Goal: Task Accomplishment & Management: Use online tool/utility

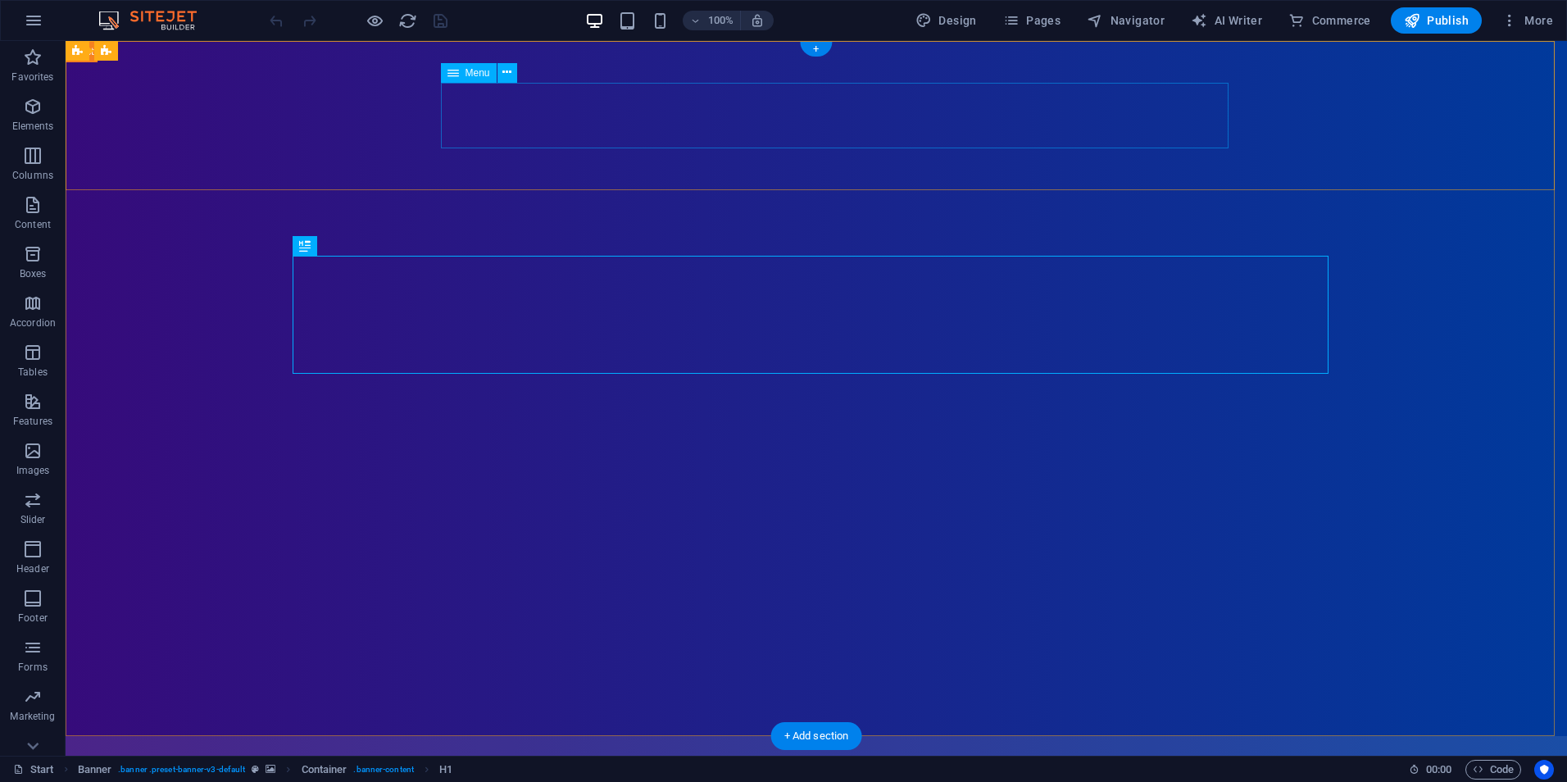
select select
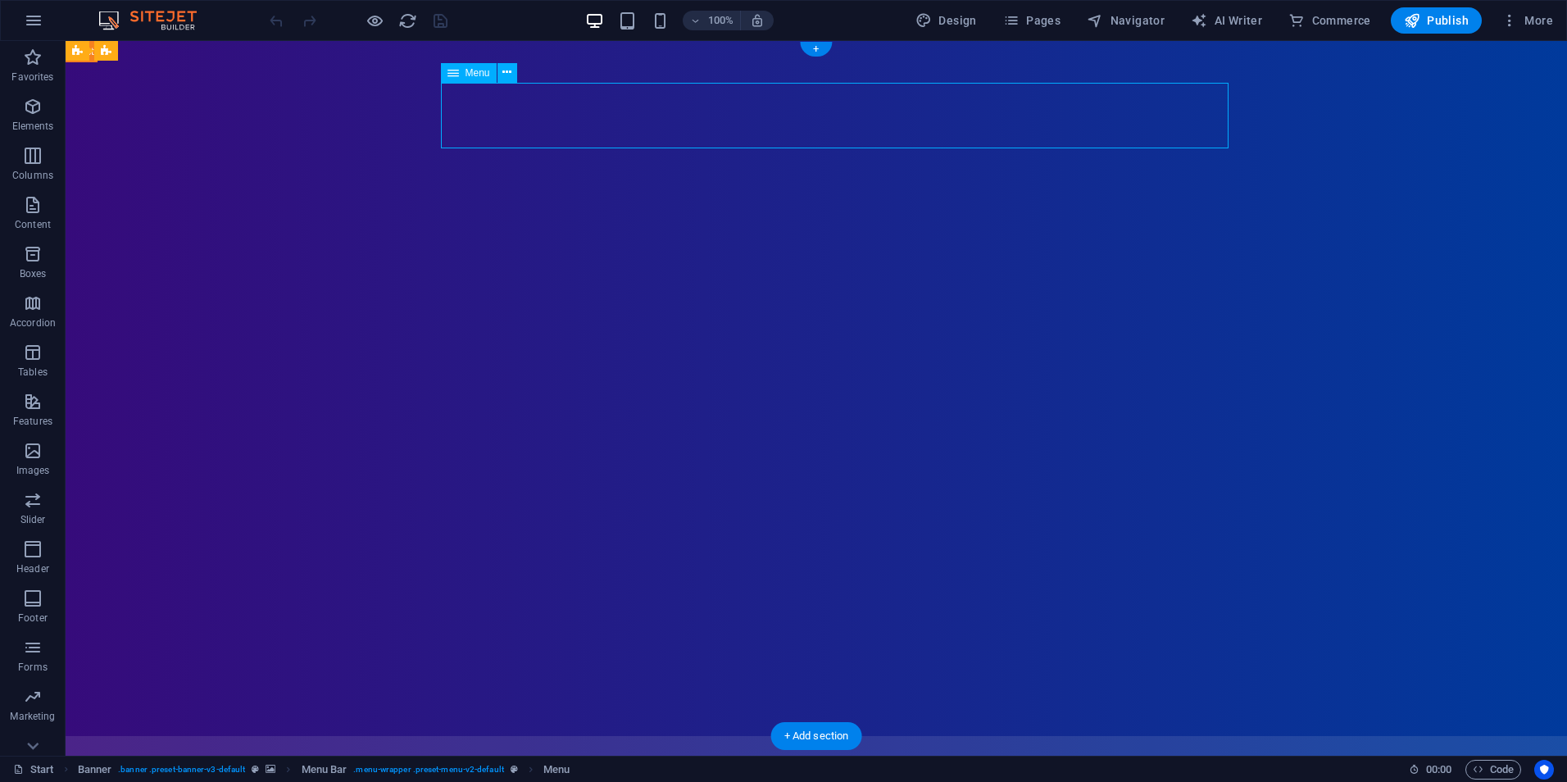
select select
select select "1"
select select
select select "2"
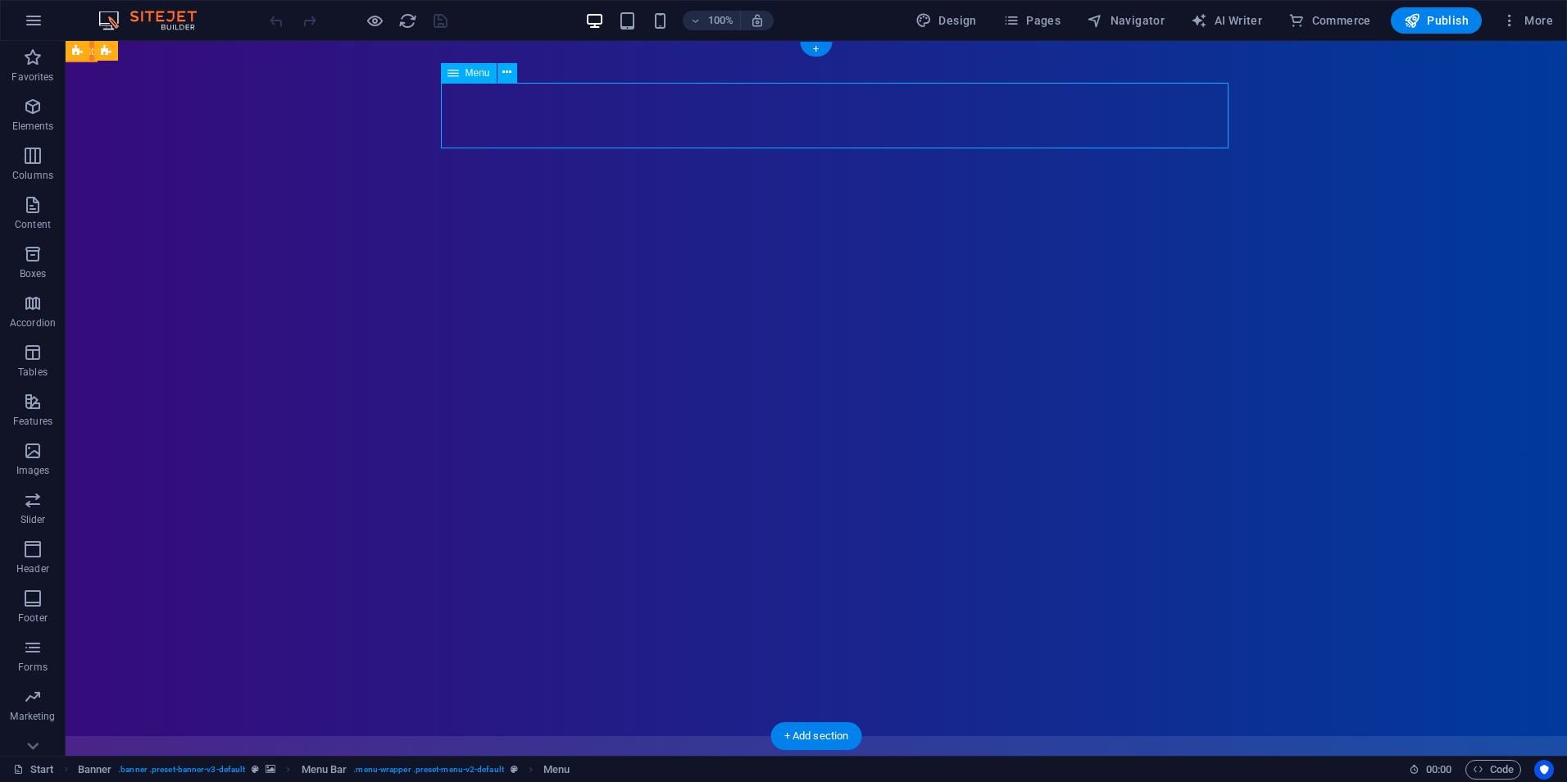
select select
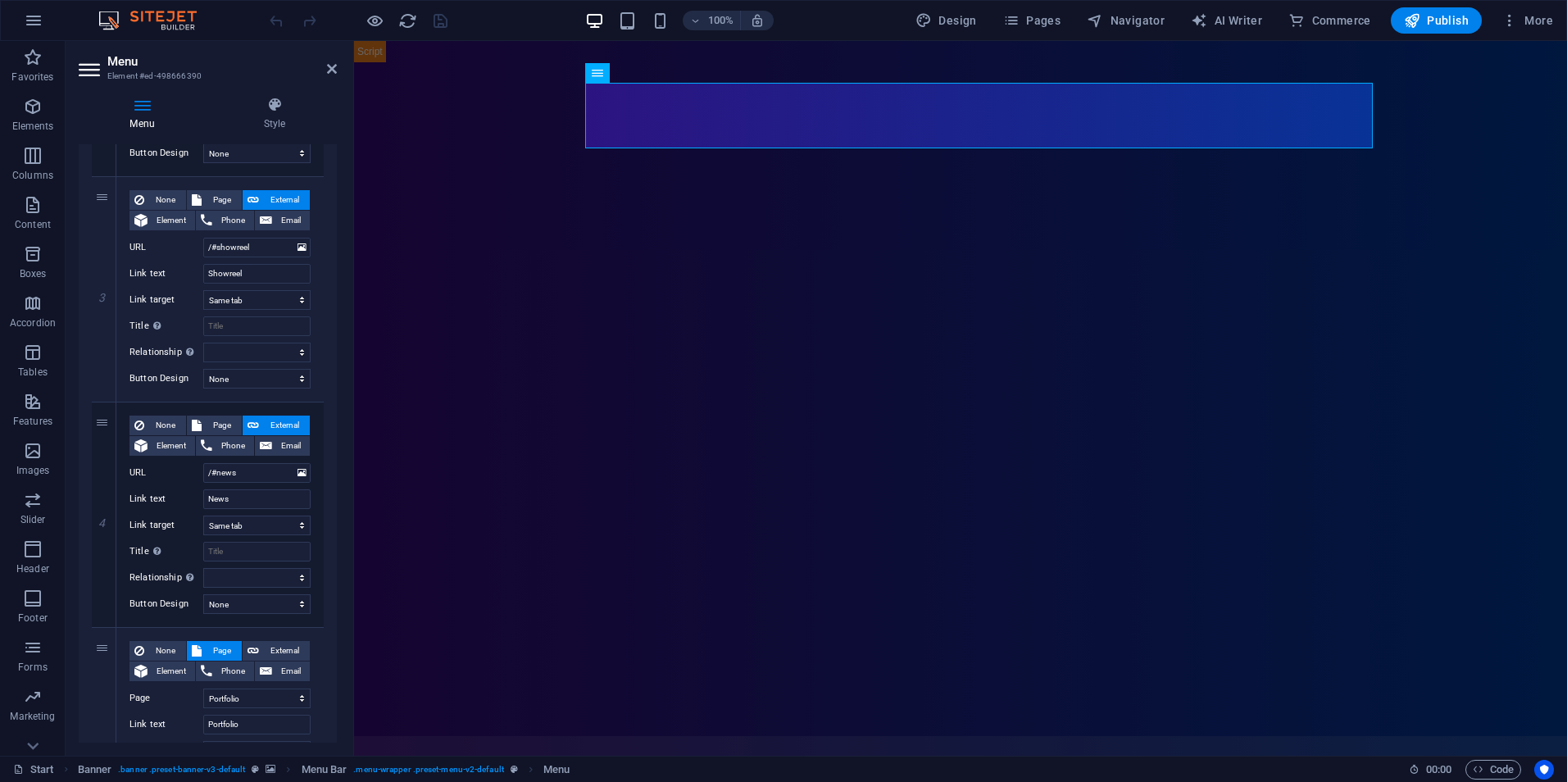
scroll to position [901, 0]
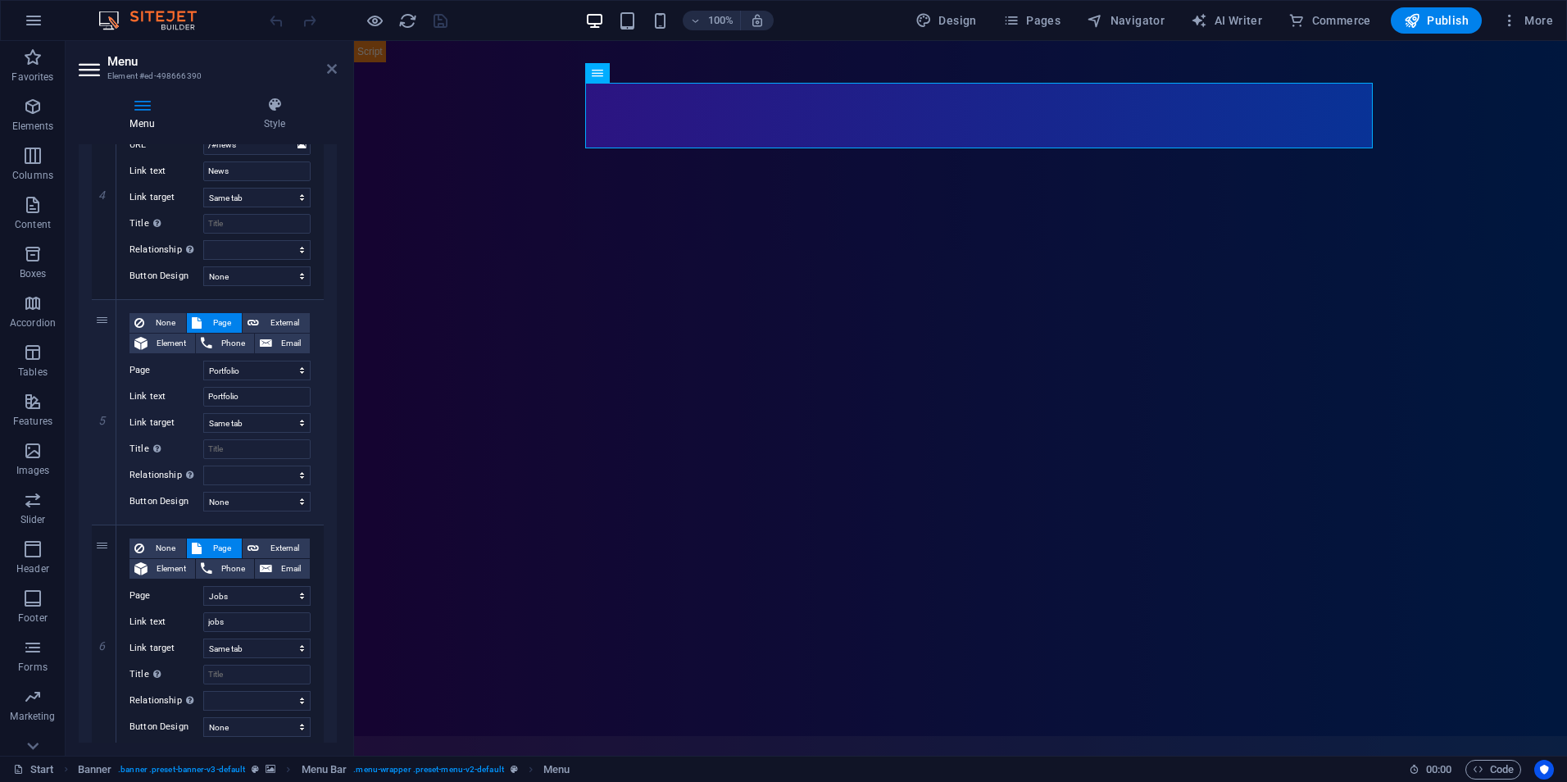
click at [327, 65] on icon at bounding box center [332, 68] width 10 height 13
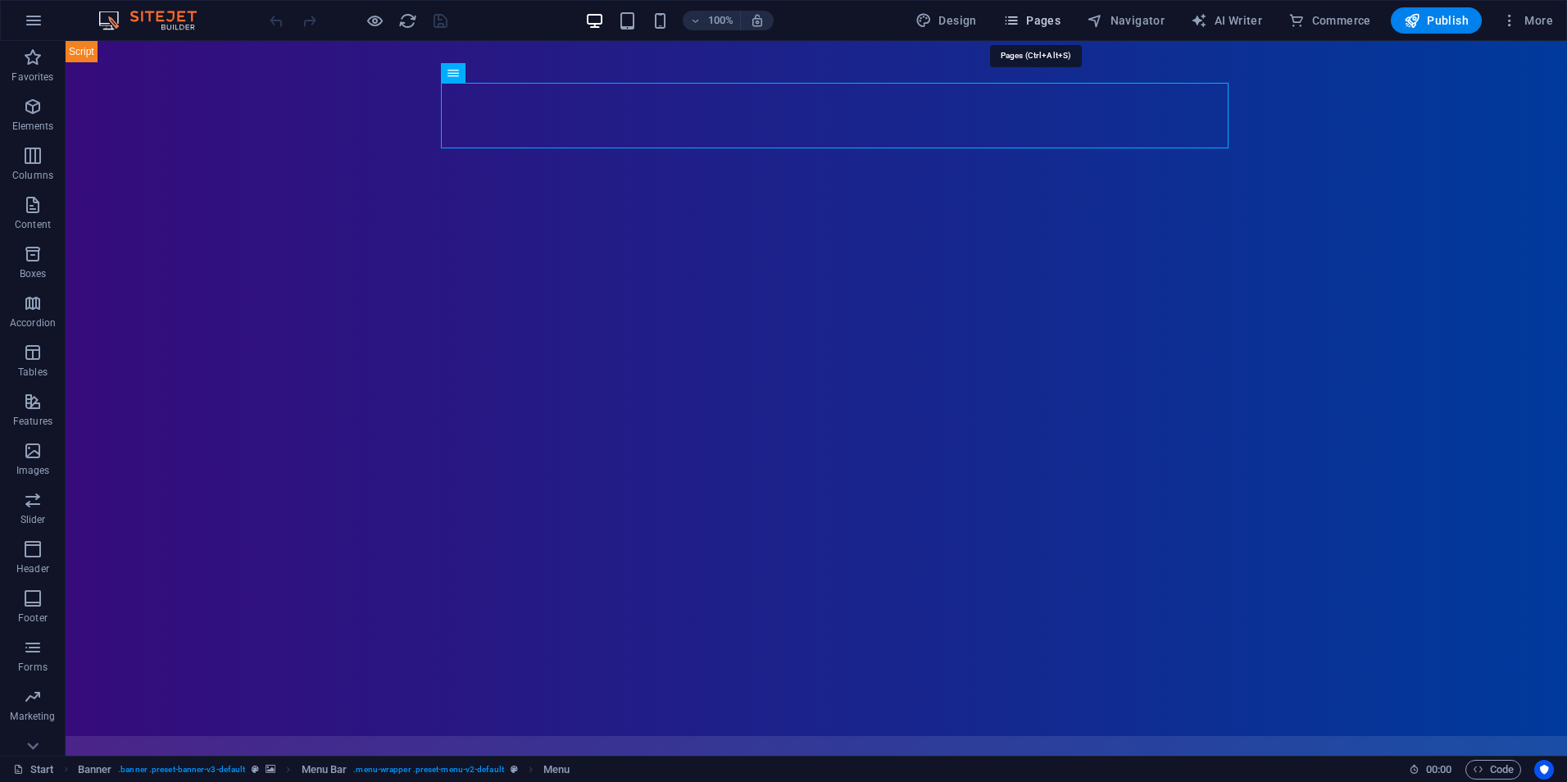
click at [1043, 7] on button "Pages" at bounding box center [1031, 20] width 70 height 26
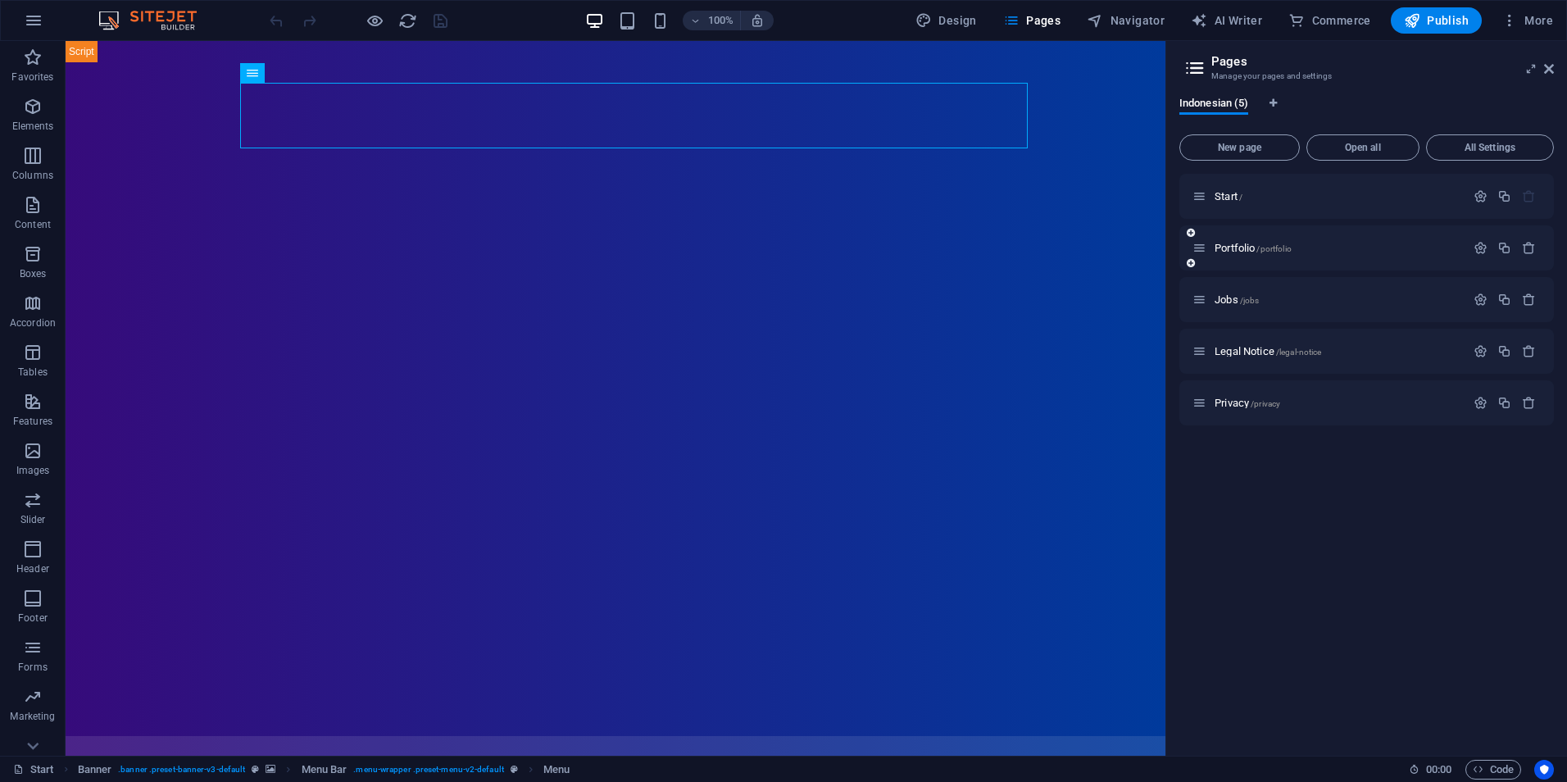
click at [1359, 258] on div "Portfolio /portfolio" at bounding box center [1366, 247] width 374 height 45
click at [1358, 258] on div "Portfolio /portfolio" at bounding box center [1366, 247] width 374 height 45
click at [1272, 241] on div "Portfolio /portfolio" at bounding box center [1328, 247] width 273 height 19
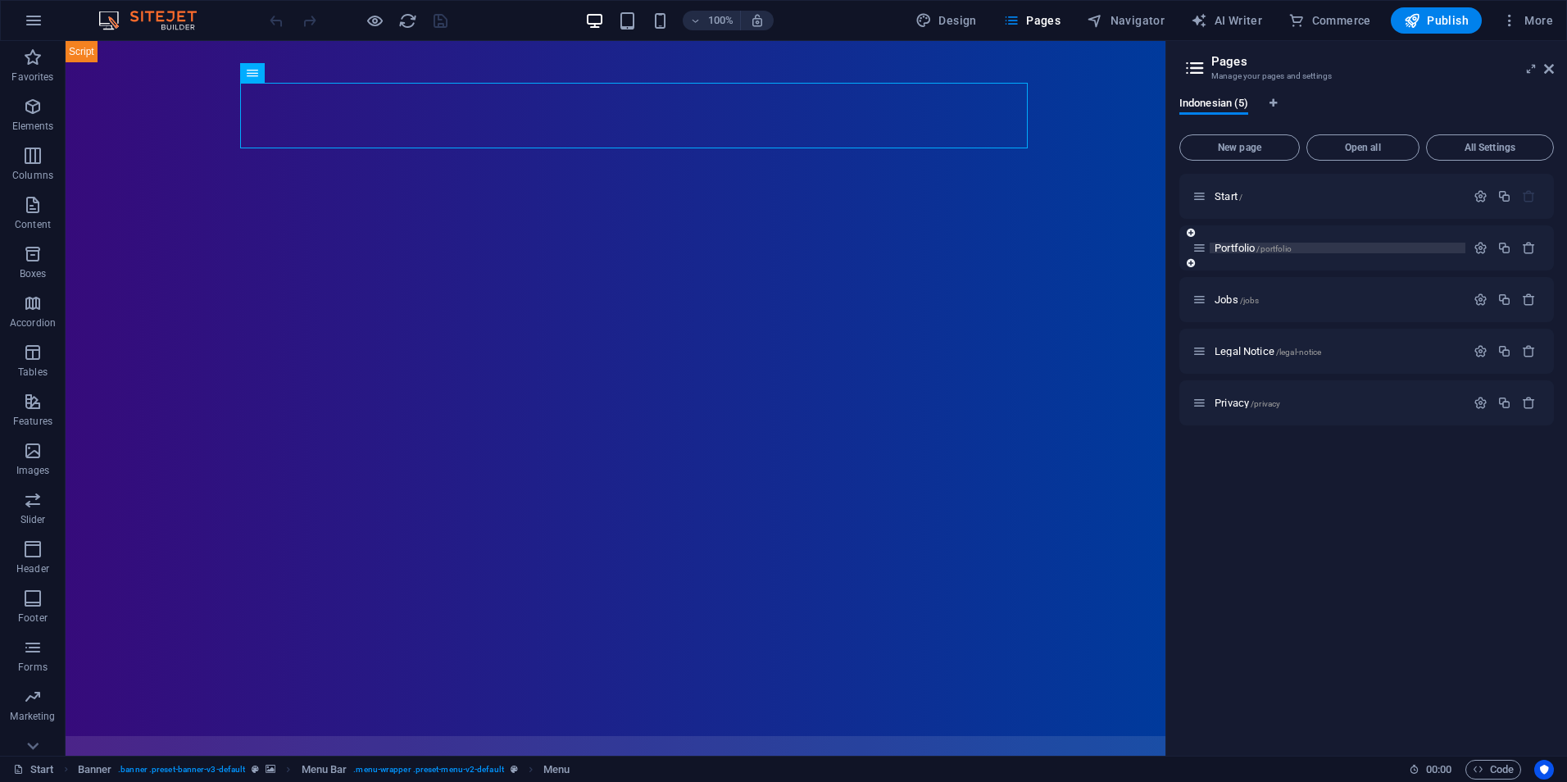
click at [1221, 252] on span "Portfolio /portfolio" at bounding box center [1252, 248] width 77 height 12
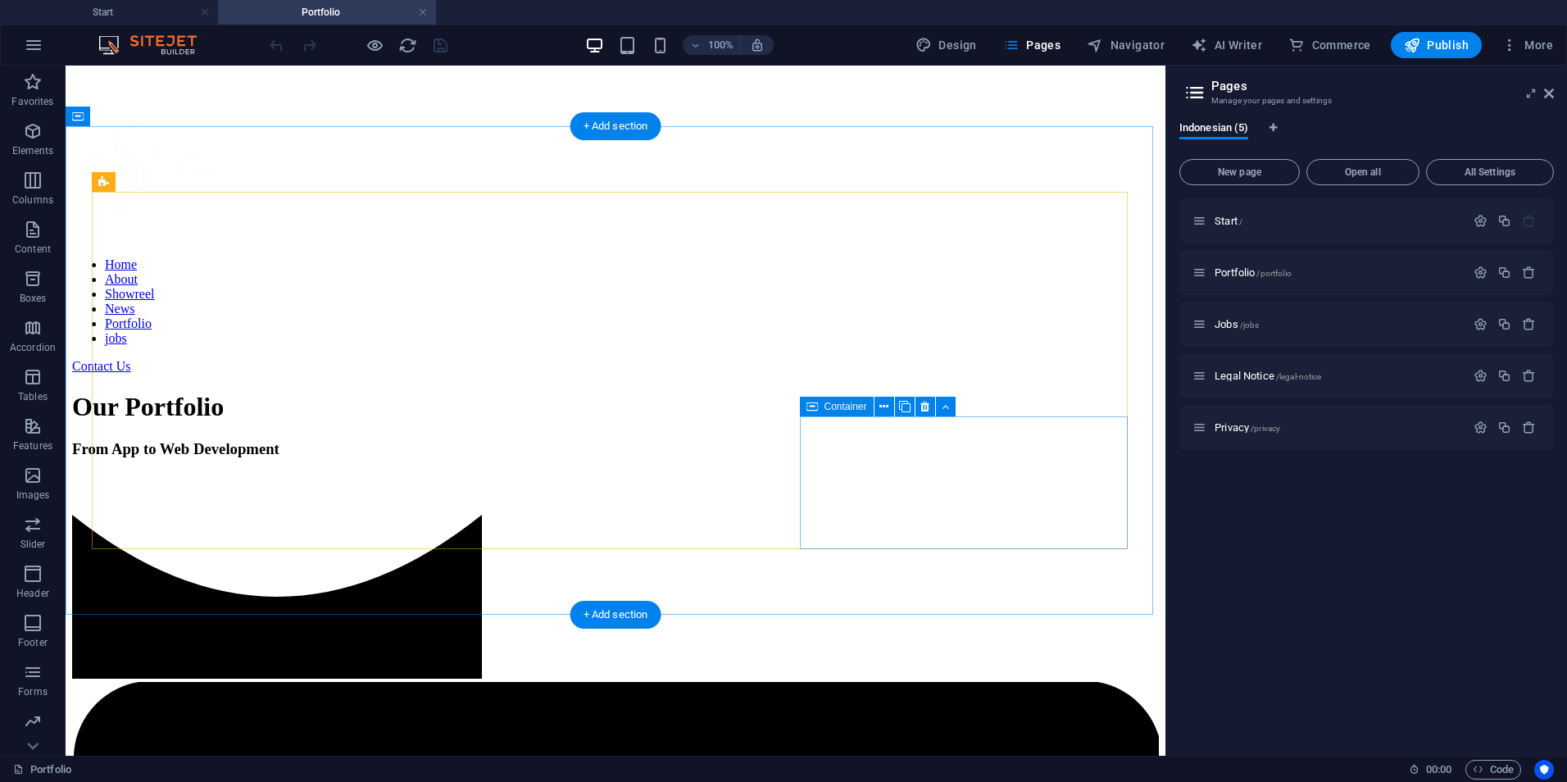
scroll to position [656, 0]
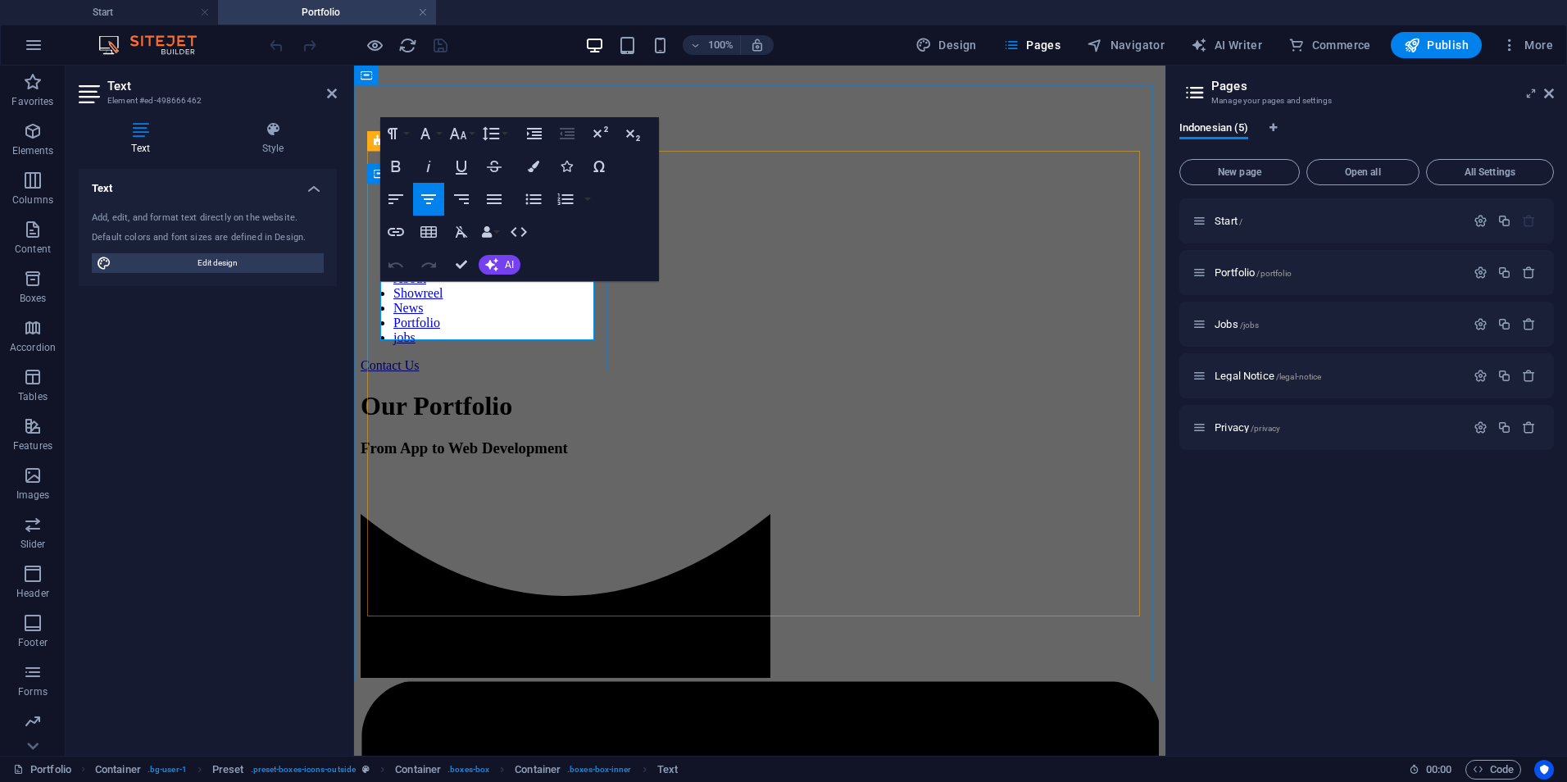
drag, startPoint x: 554, startPoint y: 335, endPoint x: 369, endPoint y: 294, distance: 189.7
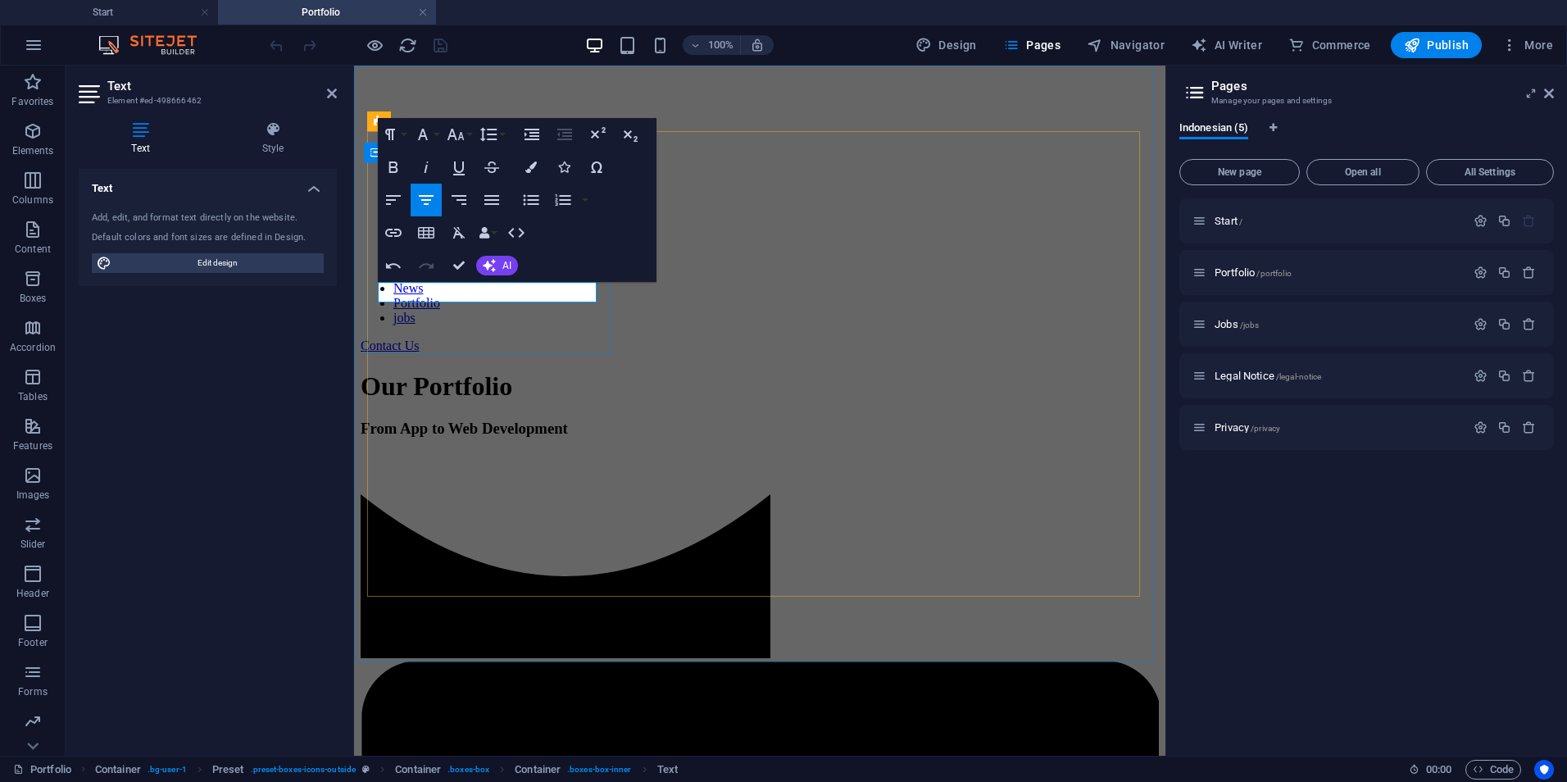
drag, startPoint x: 520, startPoint y: 296, endPoint x: 474, endPoint y: 293, distance: 46.8
drag, startPoint x: 538, startPoint y: 293, endPoint x: 516, endPoint y: 293, distance: 21.3
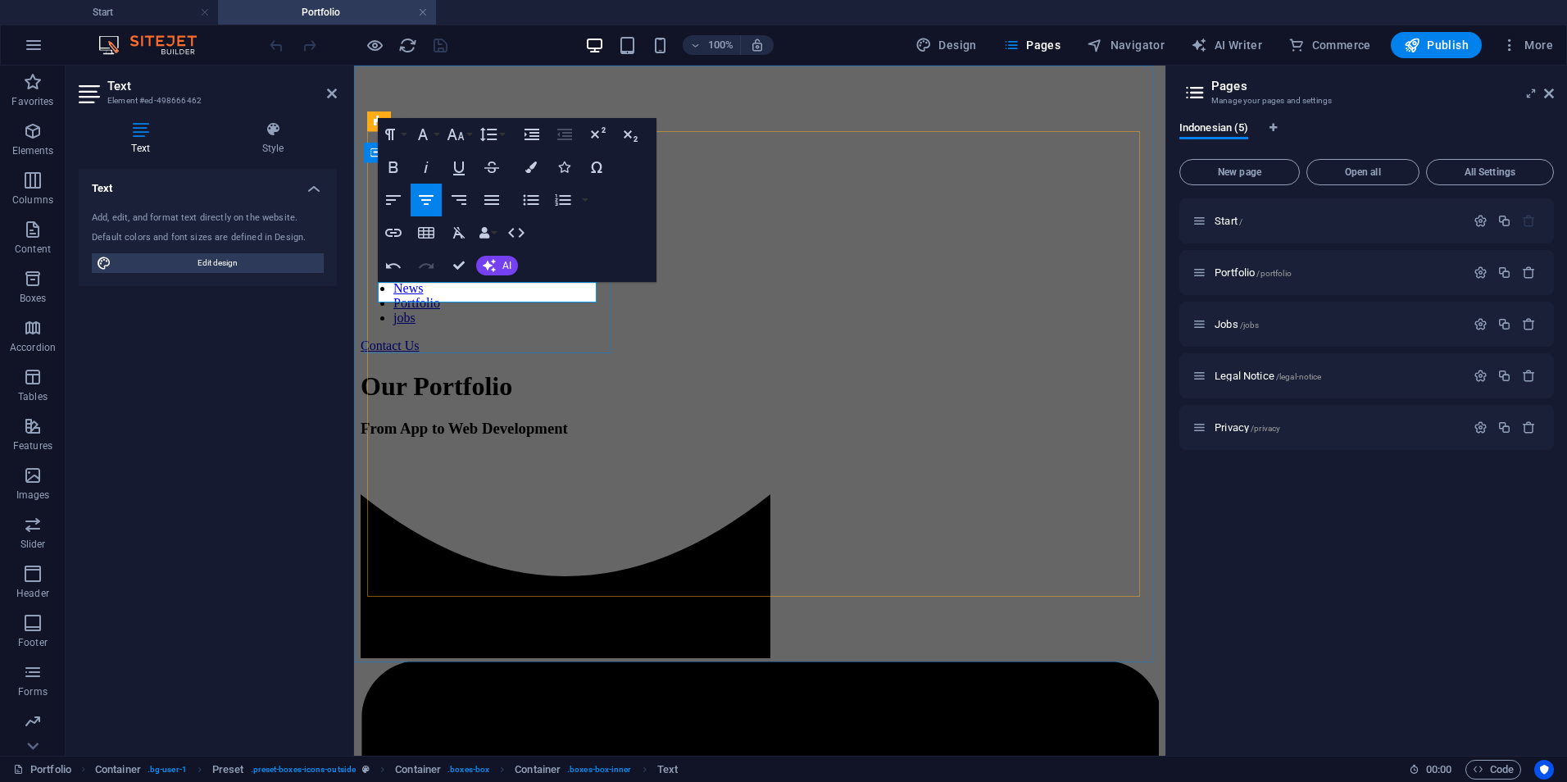
drag, startPoint x: 522, startPoint y: 294, endPoint x: 475, endPoint y: 286, distance: 47.4
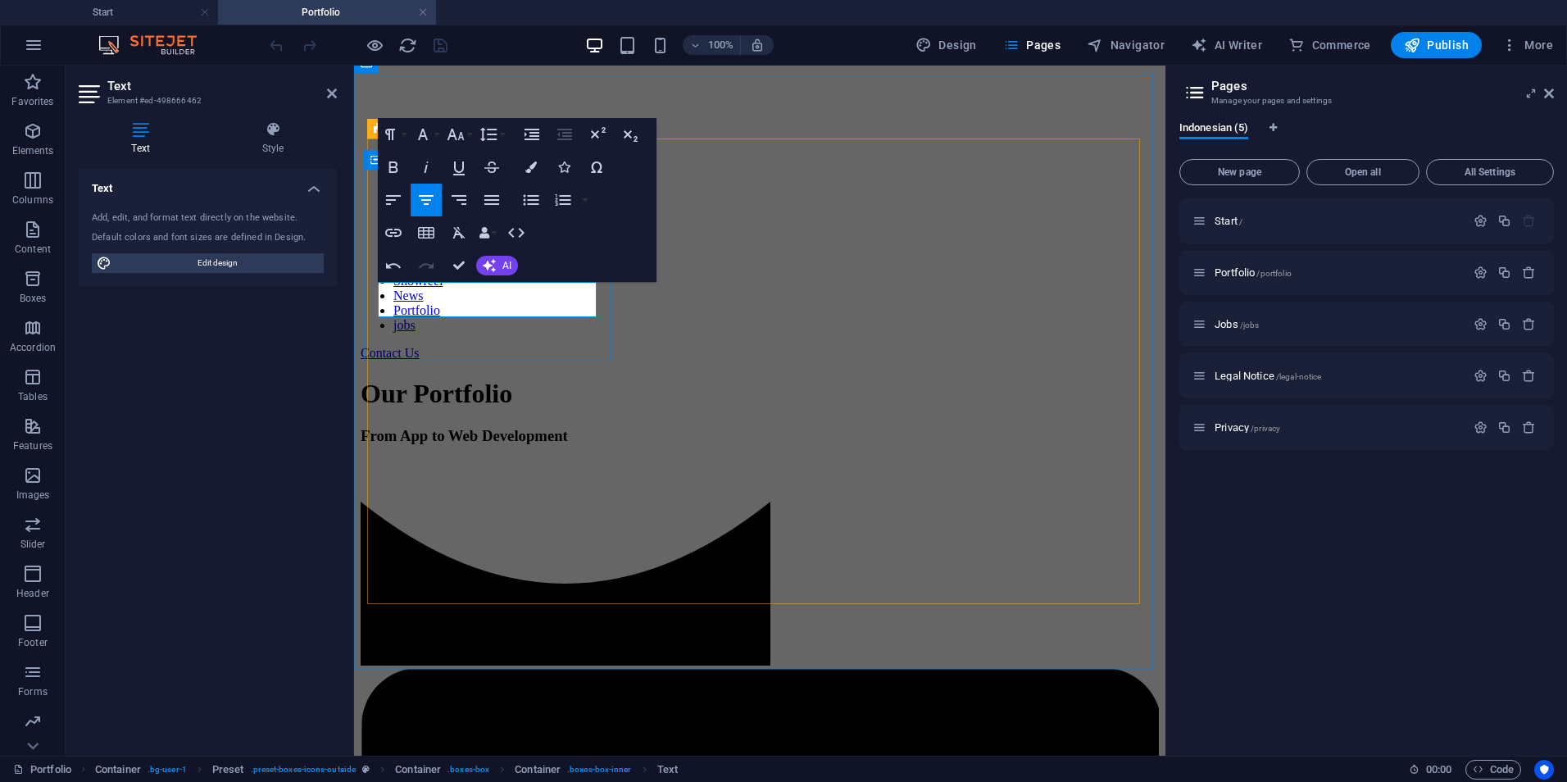
drag, startPoint x: 575, startPoint y: 296, endPoint x: 405, endPoint y: 295, distance: 170.4
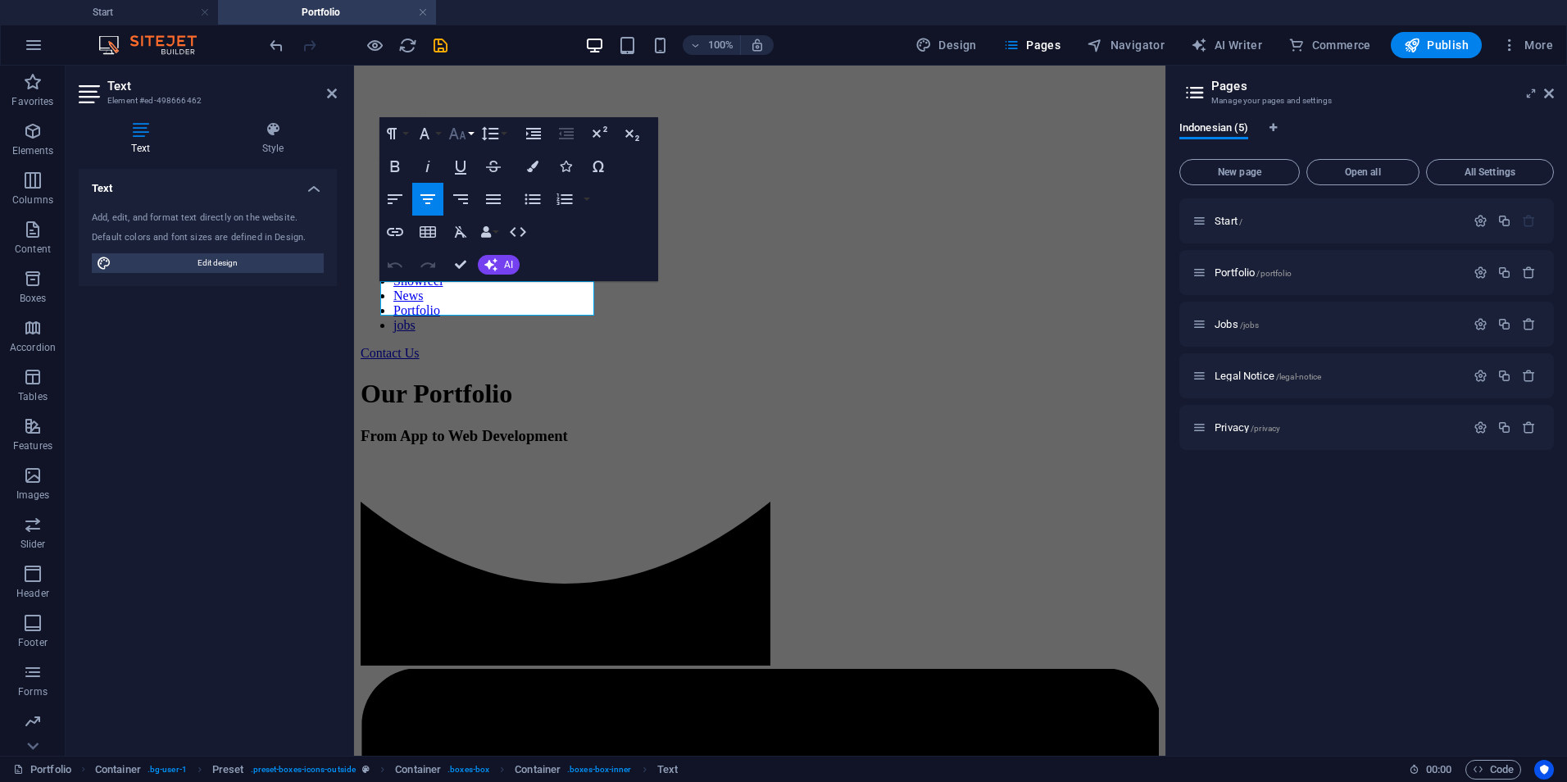
click at [461, 139] on icon "button" at bounding box center [457, 134] width 20 height 20
click at [474, 253] on link "12" at bounding box center [474, 264] width 59 height 25
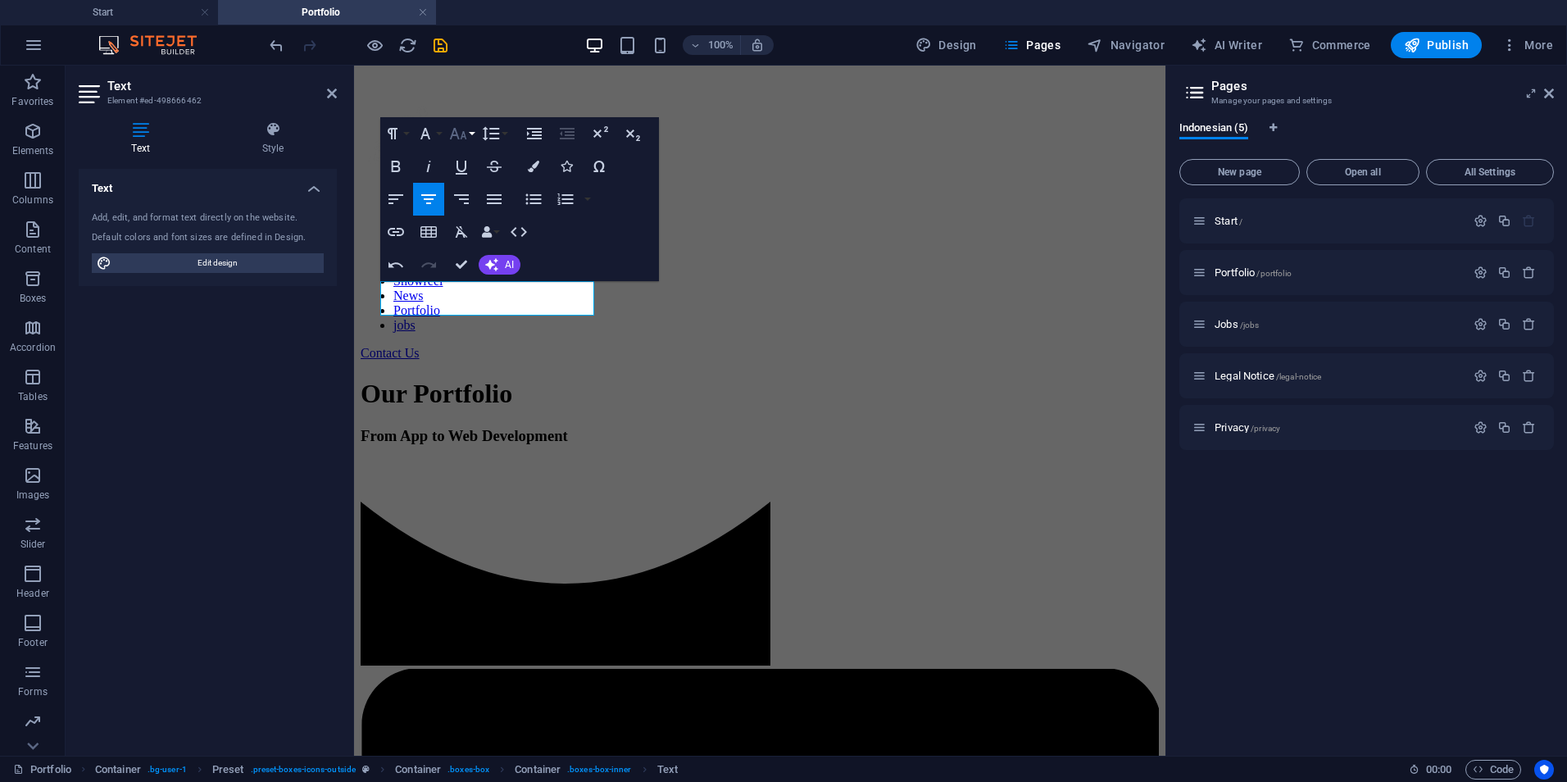
click at [470, 136] on button "Font Size" at bounding box center [461, 133] width 31 height 33
click at [472, 175] on link "14" at bounding box center [475, 171] width 59 height 25
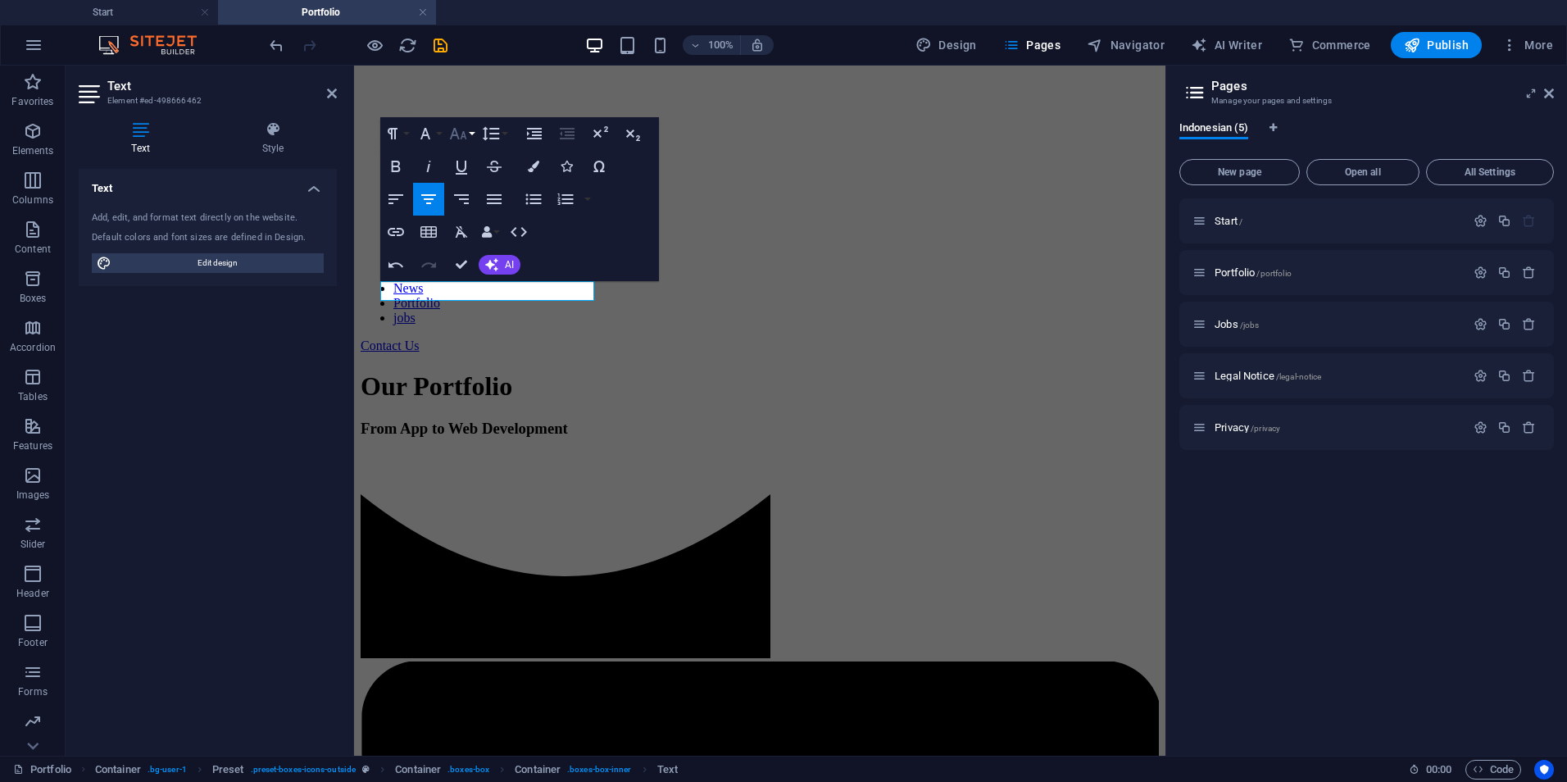
click at [470, 135] on button "Font Size" at bounding box center [461, 133] width 31 height 33
click at [470, 188] on link "18" at bounding box center [475, 181] width 59 height 25
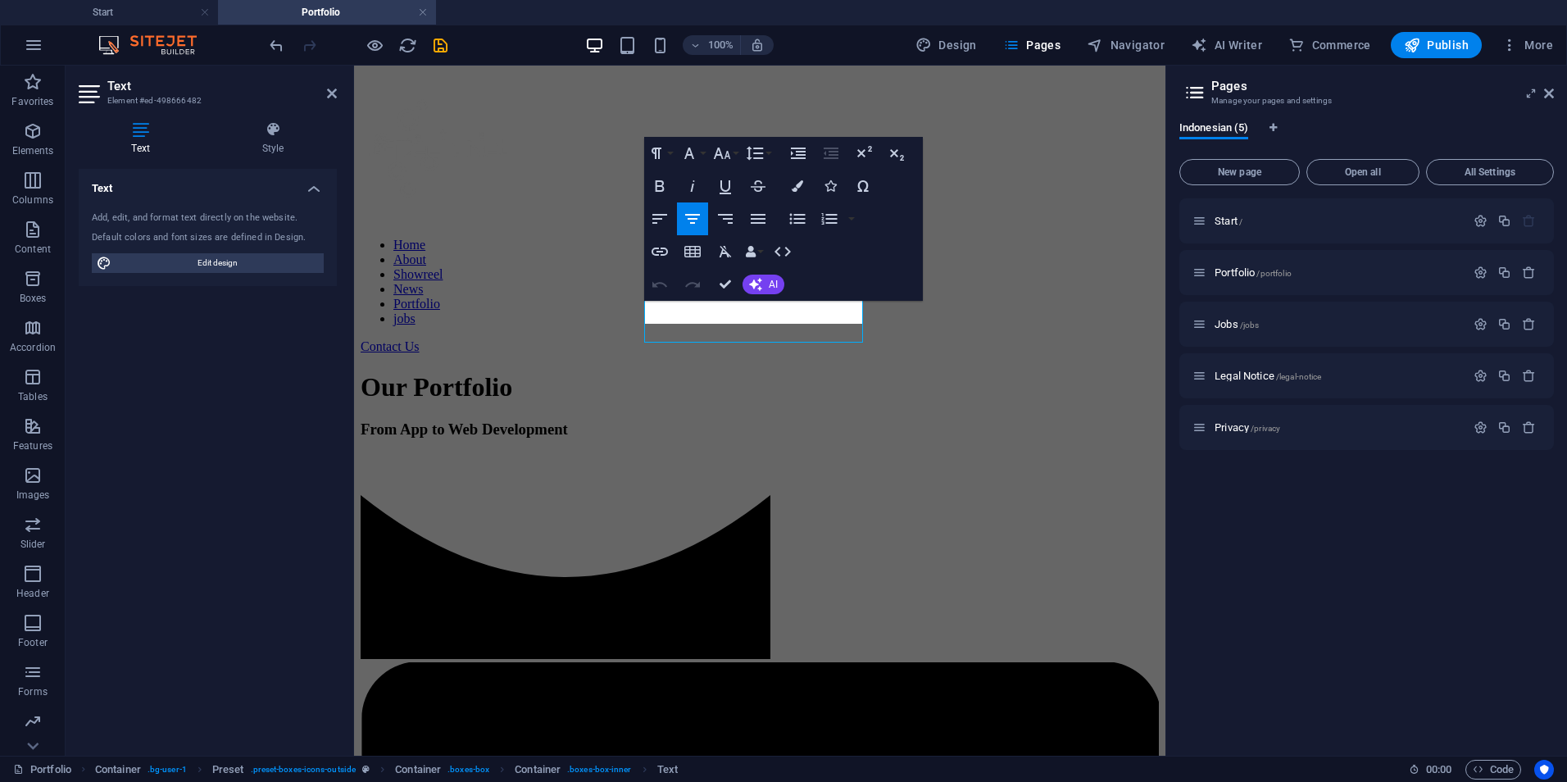
scroll to position [673, 0]
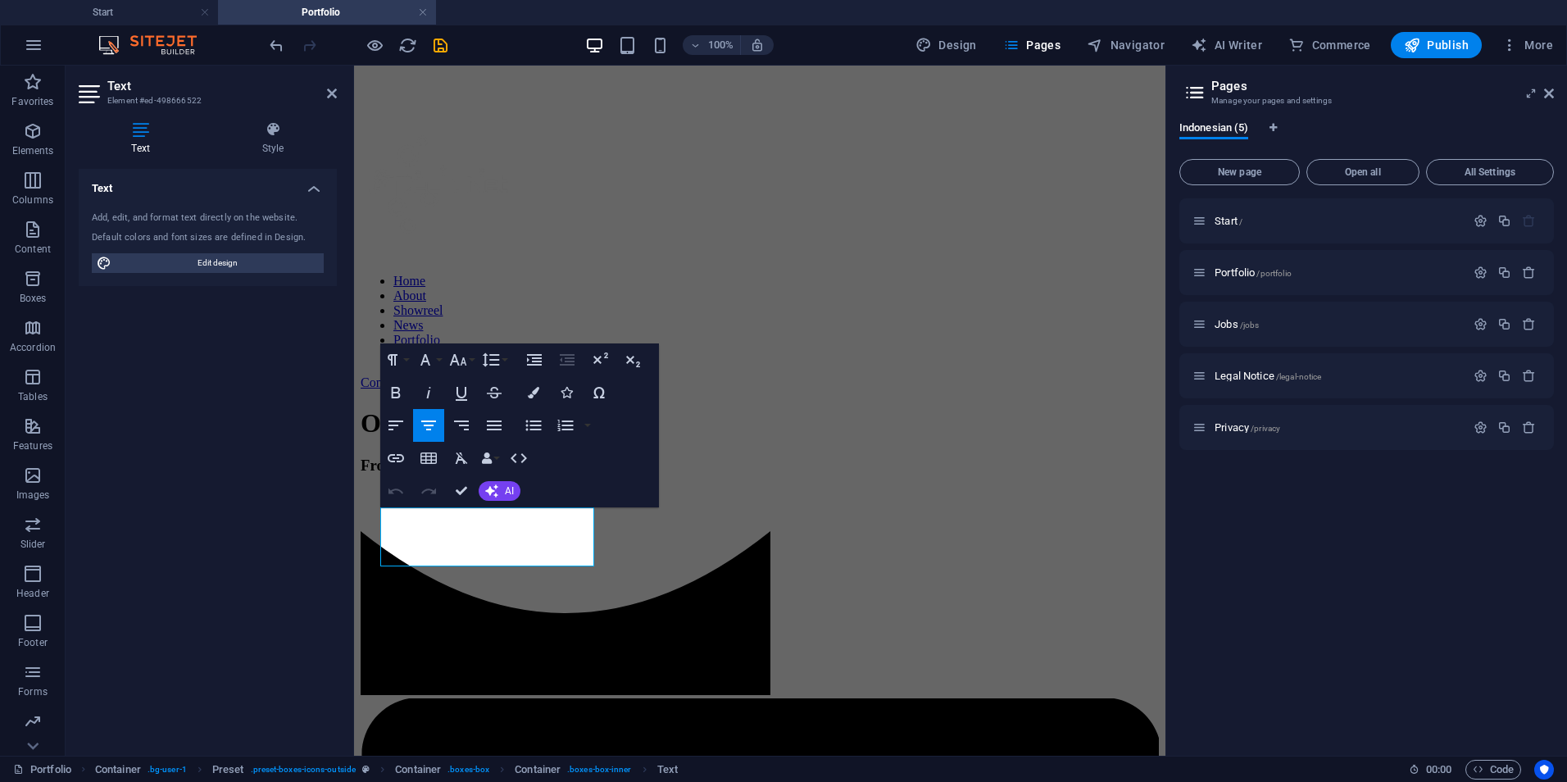
scroll to position [657, 0]
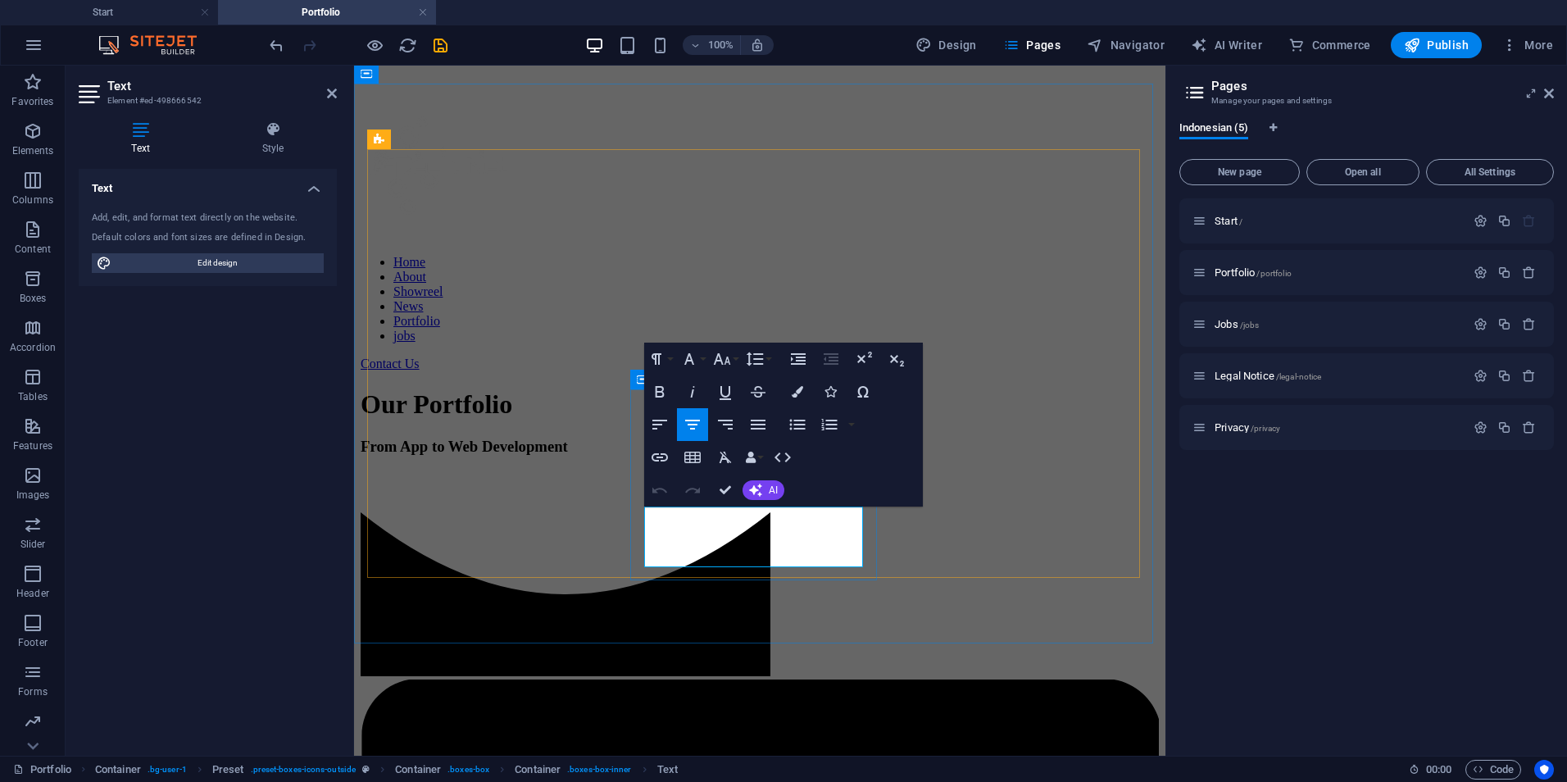
scroll to position [659, 0]
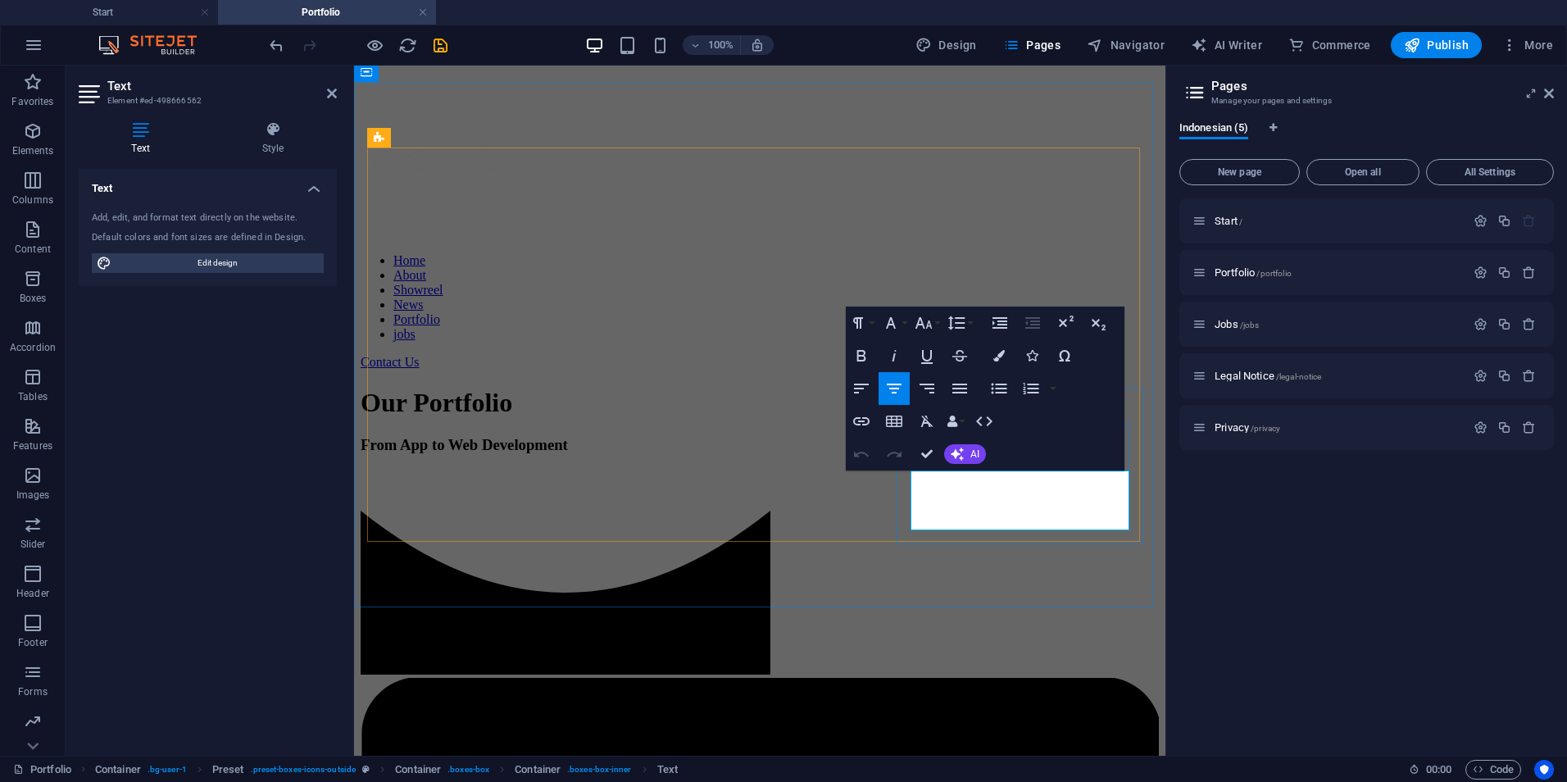
scroll to position [624, 0]
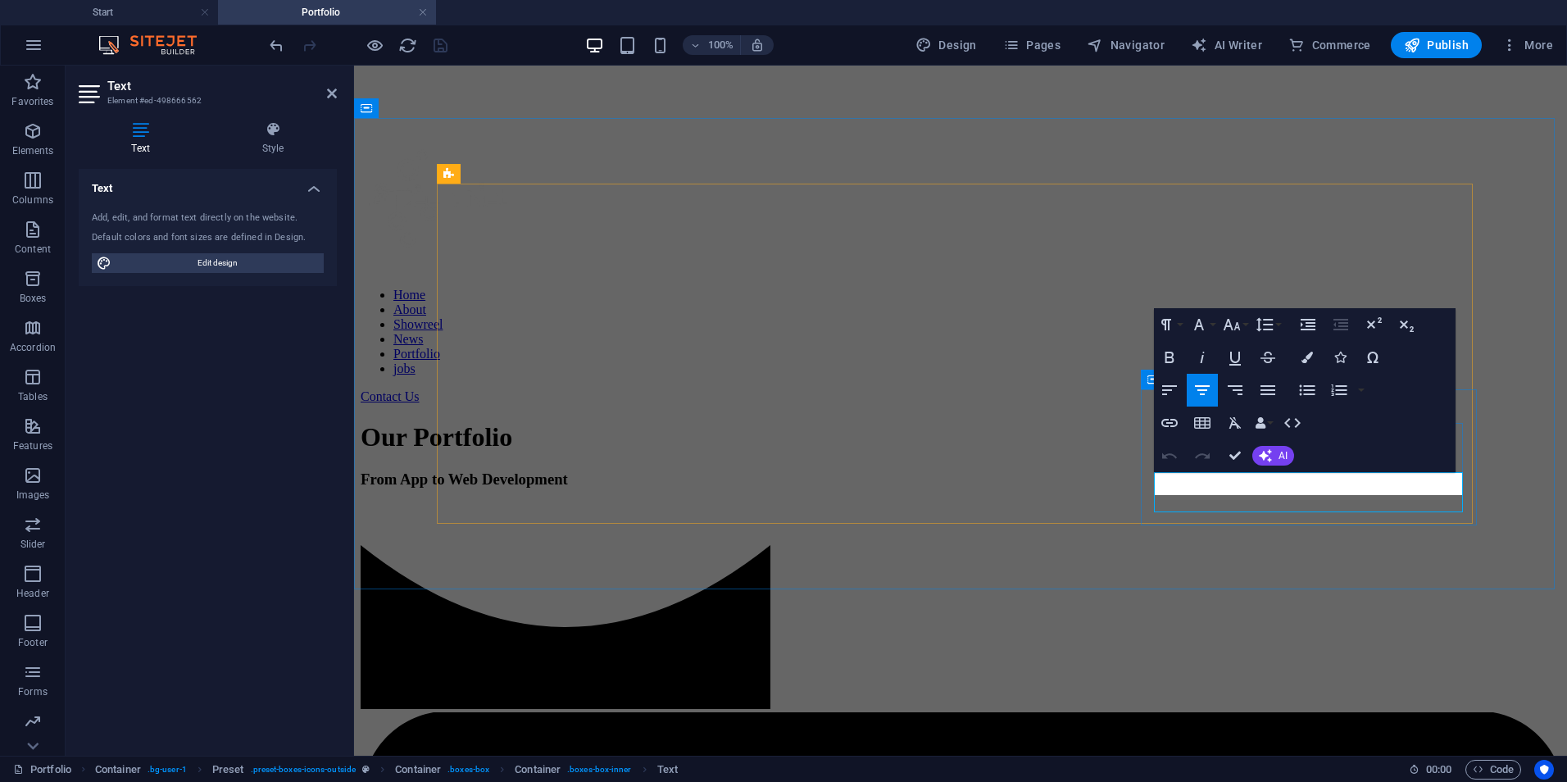
scroll to position [623, 0]
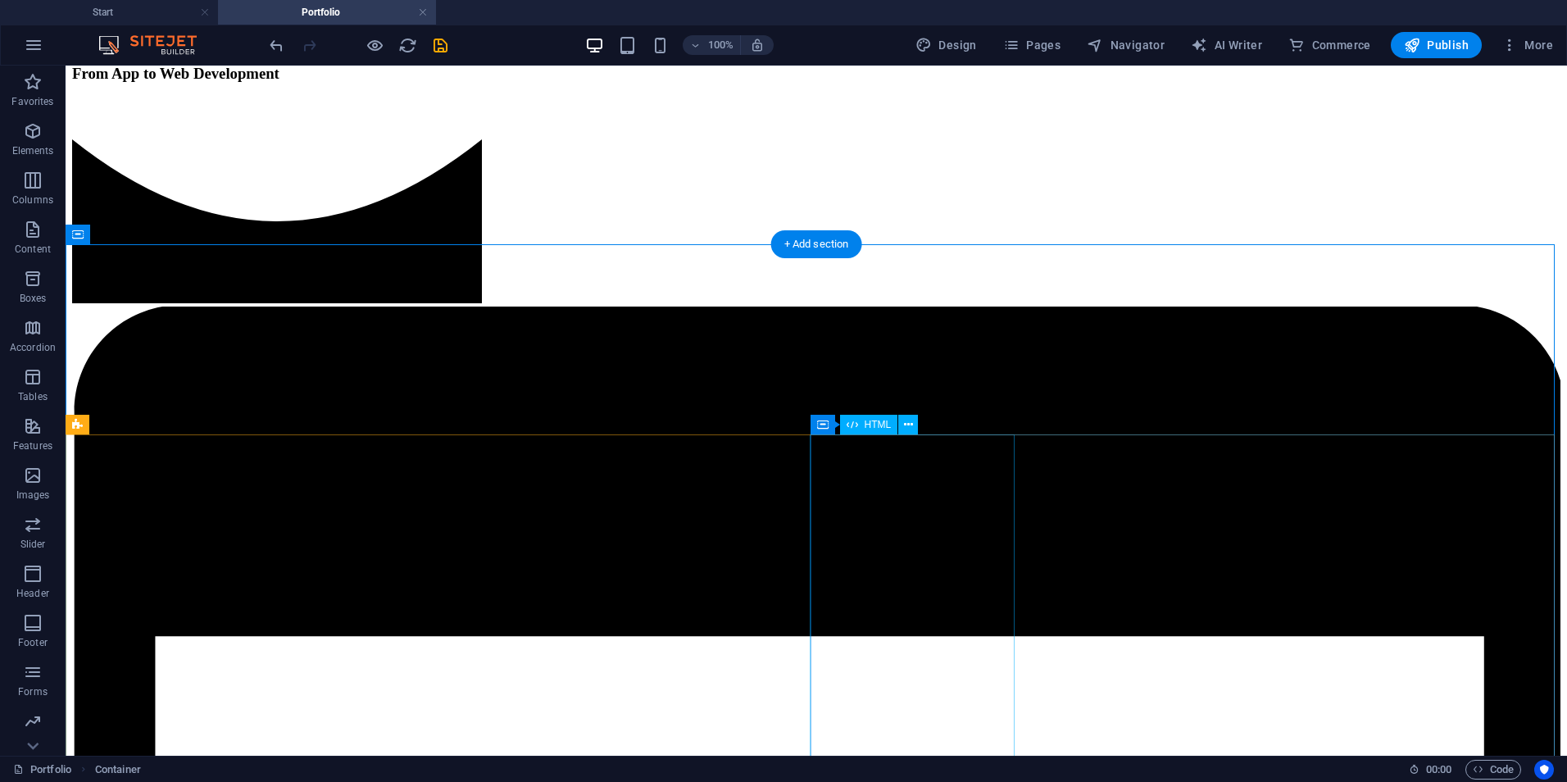
scroll to position [1114, 0]
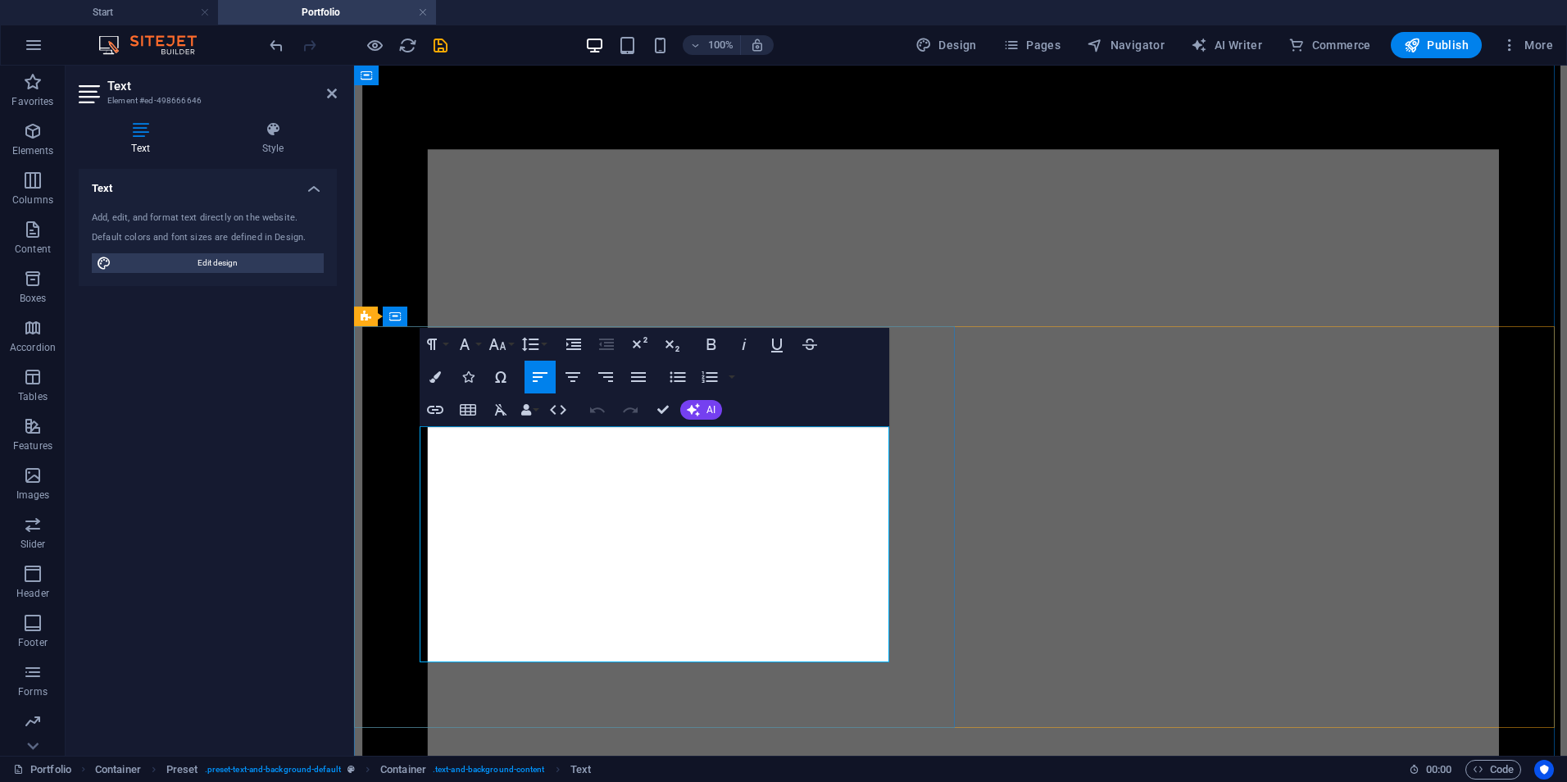
scroll to position [1332, 0]
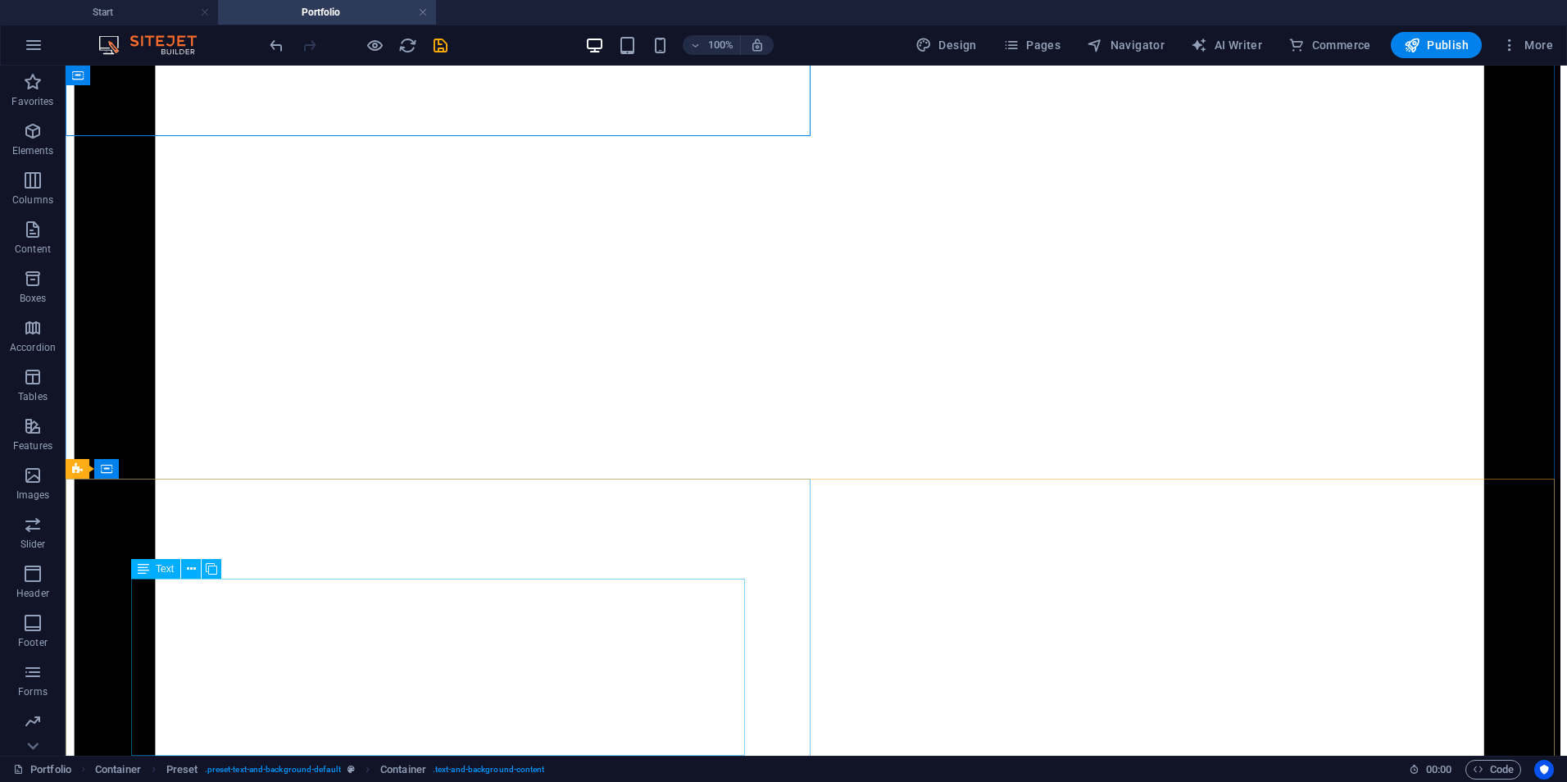
scroll to position [1987, 0]
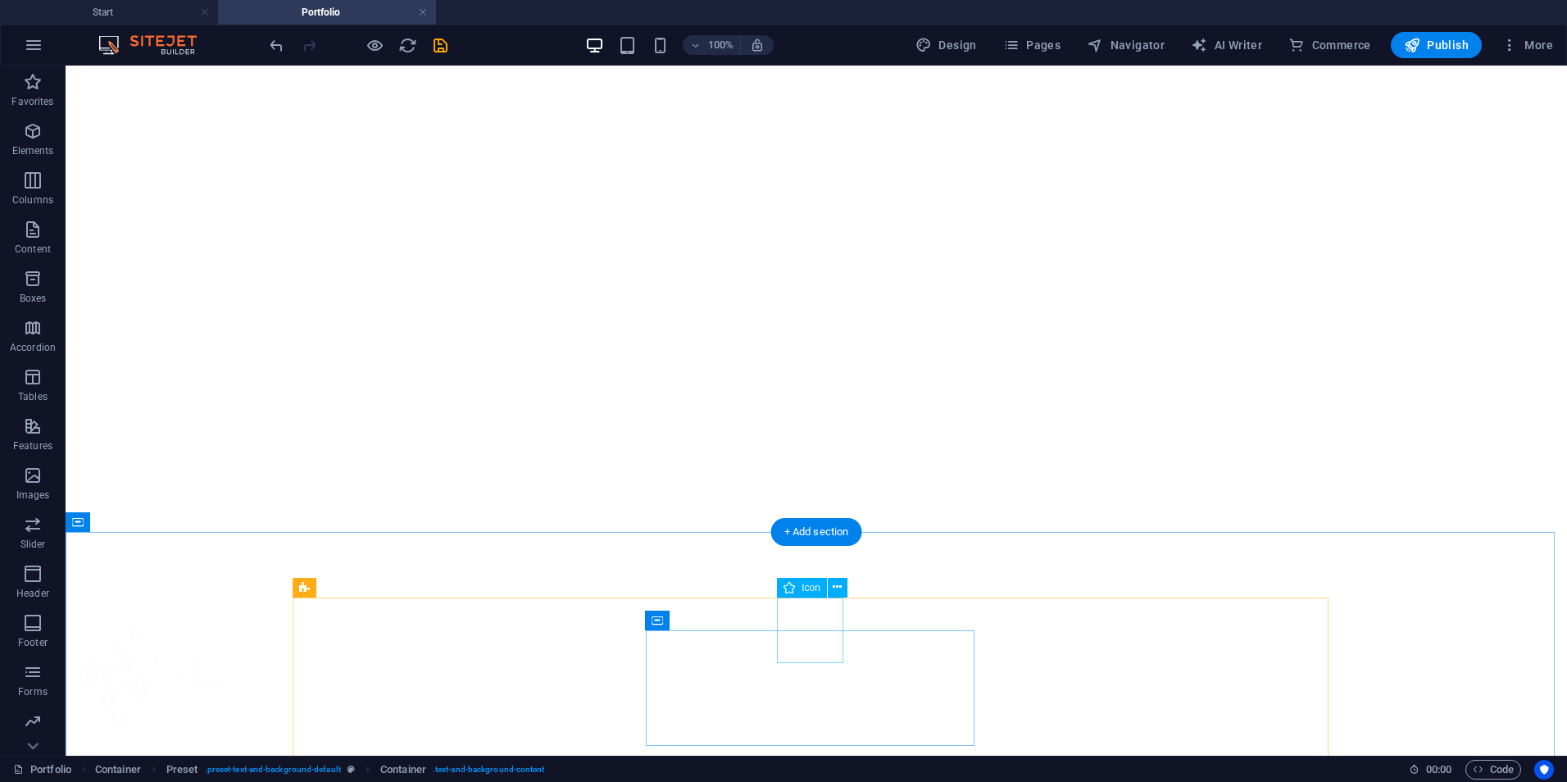
scroll to position [0, 0]
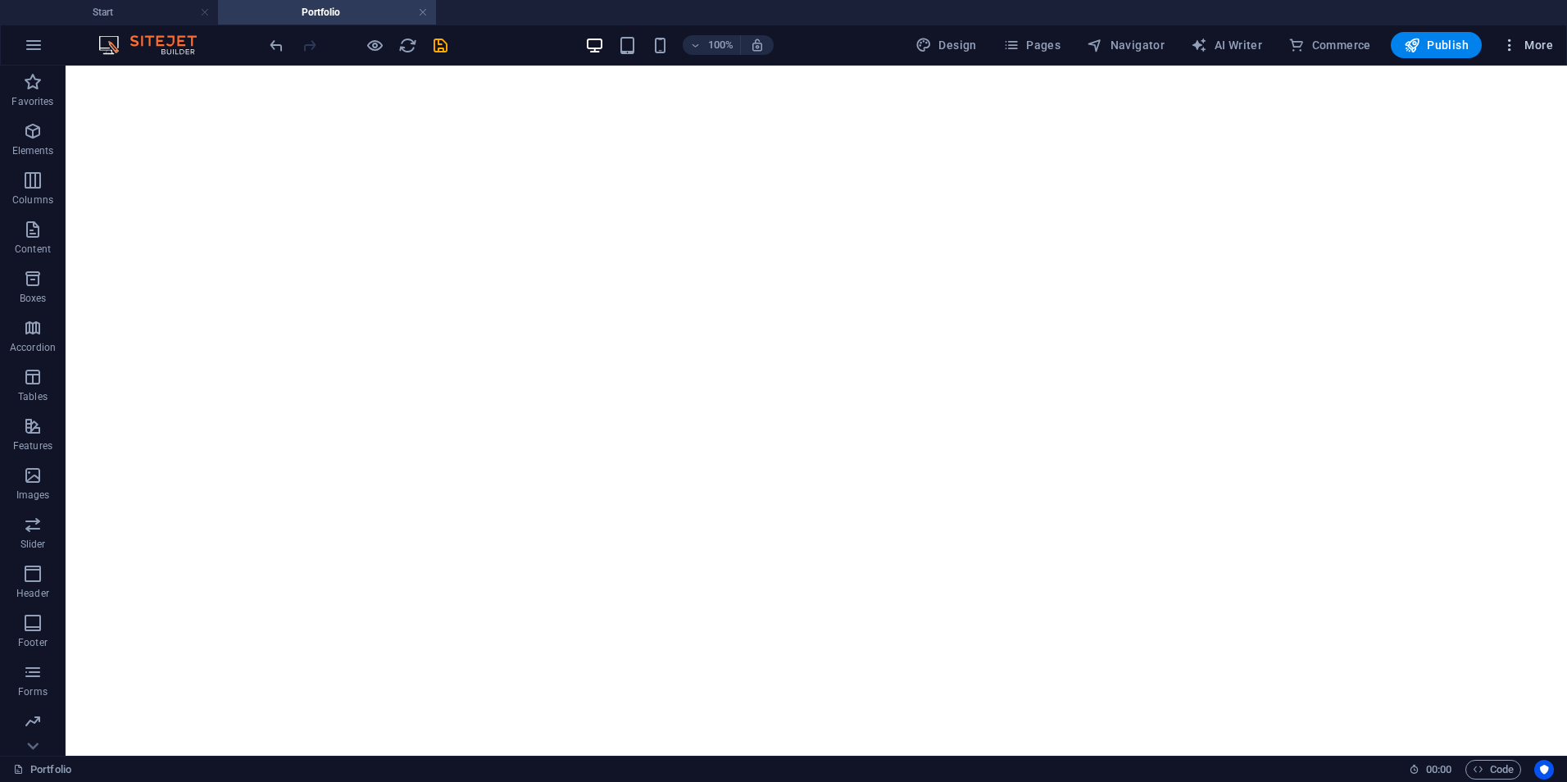
click at [1508, 56] on button "More" at bounding box center [1527, 45] width 65 height 26
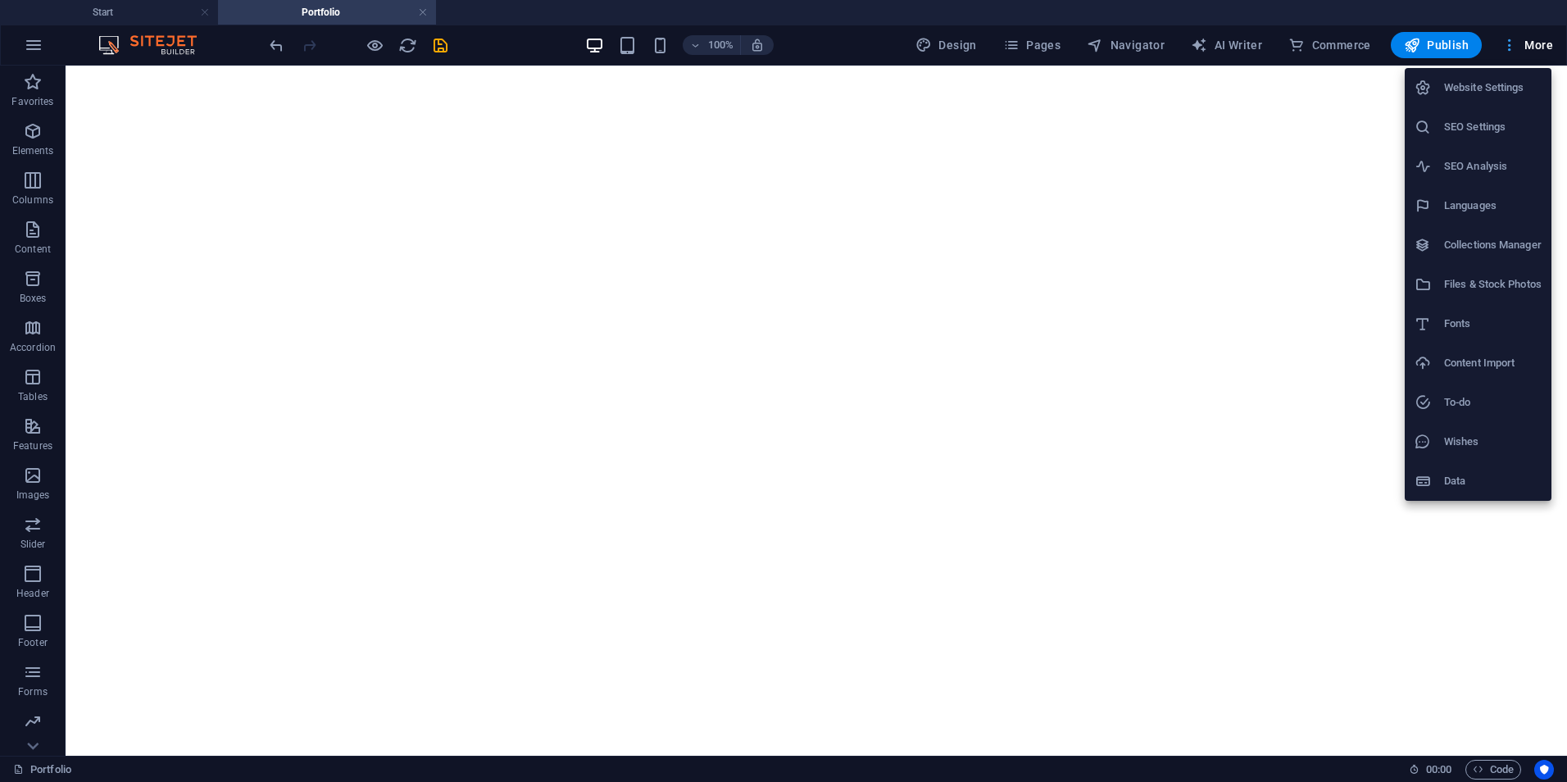
click at [1508, 56] on div at bounding box center [783, 391] width 1567 height 782
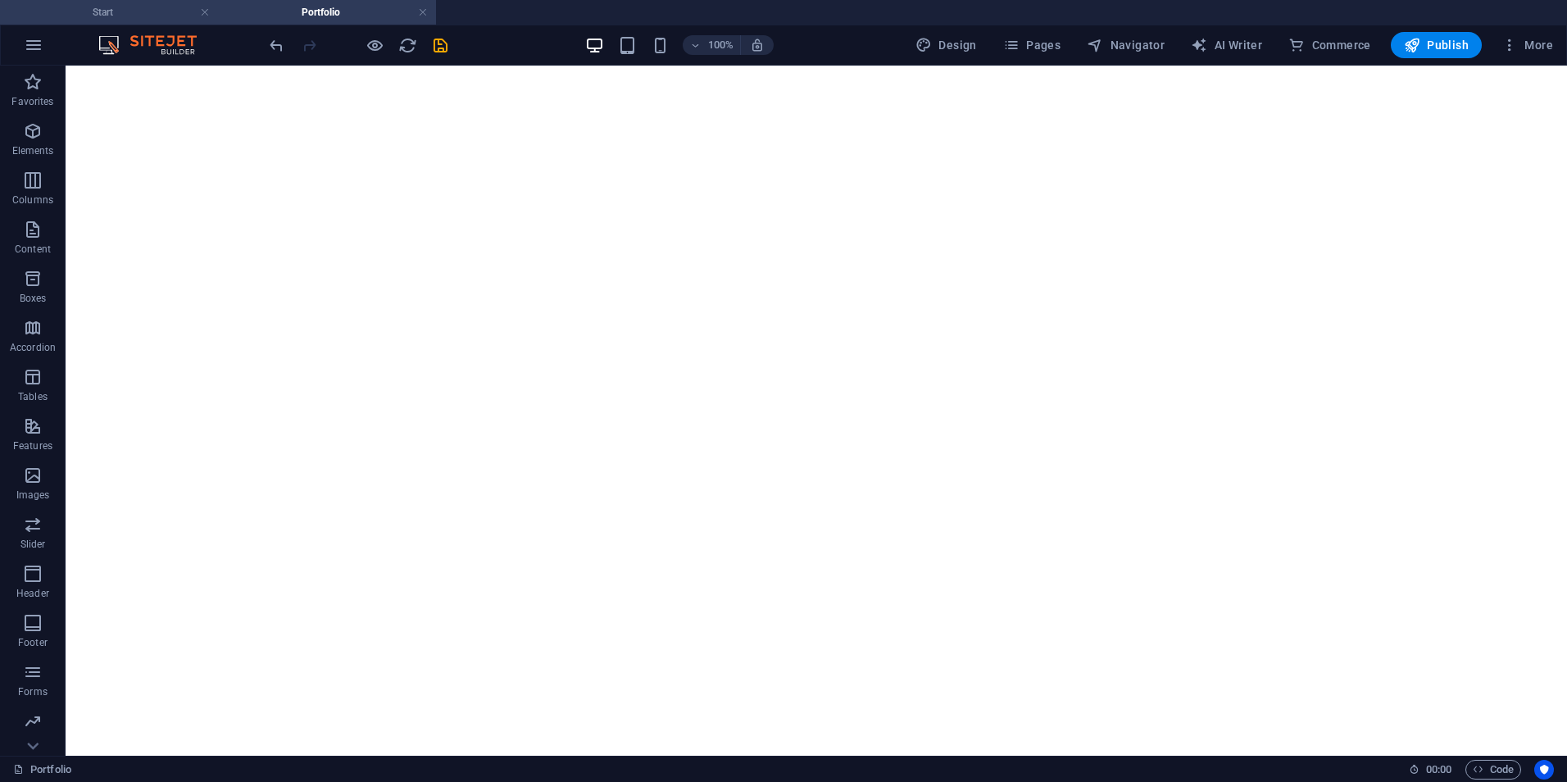
click at [120, 11] on h4 "Start" at bounding box center [109, 12] width 218 height 18
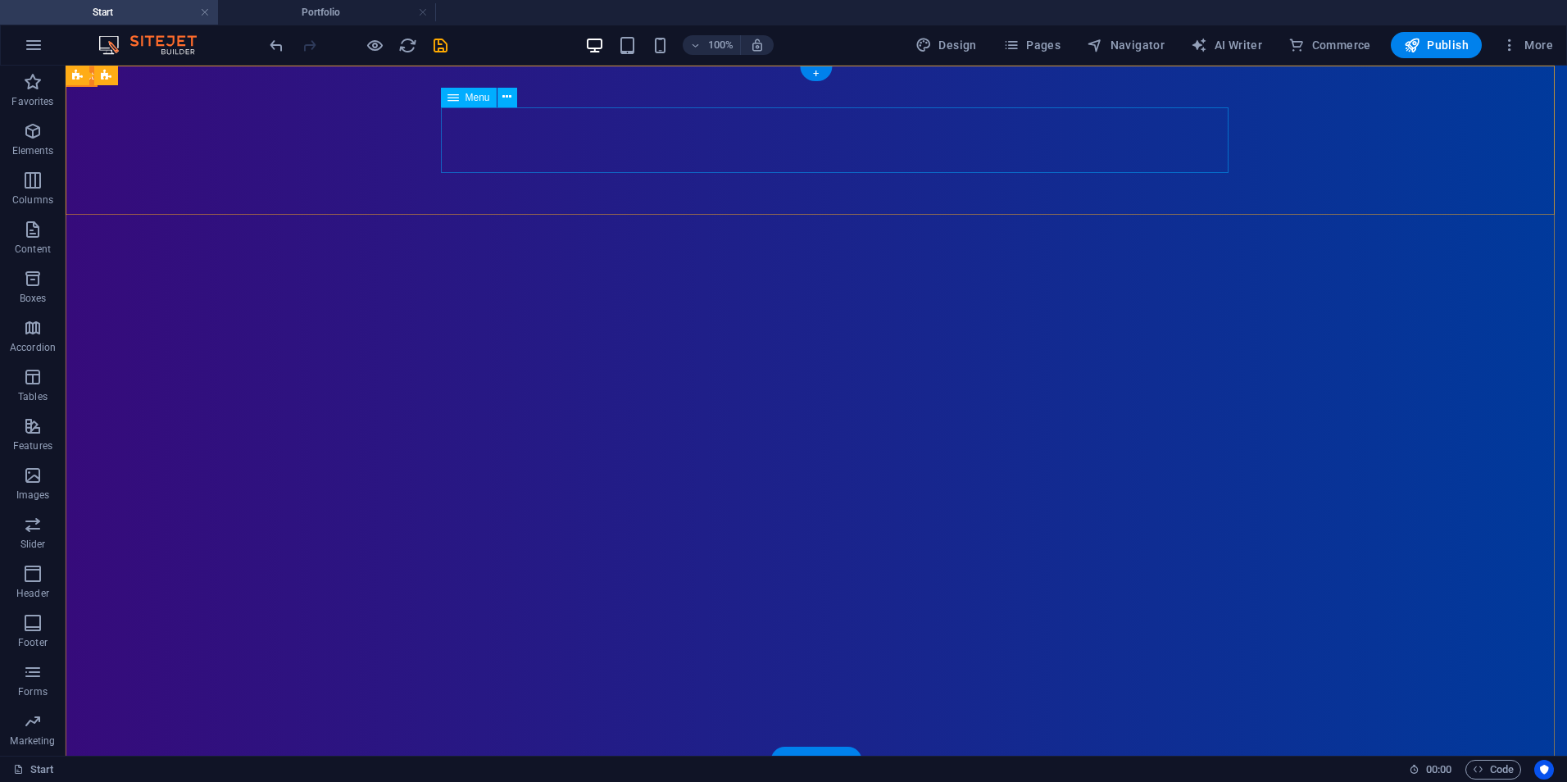
select select
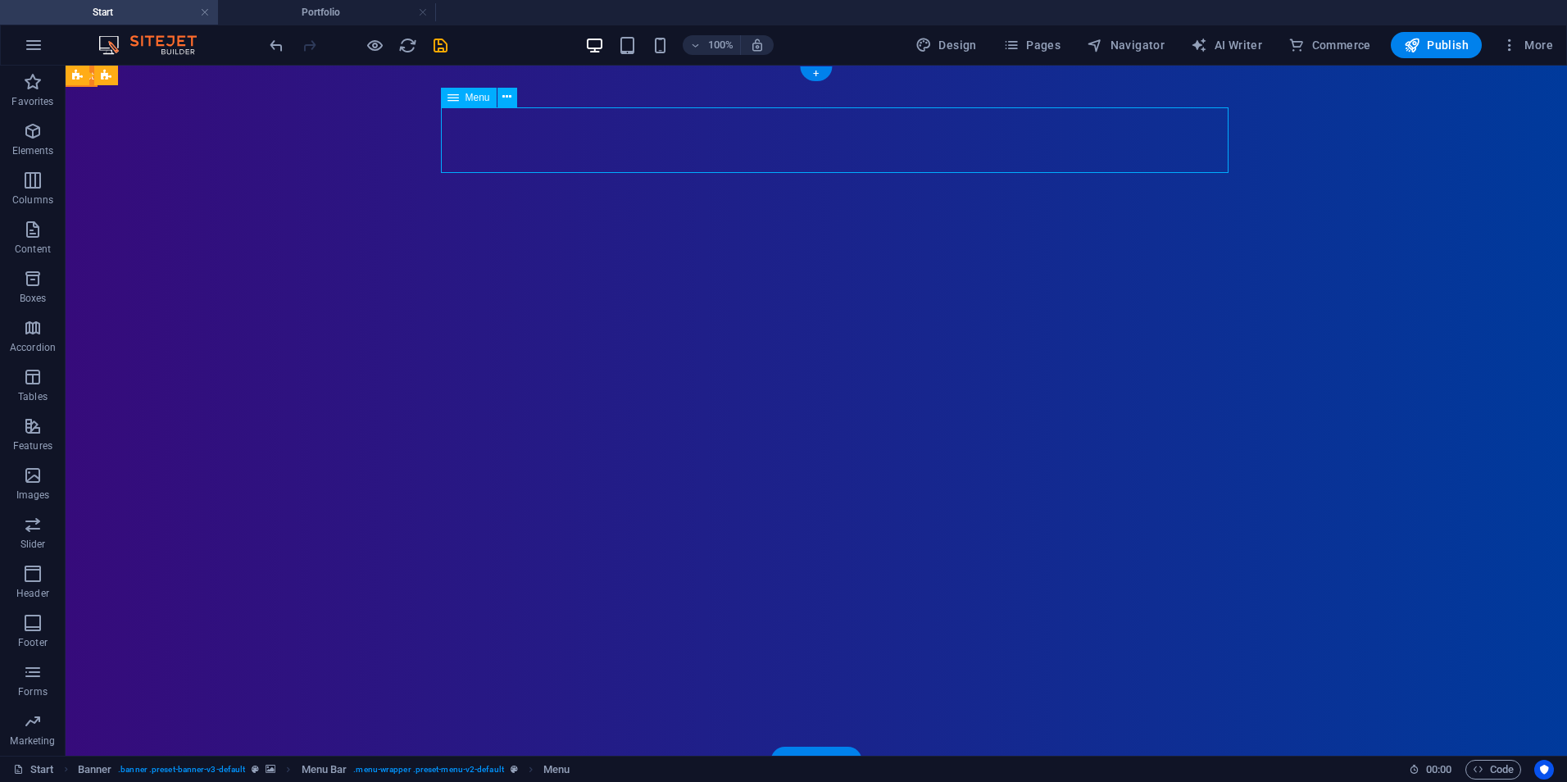
select select
select select "1"
select select
select select "2"
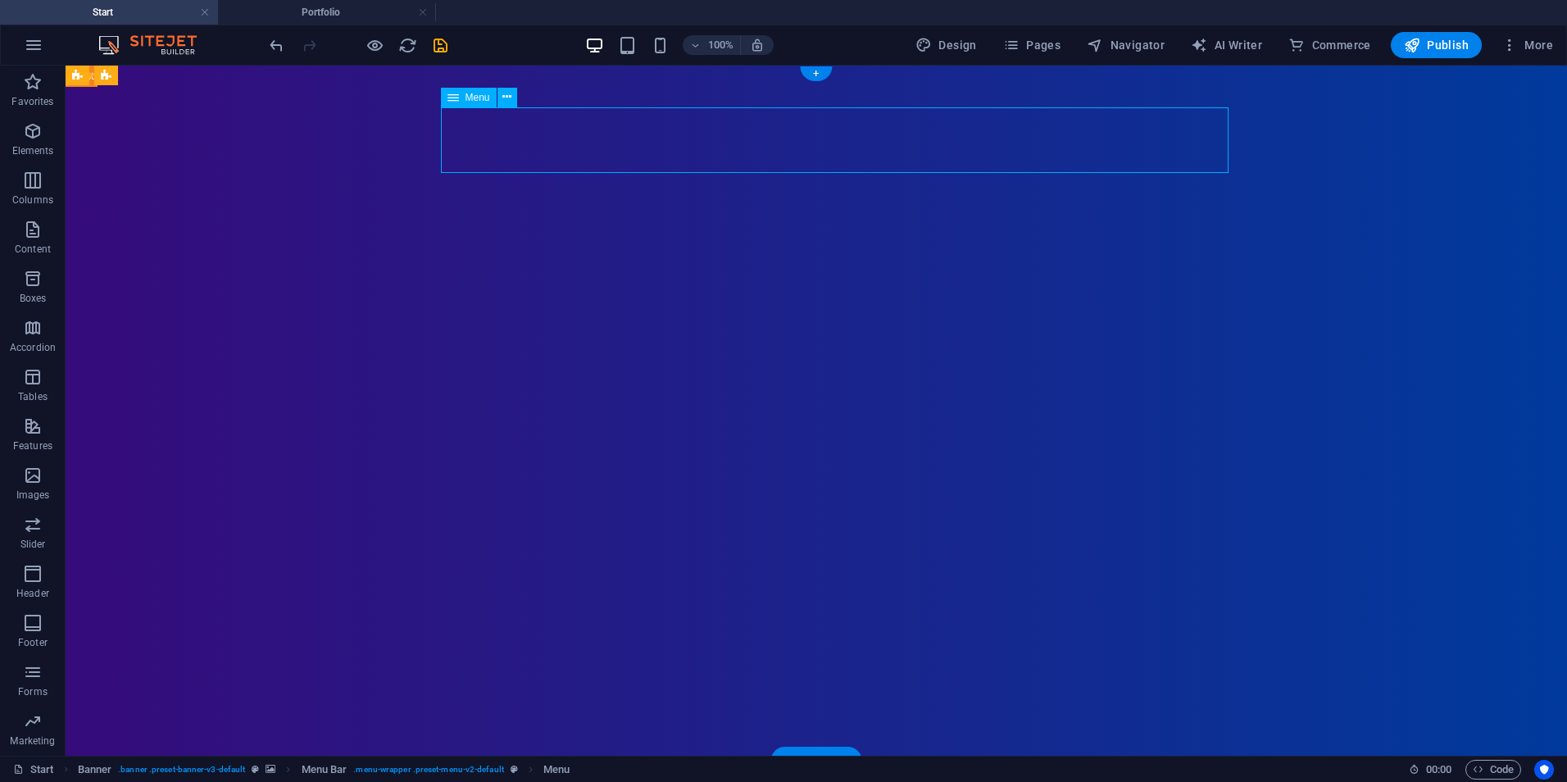
select select
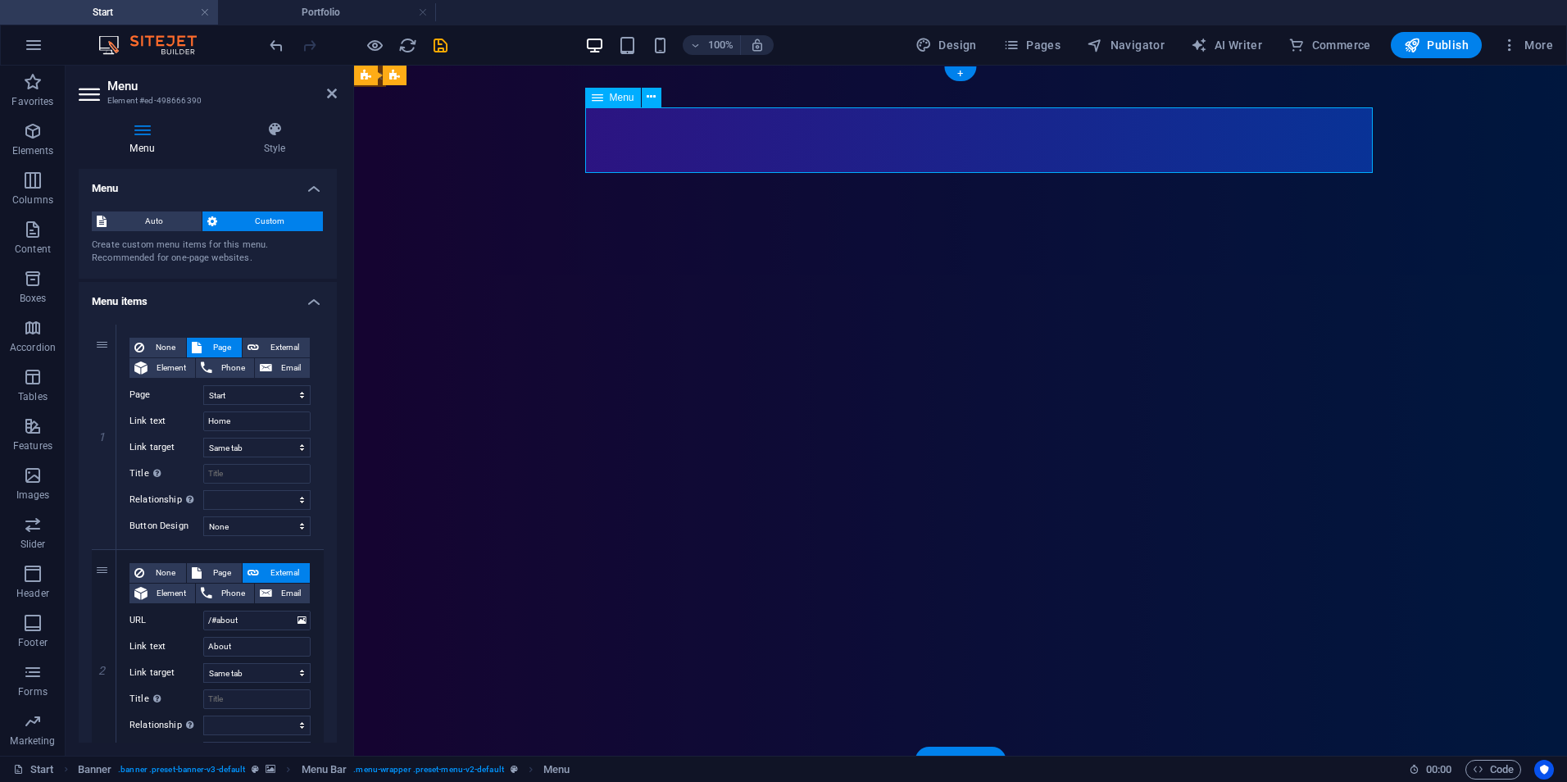
drag, startPoint x: 335, startPoint y: 93, endPoint x: 276, endPoint y: 28, distance: 88.2
click at [335, 93] on icon at bounding box center [332, 93] width 10 height 13
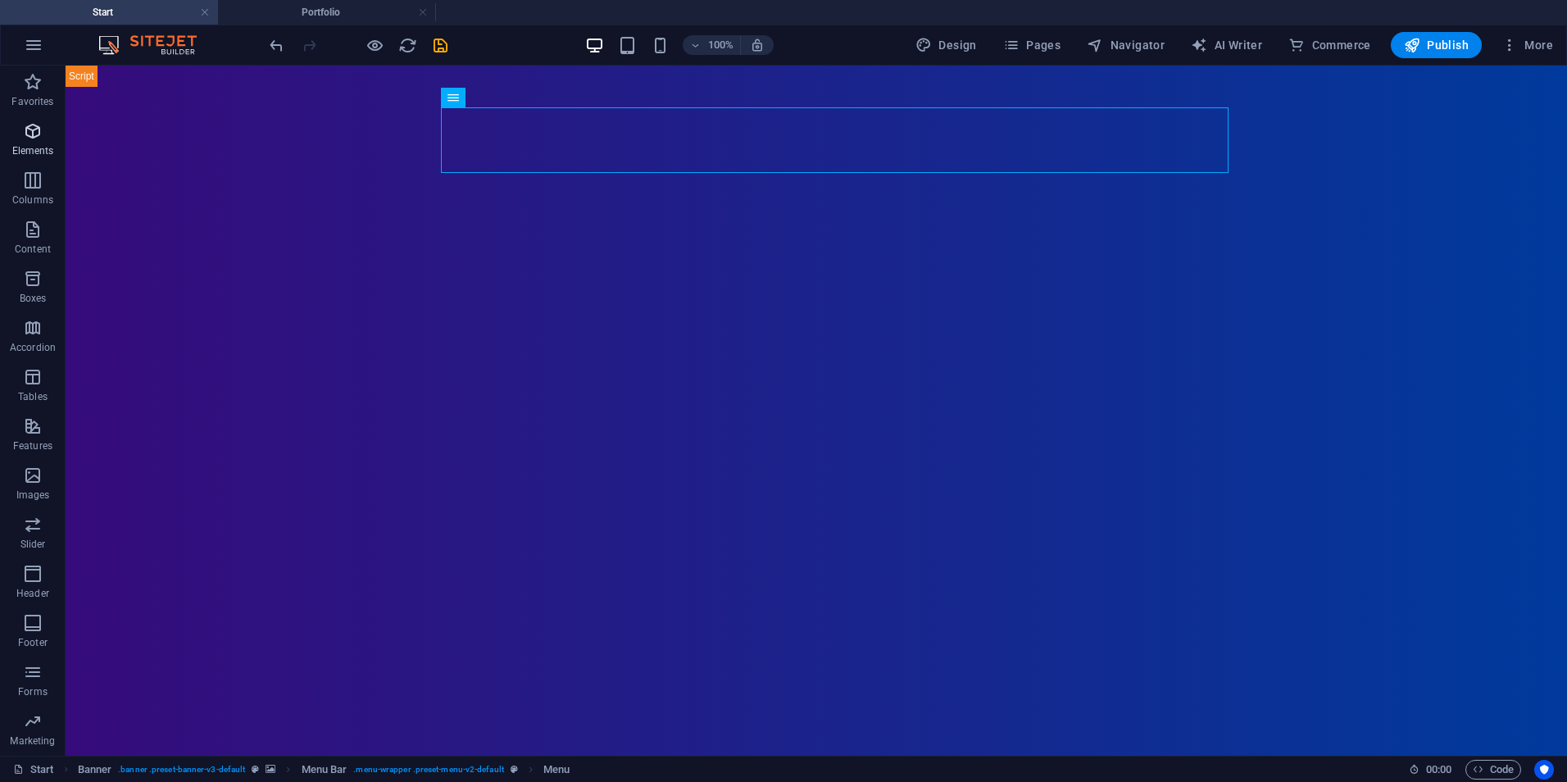
click at [28, 139] on icon "button" at bounding box center [33, 131] width 20 height 20
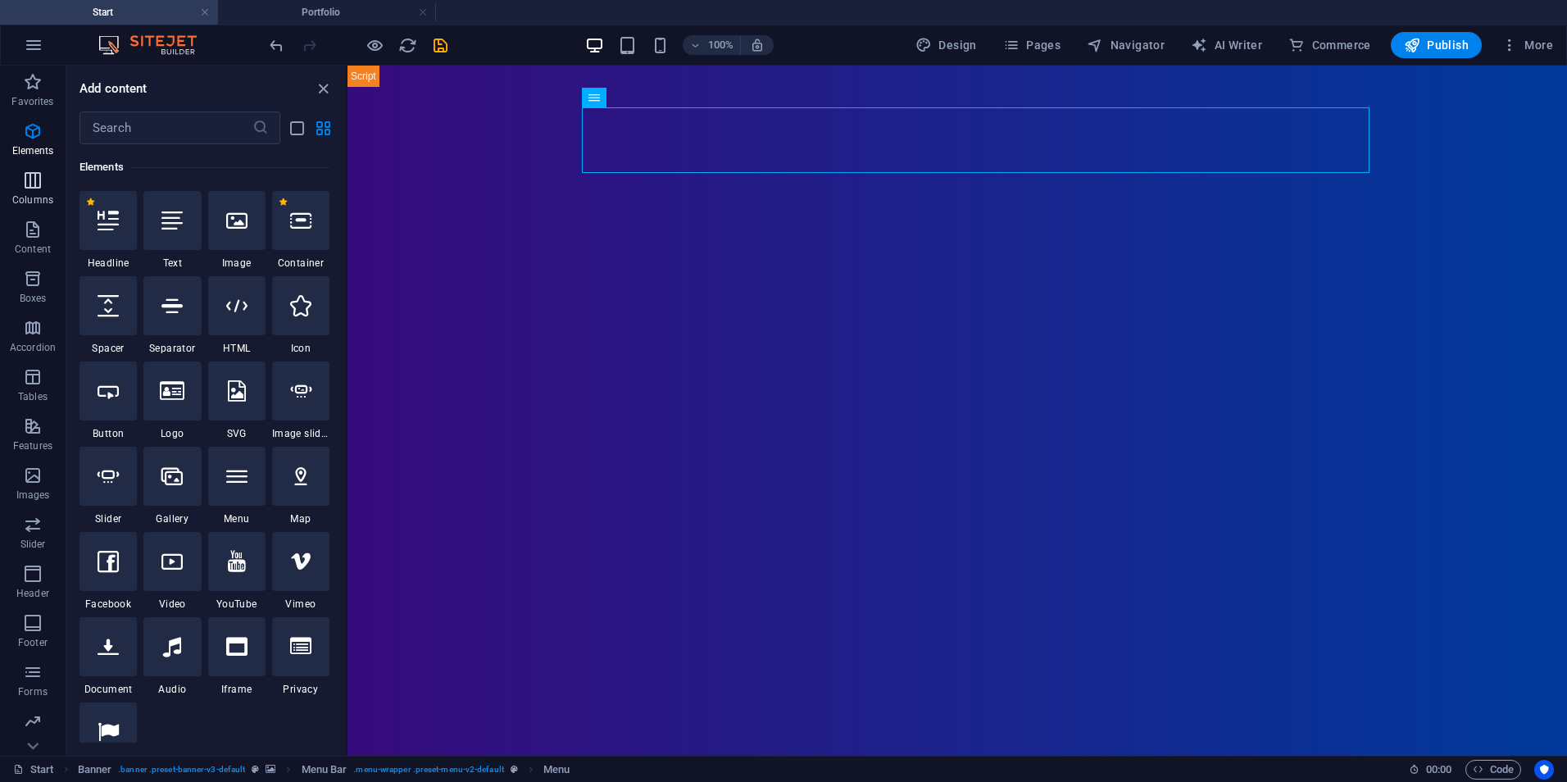
click at [28, 169] on button "Columns" at bounding box center [33, 188] width 66 height 49
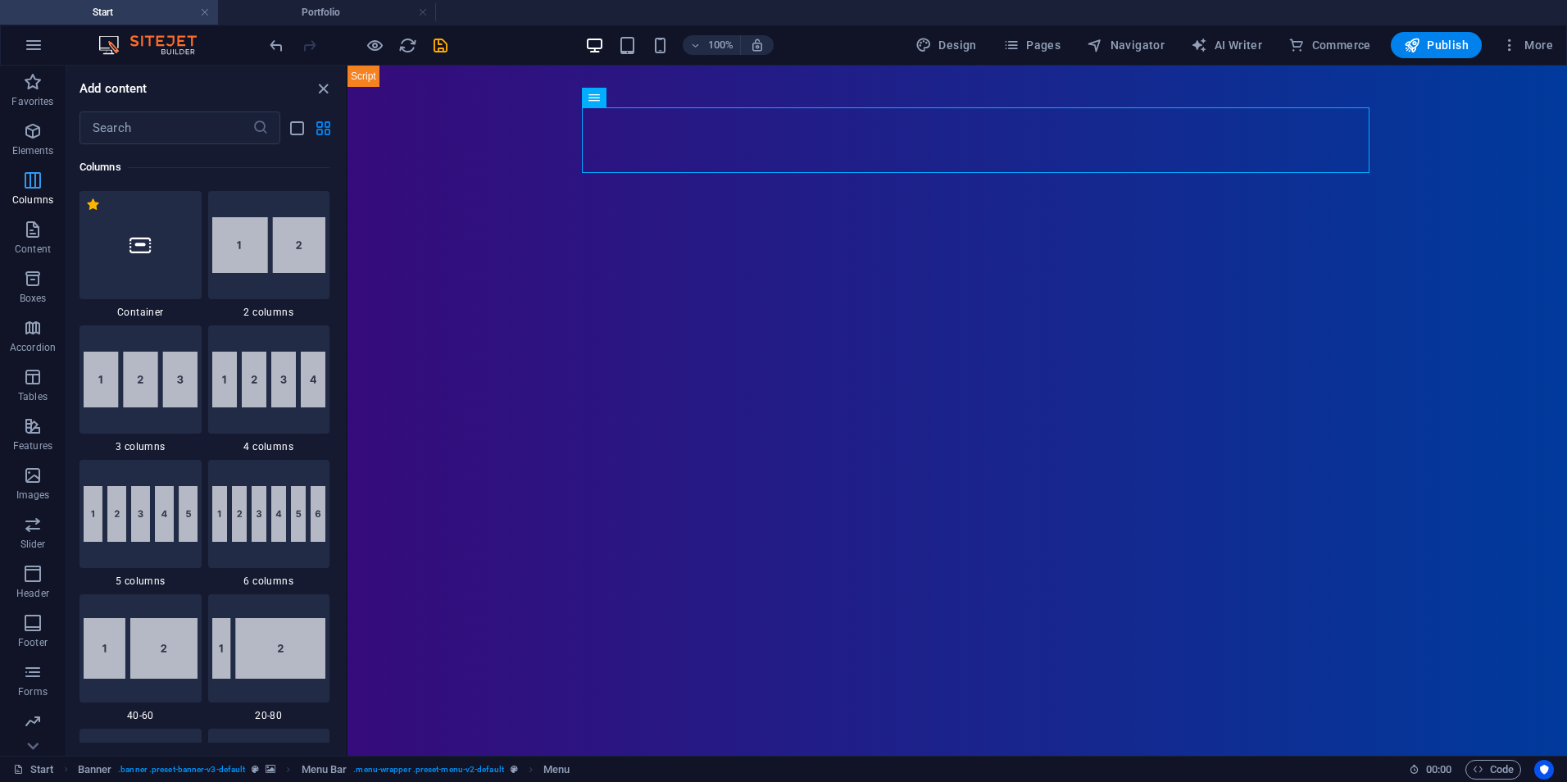
scroll to position [811, 0]
click at [29, 88] on icon "button" at bounding box center [33, 82] width 20 height 20
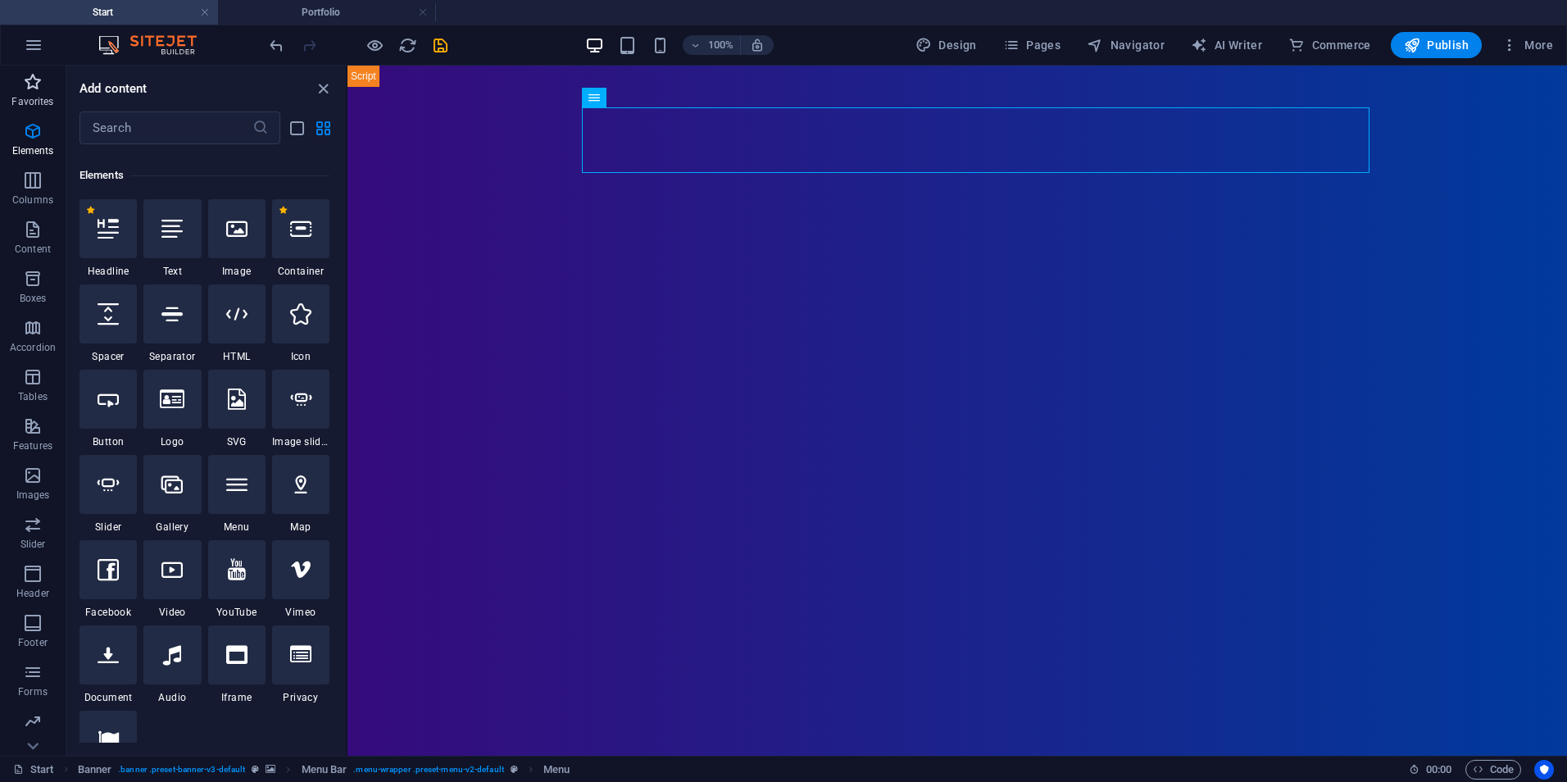
scroll to position [0, 0]
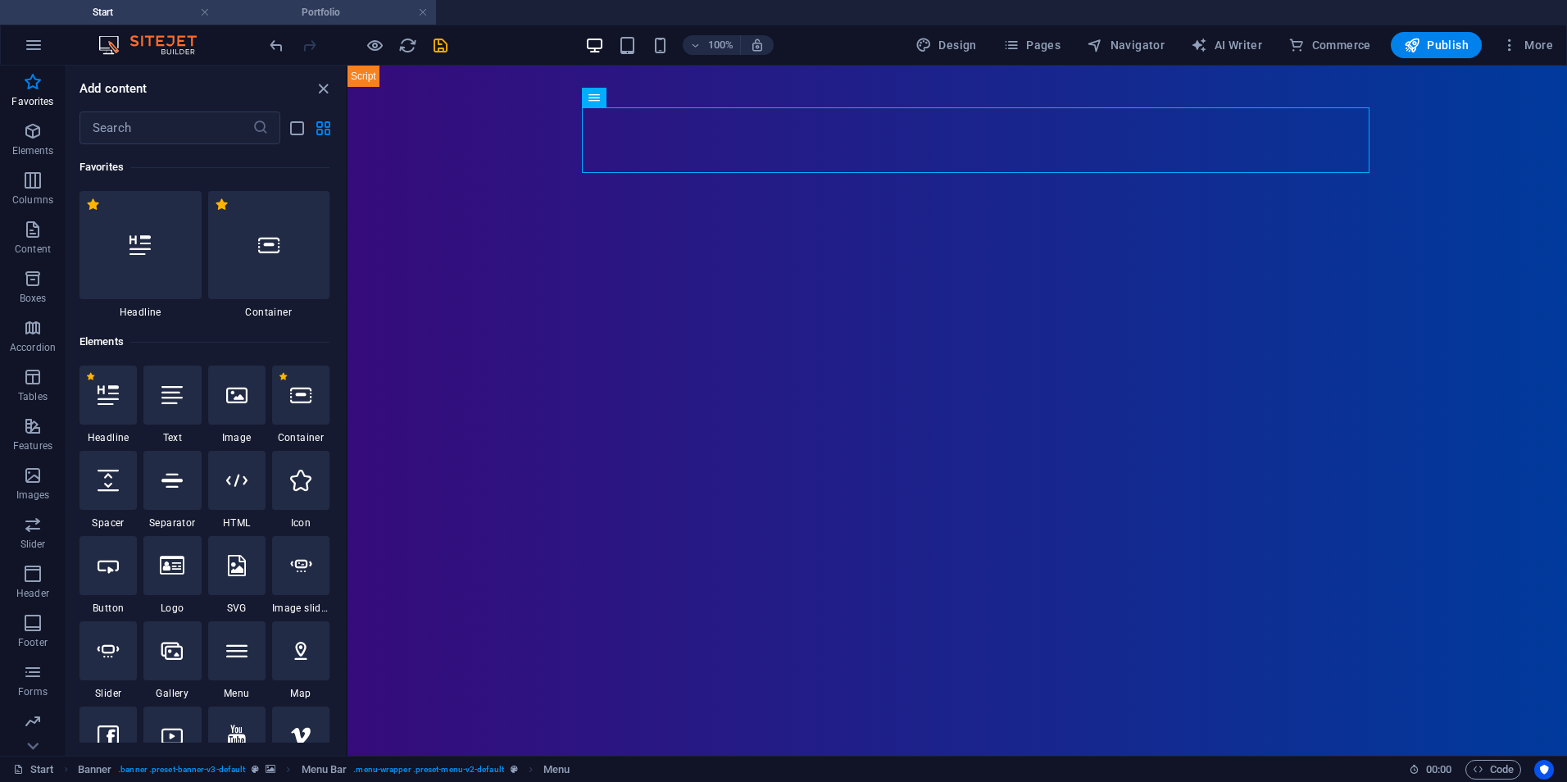
click at [311, 14] on h4 "Portfolio" at bounding box center [327, 12] width 218 height 18
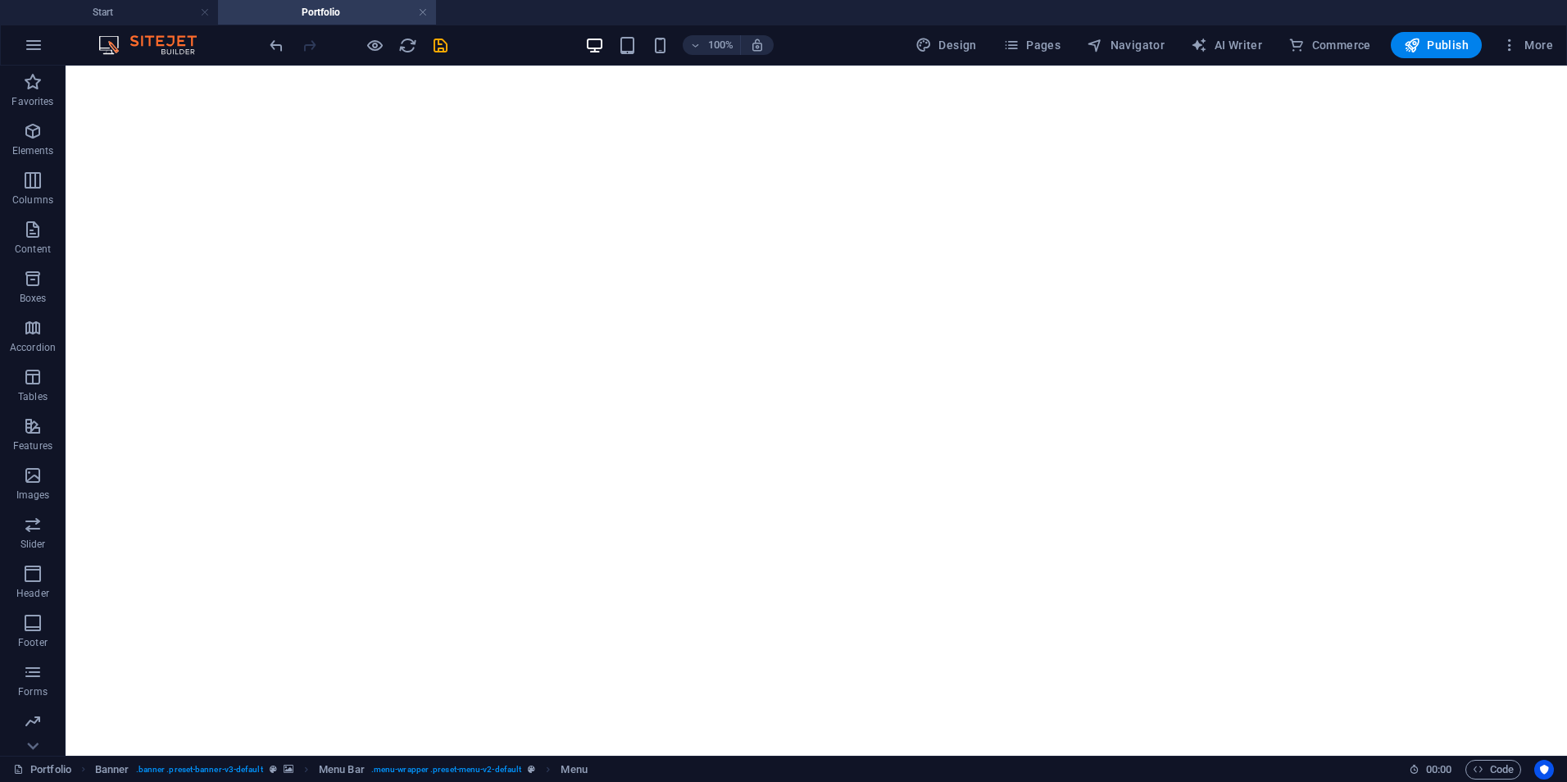
click at [311, 14] on h4 "Portfolio" at bounding box center [327, 12] width 218 height 18
click at [1045, 45] on span "Pages" at bounding box center [1031, 45] width 57 height 16
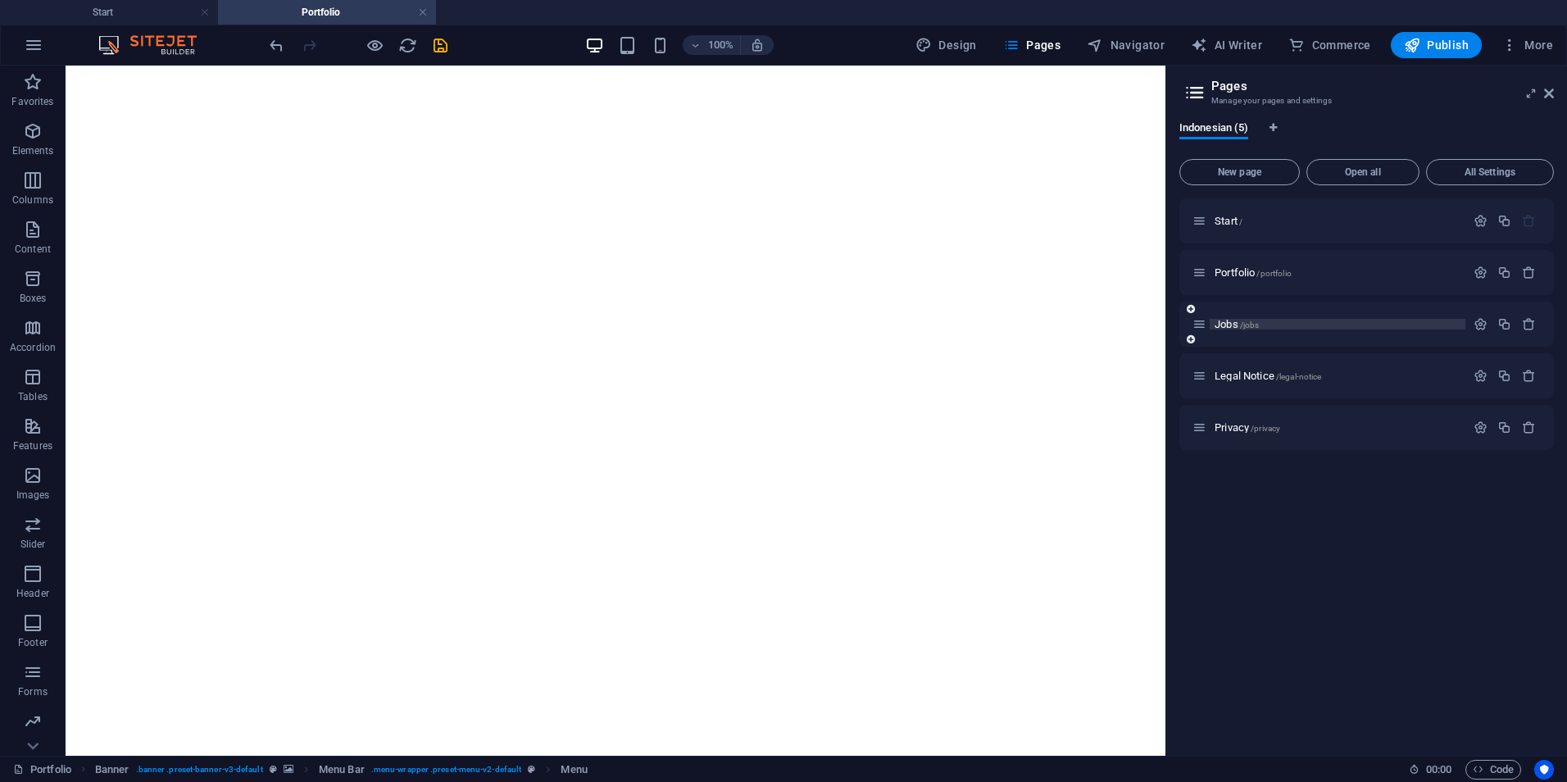
click at [1212, 319] on div "Jobs /jobs" at bounding box center [1337, 324] width 256 height 11
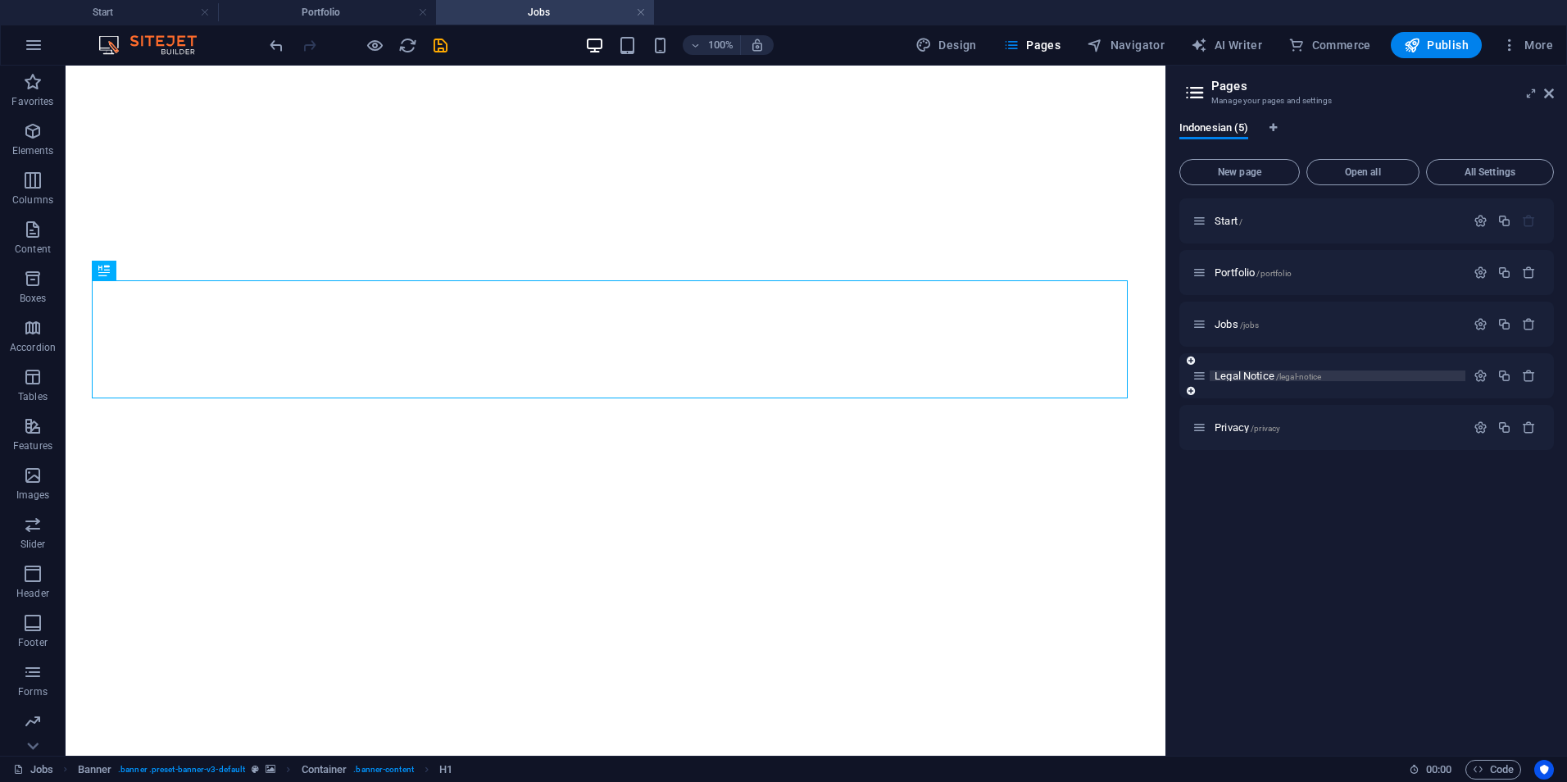
click at [1239, 380] on span "Legal Notice /legal-notice" at bounding box center [1267, 376] width 107 height 12
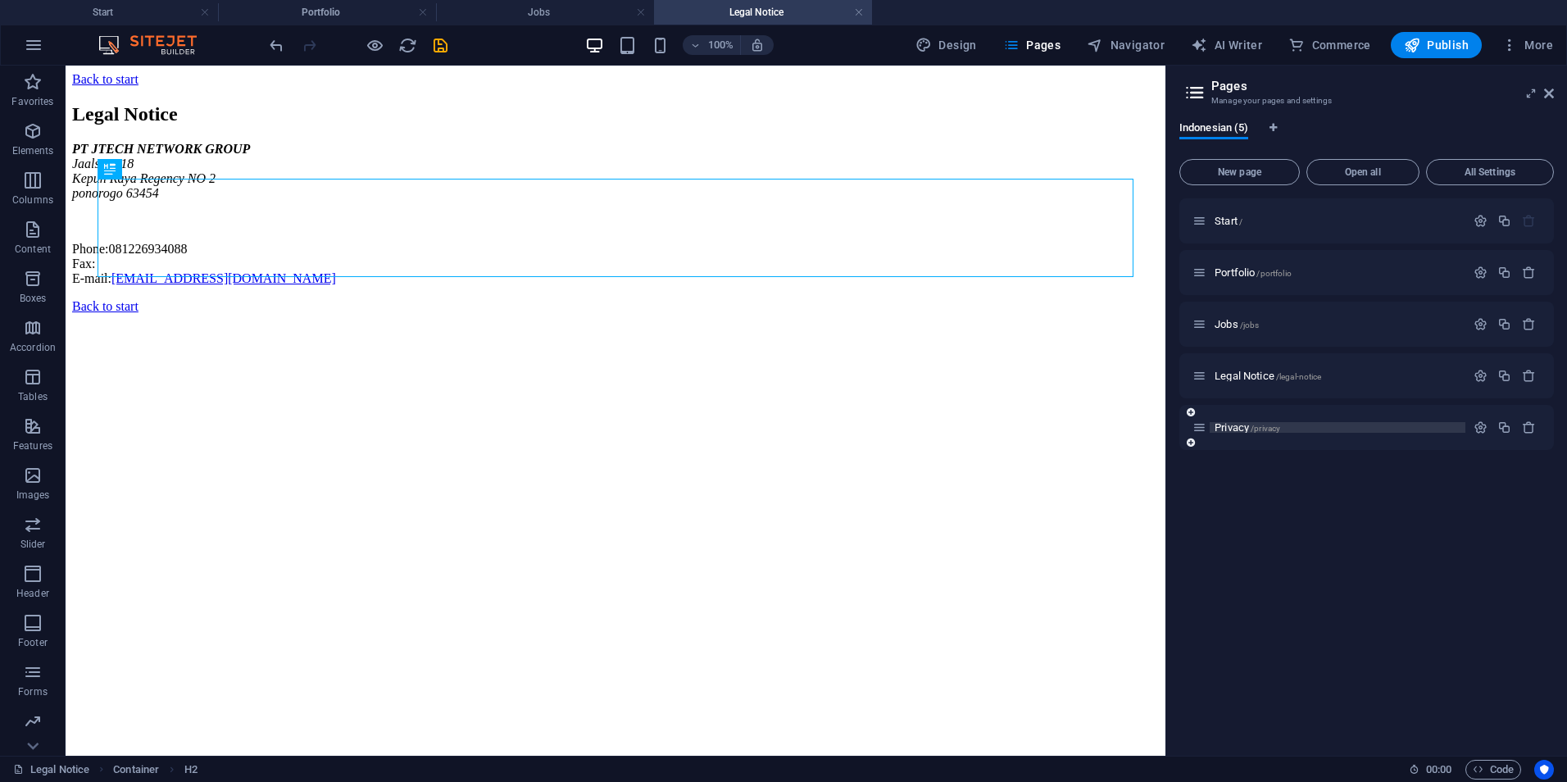
click at [1239, 425] on span "Privacy /privacy" at bounding box center [1247, 427] width 66 height 12
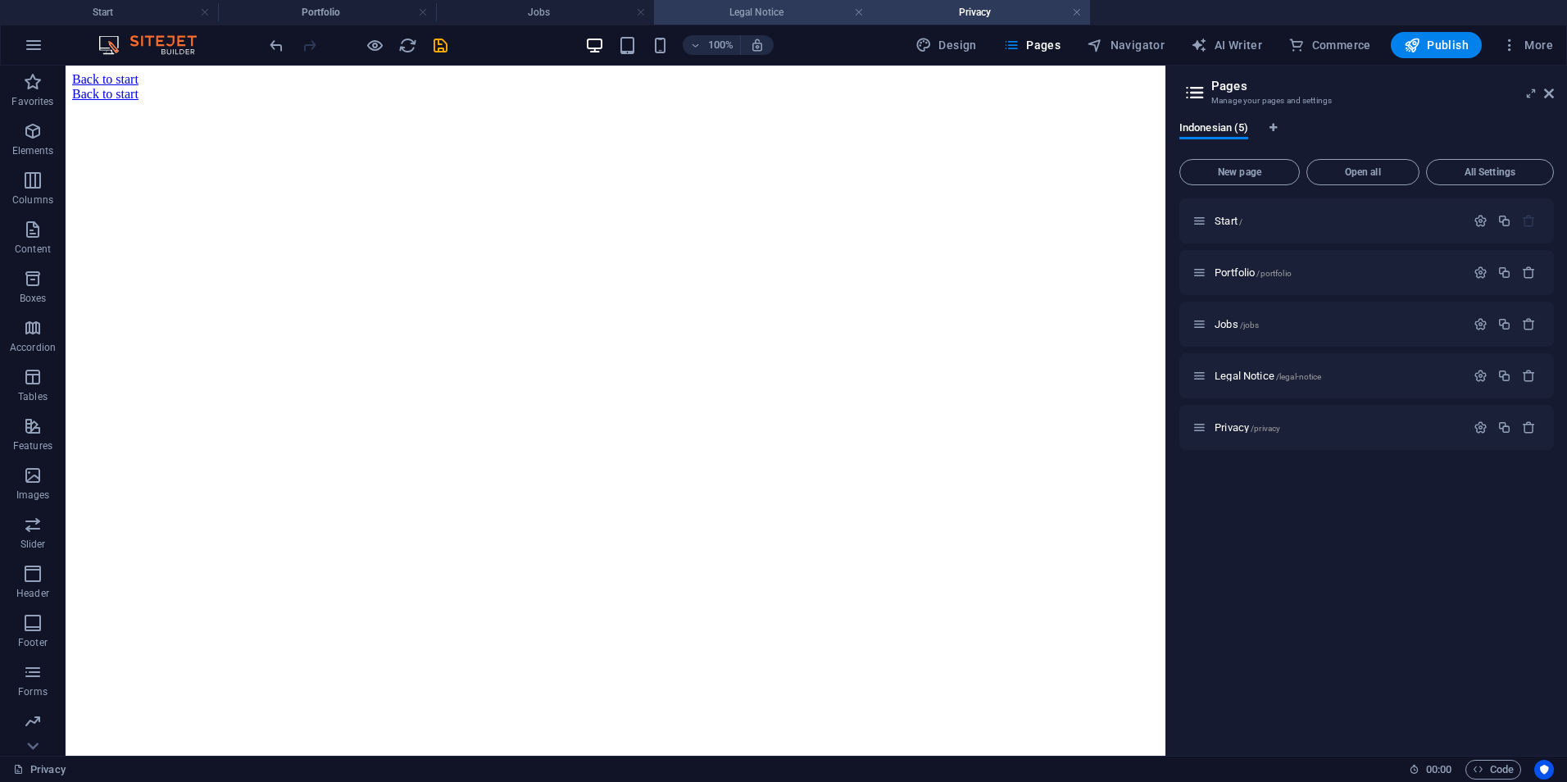
click at [761, 11] on h4 "Legal Notice" at bounding box center [763, 12] width 218 height 18
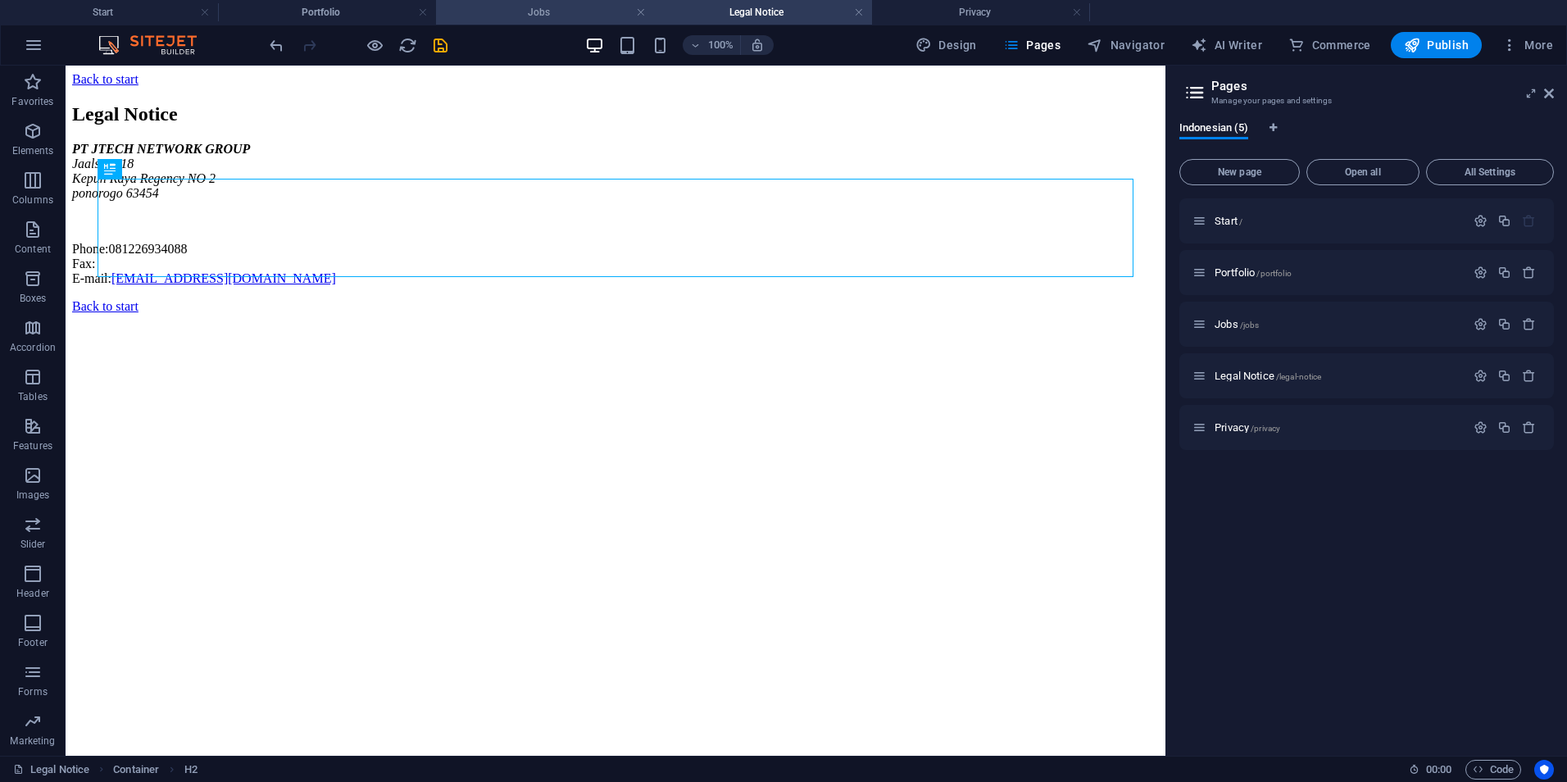
click at [583, 18] on h4 "Jobs" at bounding box center [545, 12] width 218 height 18
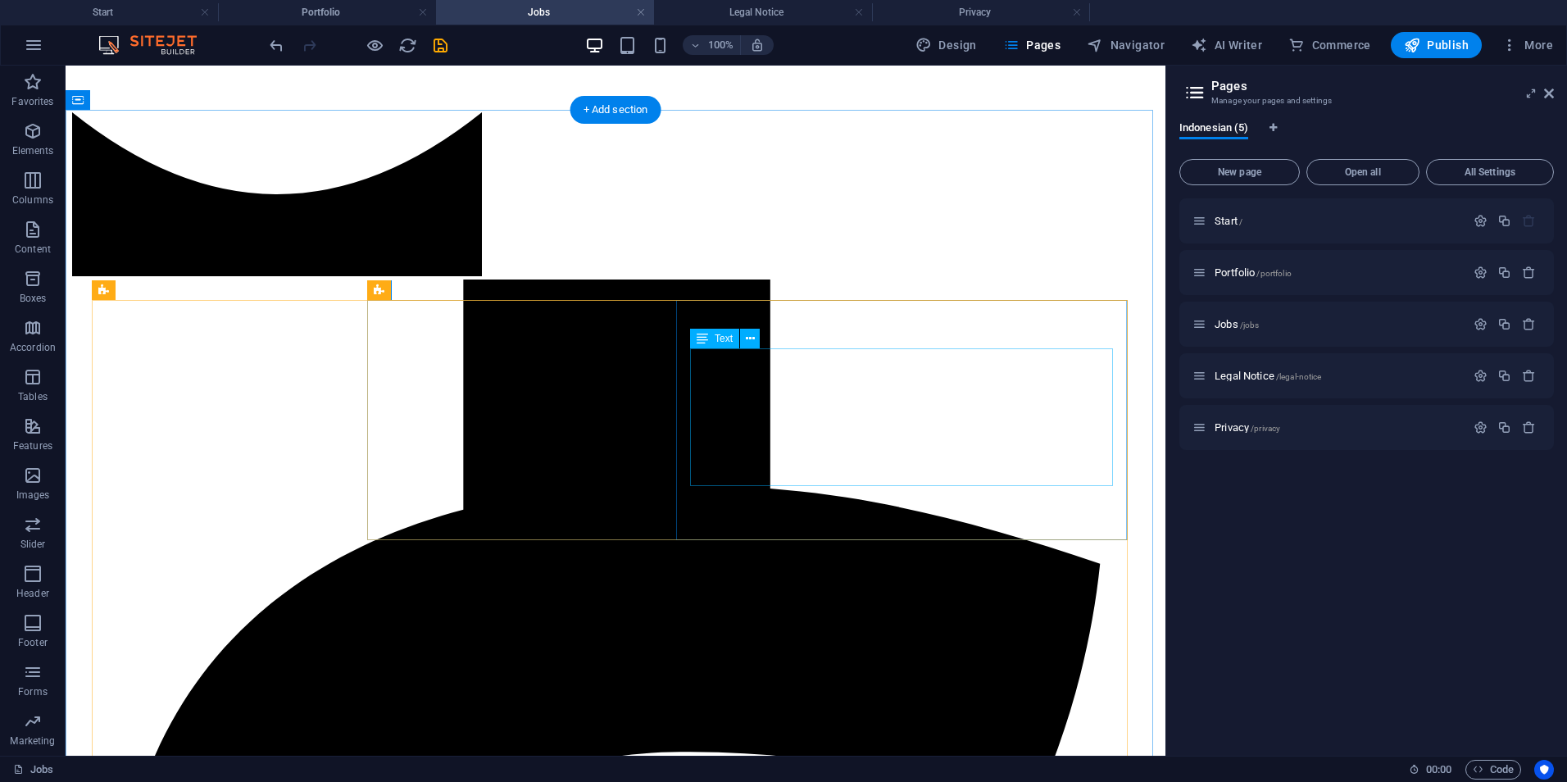
scroll to position [1147, 0]
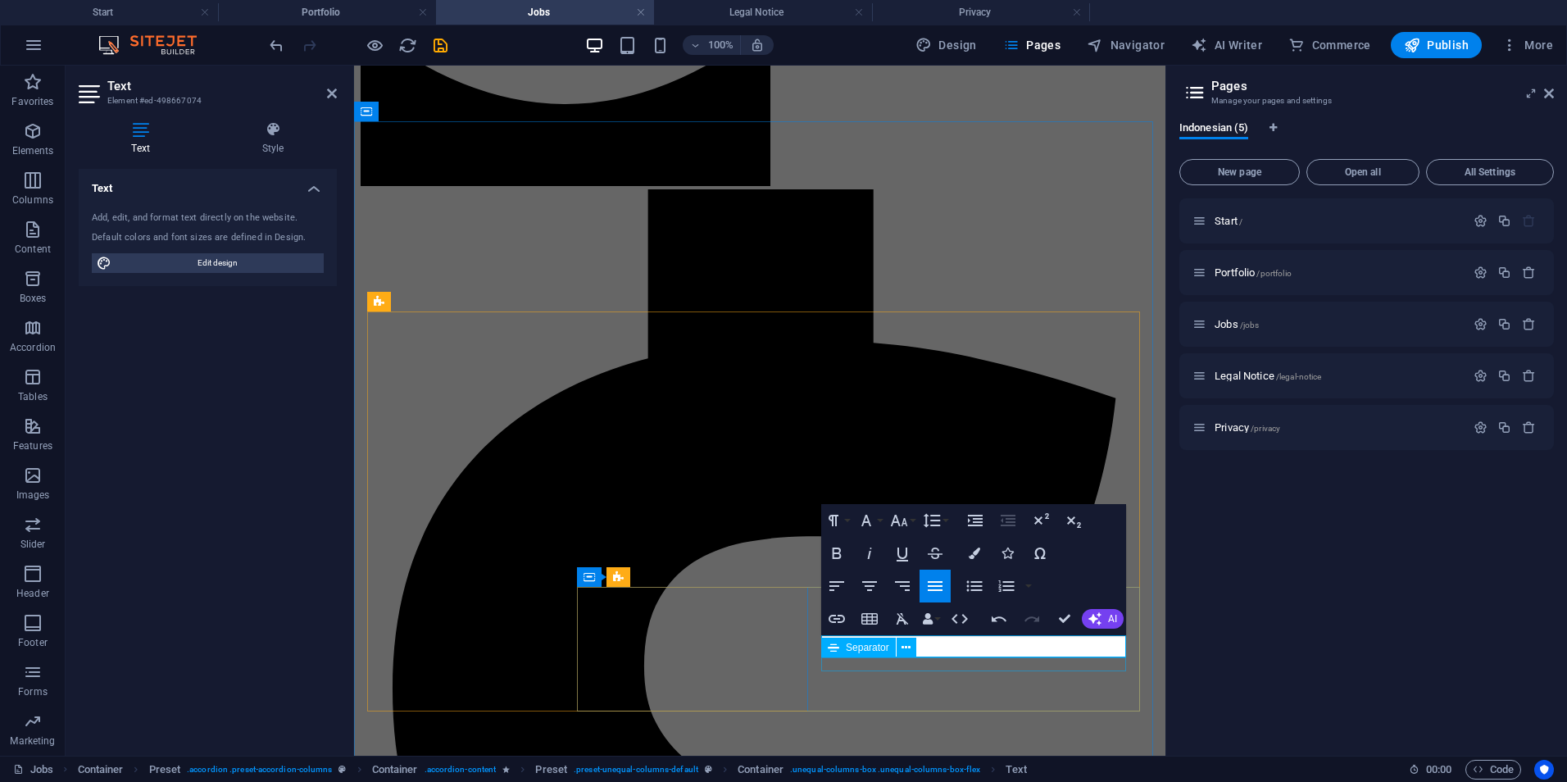
scroll to position [1537, 0]
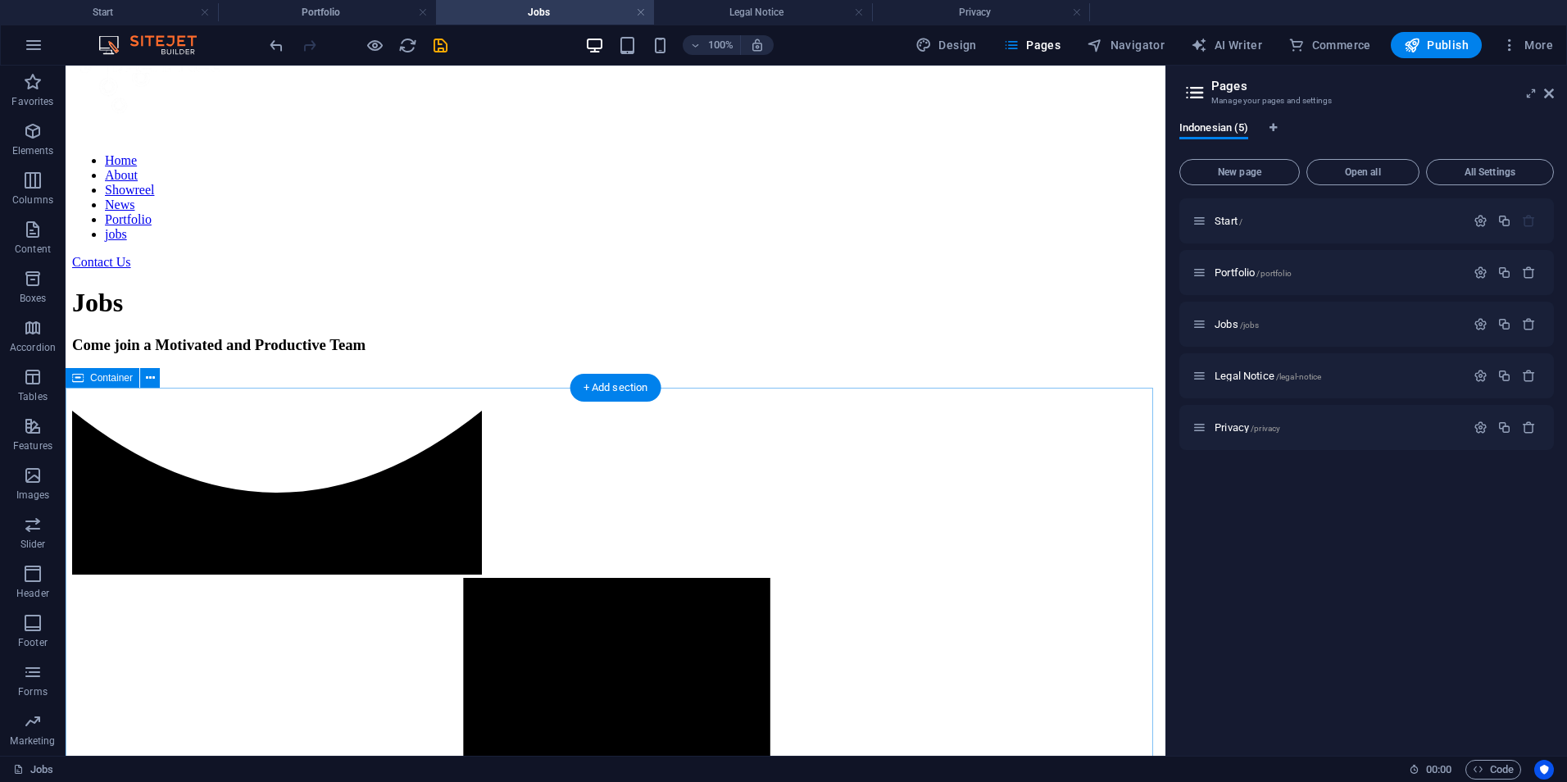
scroll to position [515, 0]
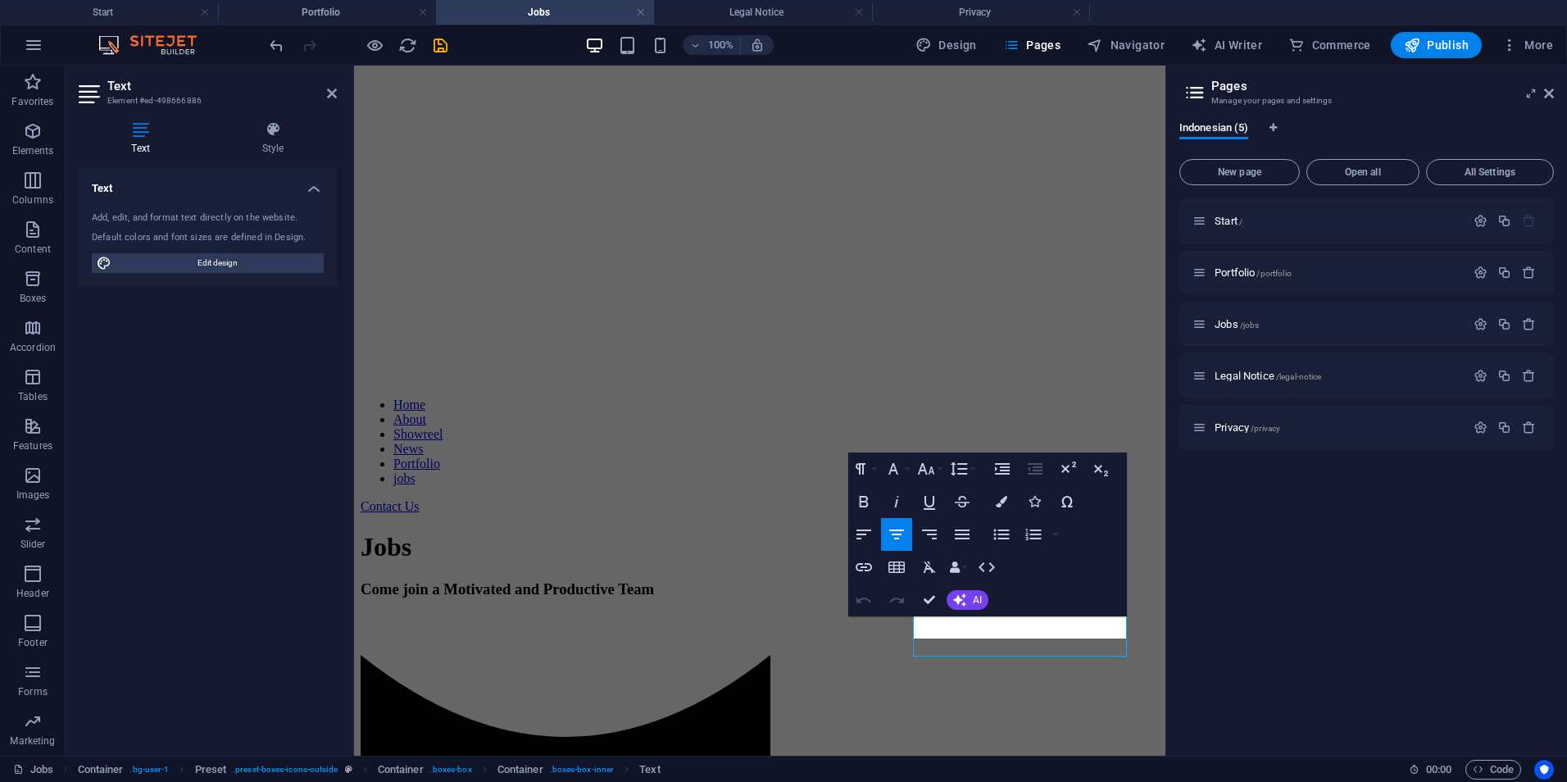
scroll to position [533, 0]
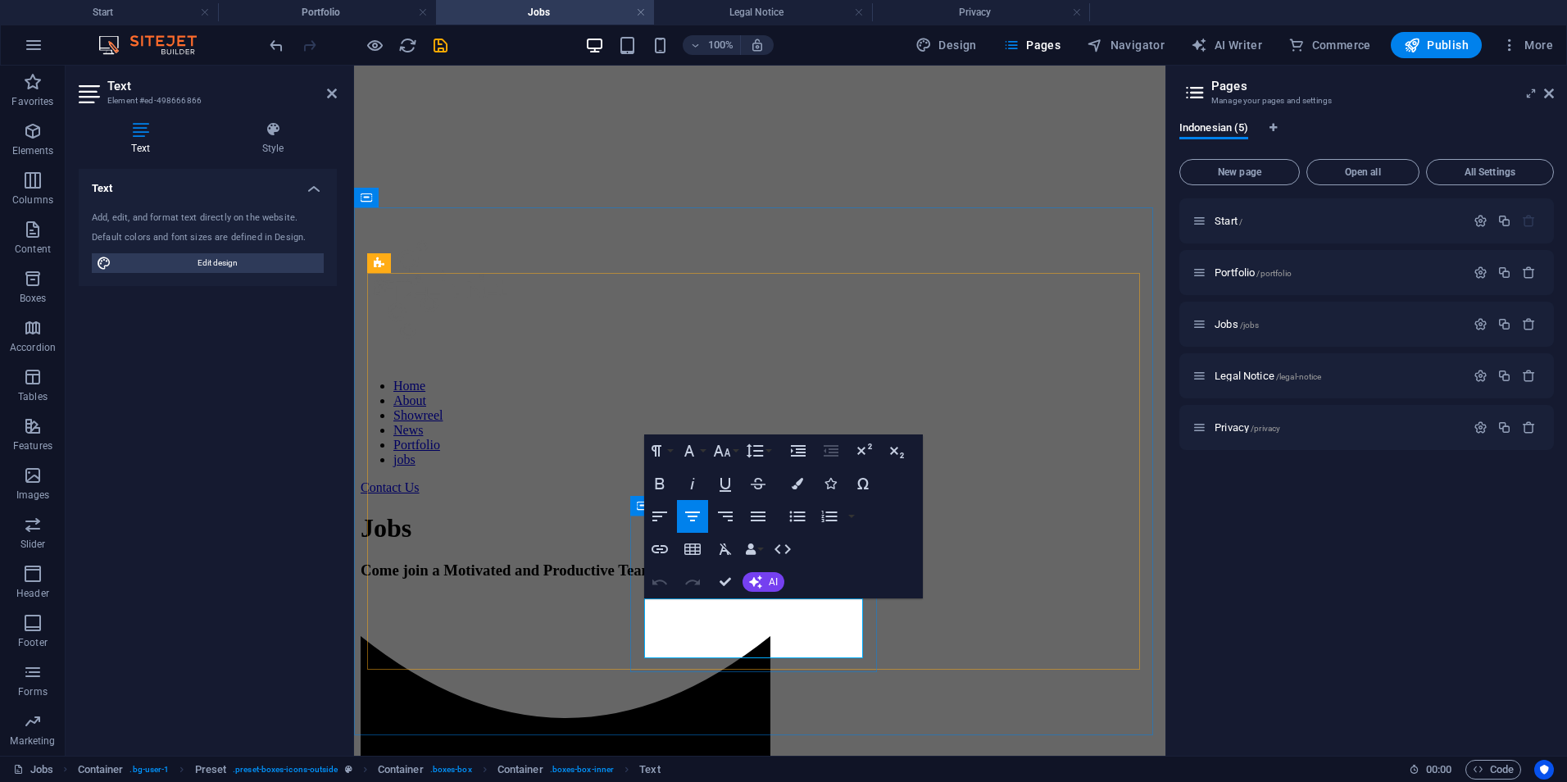
scroll to position [552, 0]
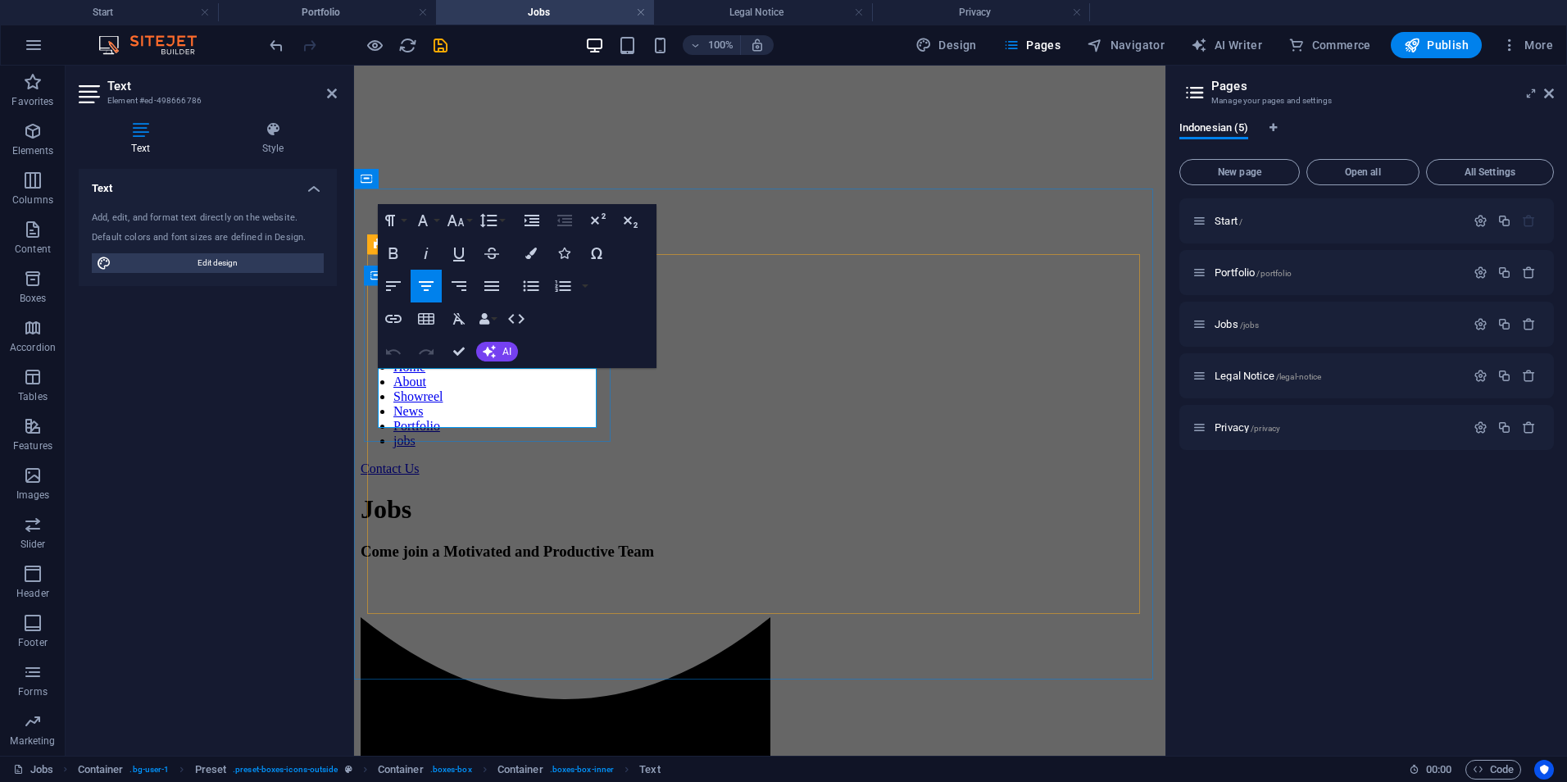
scroll to position [571, 0]
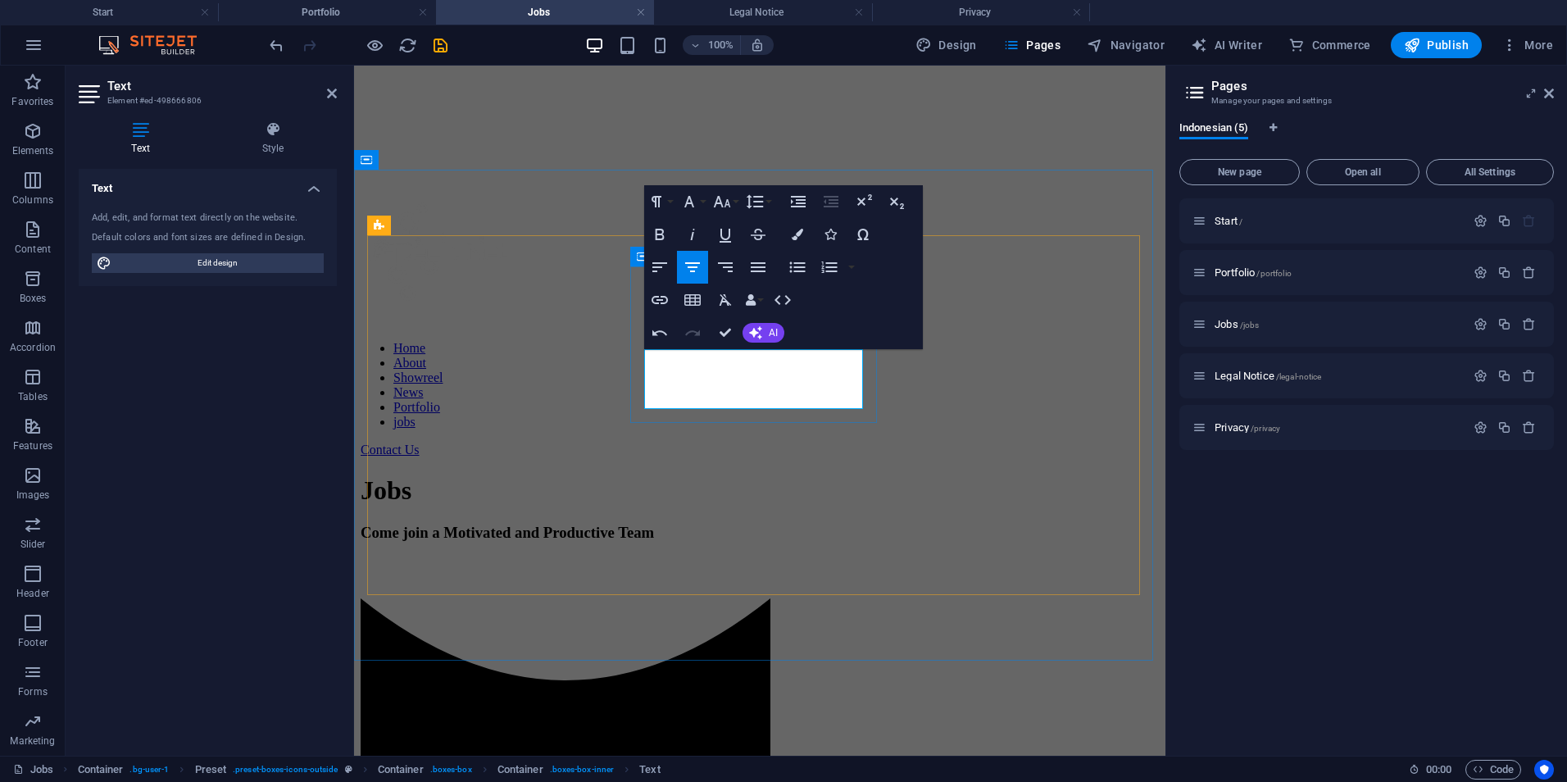
scroll to position [590, 0]
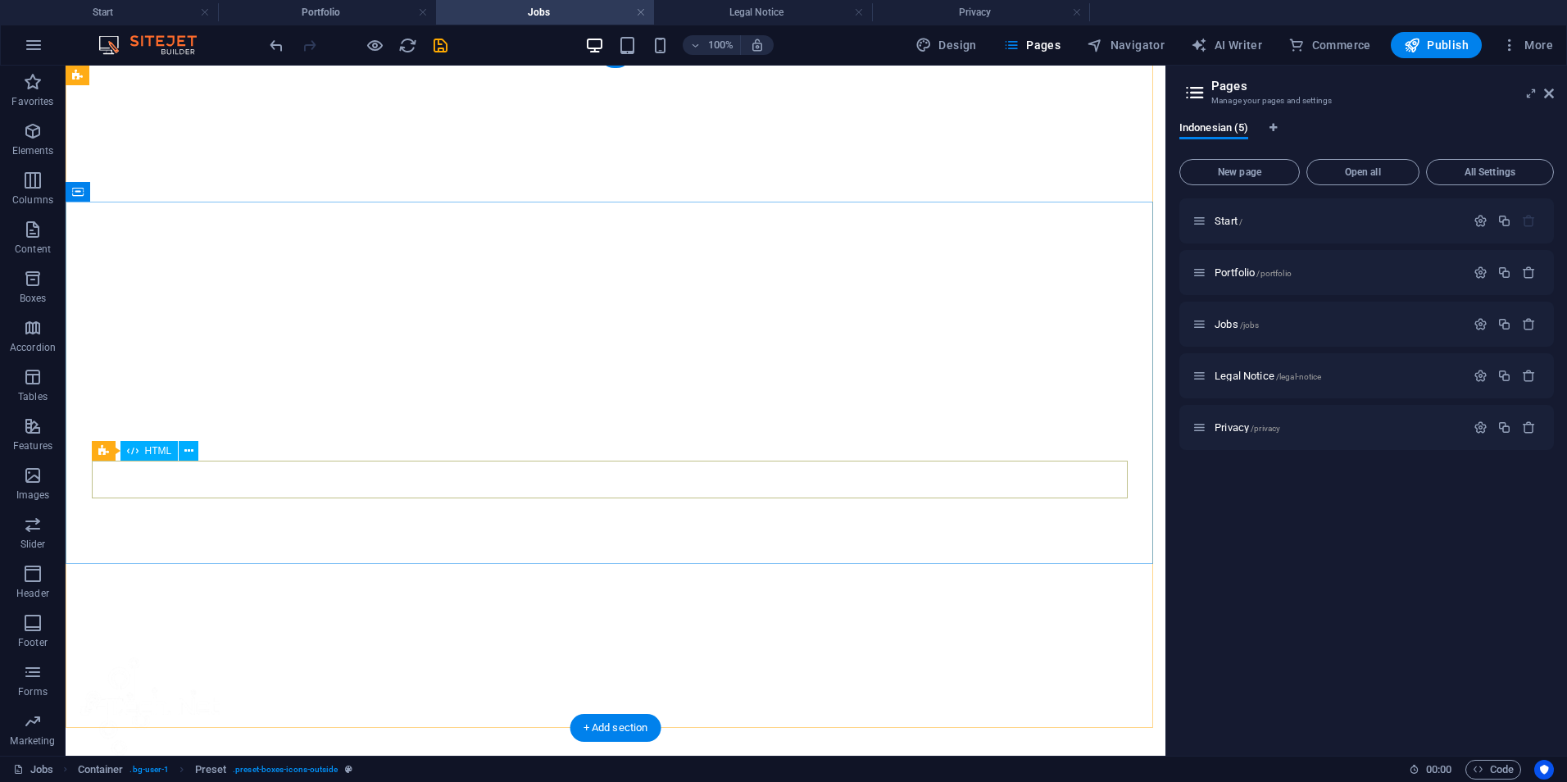
scroll to position [0, 0]
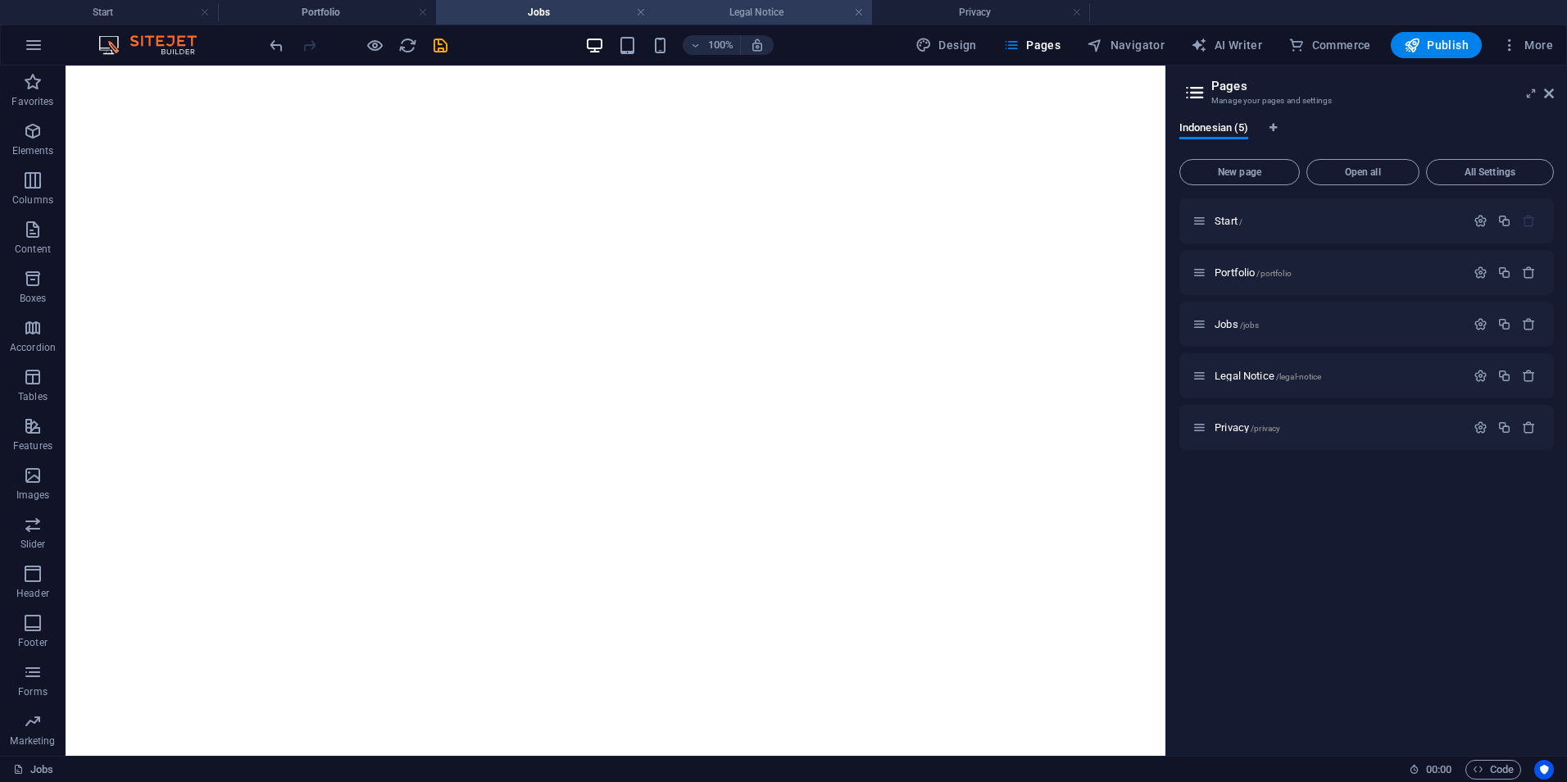
click at [798, 12] on h4 "Legal Notice" at bounding box center [763, 12] width 218 height 18
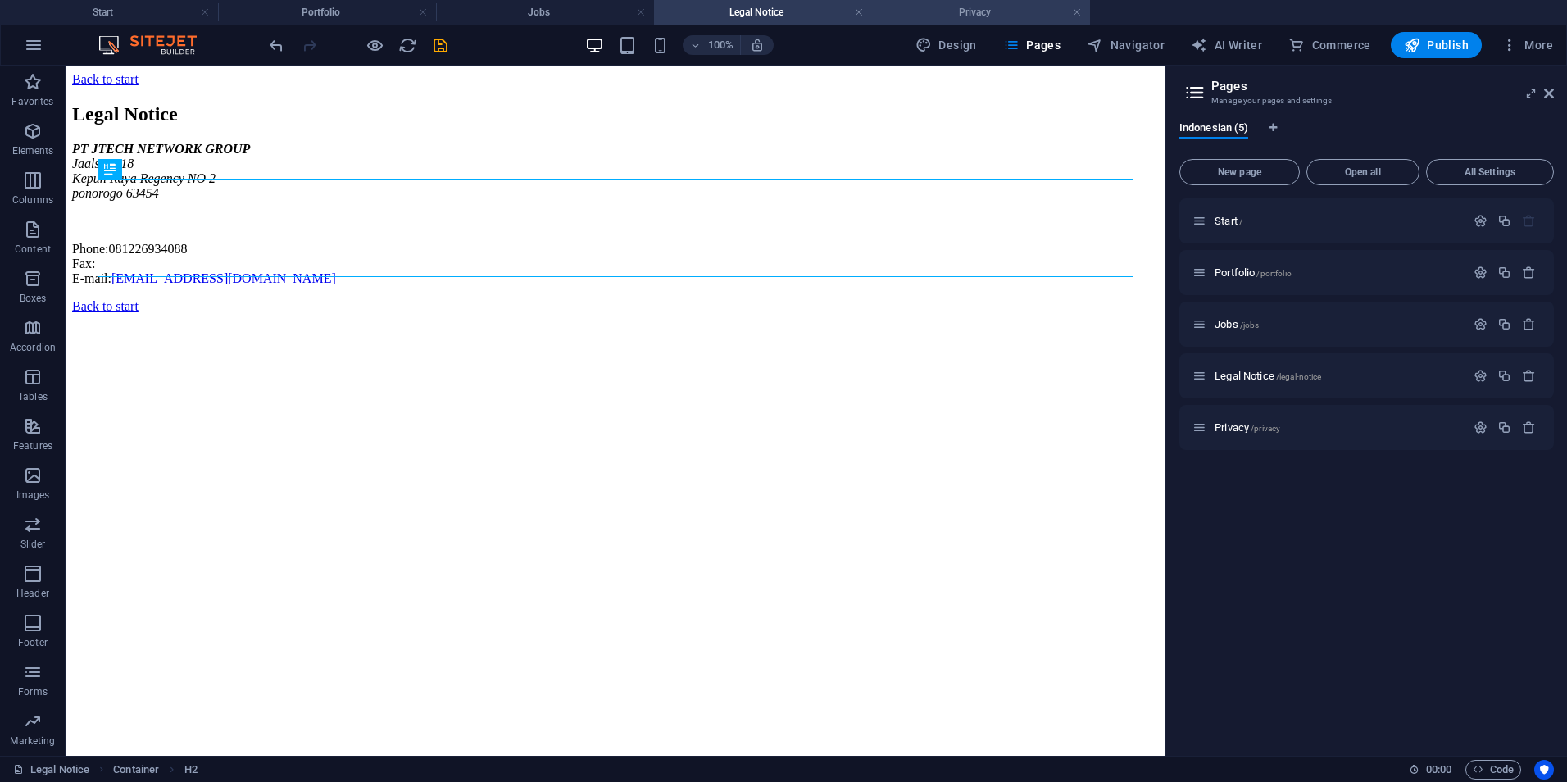
click at [929, 21] on li "Privacy" at bounding box center [981, 12] width 218 height 25
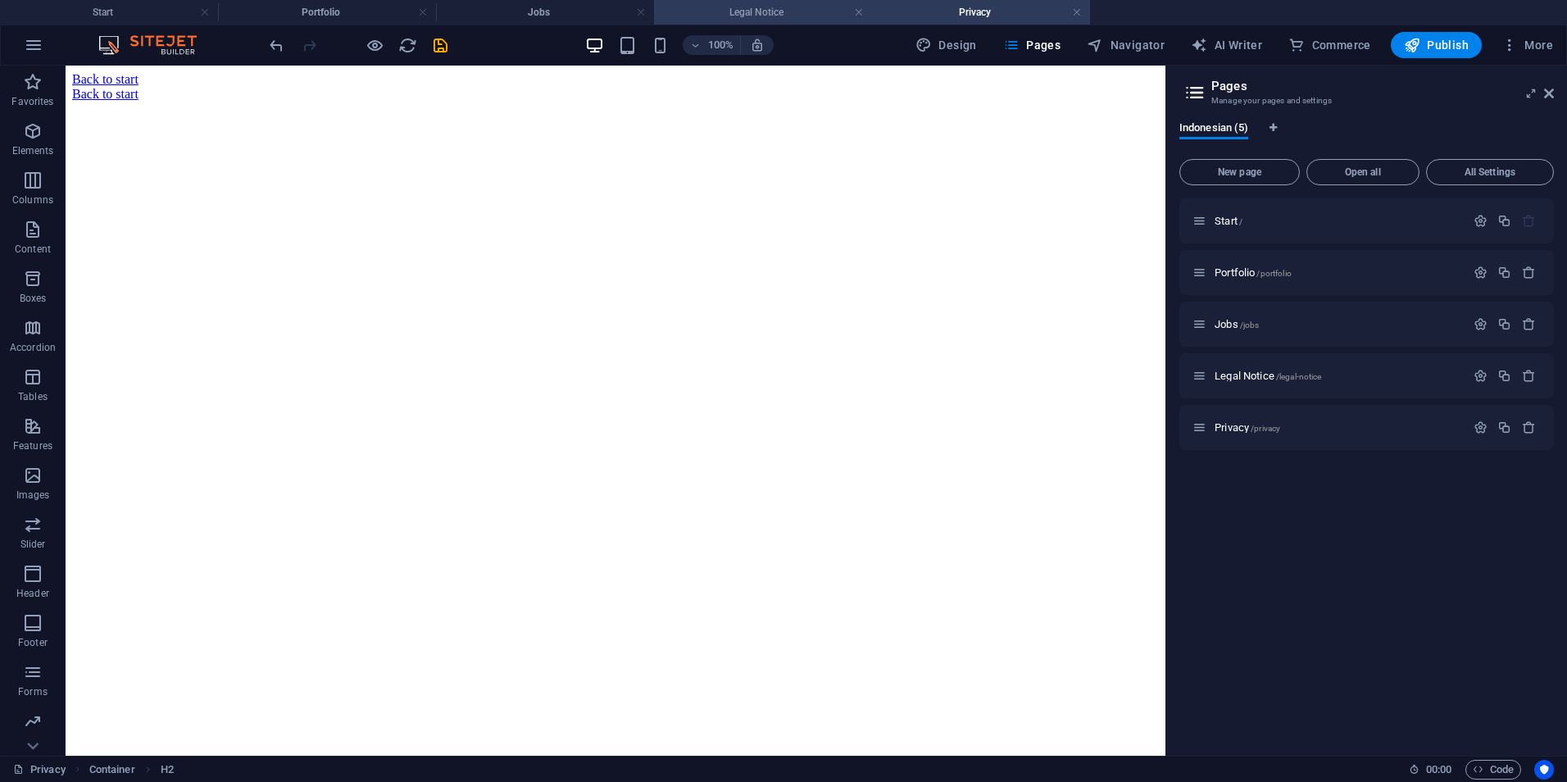
click at [693, 15] on h4 "Legal Notice" at bounding box center [763, 12] width 218 height 18
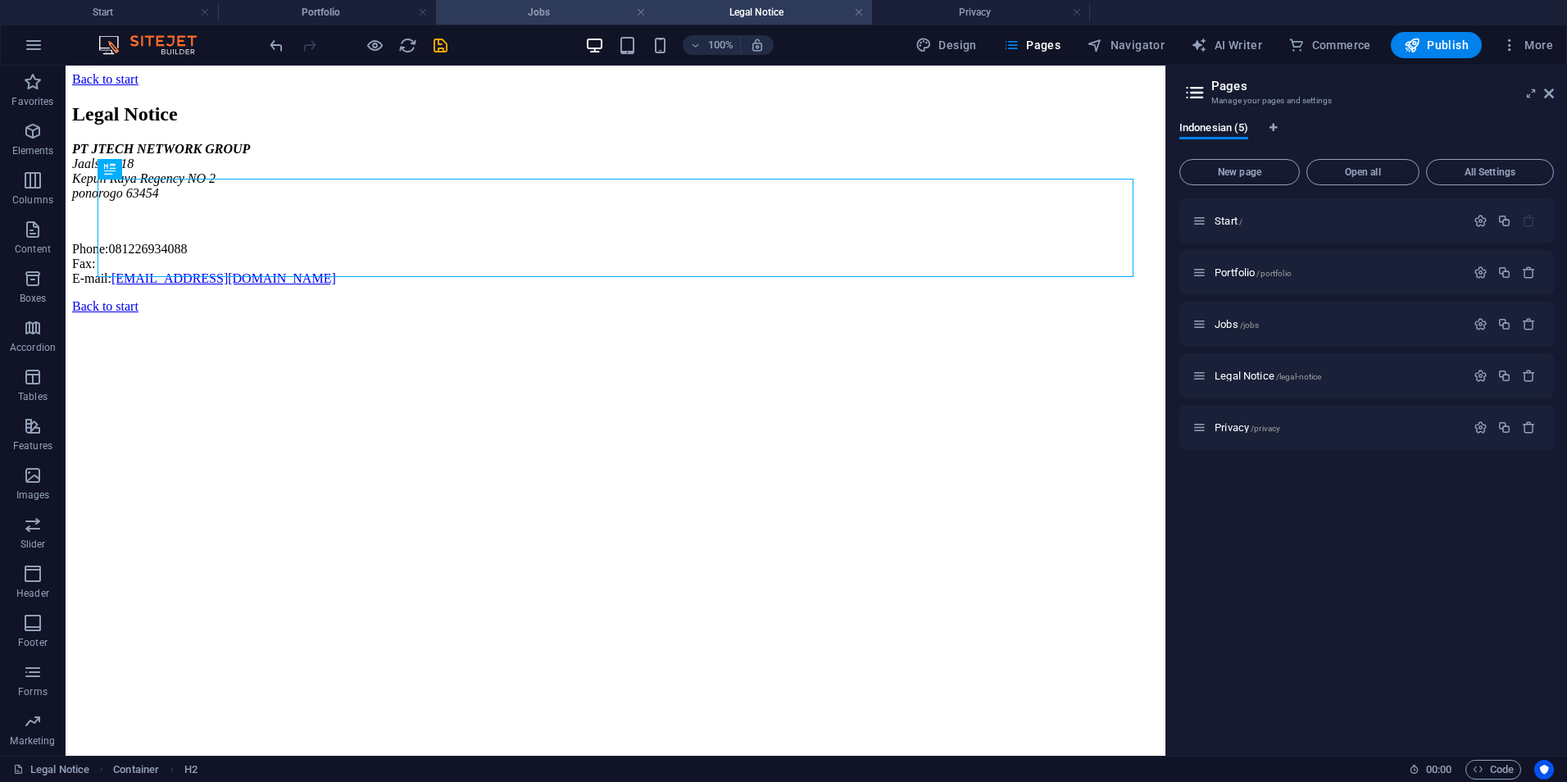
click at [576, 9] on h4 "Jobs" at bounding box center [545, 12] width 218 height 18
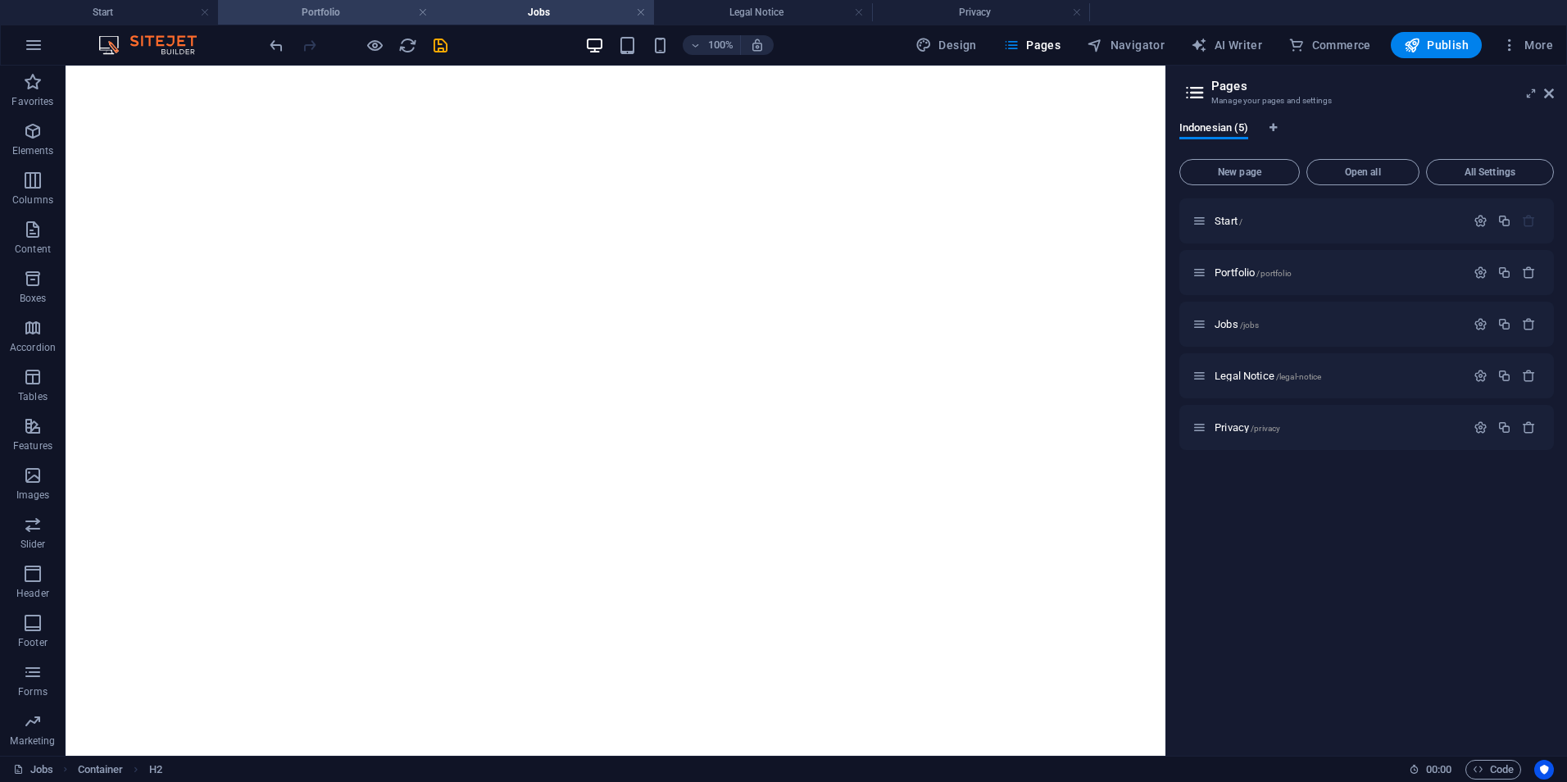
click at [361, 9] on h4 "Portfolio" at bounding box center [327, 12] width 218 height 18
click at [1428, 52] on span "Publish" at bounding box center [1436, 45] width 65 height 16
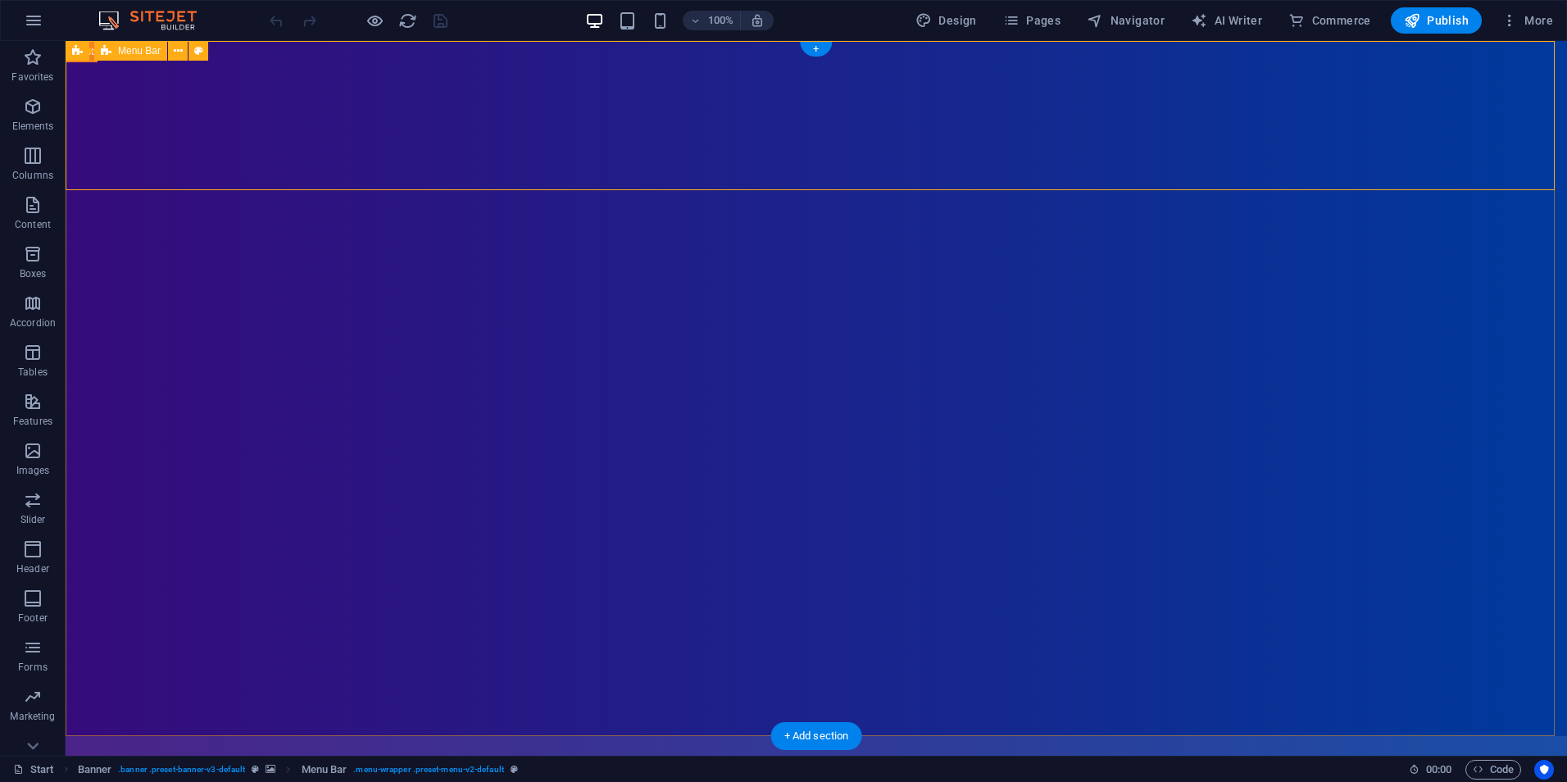
click at [138, 51] on icon at bounding box center [138, 51] width 9 height 17
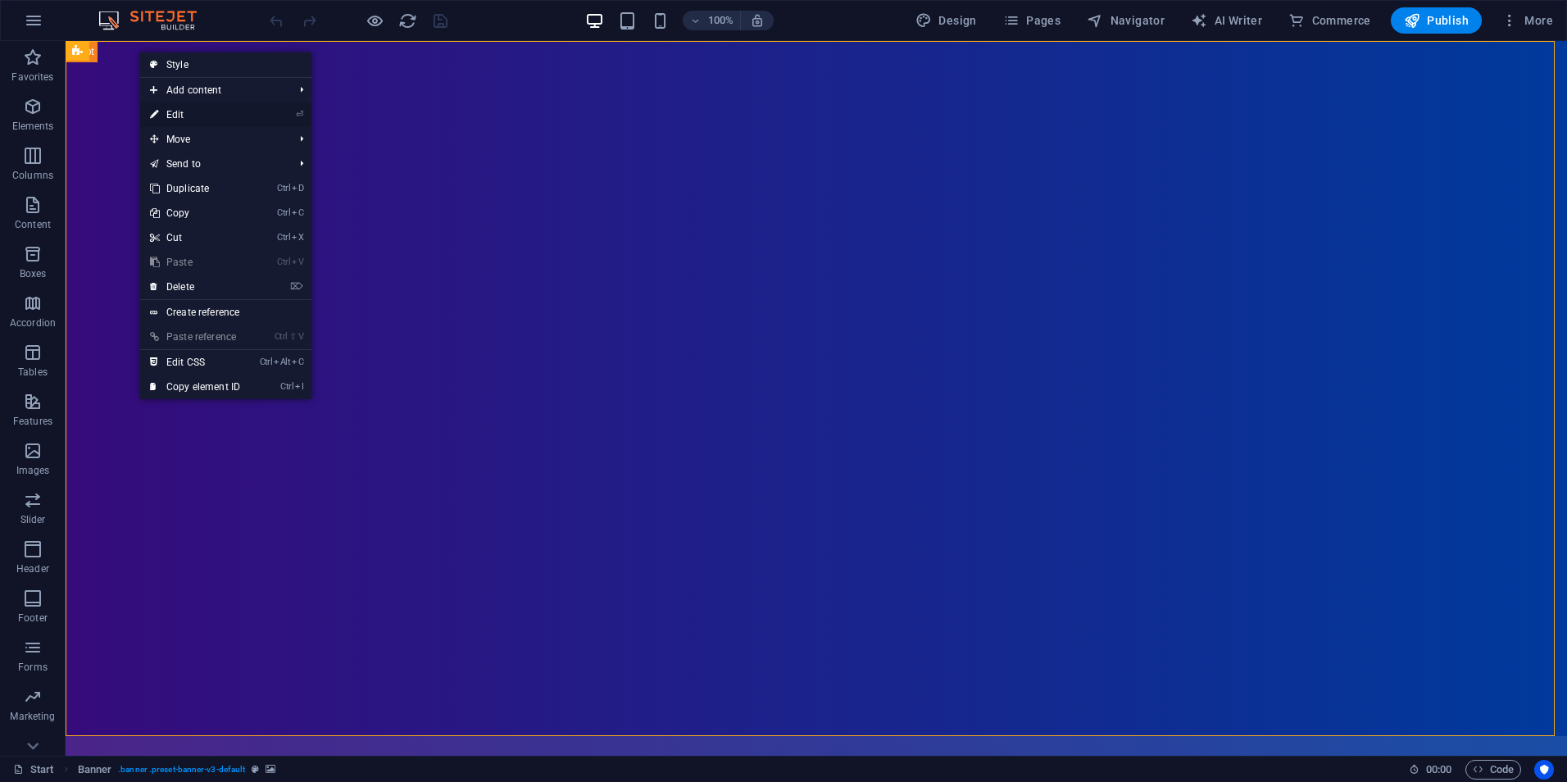
click at [215, 115] on link "⏎ Edit" at bounding box center [195, 114] width 110 height 25
select select "vh"
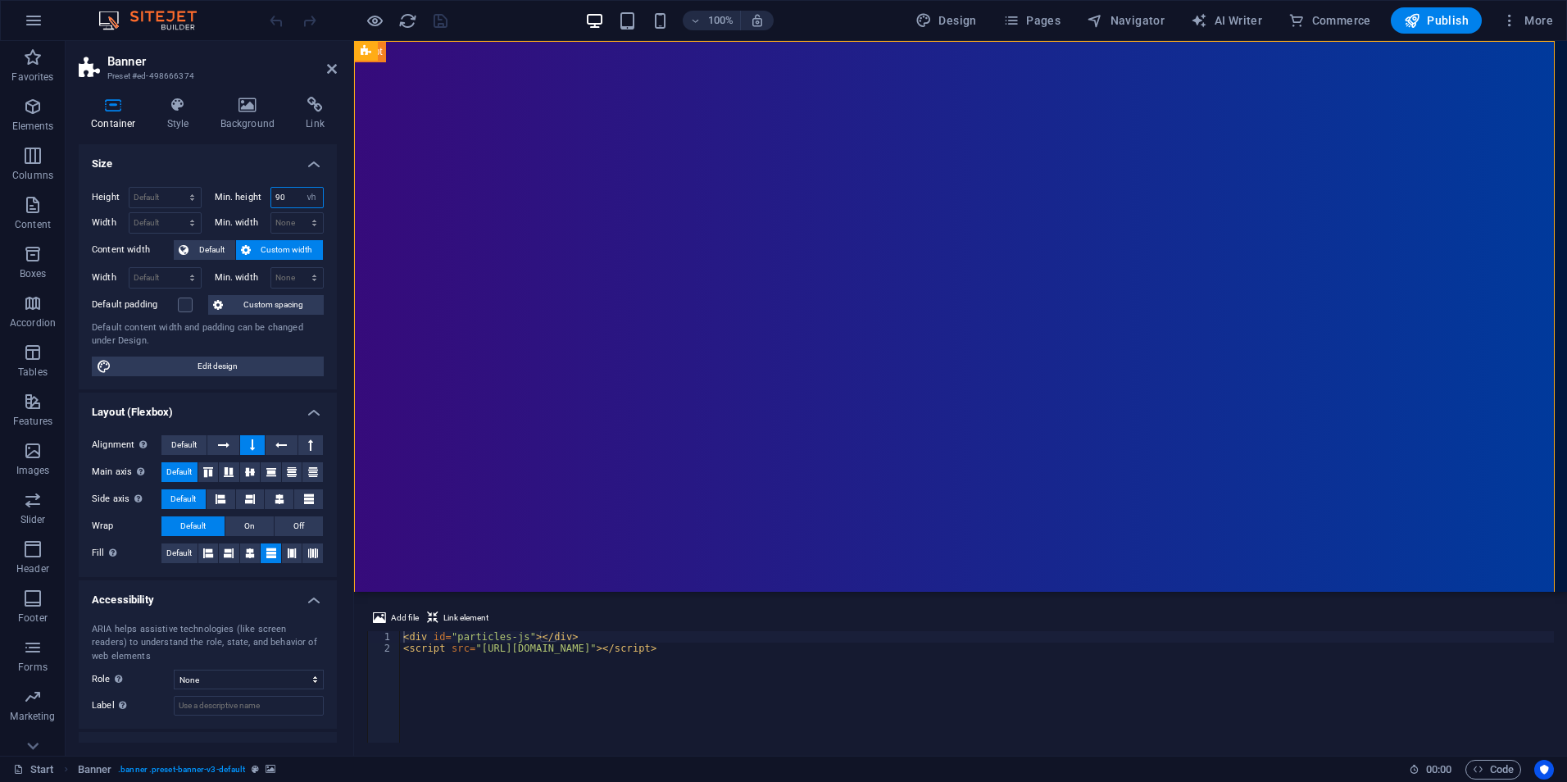
click at [292, 198] on input "90" at bounding box center [297, 198] width 52 height 20
drag, startPoint x: 292, startPoint y: 198, endPoint x: 267, endPoint y: 198, distance: 24.6
click at [267, 198] on div "Min. height 90 None px rem % vh vw" at bounding box center [270, 197] width 110 height 21
type input "80"
click at [265, 170] on h4 "Size" at bounding box center [208, 158] width 258 height 29
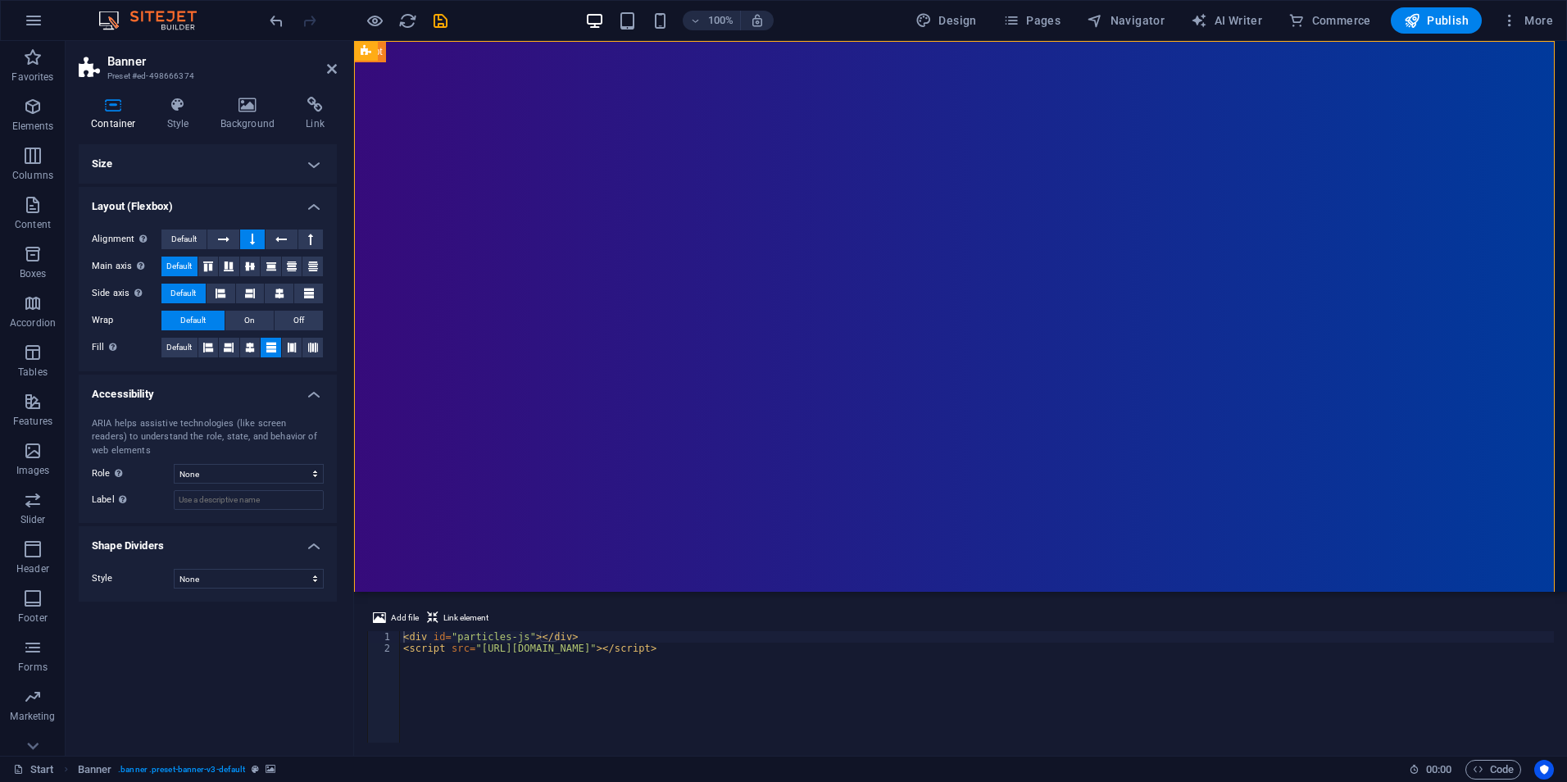
click at [265, 170] on h4 "Size" at bounding box center [208, 163] width 258 height 39
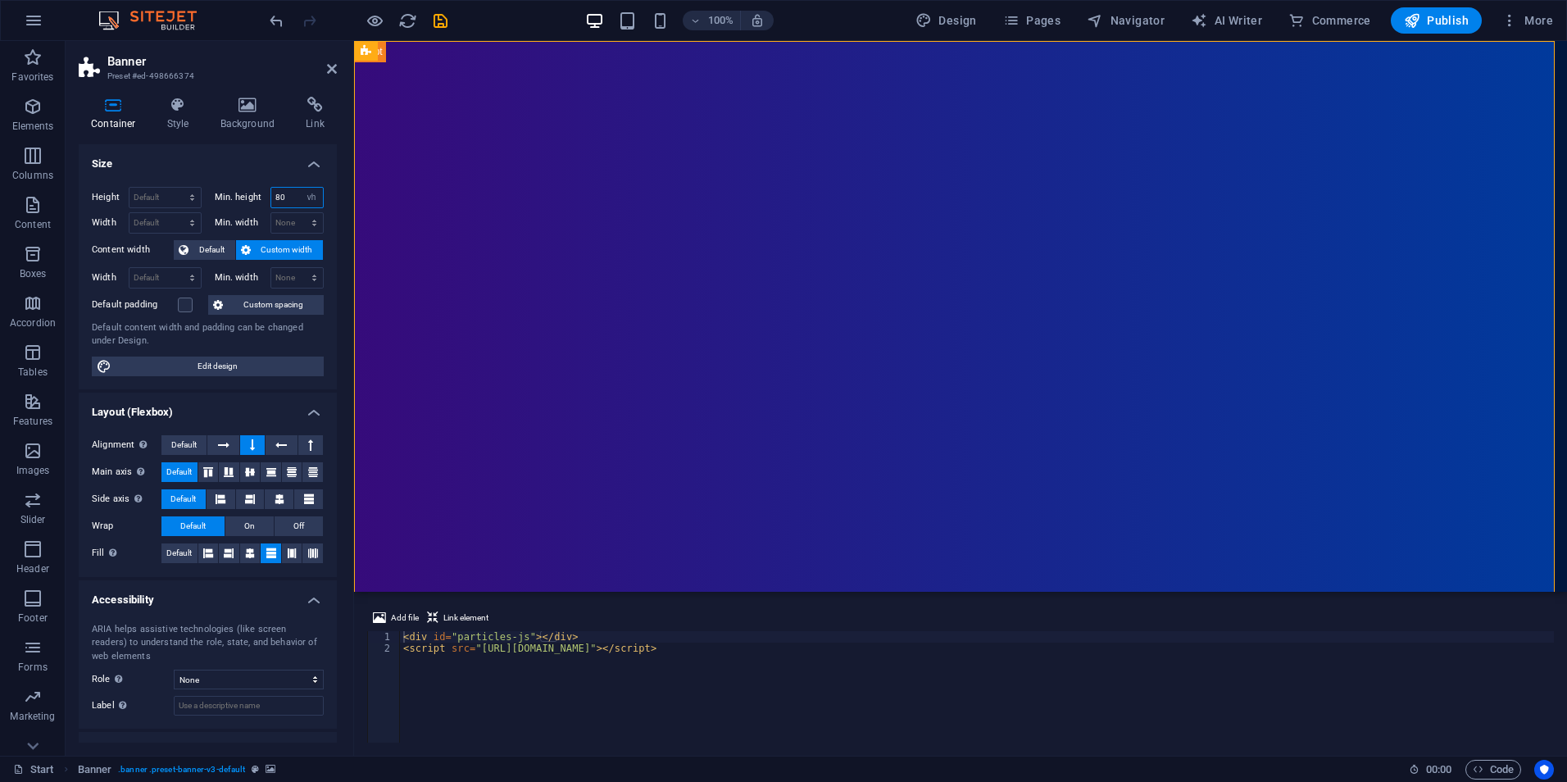
click at [292, 193] on input "80" at bounding box center [297, 198] width 52 height 20
click at [279, 156] on h4 "Size" at bounding box center [208, 158] width 258 height 29
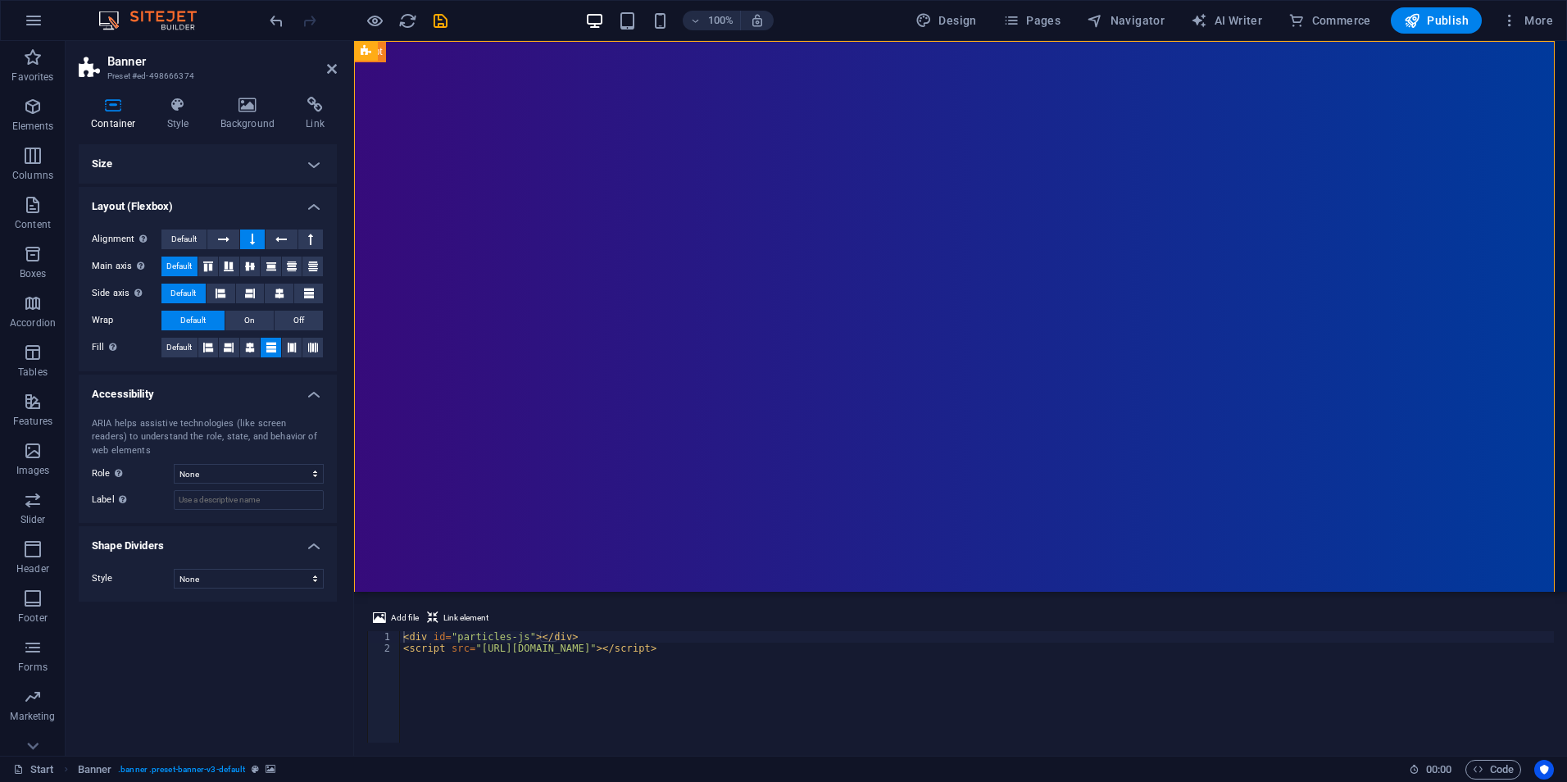
click at [279, 156] on h4 "Size" at bounding box center [208, 163] width 258 height 39
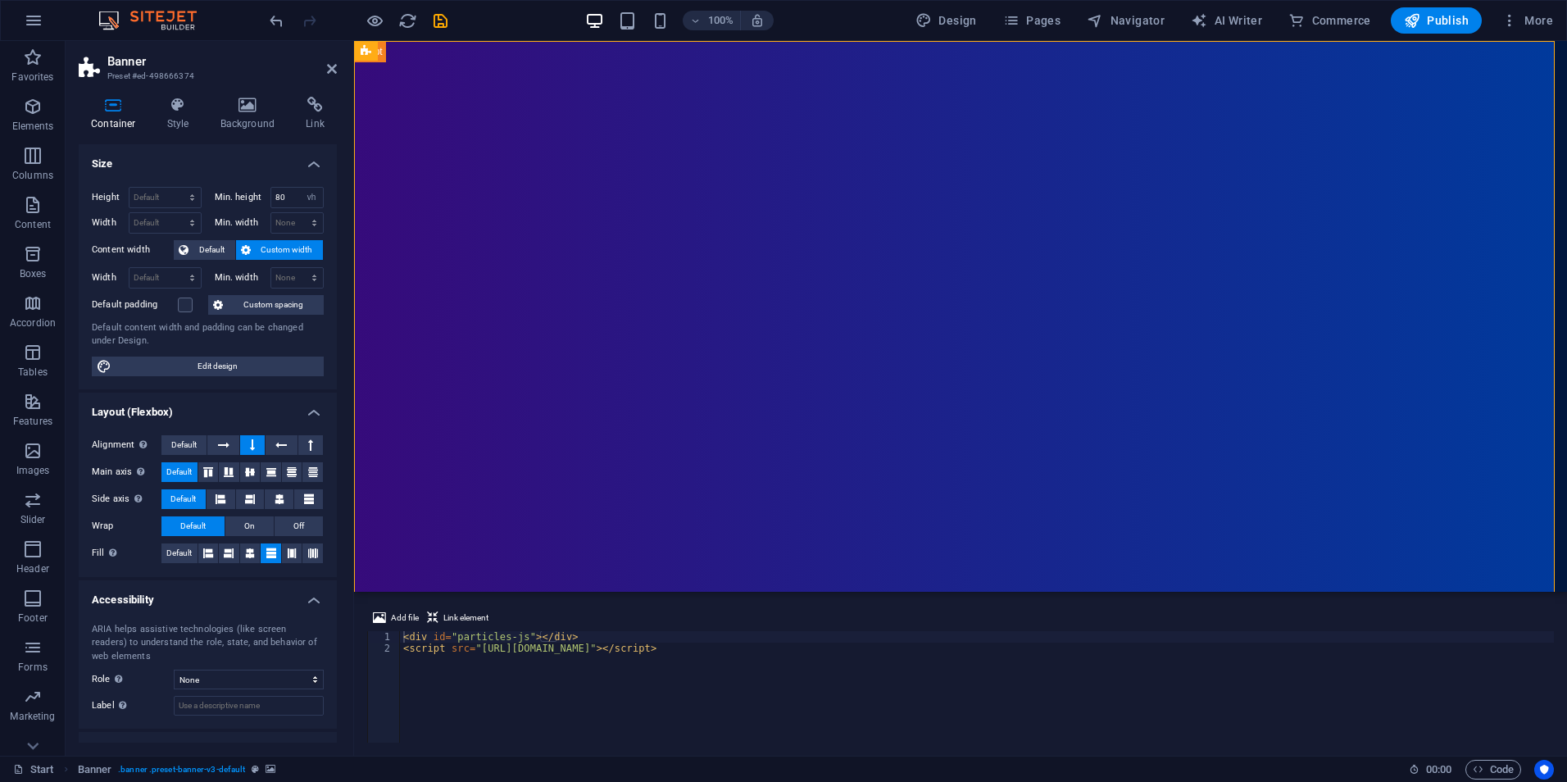
click at [202, 349] on div "Height Default px rem % vh vw Min. height 80 None px rem % vh vw Width Default …" at bounding box center [208, 281] width 258 height 215
click at [204, 366] on span "Edit design" at bounding box center [217, 366] width 202 height 20
select select "px"
select select "300"
select select "px"
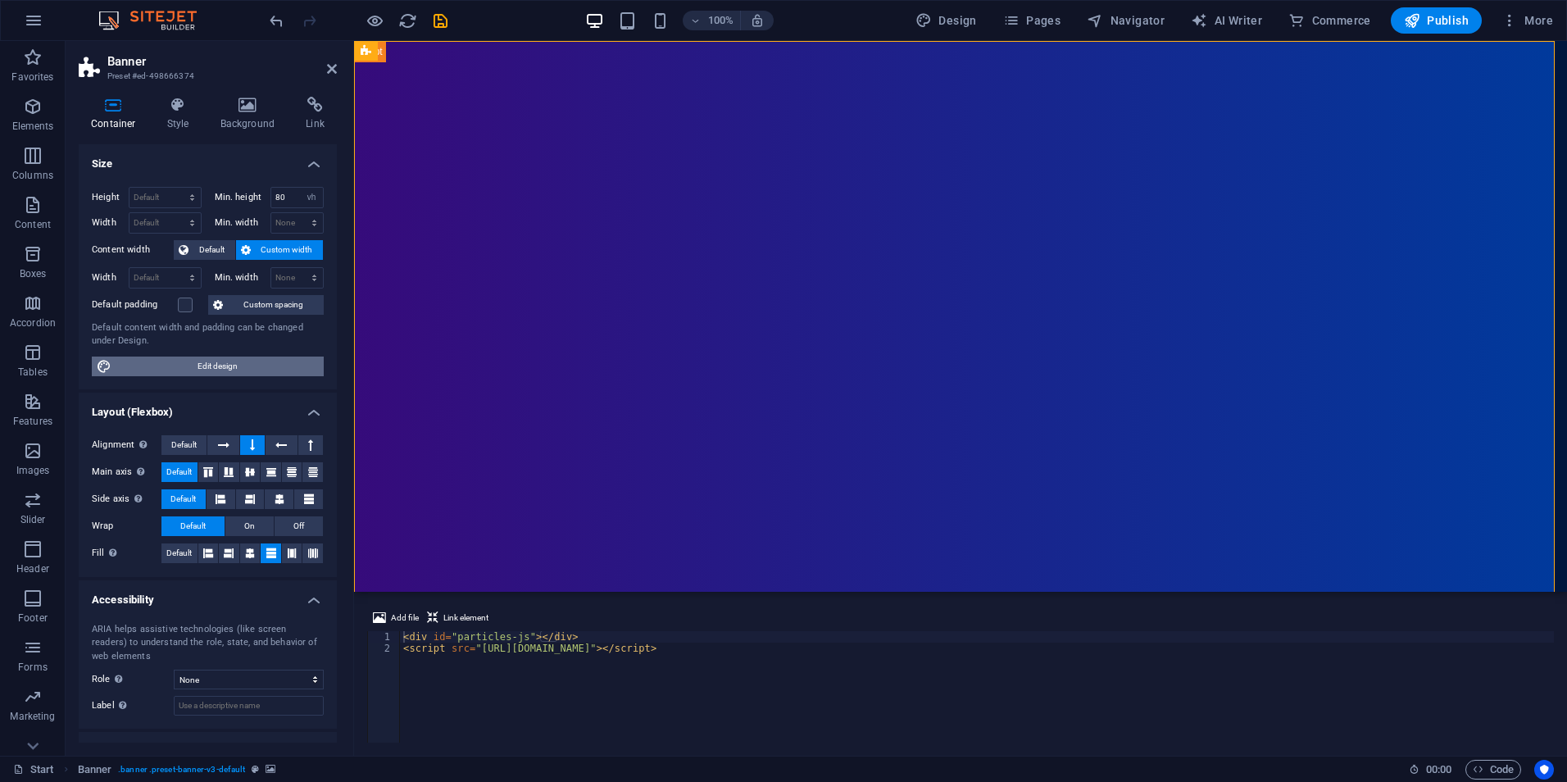
select select "rem"
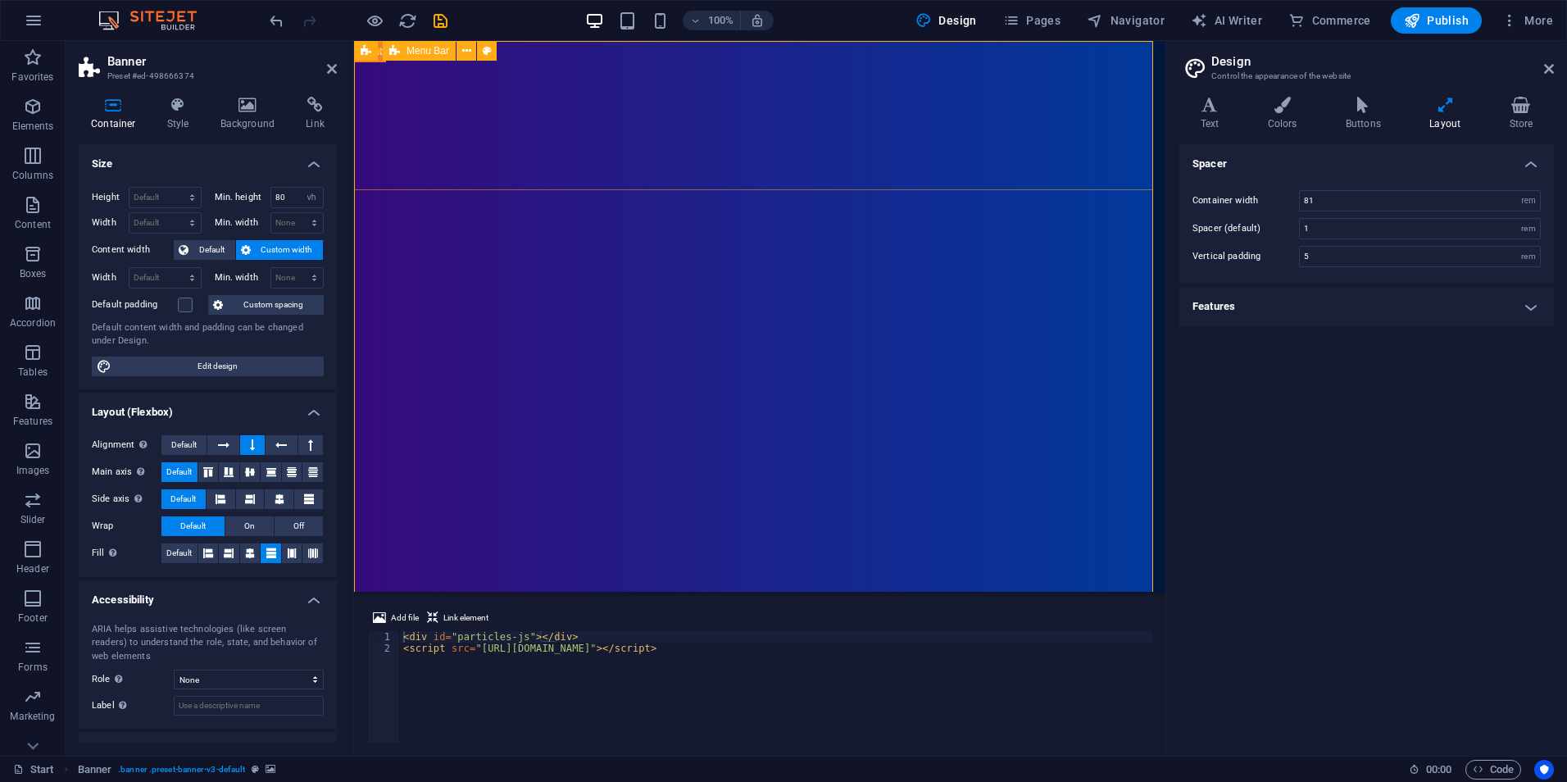
drag, startPoint x: 1340, startPoint y: 195, endPoint x: 1265, endPoint y: 198, distance: 74.6
click at [1265, 198] on div "Container width 81 rem px" at bounding box center [1366, 200] width 348 height 21
click at [1294, 171] on h4 "Spacer" at bounding box center [1366, 158] width 374 height 29
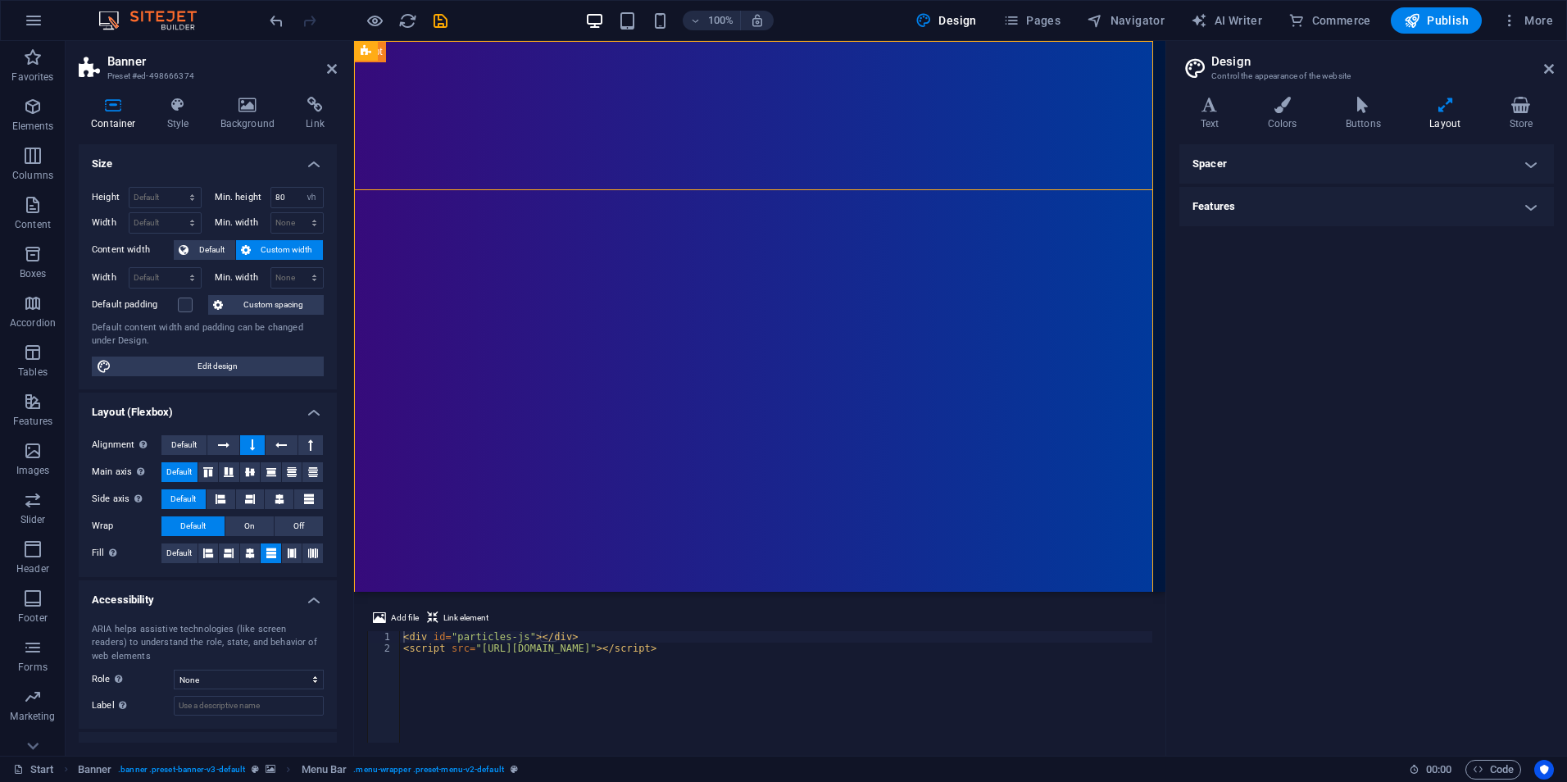
click at [1294, 171] on h4 "Spacer" at bounding box center [1366, 163] width 374 height 39
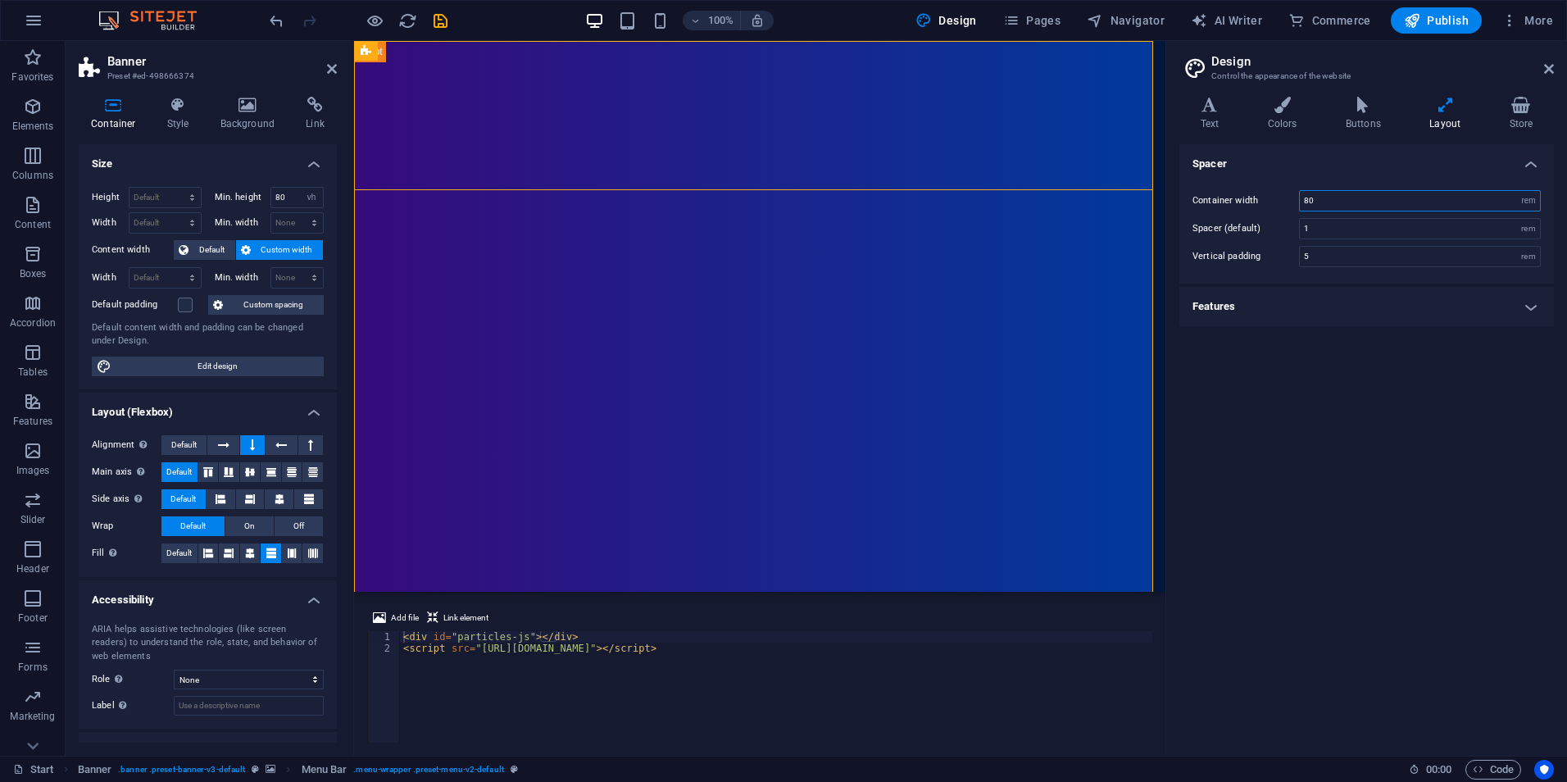
drag, startPoint x: 1319, startPoint y: 197, endPoint x: 1295, endPoint y: 197, distance: 24.6
click at [1295, 197] on div "Container width 80 rem px" at bounding box center [1366, 200] width 348 height 21
click at [1368, 372] on div "Spacer Container width 60 rem px Spacer (default) 1 rem Vertical padding 5 rem …" at bounding box center [1366, 443] width 374 height 598
click at [1374, 315] on h4 "Features" at bounding box center [1366, 306] width 374 height 39
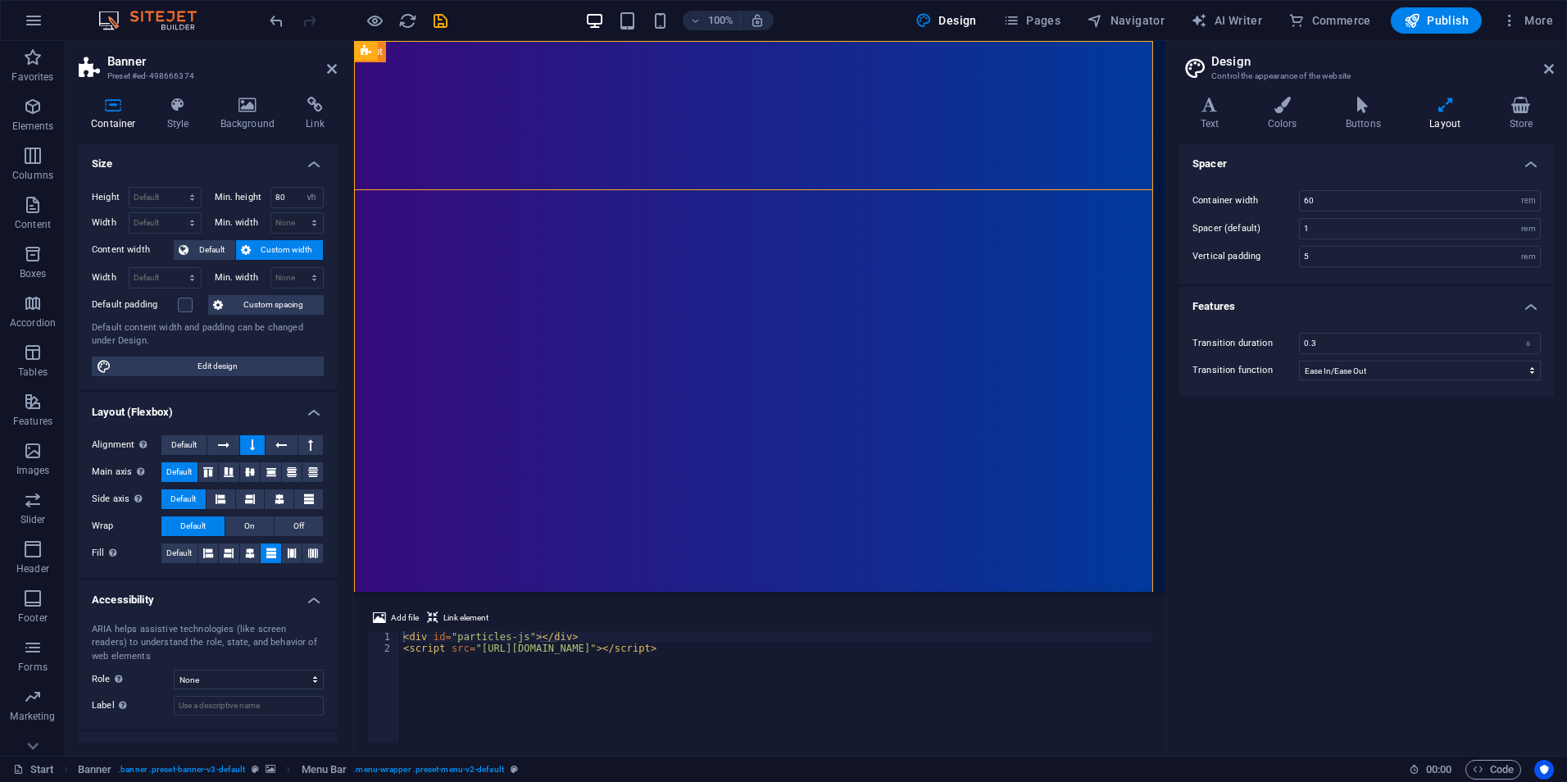
click at [1374, 315] on h4 "Features" at bounding box center [1366, 301] width 374 height 29
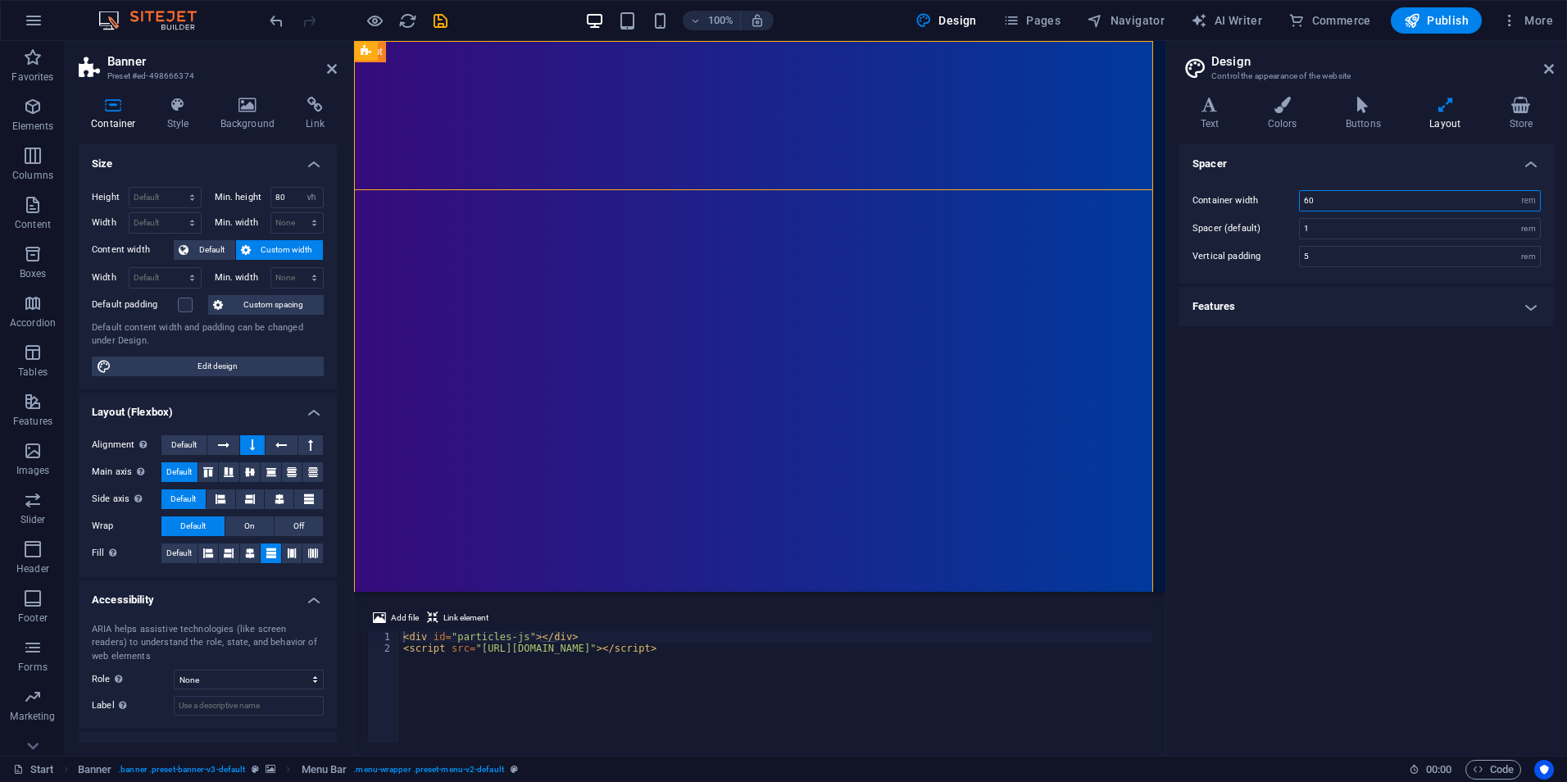
drag, startPoint x: 1318, startPoint y: 196, endPoint x: 1264, endPoint y: 202, distance: 54.5
click at [1264, 202] on div "Container width 60 rem px" at bounding box center [1366, 200] width 348 height 21
type input "80"
drag, startPoint x: 1334, startPoint y: 256, endPoint x: 1279, endPoint y: 254, distance: 54.9
click at [1279, 254] on div "Vertical padding 5 rem" at bounding box center [1366, 256] width 348 height 21
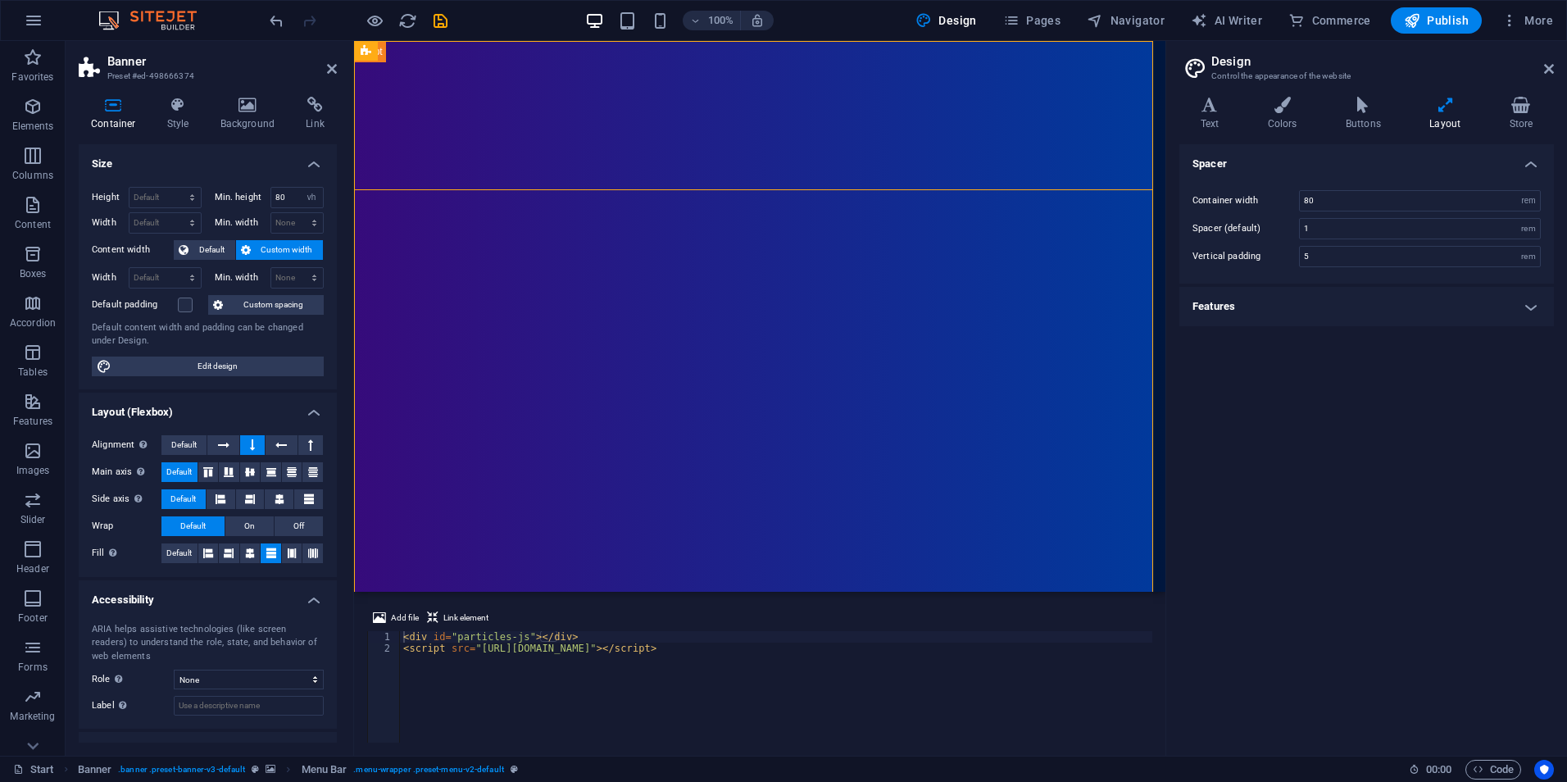
click at [1268, 388] on div "Spacer Container width 80 rem px Spacer (default) 1 rem Vertical padding 5 rem …" at bounding box center [1366, 443] width 374 height 598
click at [489, 57] on icon at bounding box center [493, 51] width 9 height 17
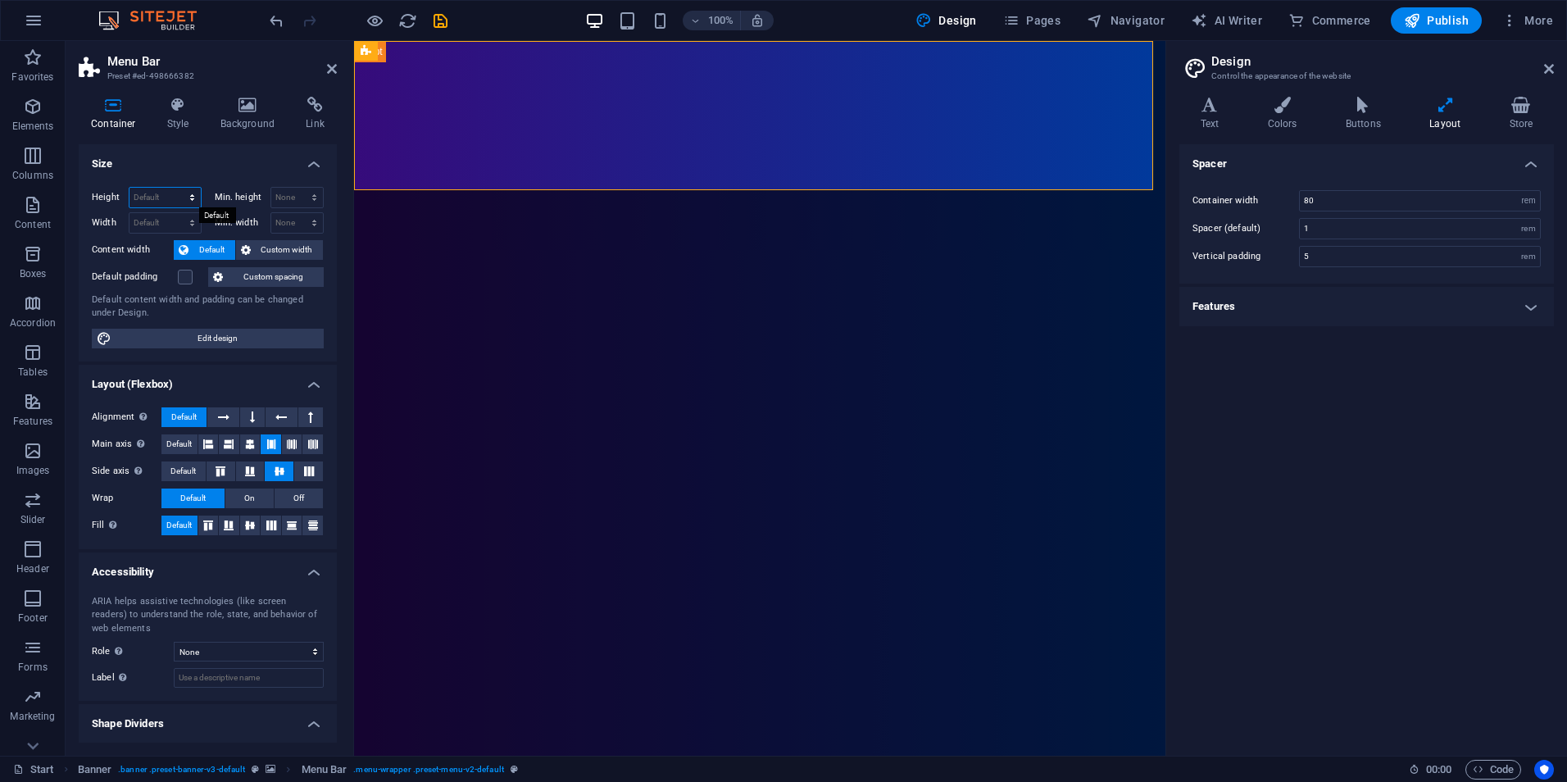
click at [191, 193] on select "Default px rem % vh vw" at bounding box center [164, 198] width 71 height 20
click at [188, 172] on h4 "Size" at bounding box center [208, 158] width 258 height 29
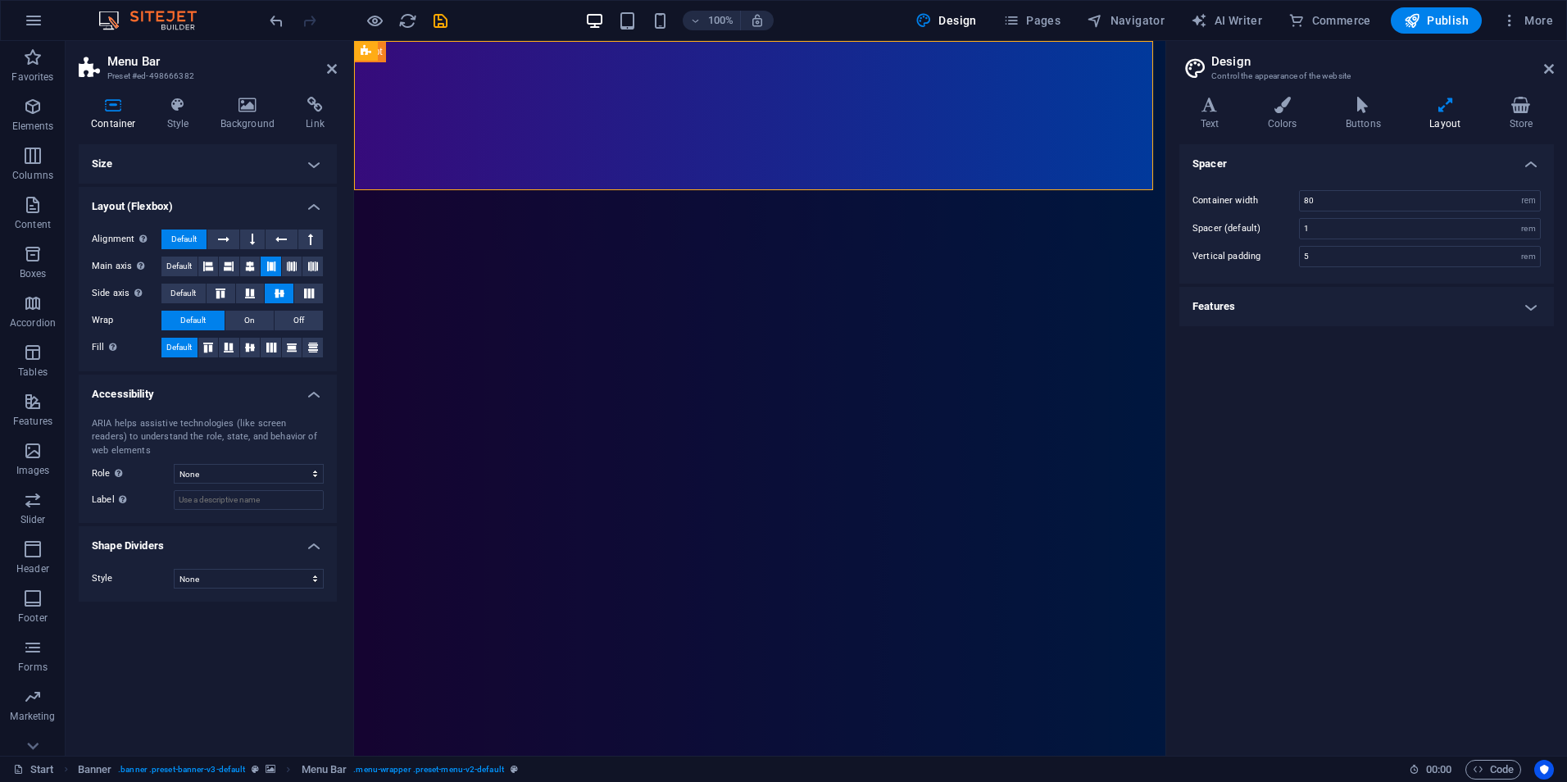
click at [188, 172] on h4 "Size" at bounding box center [208, 163] width 258 height 39
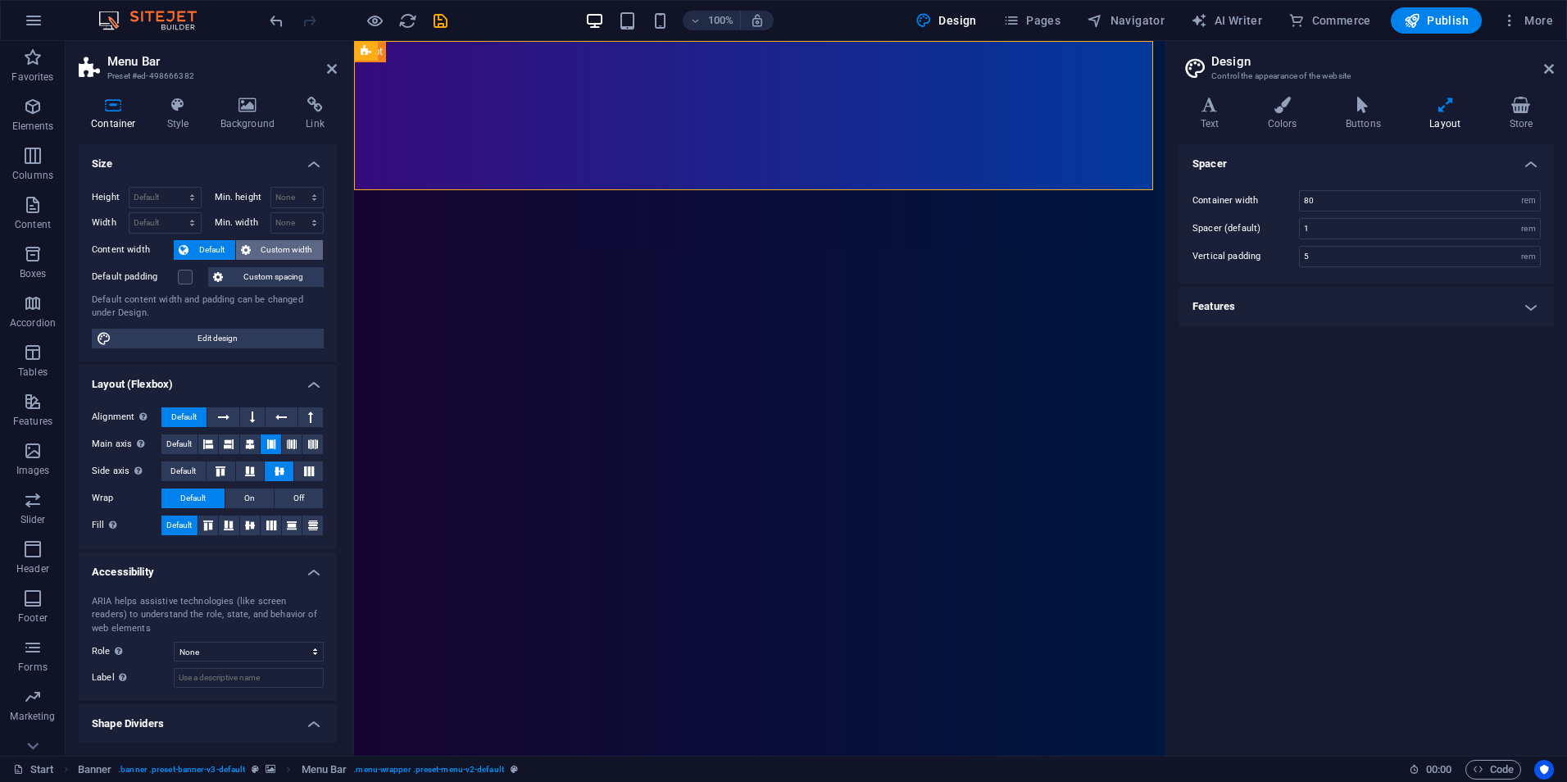
click at [262, 252] on span "Custom width" at bounding box center [287, 250] width 63 height 20
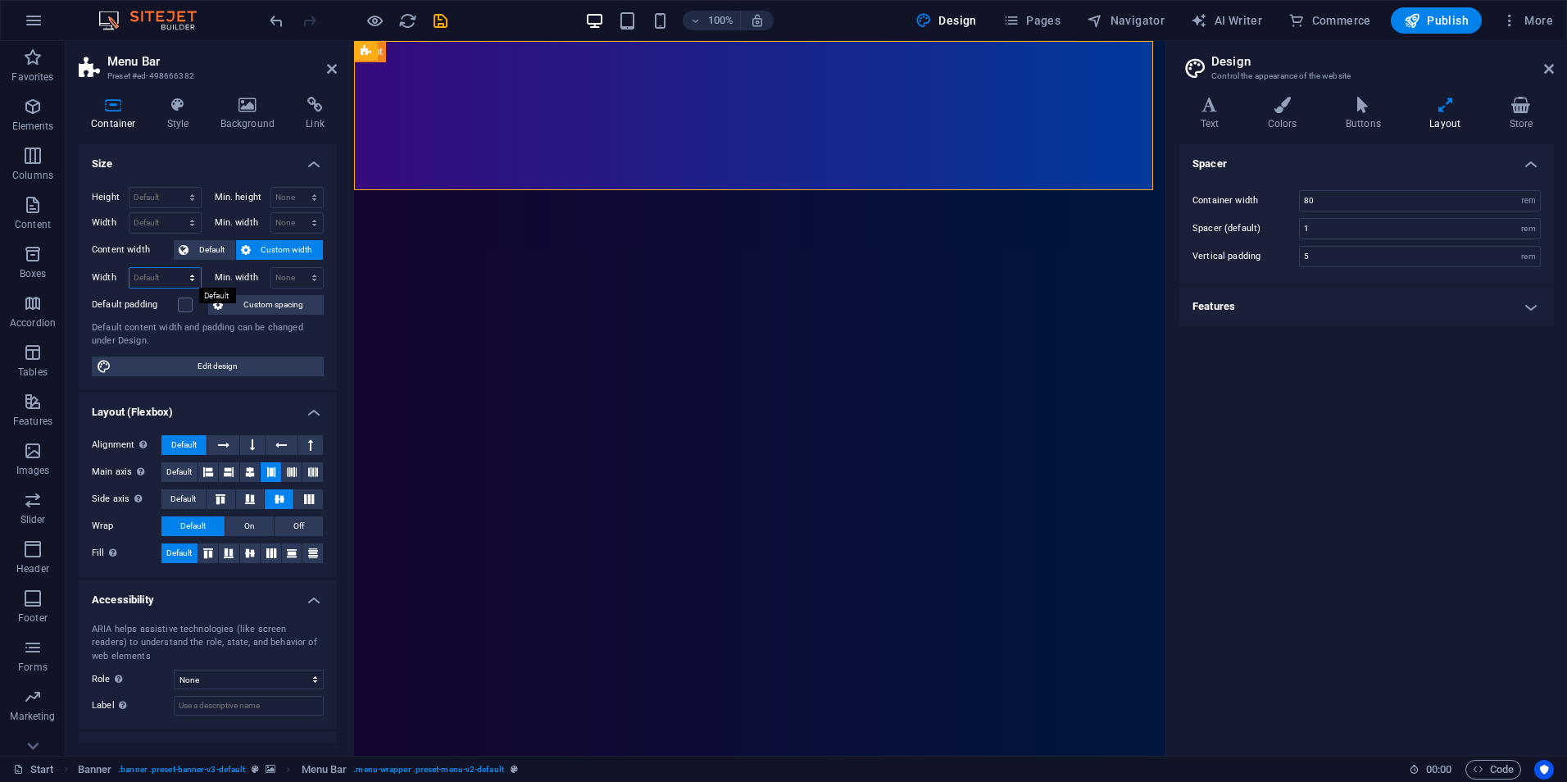
click at [188, 277] on select "Default px rem % em vh vw" at bounding box center [164, 278] width 71 height 20
select select "rem"
click at [175, 268] on select "Default px rem % em vh vw" at bounding box center [164, 278] width 71 height 20
type input "60.9375"
click at [311, 277] on select "None px rem % vh vw" at bounding box center [297, 278] width 52 height 20
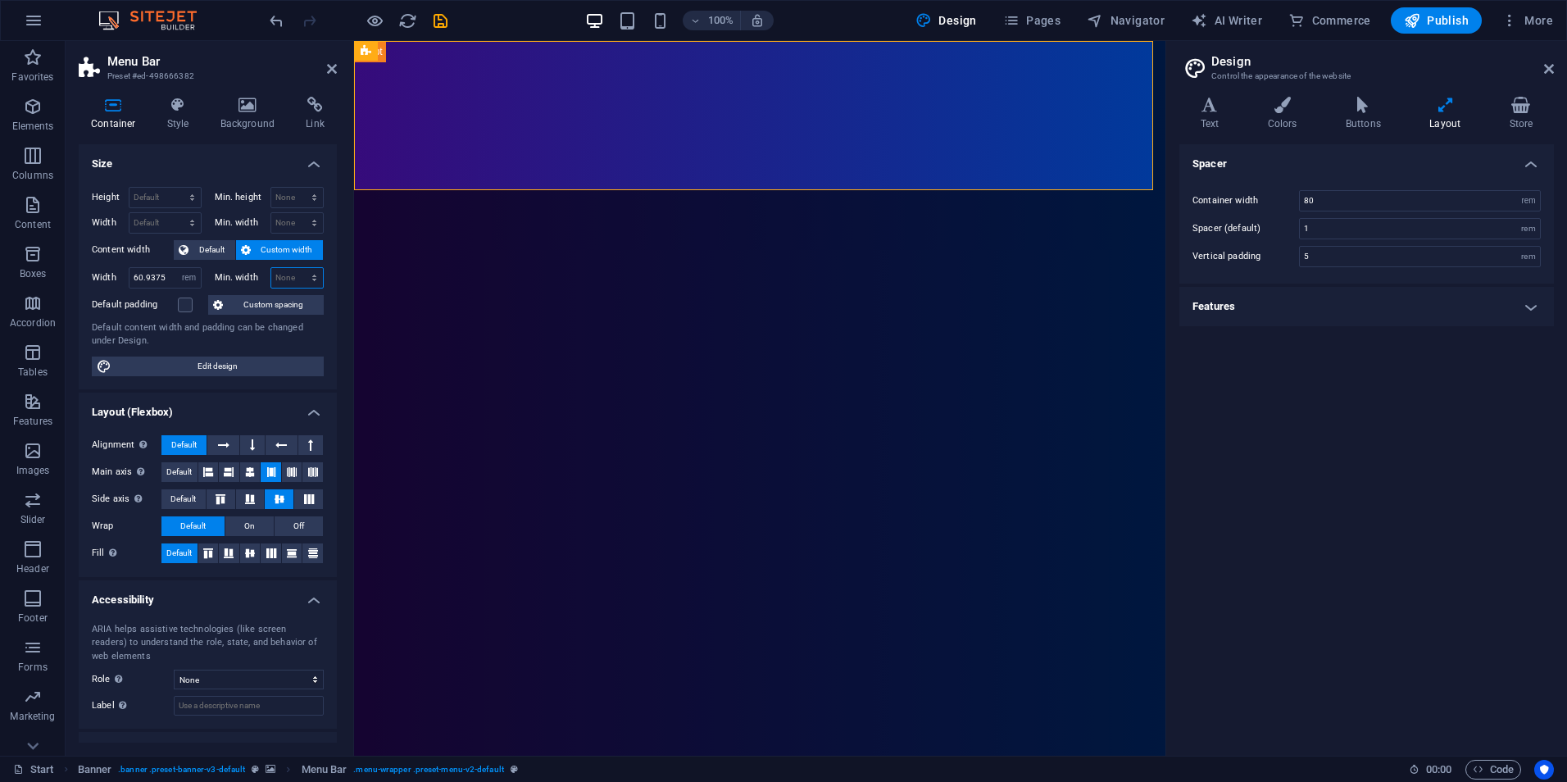
select select "rem"
click at [297, 268] on select "None px rem % vh vw" at bounding box center [297, 278] width 52 height 20
type input "0"
click at [173, 274] on input "60.9375" at bounding box center [164, 278] width 71 height 20
drag, startPoint x: 173, startPoint y: 274, endPoint x: 115, endPoint y: 283, distance: 58.9
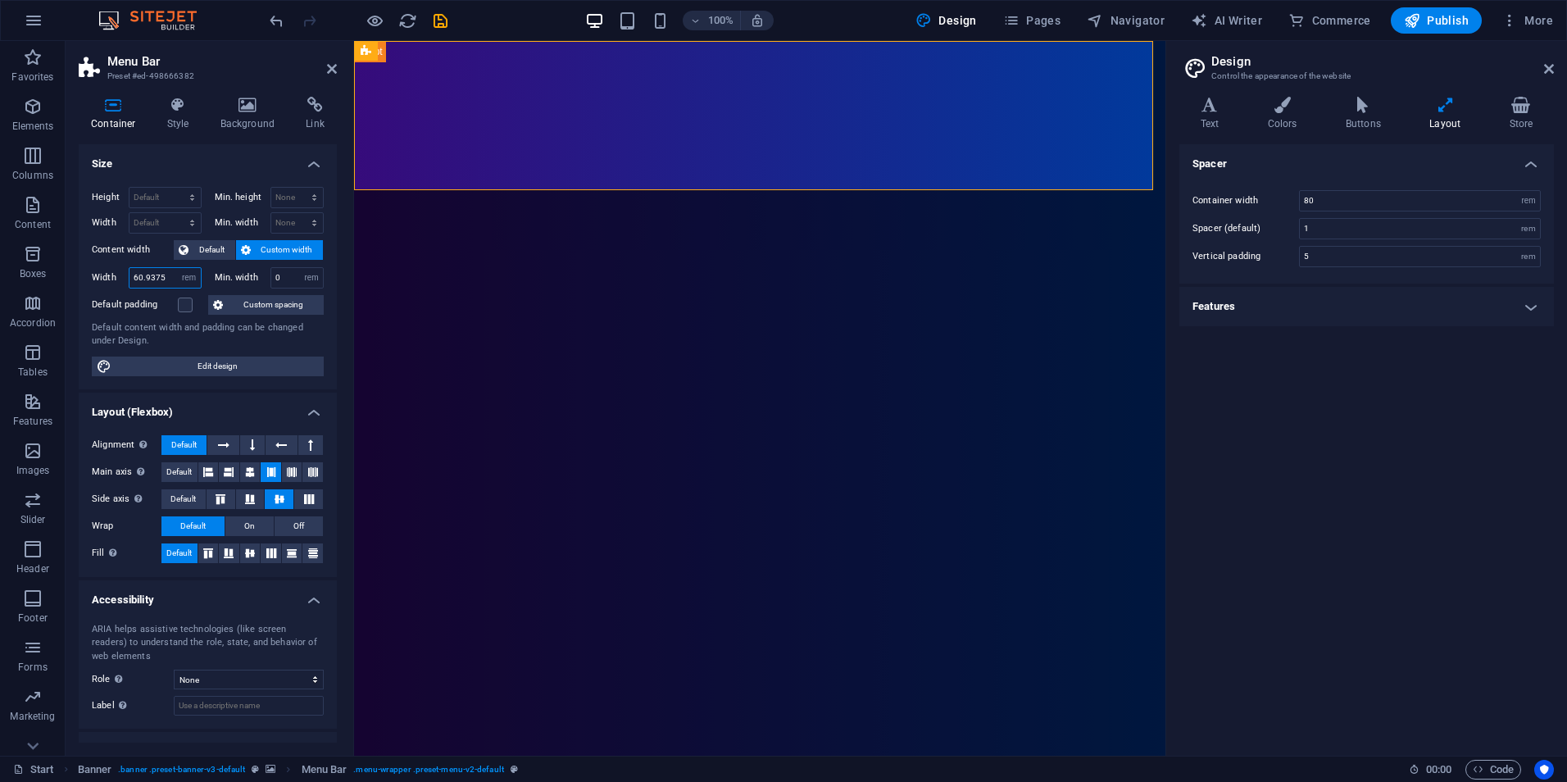
click at [115, 283] on div "Width 60.9375 Default px rem % em vh vw" at bounding box center [147, 277] width 110 height 21
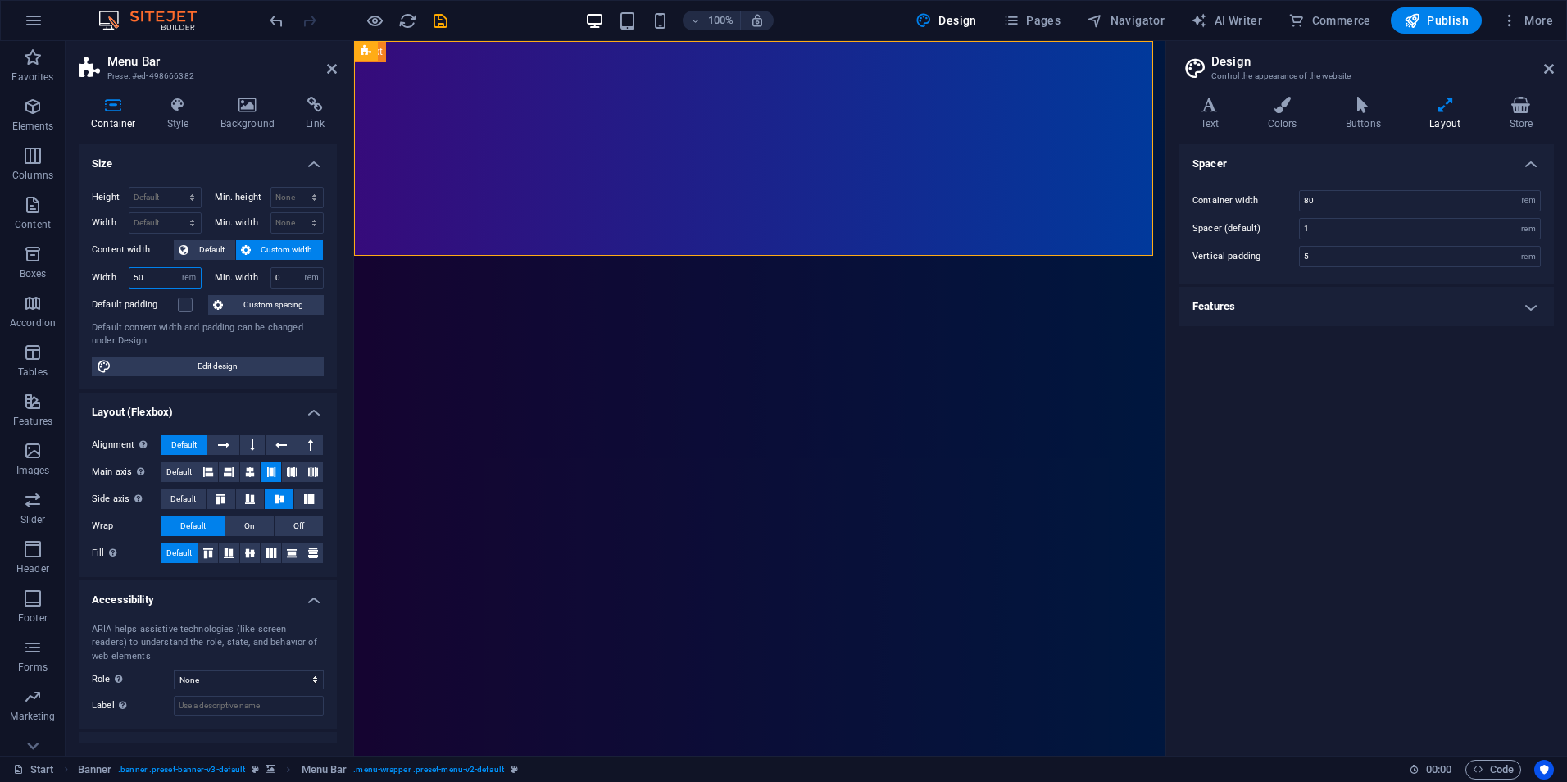
drag, startPoint x: 141, startPoint y: 283, endPoint x: 129, endPoint y: 286, distance: 11.9
click at [129, 286] on input "50" at bounding box center [164, 278] width 71 height 20
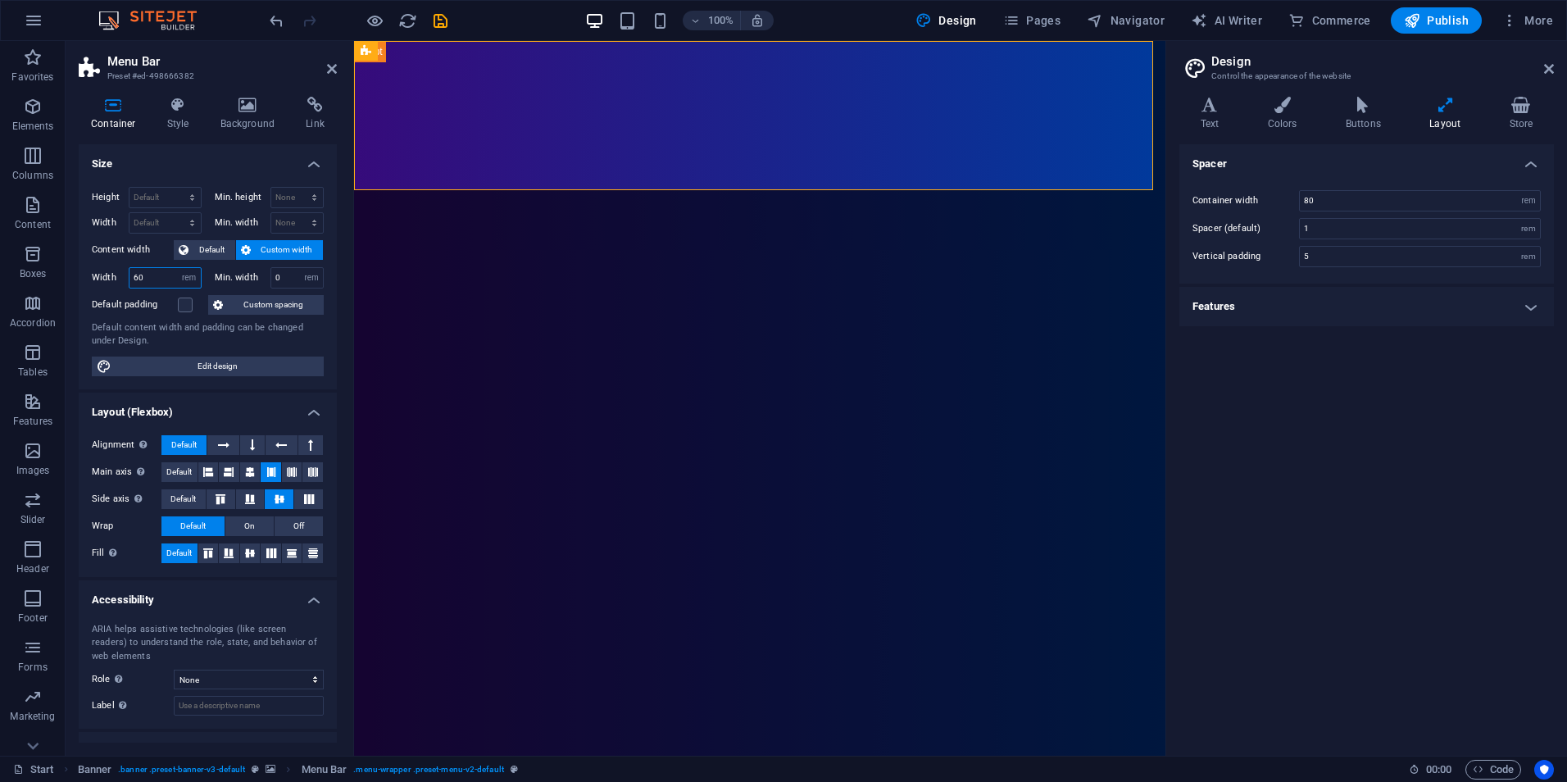
drag, startPoint x: 154, startPoint y: 283, endPoint x: 107, endPoint y: 276, distance: 48.0
click at [107, 276] on div "Width 60 Default px rem % em vh vw" at bounding box center [147, 277] width 110 height 21
type input "80"
drag, startPoint x: 288, startPoint y: 279, endPoint x: 227, endPoint y: 276, distance: 61.5
click at [227, 276] on div "Min. width 0 None px rem % vh vw" at bounding box center [270, 277] width 110 height 21
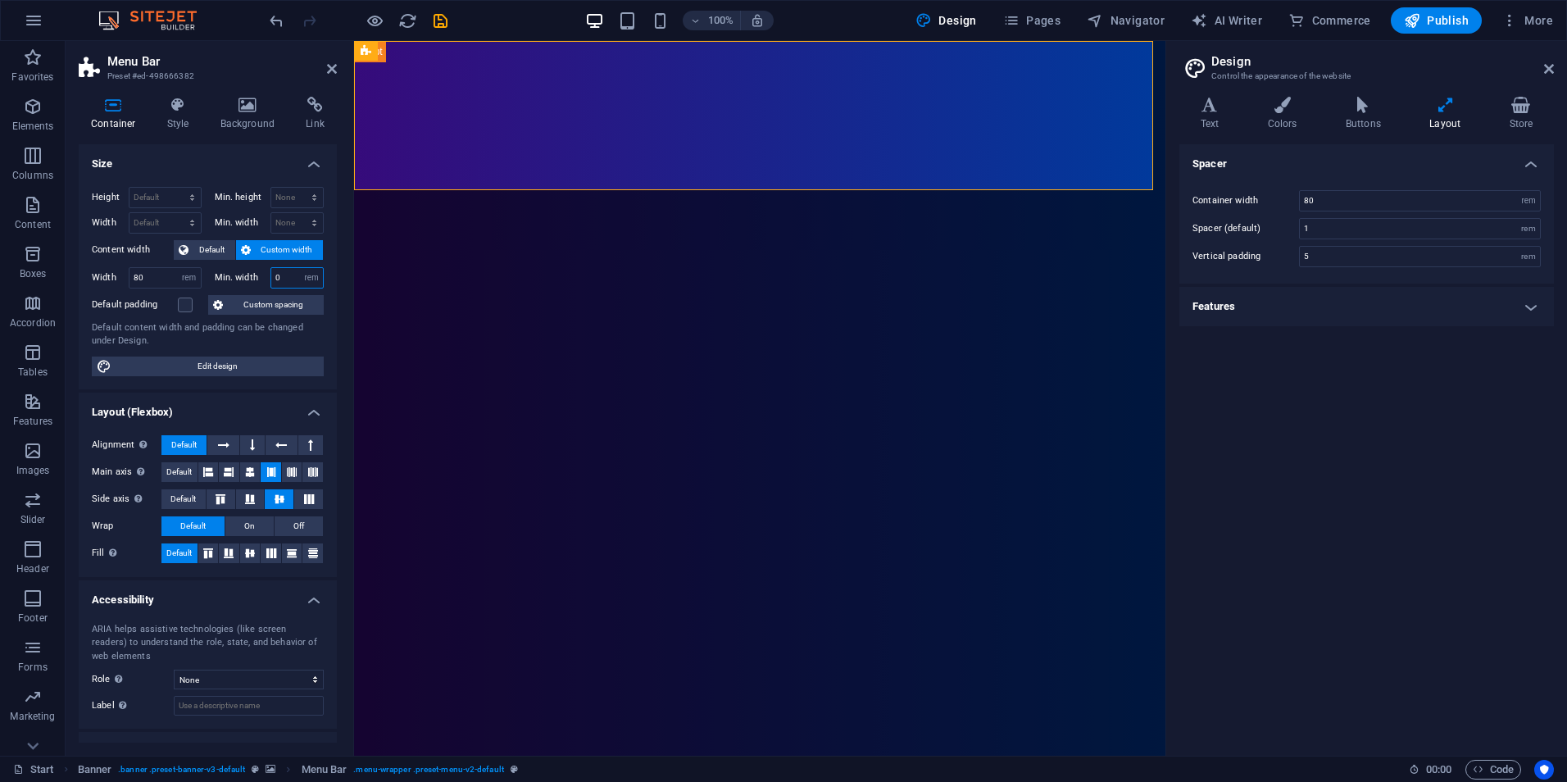
drag, startPoint x: 297, startPoint y: 276, endPoint x: 274, endPoint y: 281, distance: 24.3
click at [274, 281] on div "0 None px rem % vh vw" at bounding box center [297, 277] width 54 height 21
drag, startPoint x: 290, startPoint y: 279, endPoint x: 260, endPoint y: 280, distance: 30.3
click at [260, 280] on div "Min. width 0 None px rem % vh vw" at bounding box center [270, 277] width 110 height 21
type input "10"
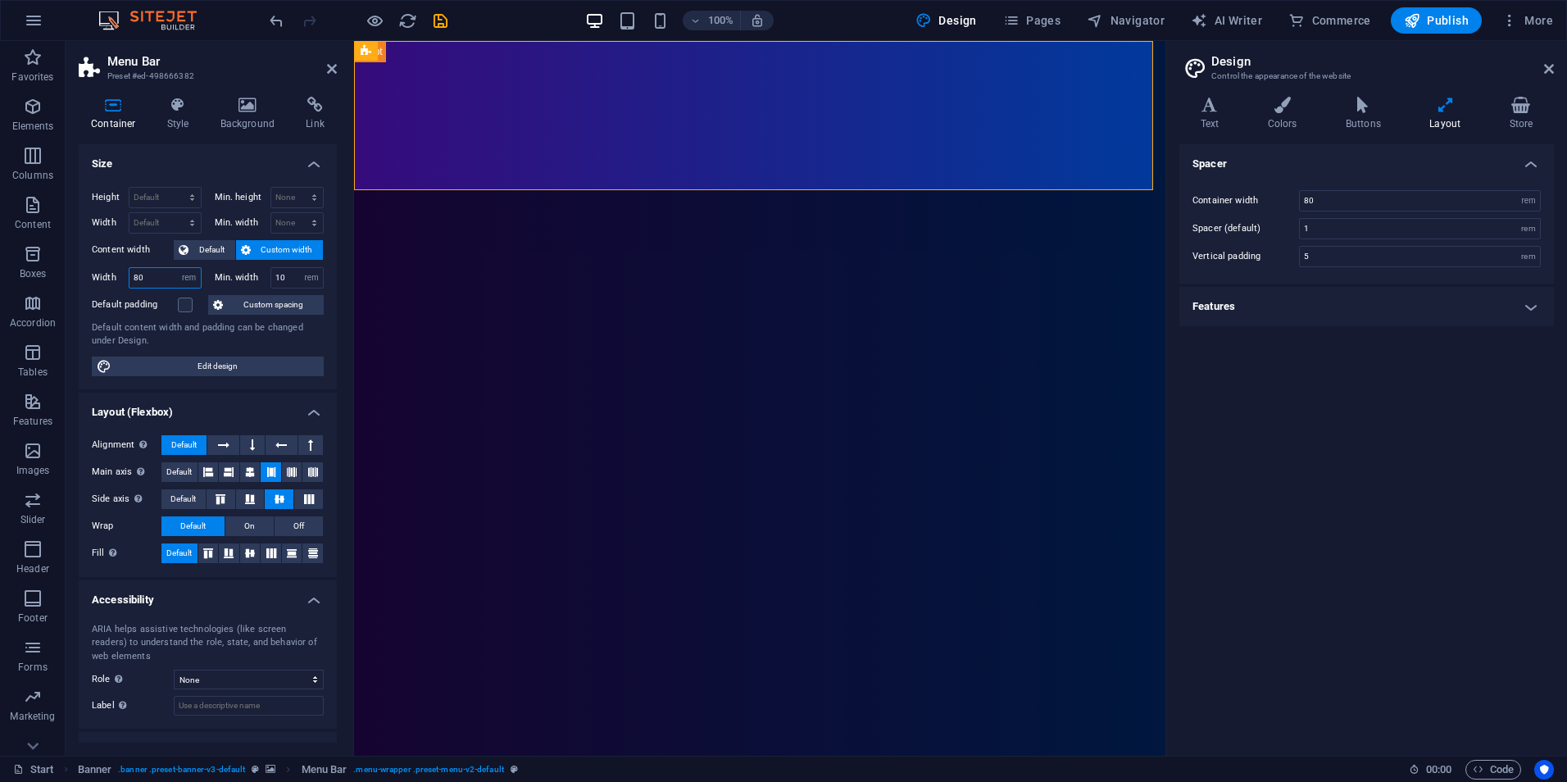
drag, startPoint x: 156, startPoint y: 278, endPoint x: 107, endPoint y: 291, distance: 50.9
click at [107, 291] on div "Height Default px rem % vh vw Min. height None px rem % vh vw Width Default px …" at bounding box center [208, 281] width 258 height 215
type input "120"
click at [293, 311] on span "Custom spacing" at bounding box center [273, 305] width 91 height 20
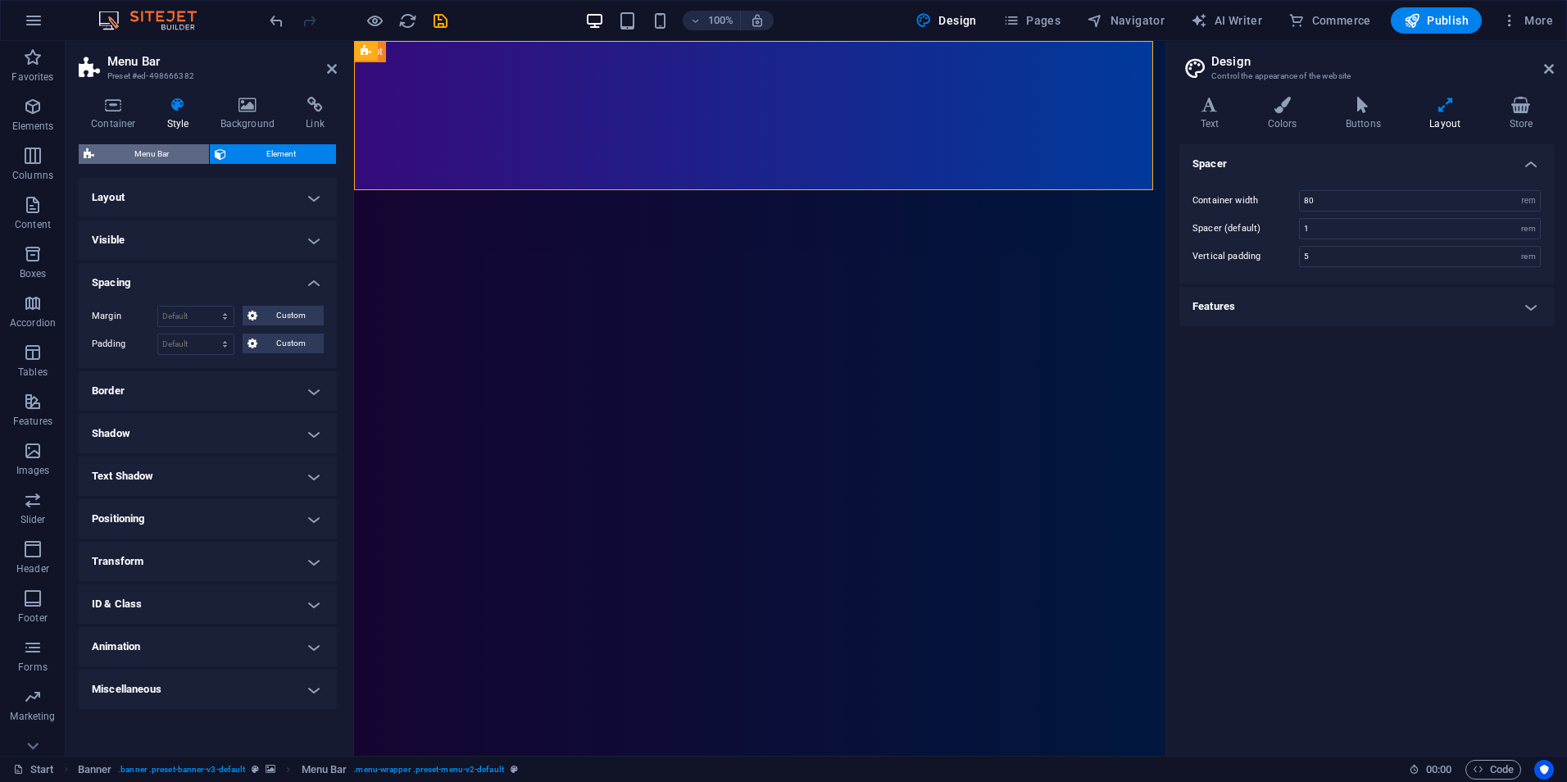
click at [106, 150] on span "Menu Bar" at bounding box center [151, 154] width 105 height 20
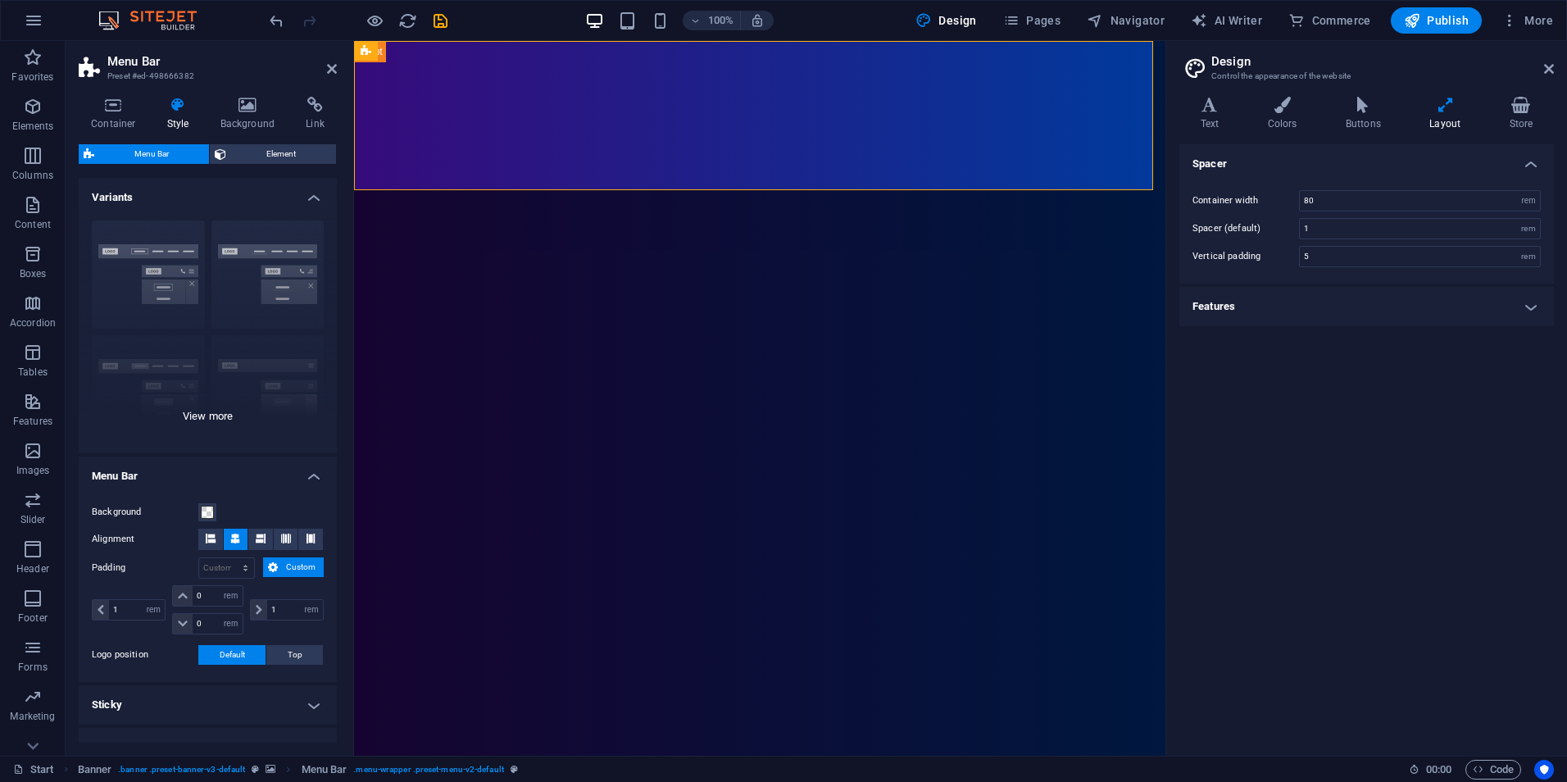
click at [229, 414] on div "Border Centered Default Fixed Loki Trigger Wide XXL" at bounding box center [208, 330] width 258 height 246
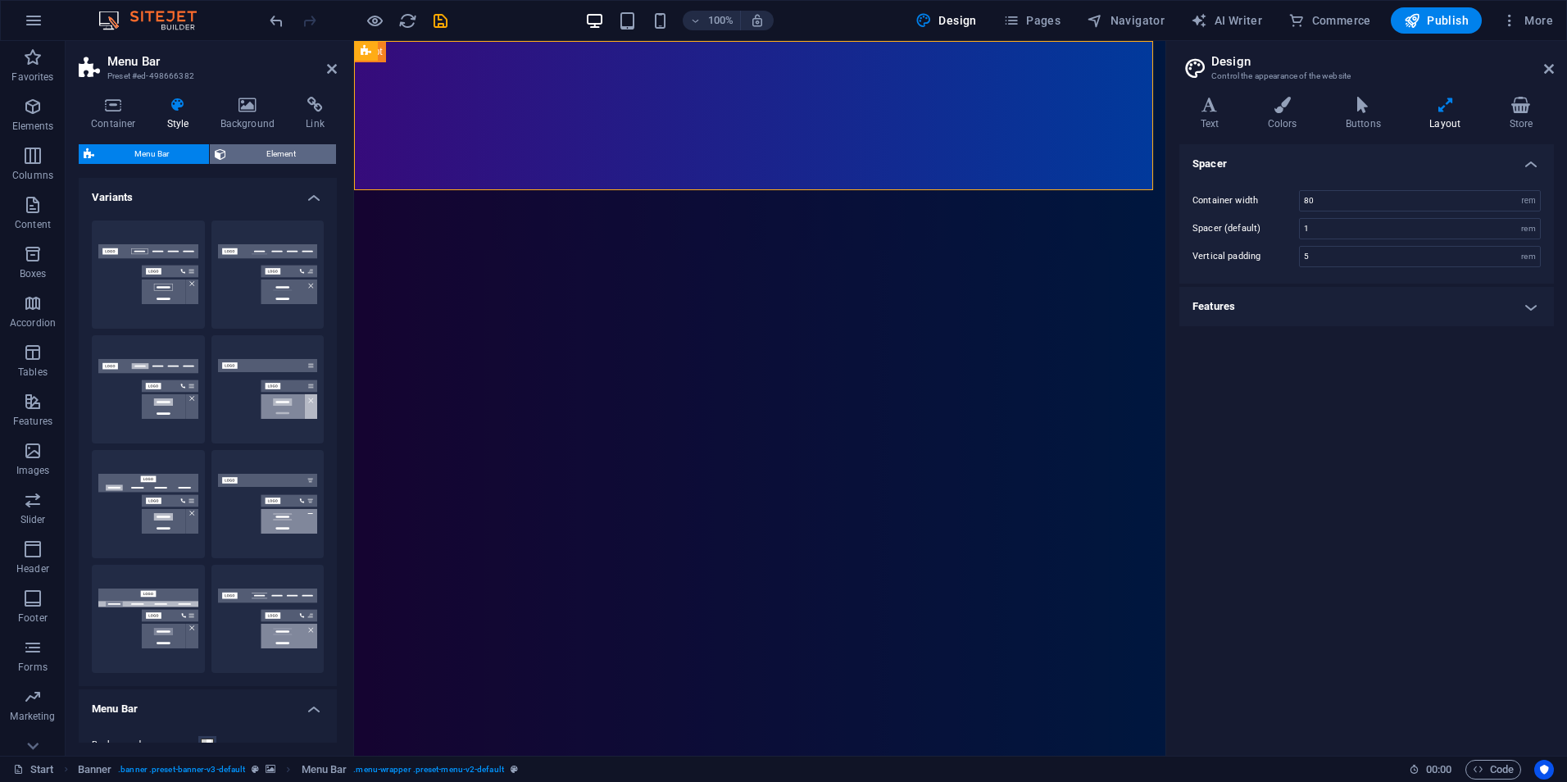
click at [249, 160] on span "Element" at bounding box center [281, 154] width 100 height 20
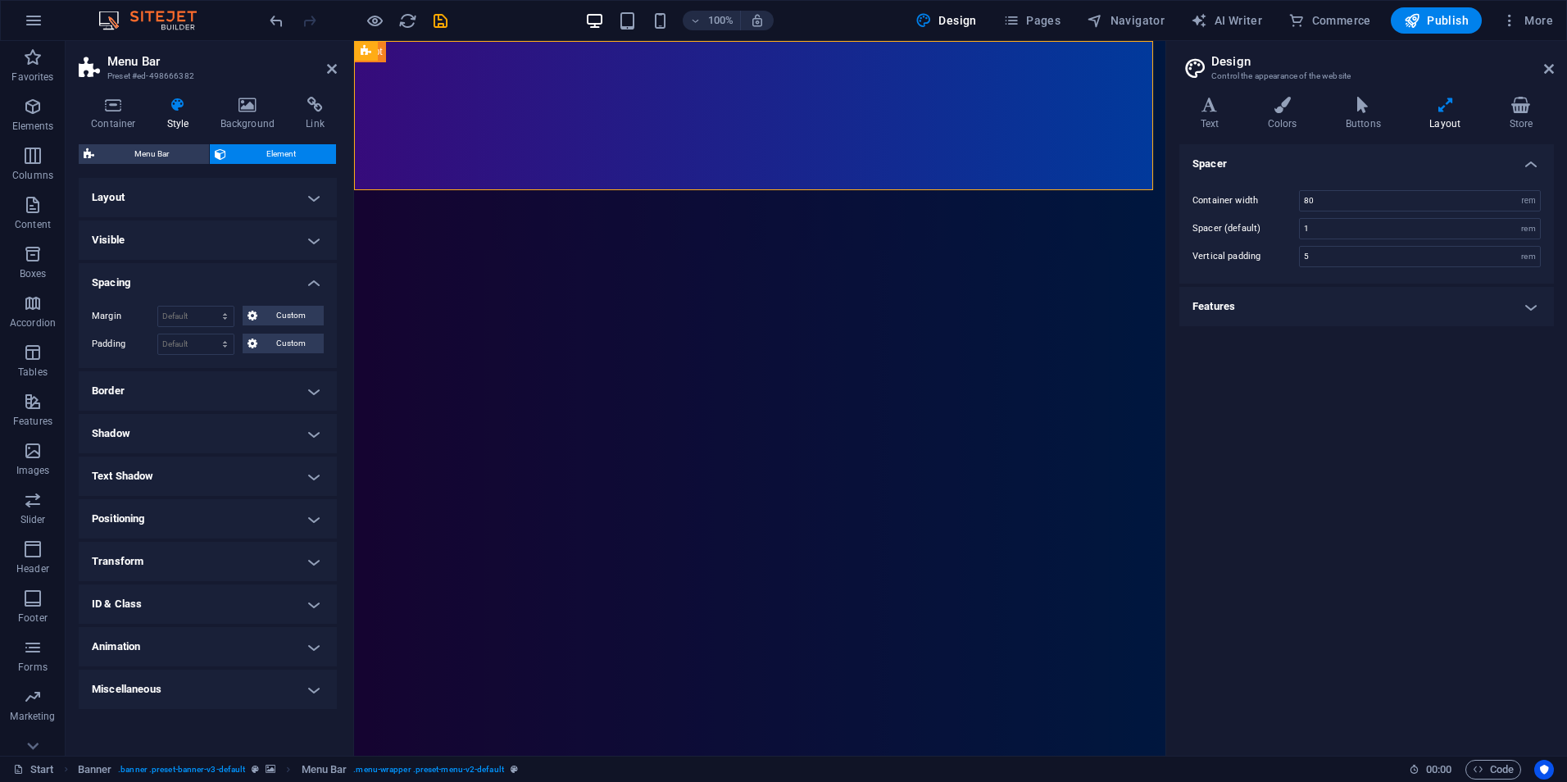
click at [306, 205] on h4 "Layout" at bounding box center [208, 197] width 258 height 39
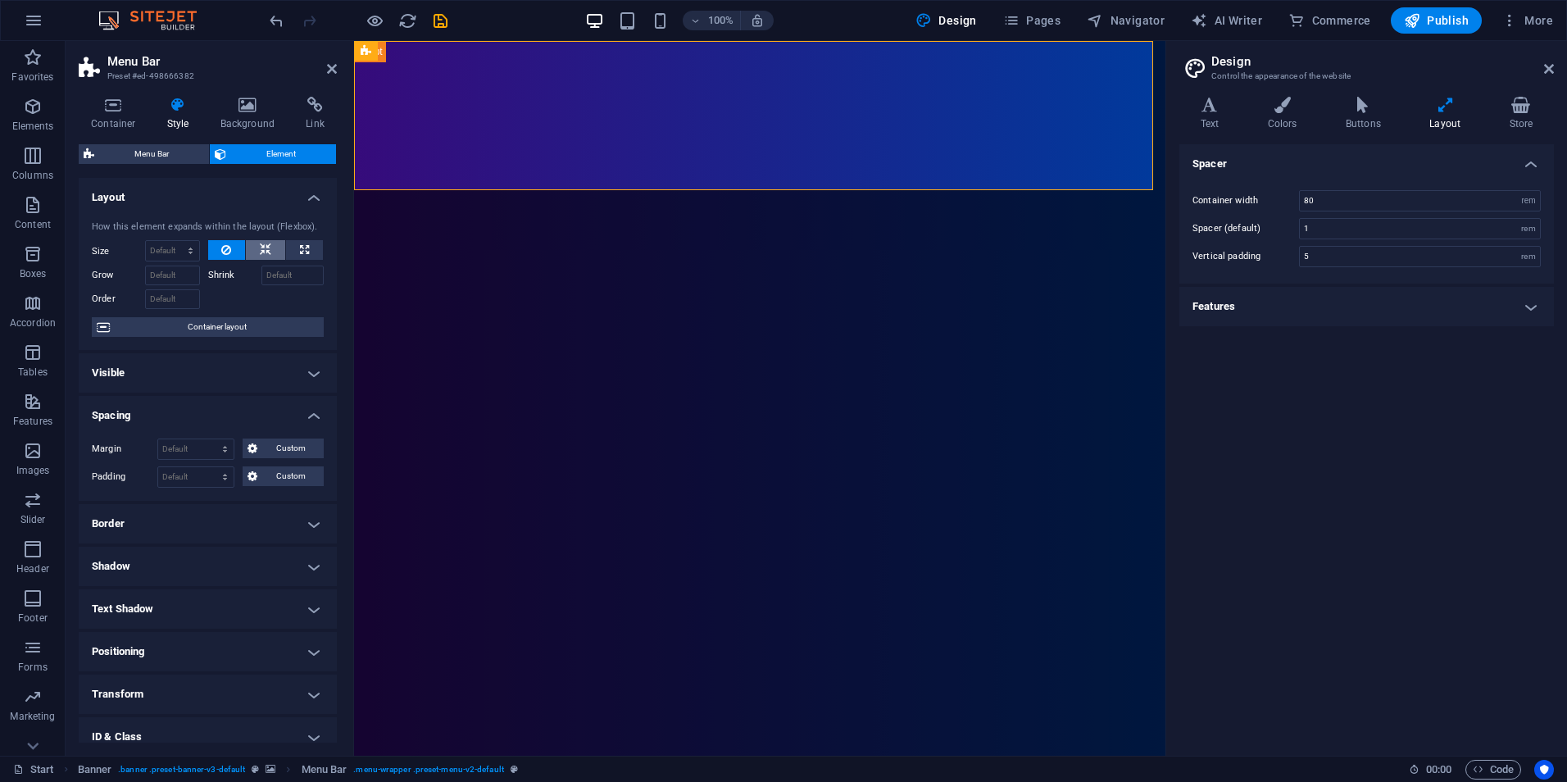
click at [268, 252] on icon at bounding box center [265, 250] width 11 height 20
click at [221, 245] on icon at bounding box center [226, 250] width 10 height 20
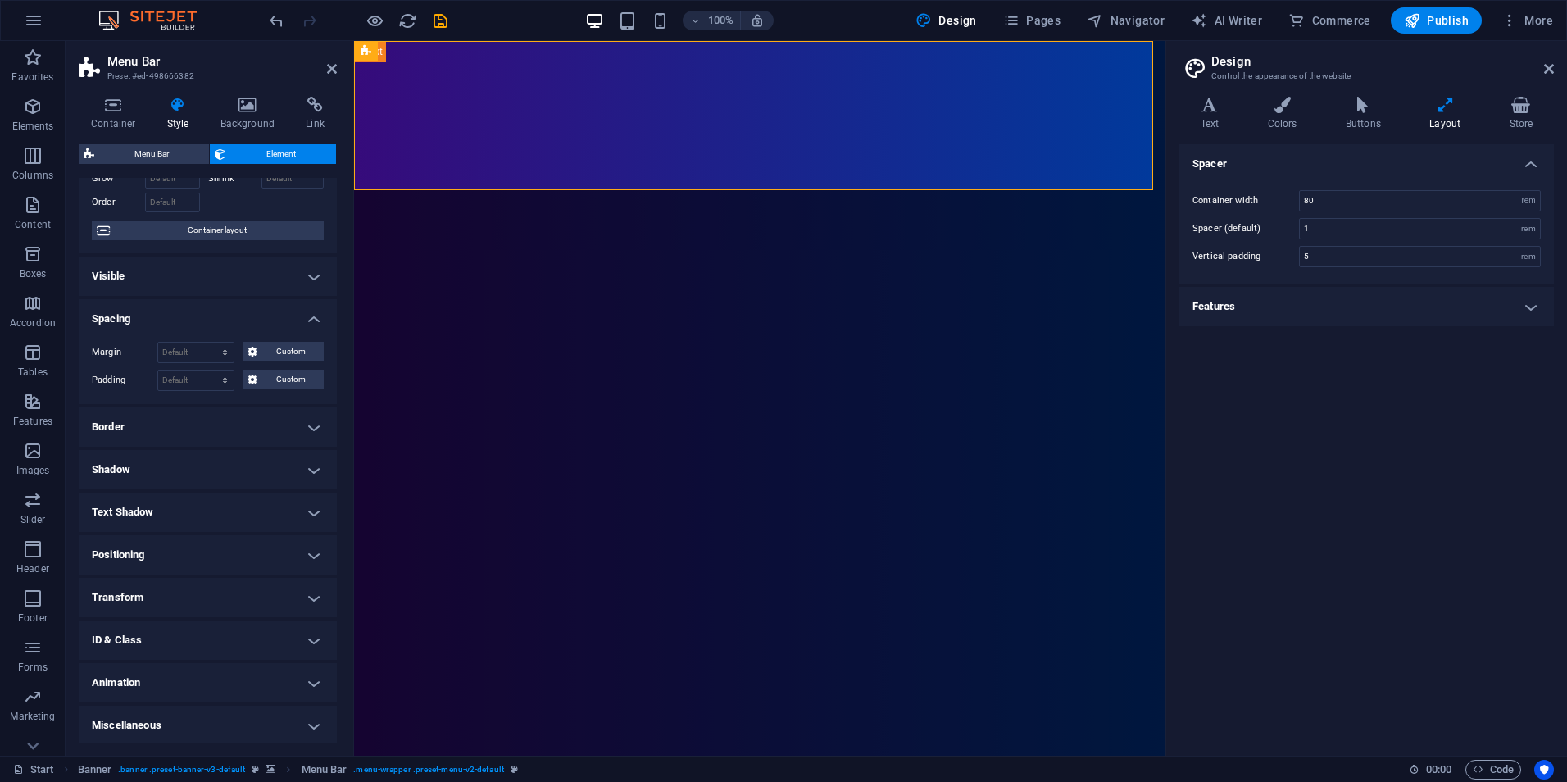
scroll to position [99, 0]
click at [241, 311] on h4 "Spacing" at bounding box center [208, 311] width 258 height 29
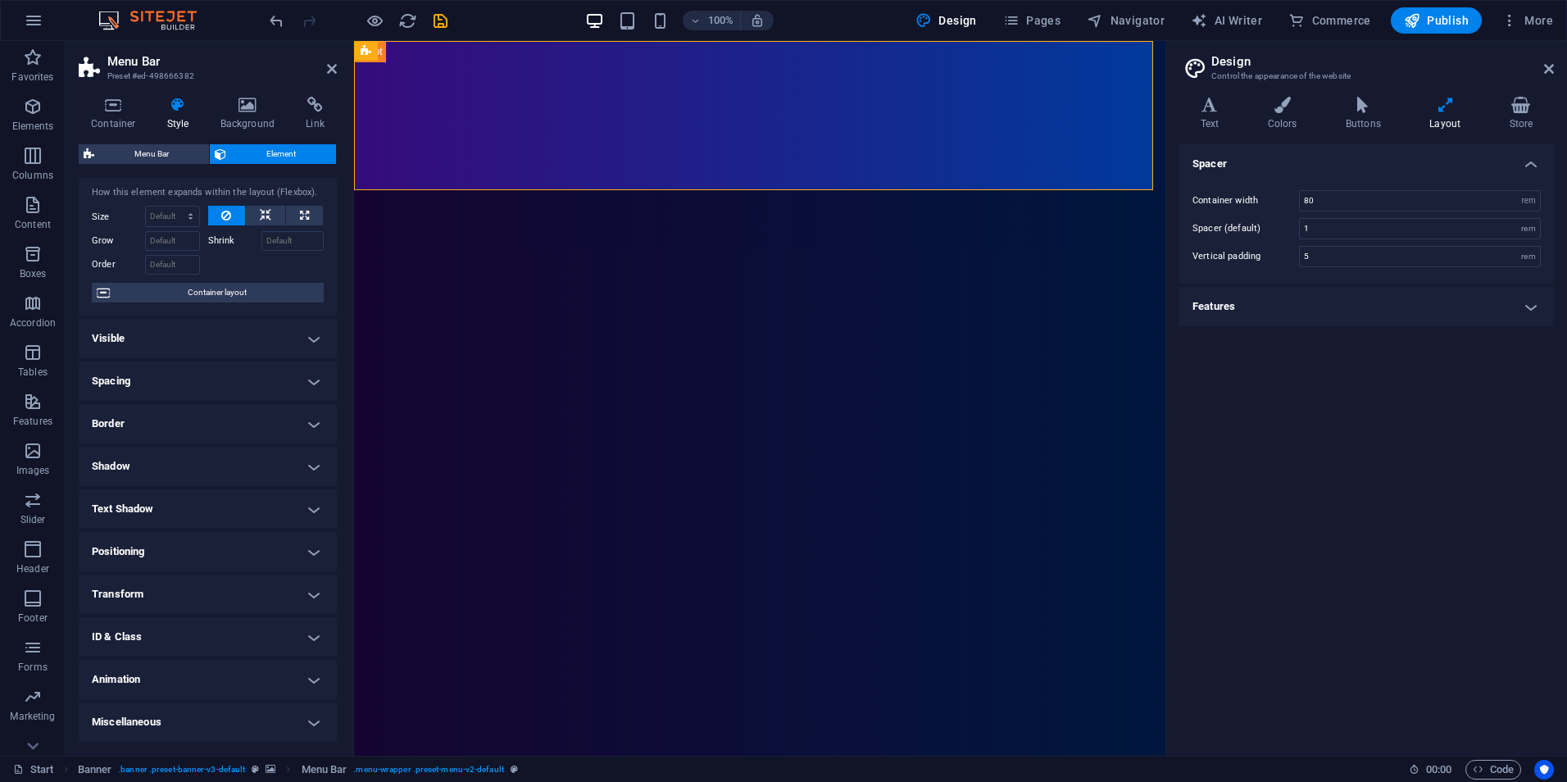
click at [239, 334] on h4 "Visible" at bounding box center [208, 338] width 258 height 39
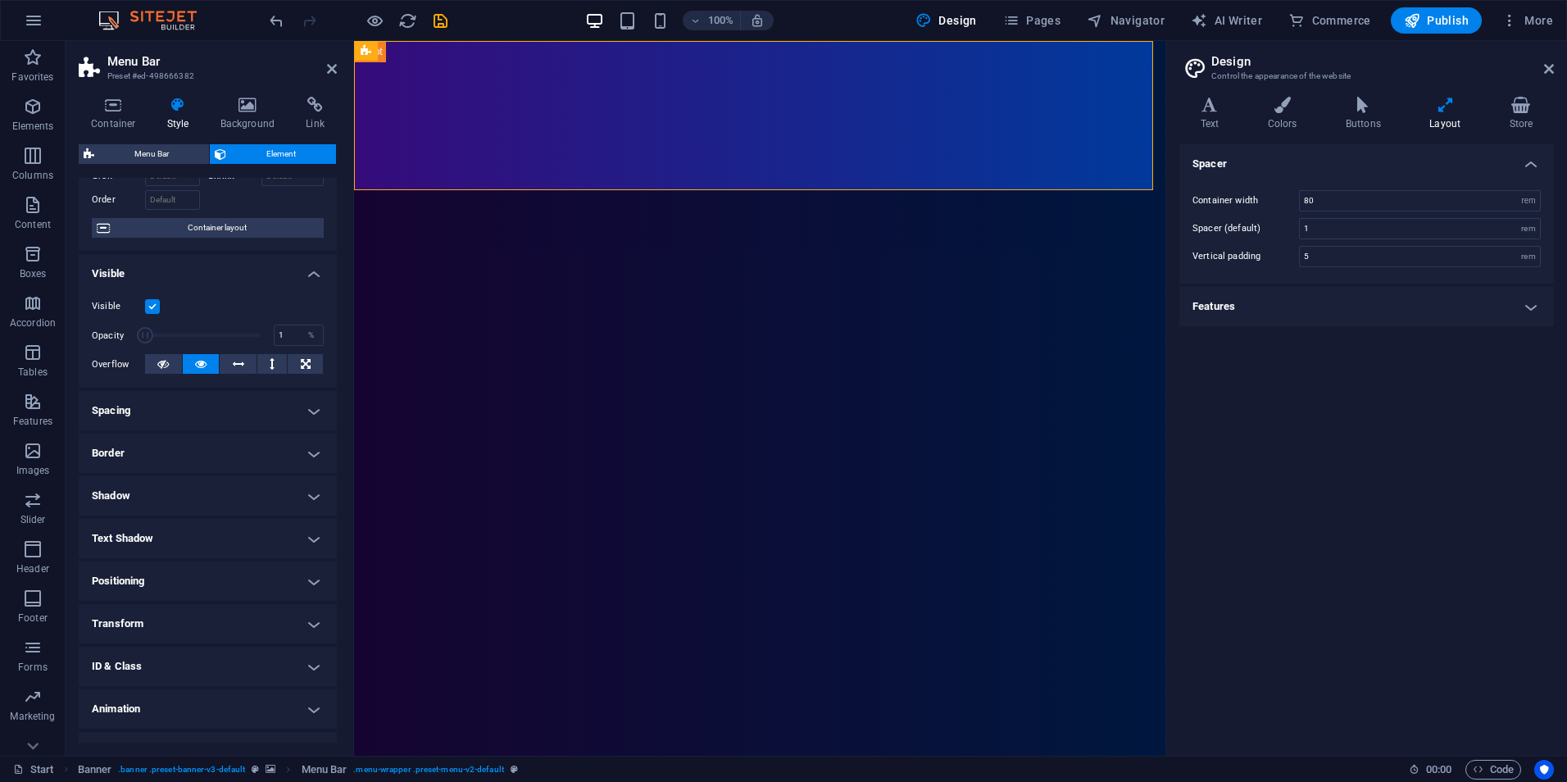
drag, startPoint x: 254, startPoint y: 330, endPoint x: 119, endPoint y: 351, distance: 136.7
click at [119, 351] on div "Visible Opacity 1 % Overflow" at bounding box center [208, 336] width 258 height 104
type input "100"
drag, startPoint x: 143, startPoint y: 335, endPoint x: 278, endPoint y: 352, distance: 136.3
click at [278, 352] on div "Visible Opacity 100 % Overflow" at bounding box center [208, 336] width 258 height 104
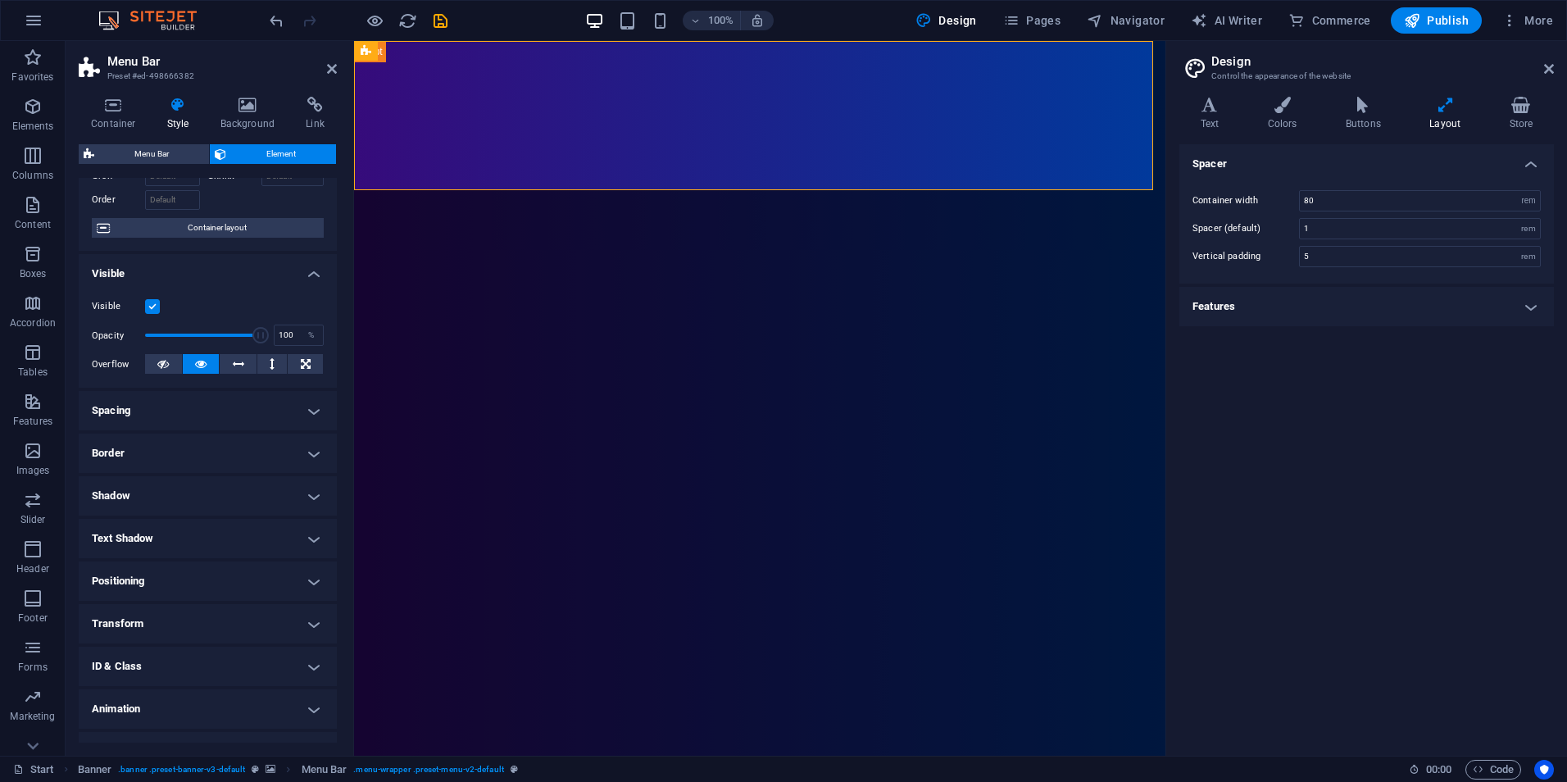
click at [207, 267] on h4 "Visible" at bounding box center [208, 268] width 258 height 29
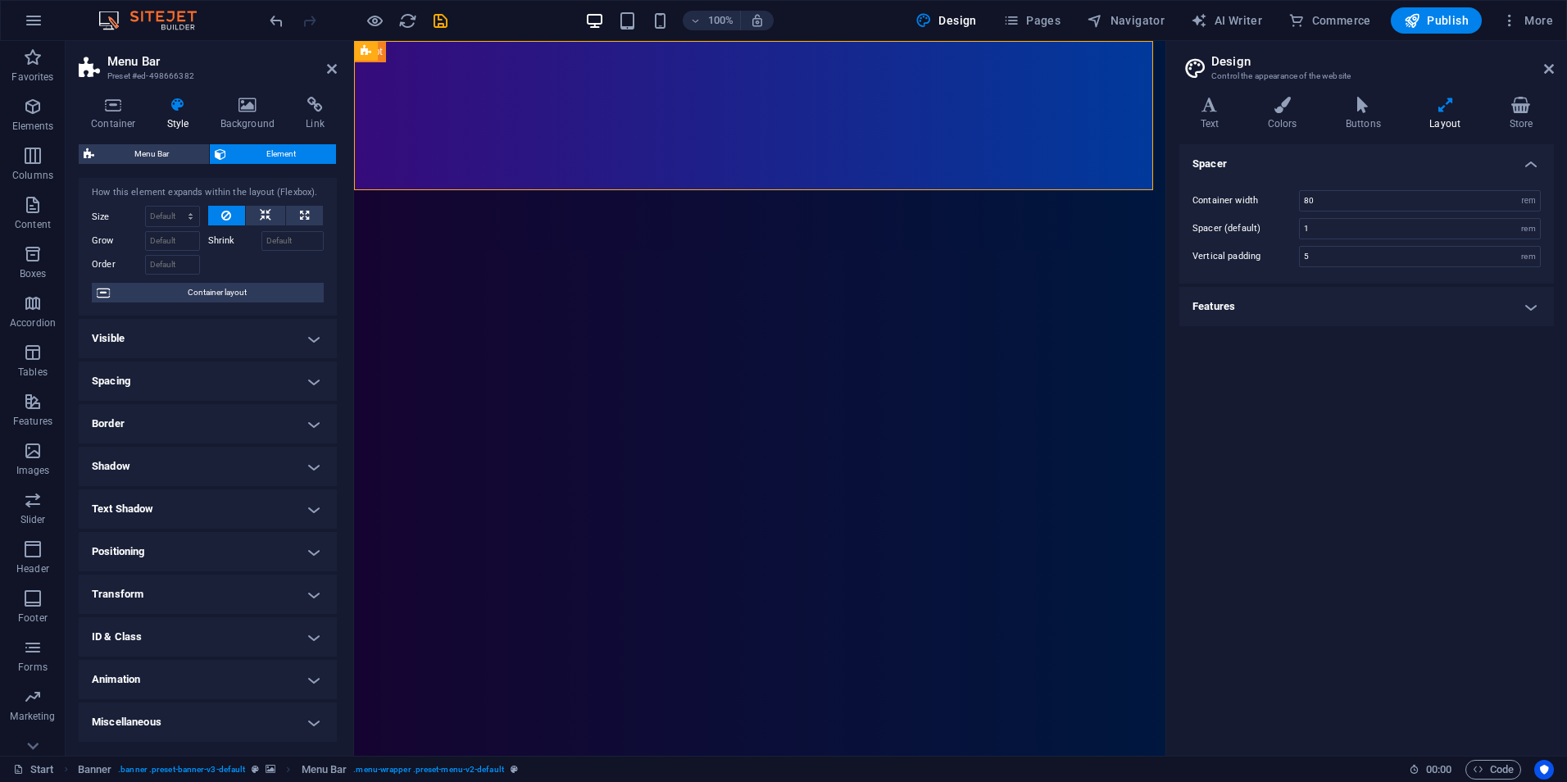
scroll to position [34, 0]
drag, startPoint x: 352, startPoint y: 183, endPoint x: 16, endPoint y: 158, distance: 336.0
click at [340, 201] on aside "Menu Bar Preset #ed-498666382 Container Style Background Link Size Height Defau…" at bounding box center [215, 398] width 298 height 715
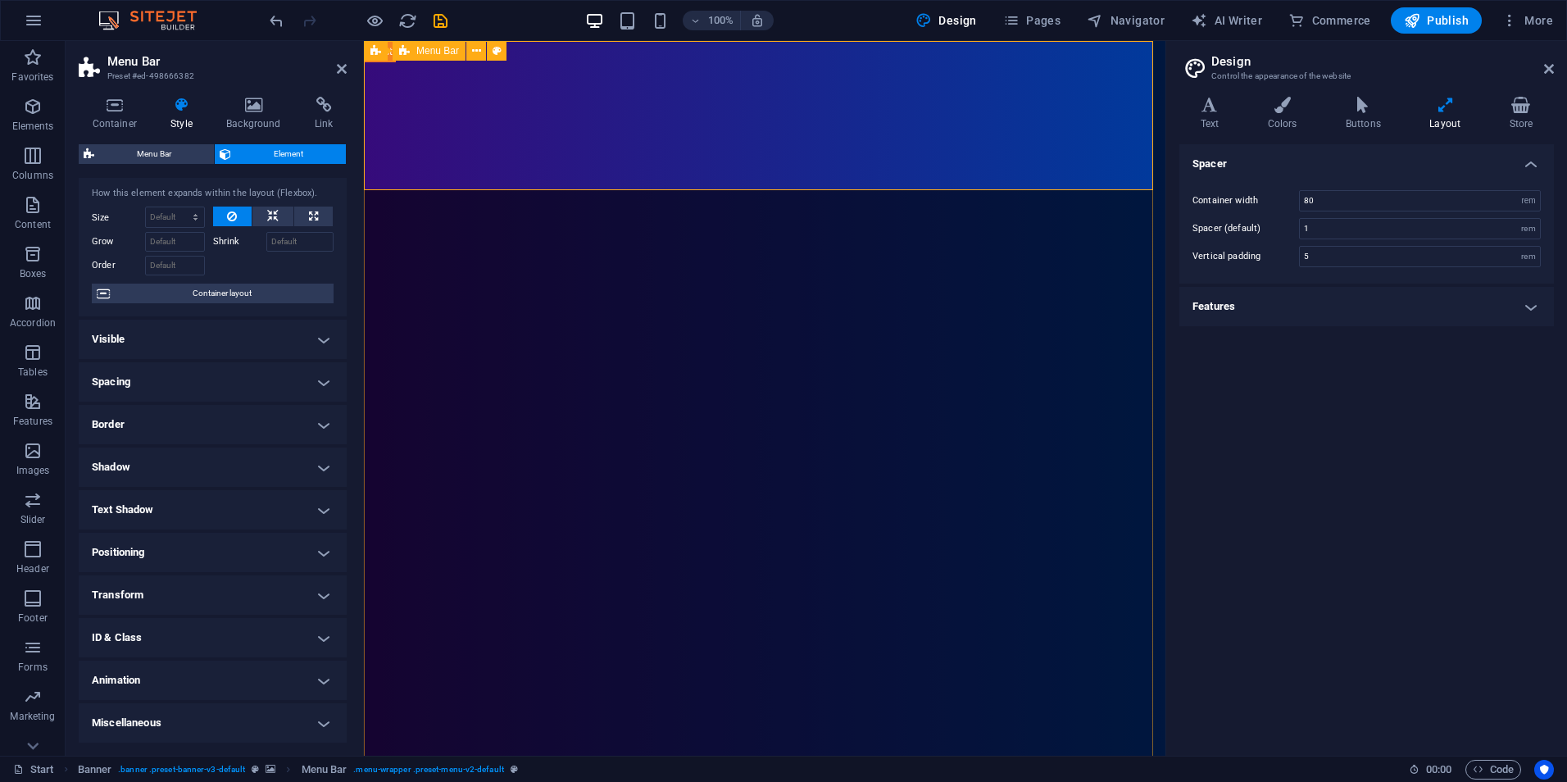
click at [188, 115] on h4 "Style" at bounding box center [185, 114] width 56 height 34
click at [185, 144] on span "Menu Bar" at bounding box center [154, 154] width 110 height 20
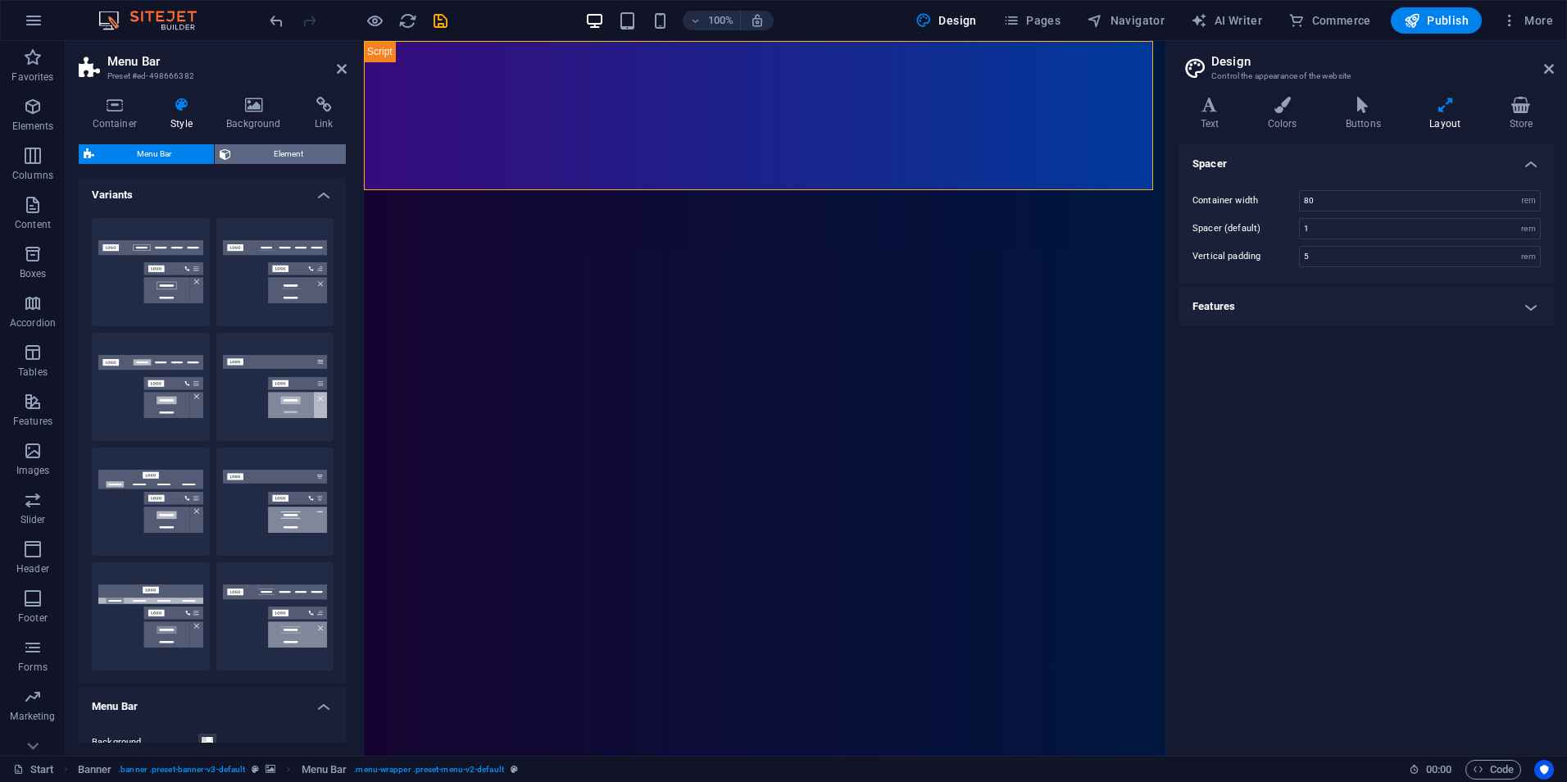
scroll to position [0, 0]
click at [233, 147] on button "Element" at bounding box center [280, 154] width 131 height 20
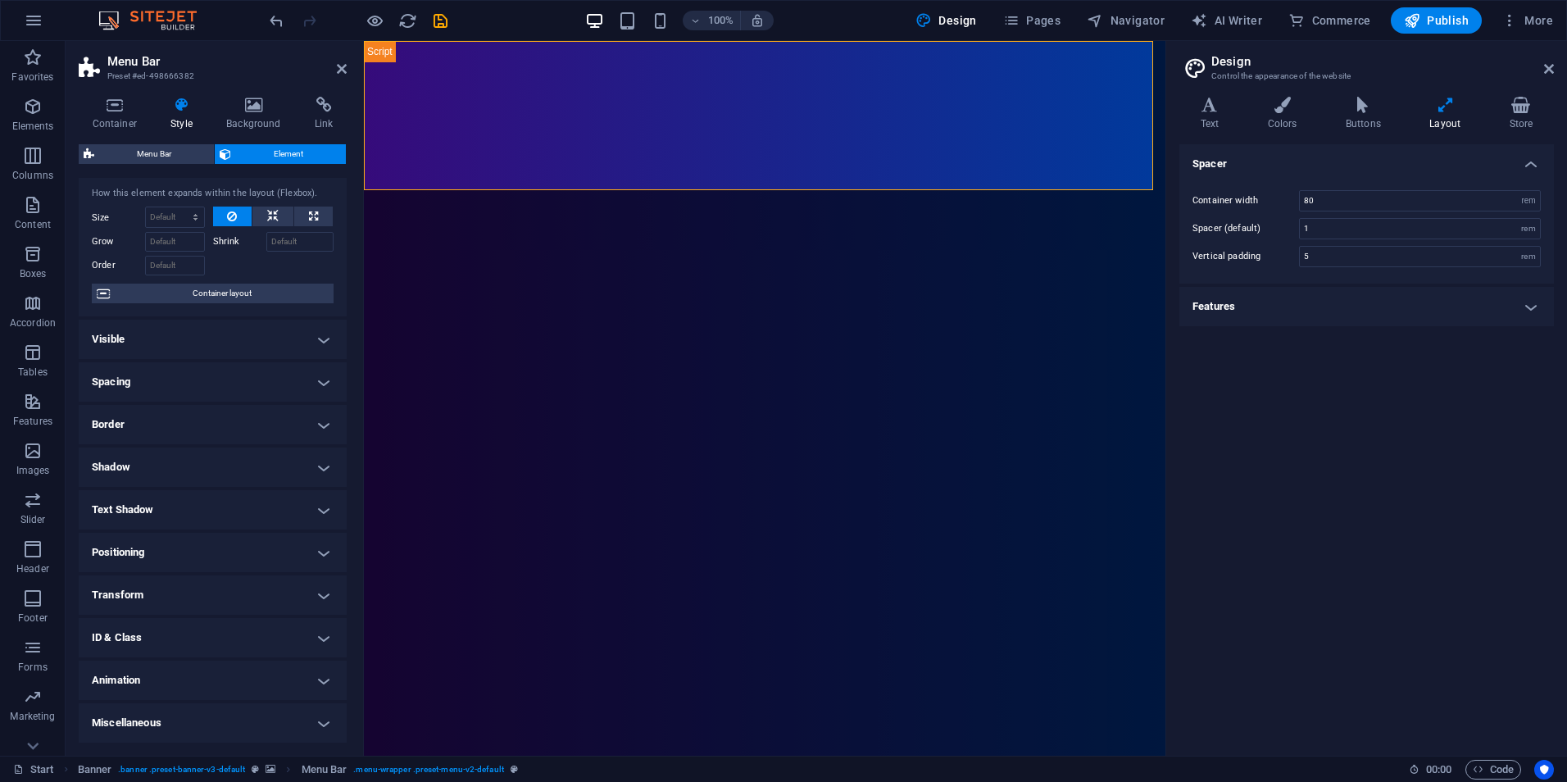
click at [253, 188] on div "How this element expands within the layout (Flexbox)." at bounding box center [213, 194] width 242 height 14
click at [262, 116] on h4 "Background" at bounding box center [257, 114] width 88 height 34
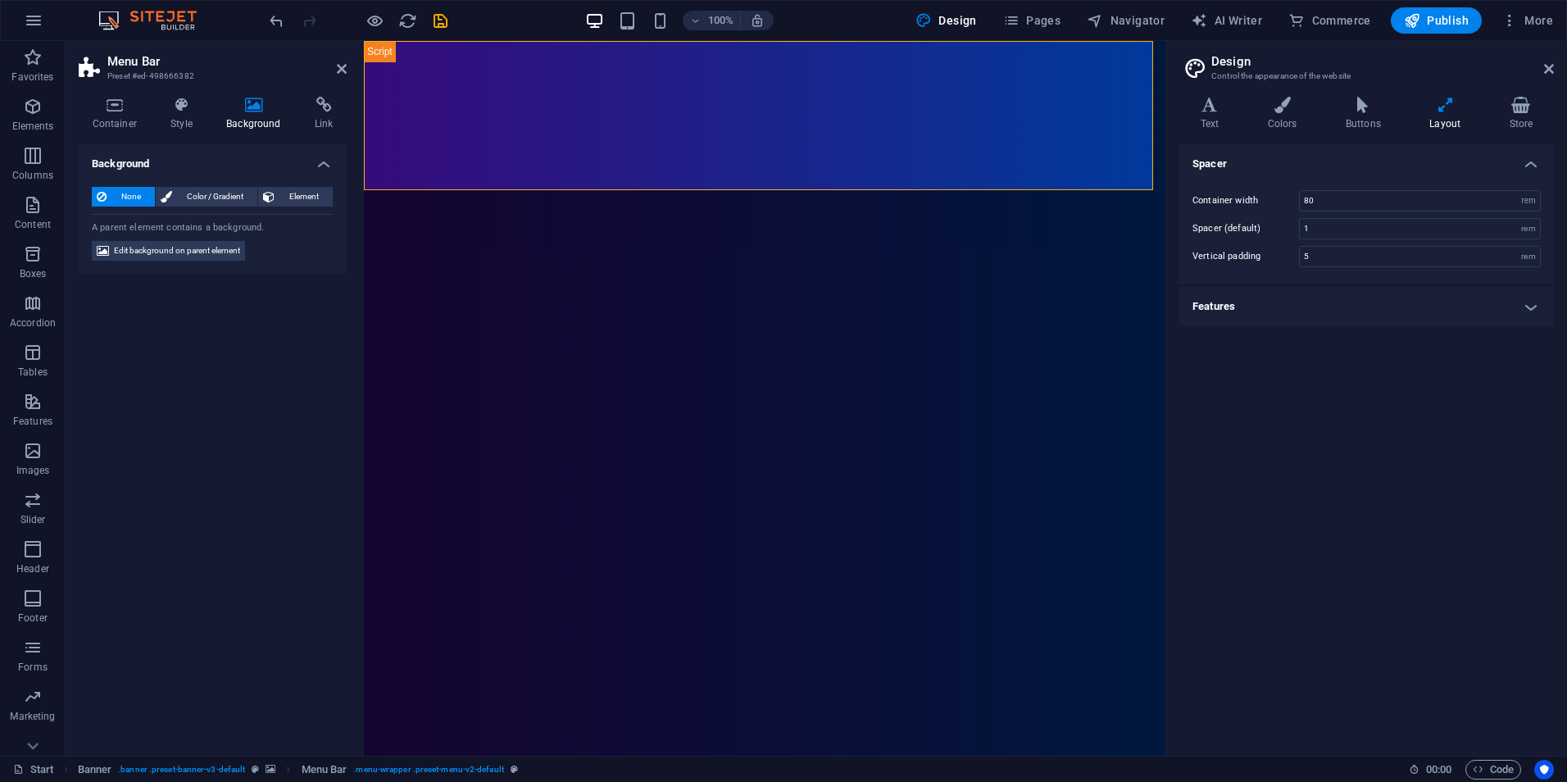
click at [246, 170] on h4 "Background" at bounding box center [213, 158] width 268 height 29
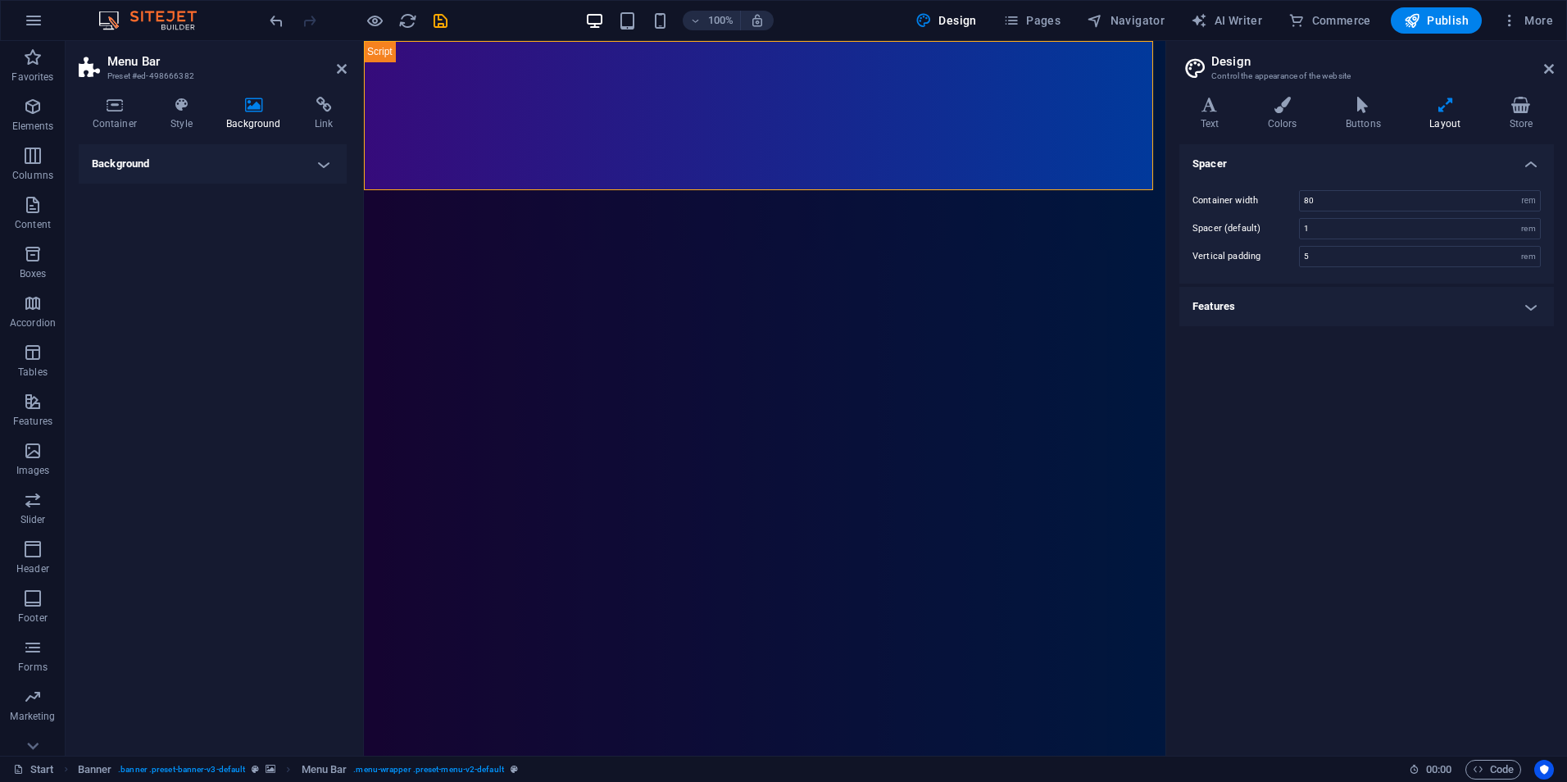
click at [246, 170] on h4 "Background" at bounding box center [213, 163] width 268 height 39
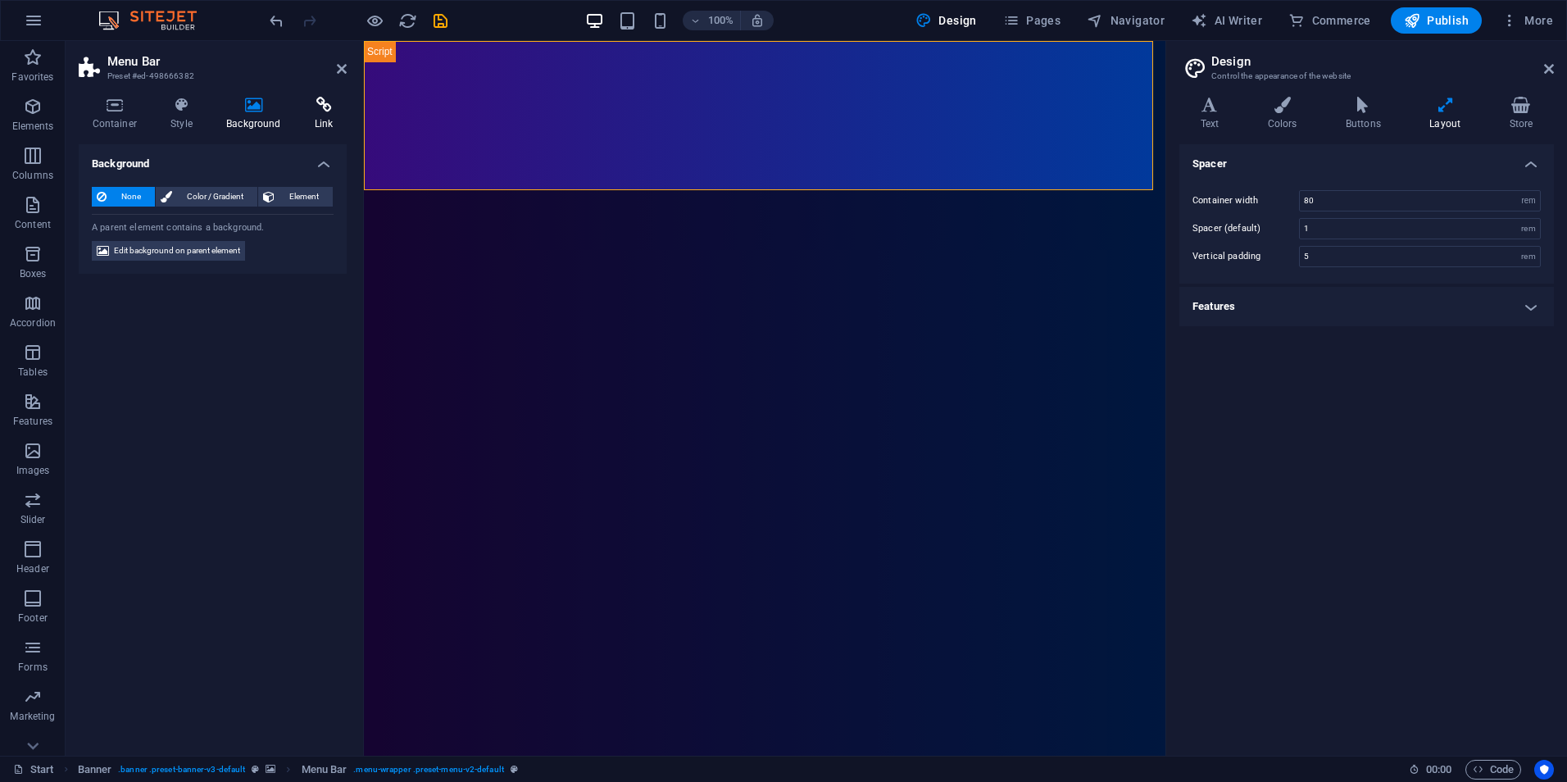
click at [320, 116] on h4 "Link" at bounding box center [324, 114] width 46 height 34
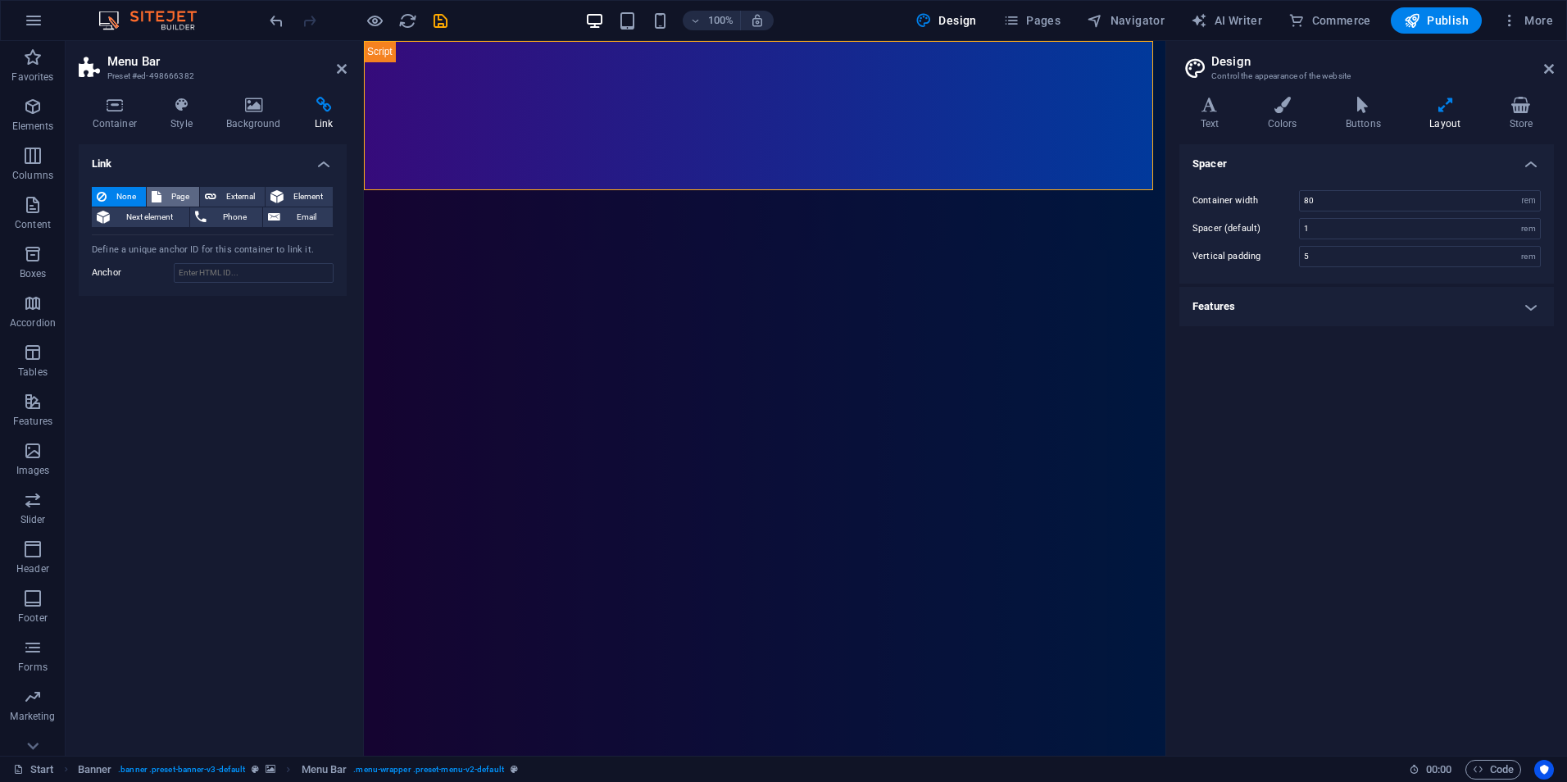
click at [184, 192] on span "Page" at bounding box center [180, 197] width 28 height 20
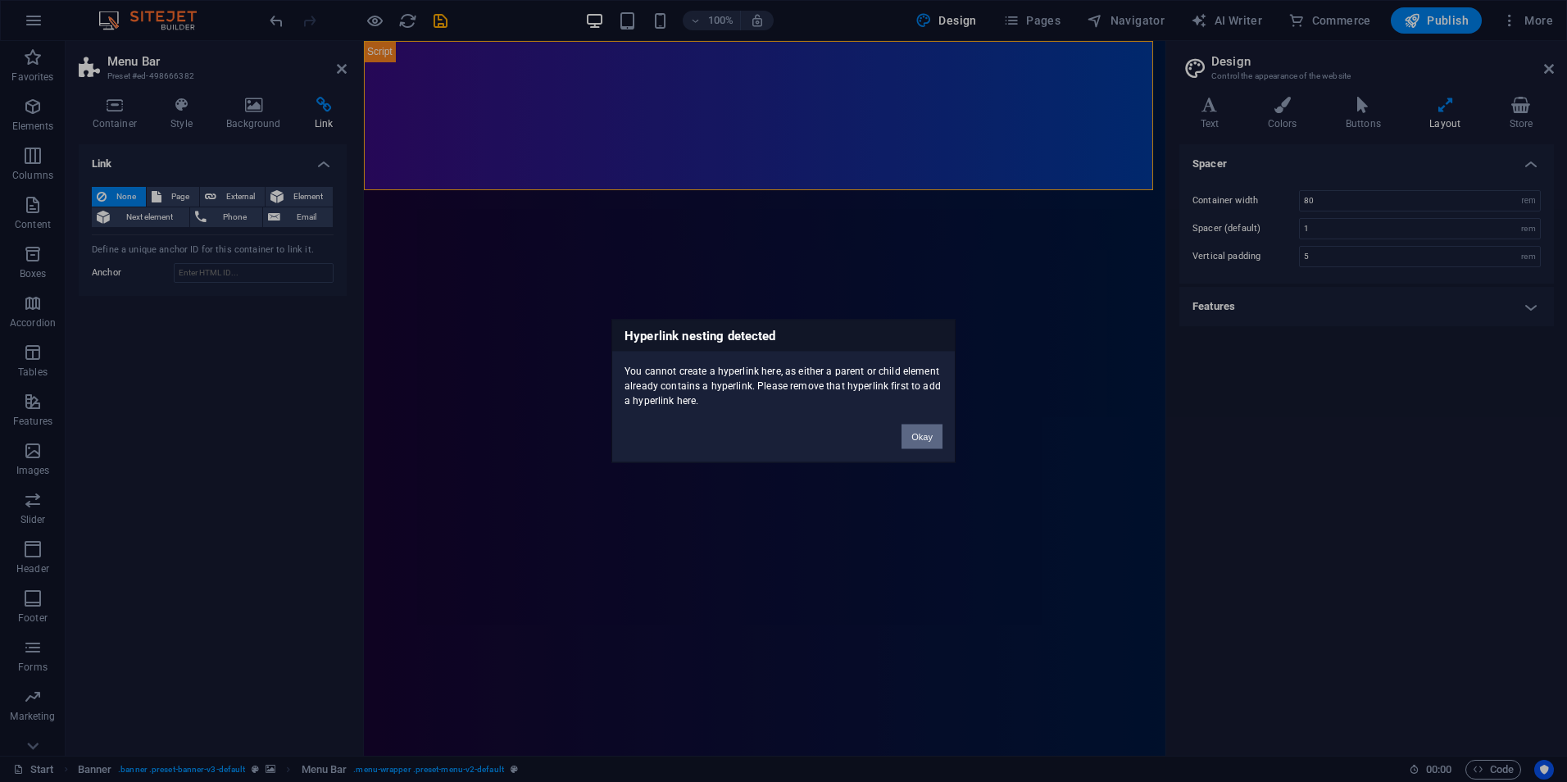
click at [923, 431] on button "Okay" at bounding box center [921, 436] width 41 height 25
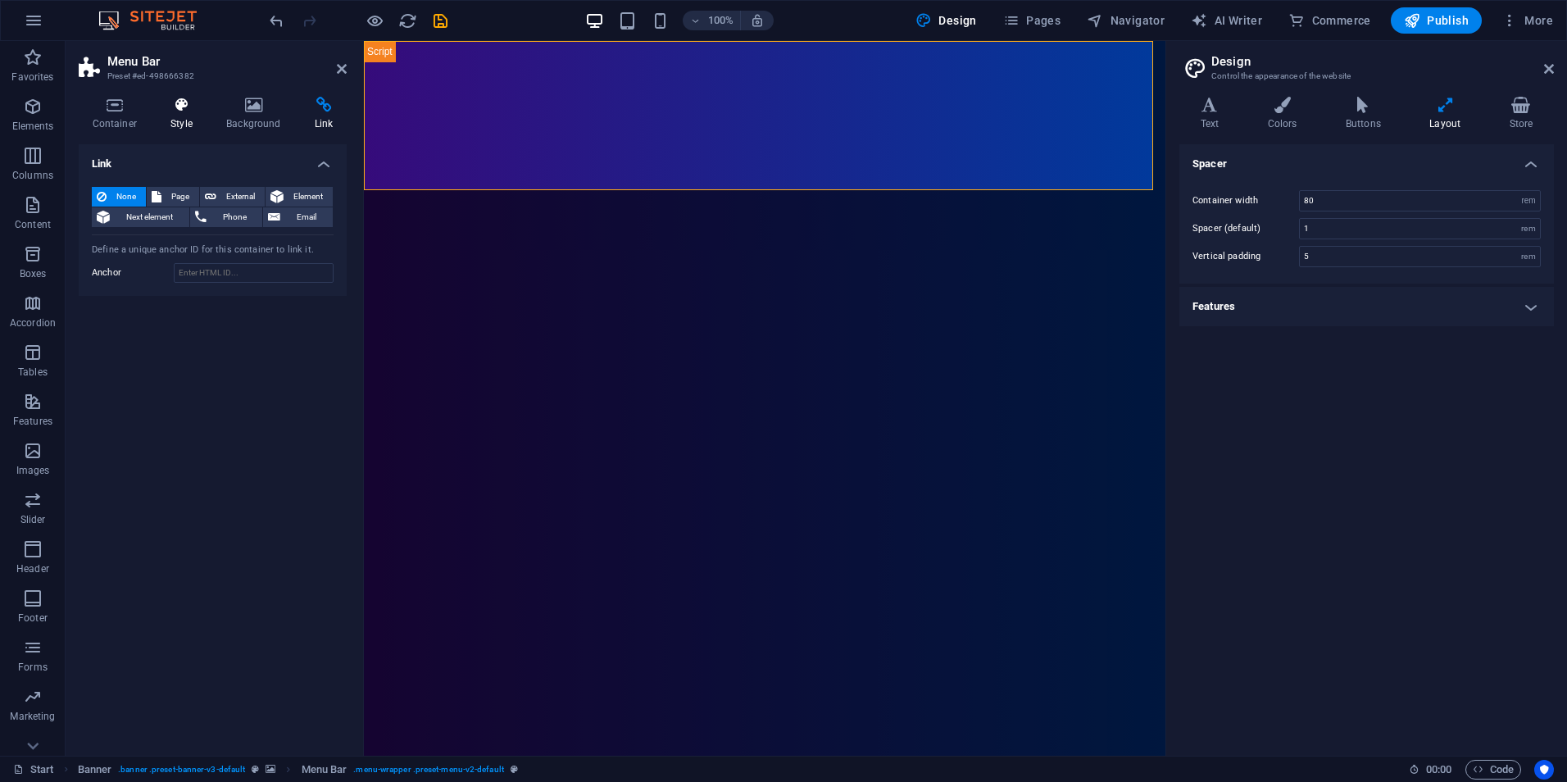
click at [179, 107] on icon at bounding box center [181, 105] width 49 height 16
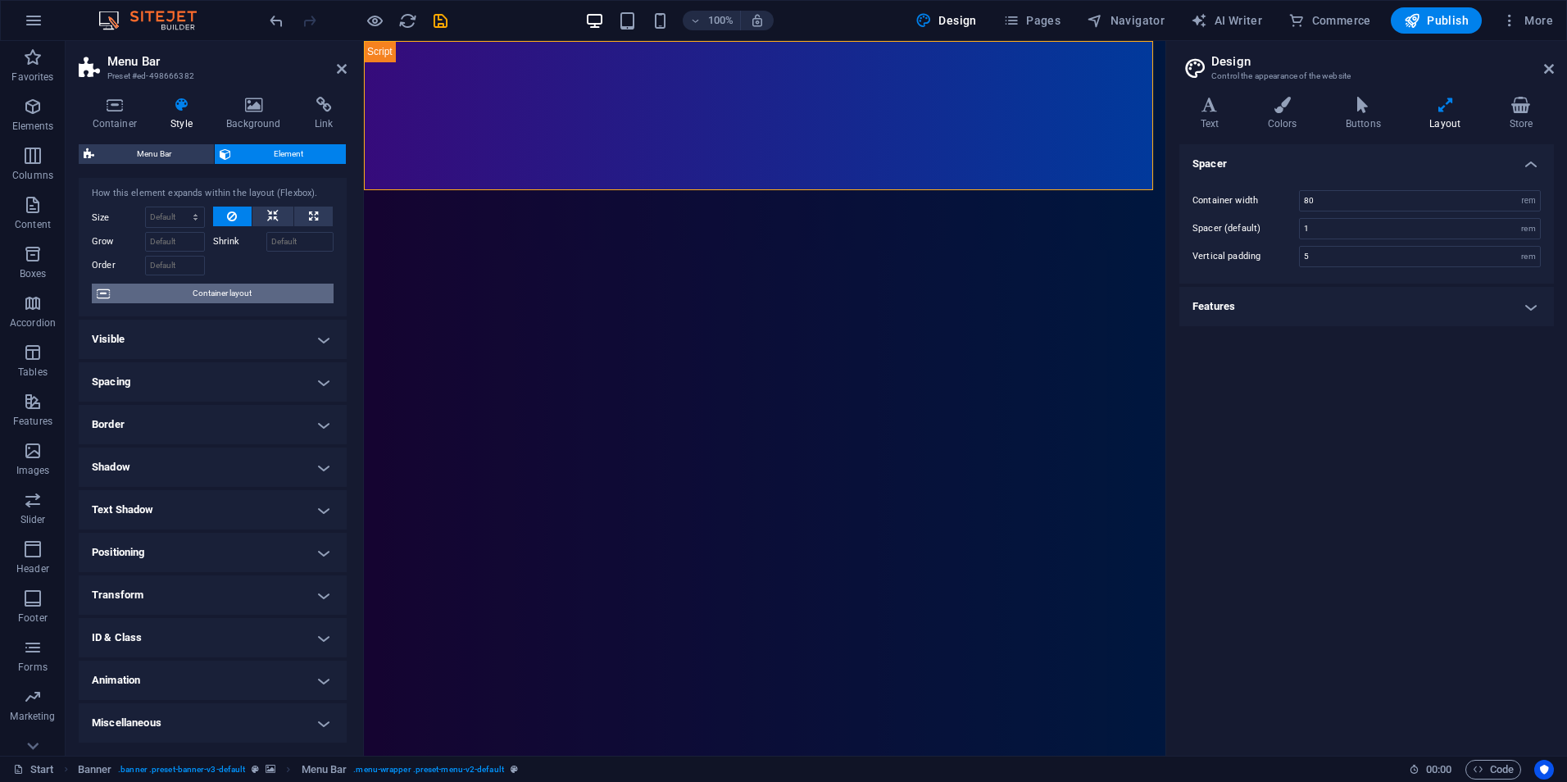
click at [279, 285] on span "Container layout" at bounding box center [222, 294] width 214 height 20
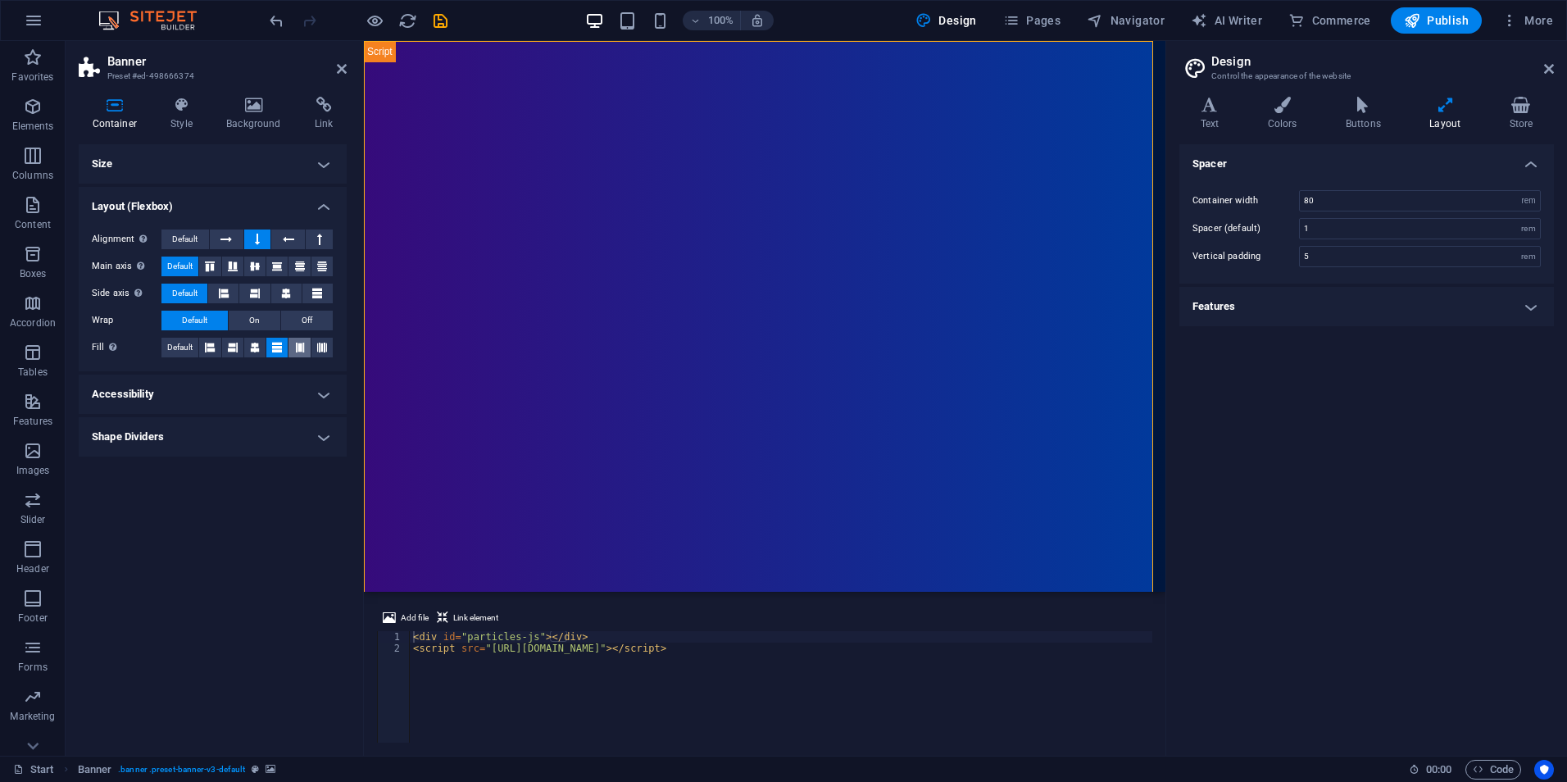
click at [293, 347] on button at bounding box center [298, 348] width 21 height 20
click at [280, 352] on icon at bounding box center [277, 348] width 10 height 20
click at [274, 392] on h4 "Accessibility" at bounding box center [213, 393] width 268 height 39
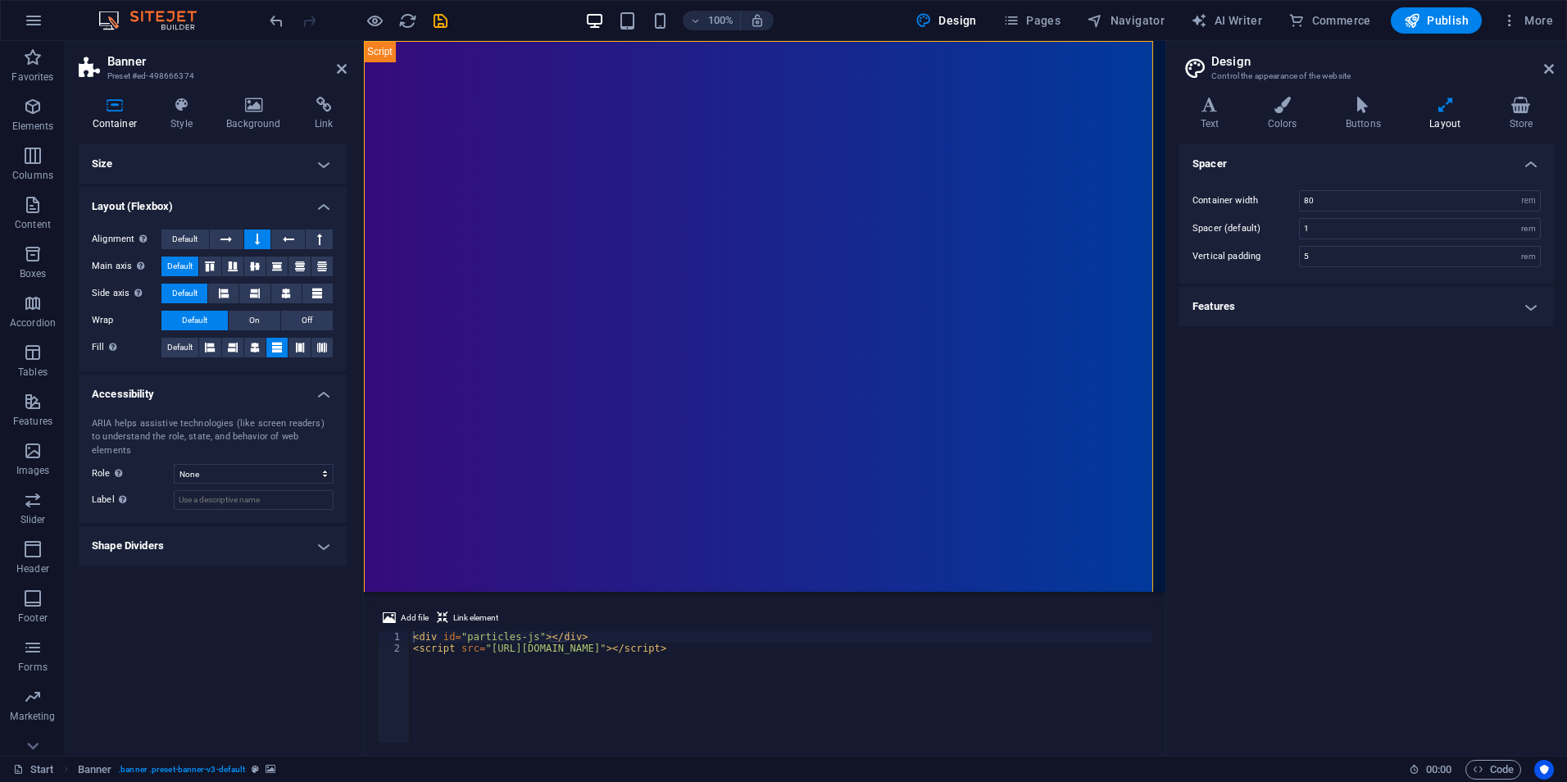
click at [274, 392] on h4 "Accessibility" at bounding box center [213, 388] width 268 height 29
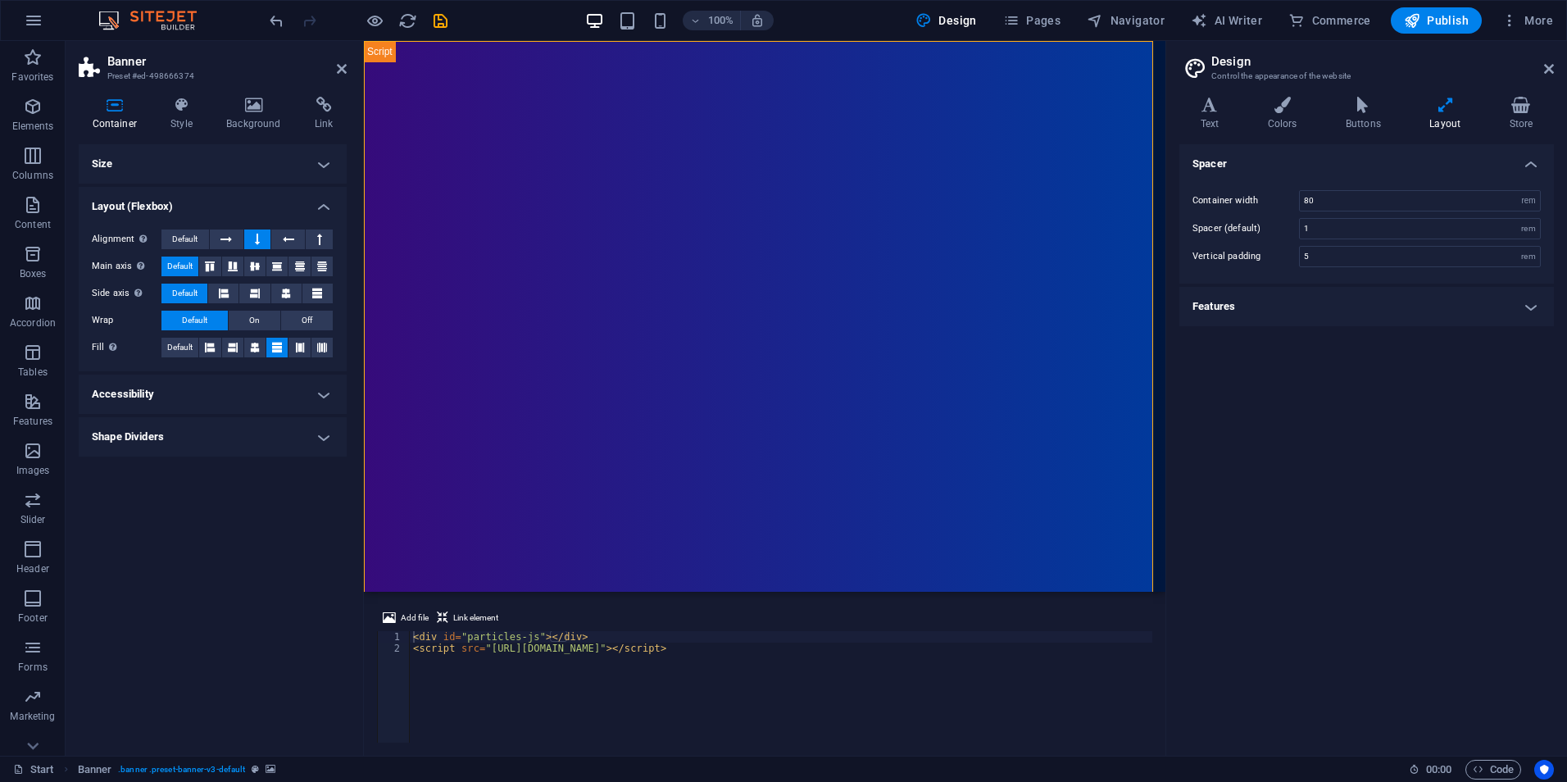
click at [265, 454] on h4 "Shape Dividers" at bounding box center [213, 436] width 268 height 39
click at [266, 447] on div "Style None Triangle Square Diagonal Polygon 1 Polygon 2 Zigzag Multiple Zigzags…" at bounding box center [213, 470] width 268 height 46
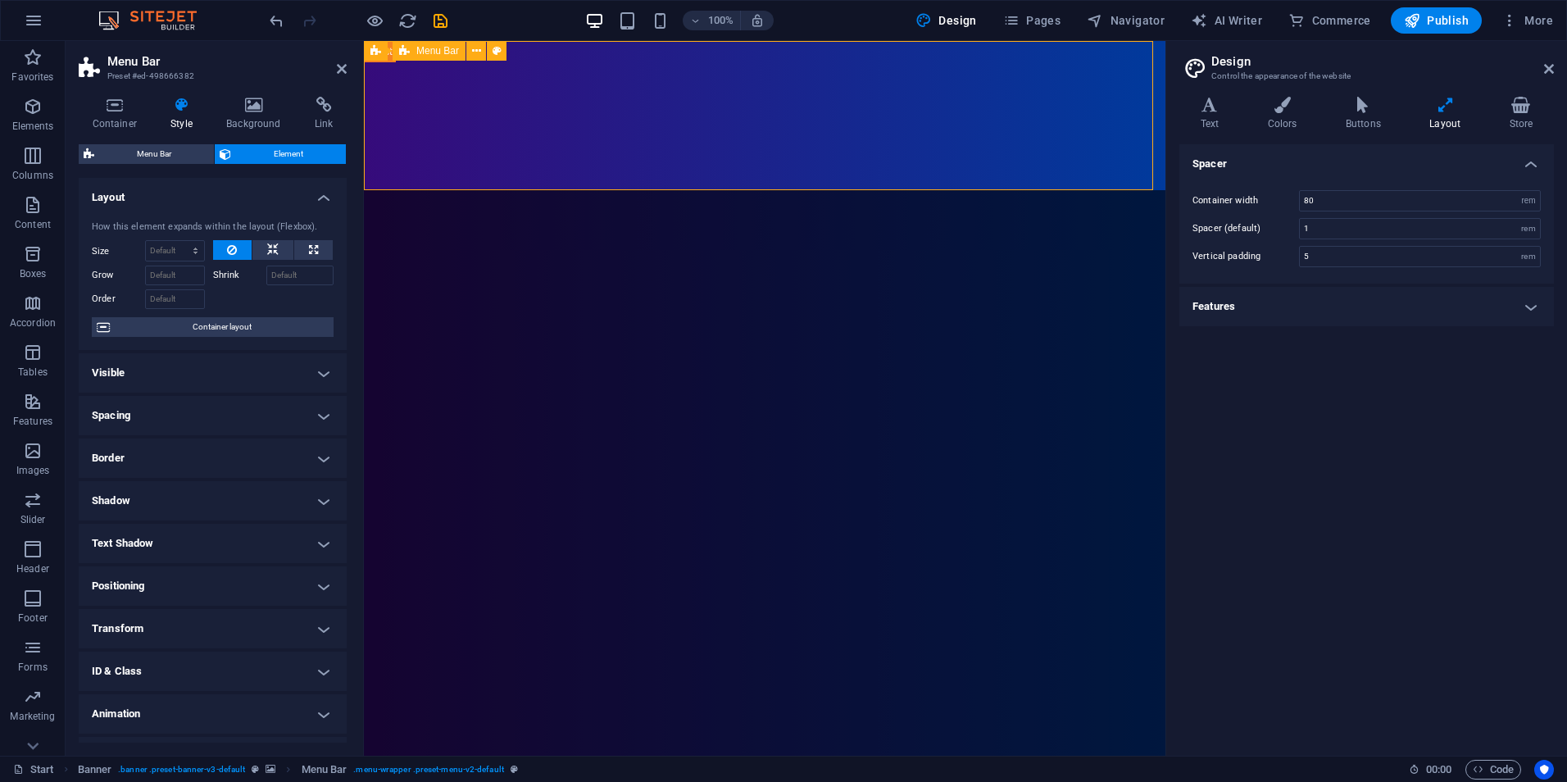
click at [955, 26] on span "Design" at bounding box center [945, 20] width 61 height 16
click at [1372, 115] on h4 "Buttons" at bounding box center [1366, 114] width 84 height 34
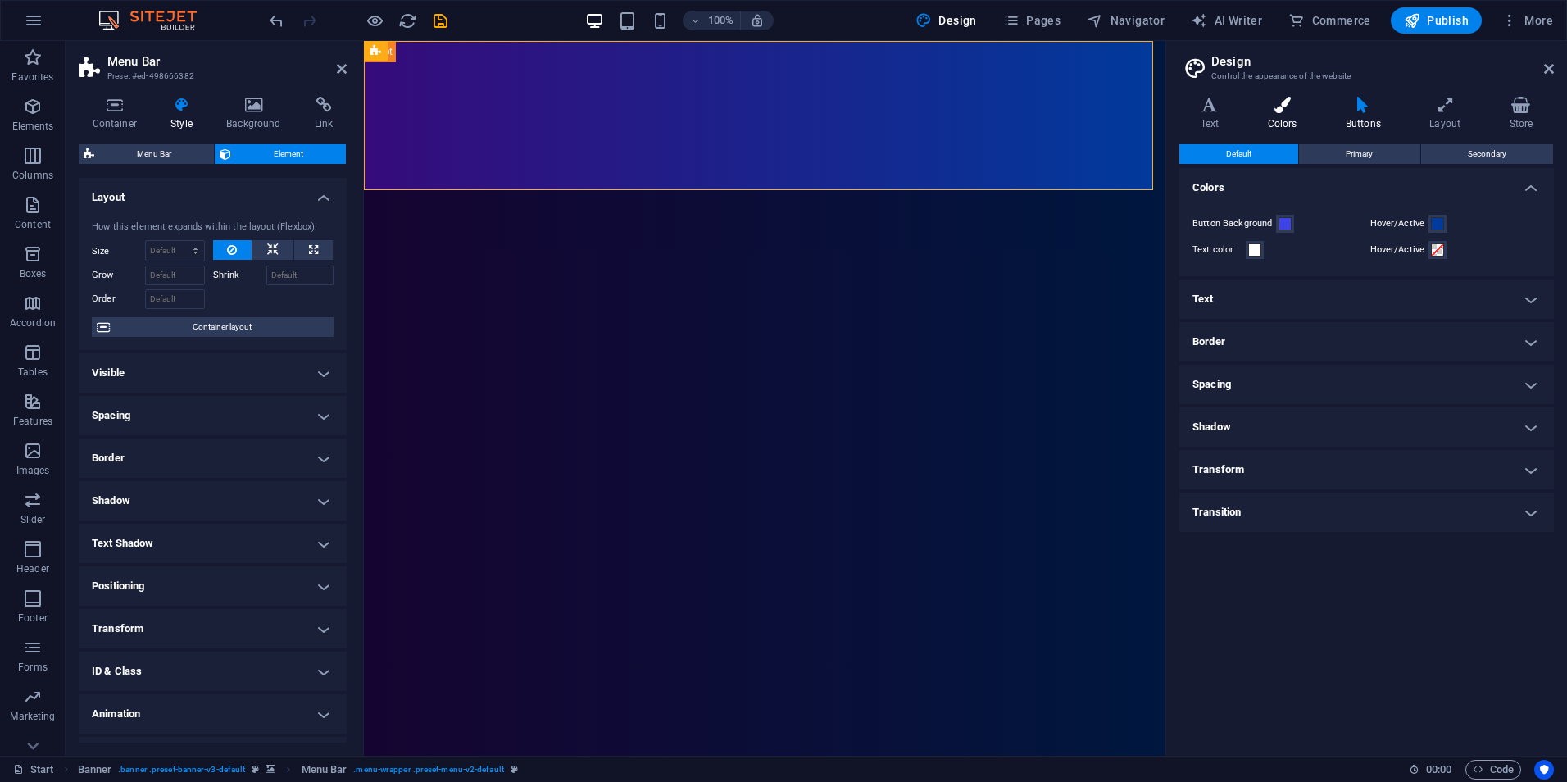
click at [1304, 113] on h4 "Colors" at bounding box center [1285, 114] width 78 height 34
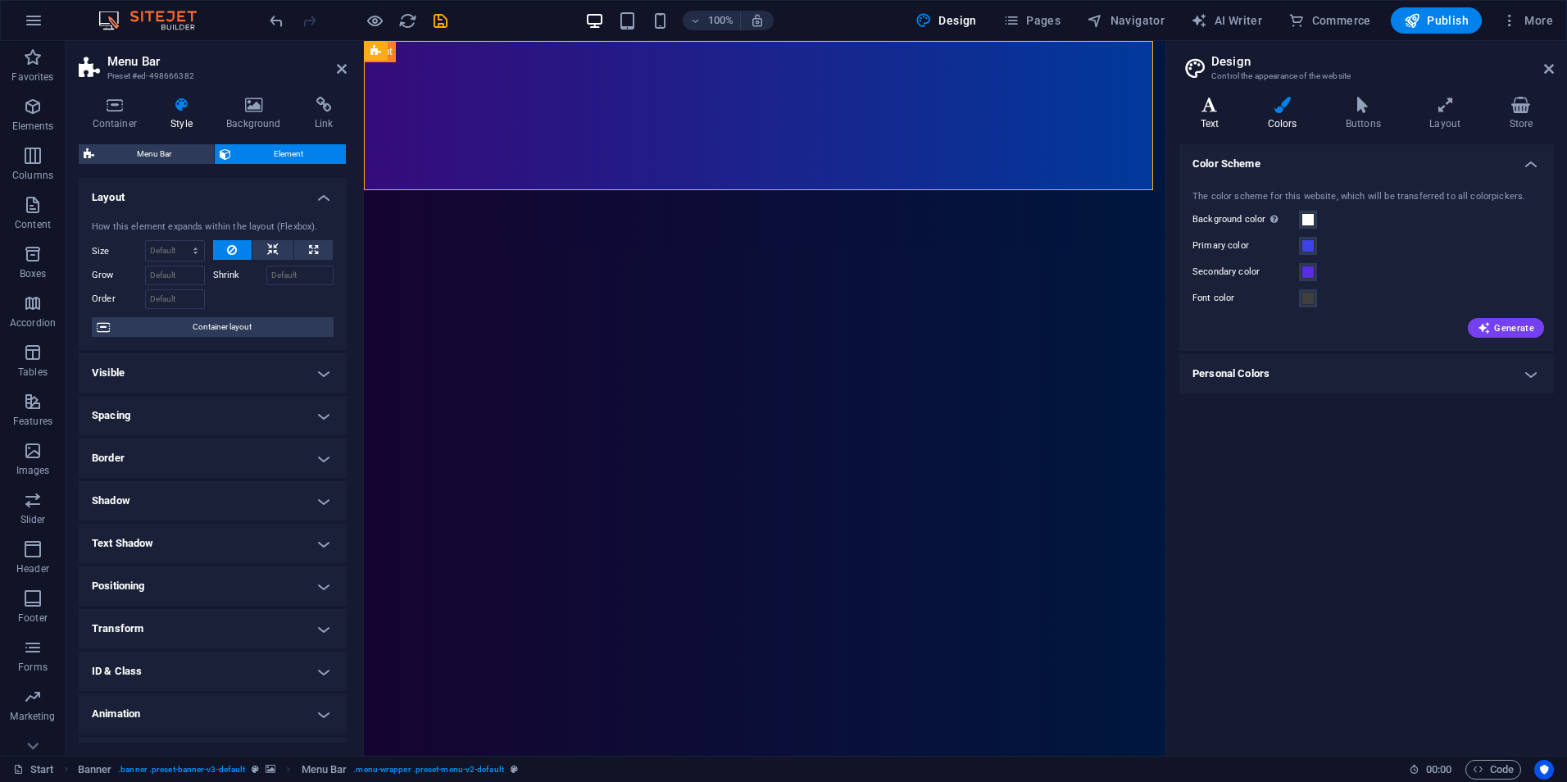
click at [1233, 118] on h4 "Text" at bounding box center [1212, 114] width 67 height 34
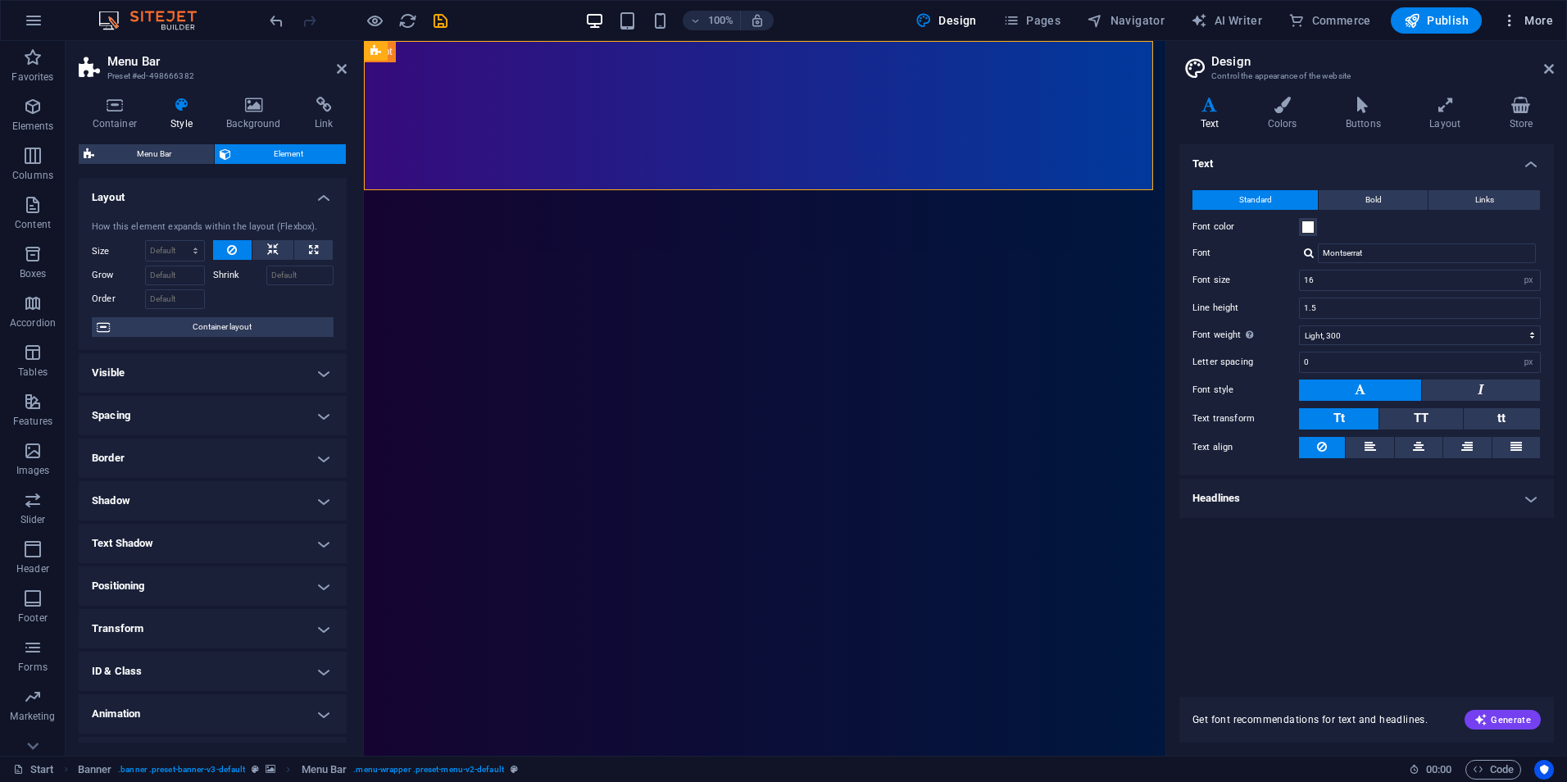
click at [1528, 31] on button "More" at bounding box center [1527, 20] width 65 height 26
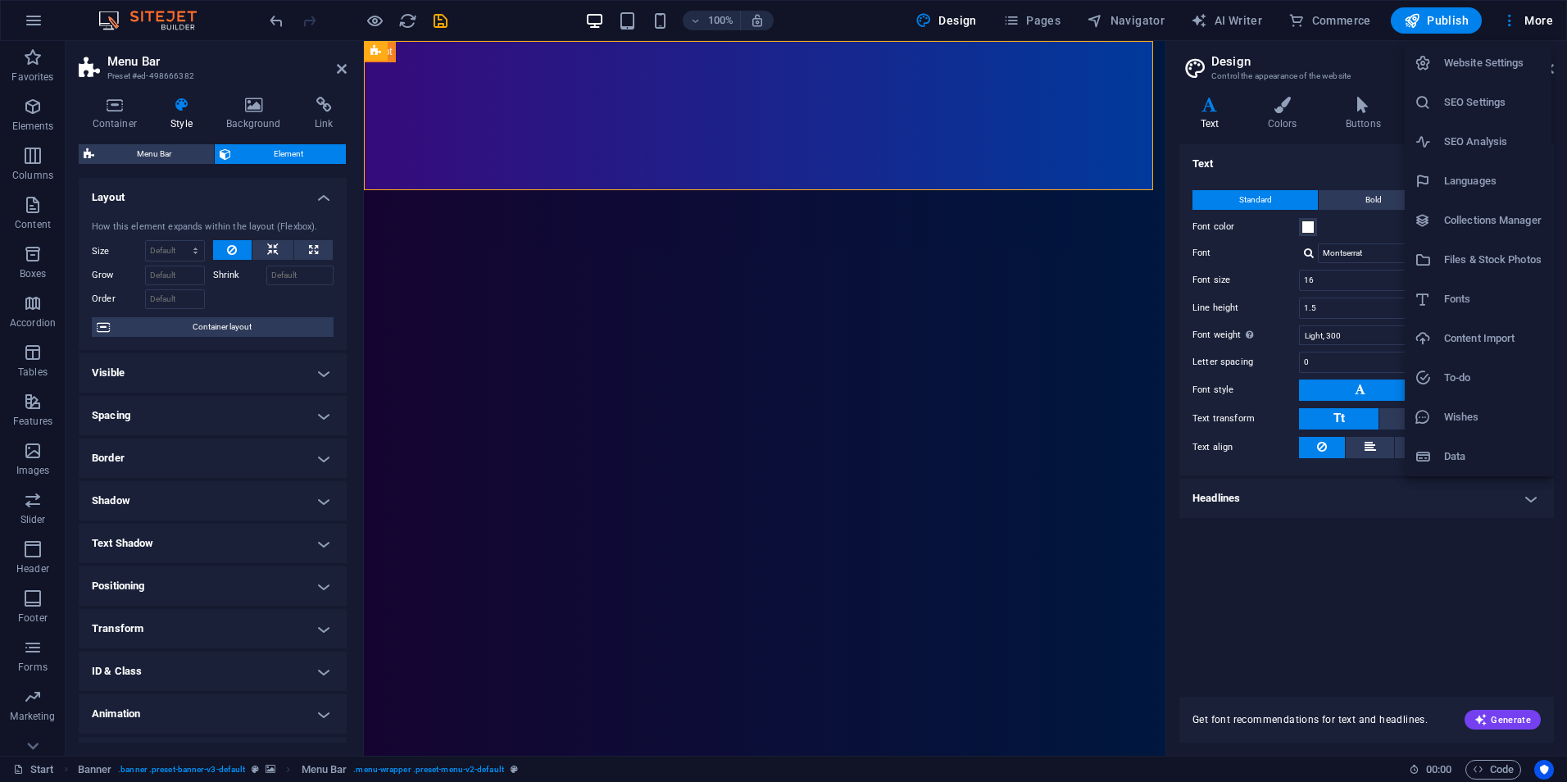
click at [1413, 598] on div at bounding box center [783, 391] width 1567 height 782
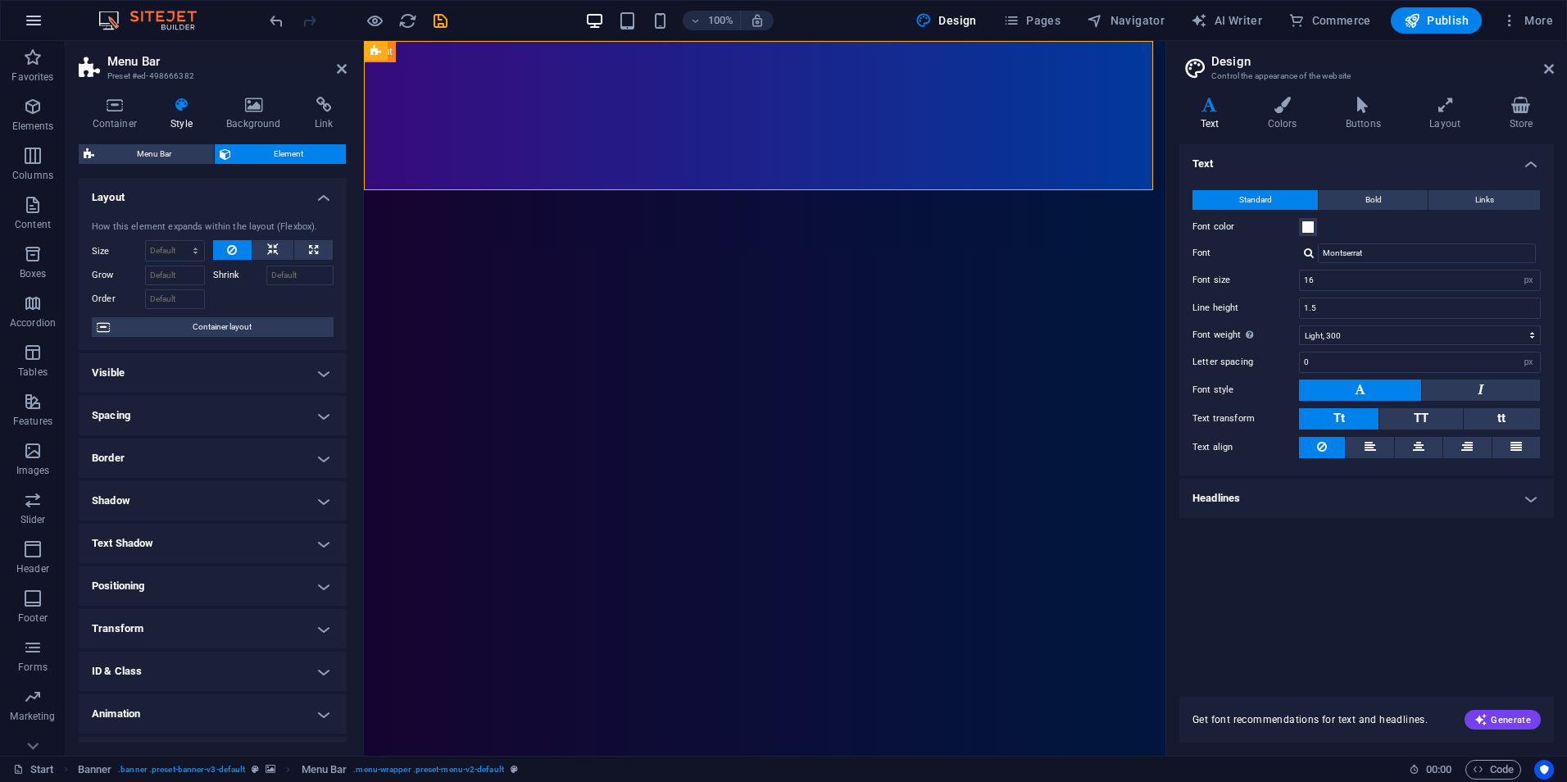
click at [36, 20] on icon "button" at bounding box center [34, 21] width 20 height 20
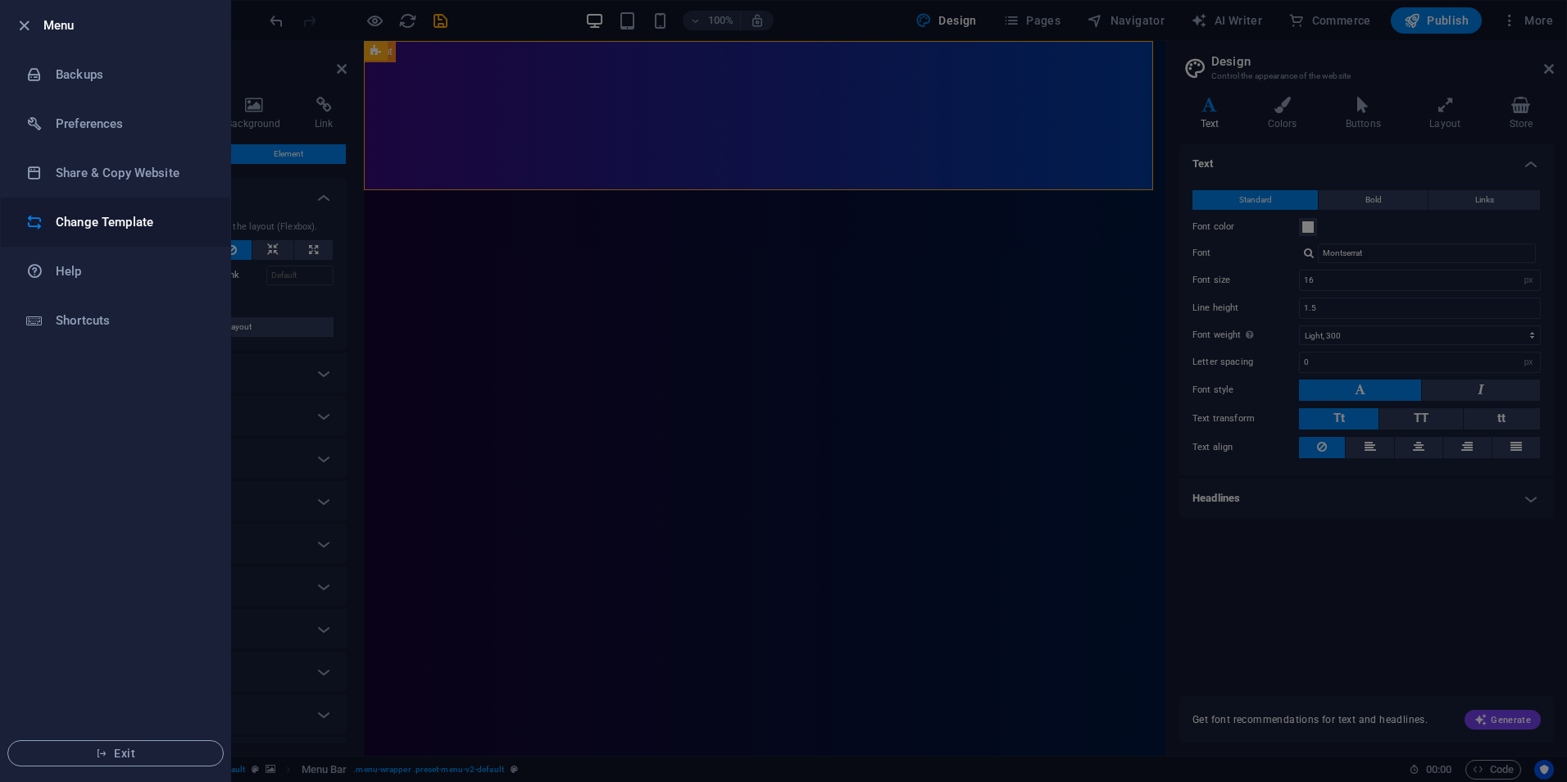
click at [91, 215] on h6 "Change Template" at bounding box center [132, 222] width 152 height 20
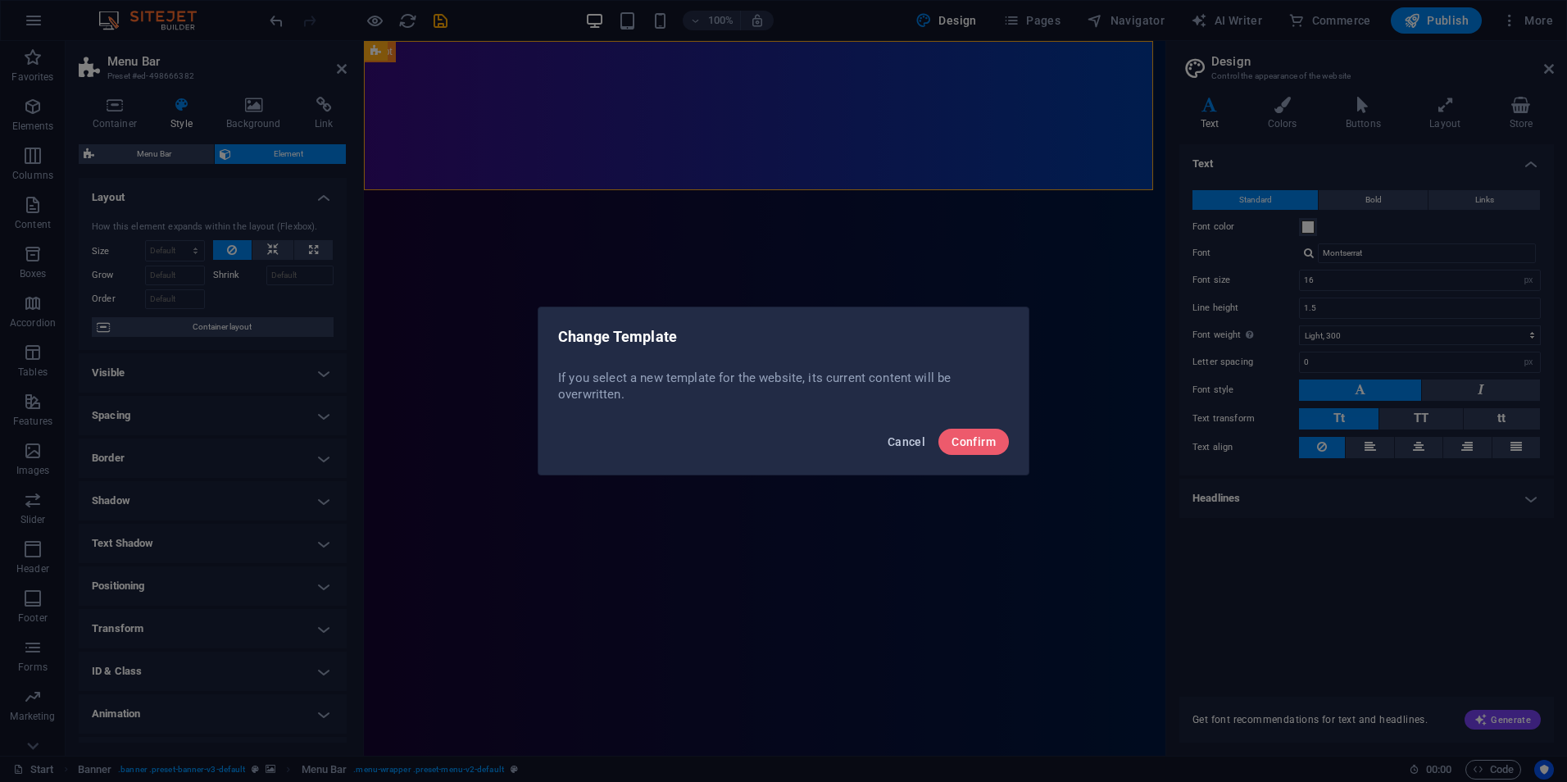
click at [886, 440] on button "Cancel" at bounding box center [906, 442] width 51 height 26
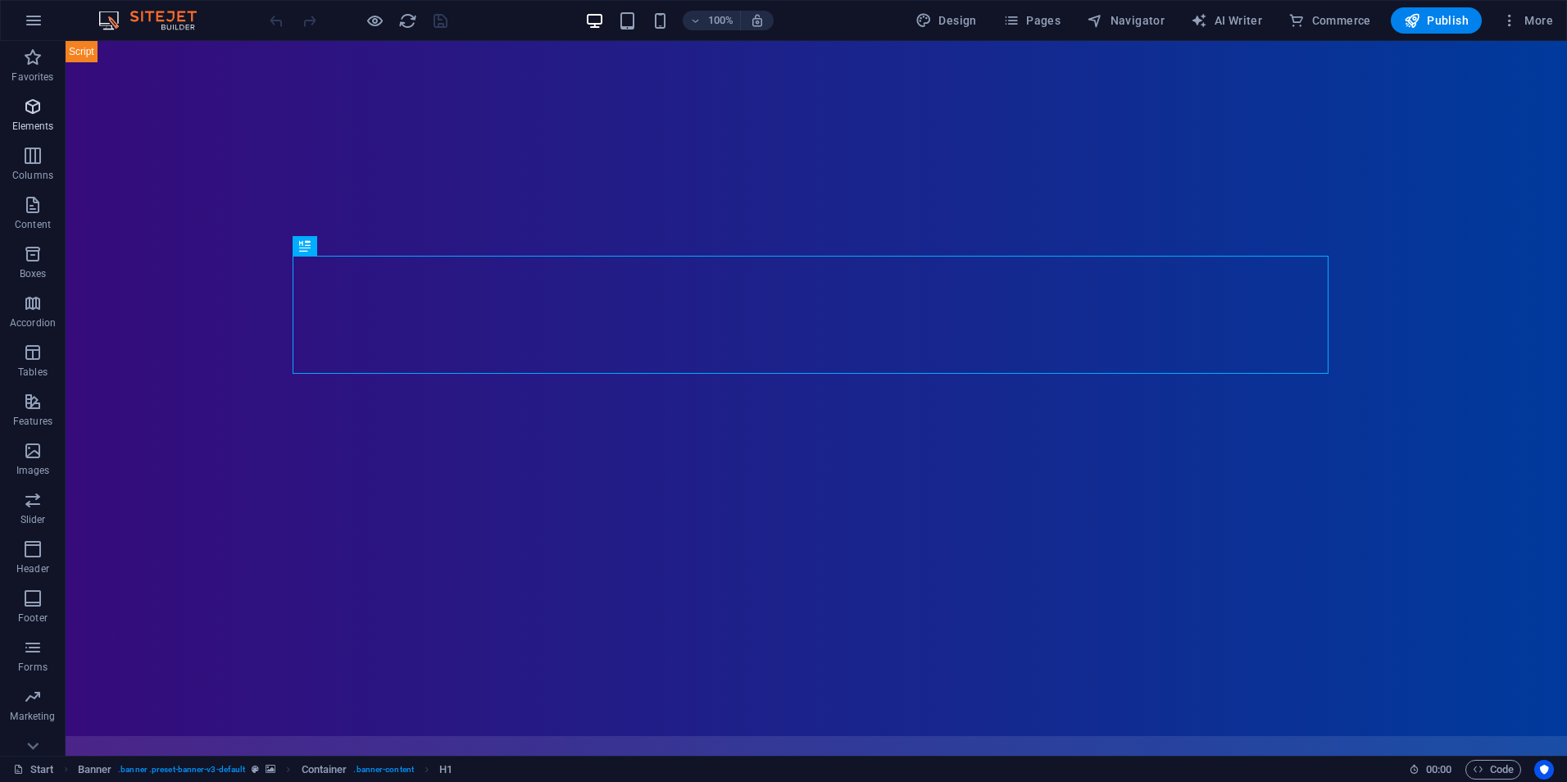
click at [25, 110] on icon "button" at bounding box center [33, 107] width 20 height 20
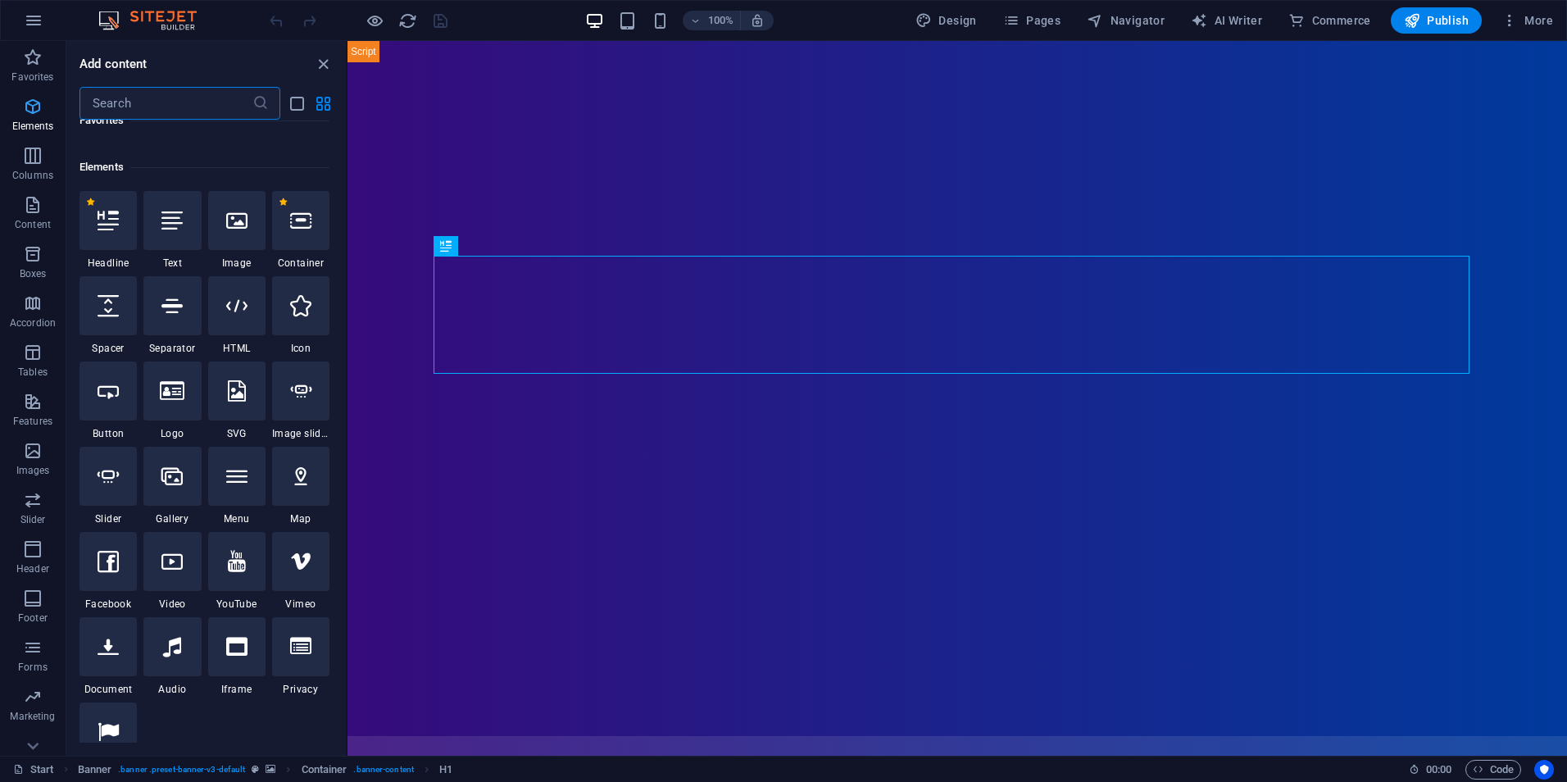
scroll to position [175, 0]
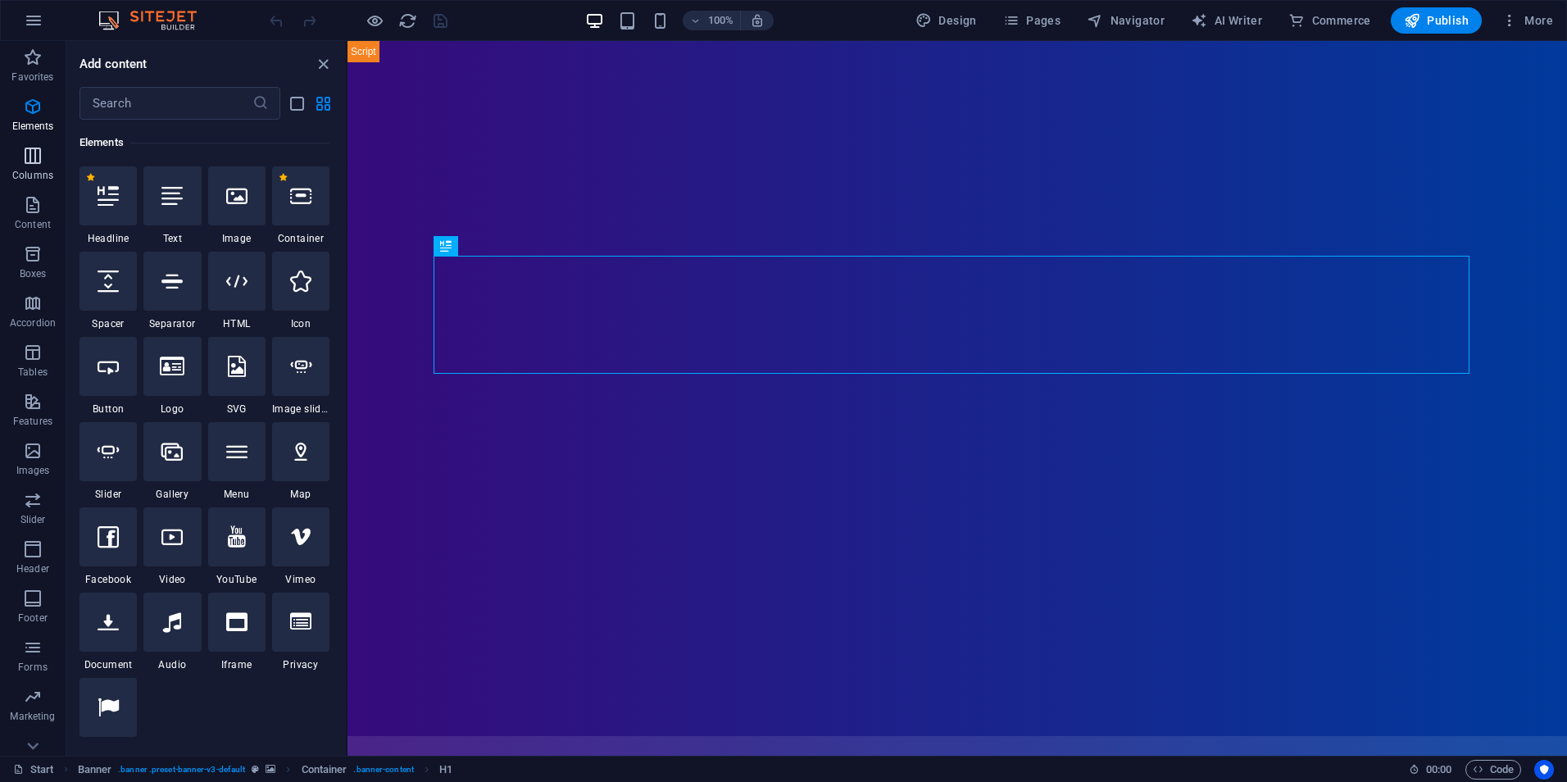
click at [28, 158] on icon "button" at bounding box center [33, 156] width 20 height 20
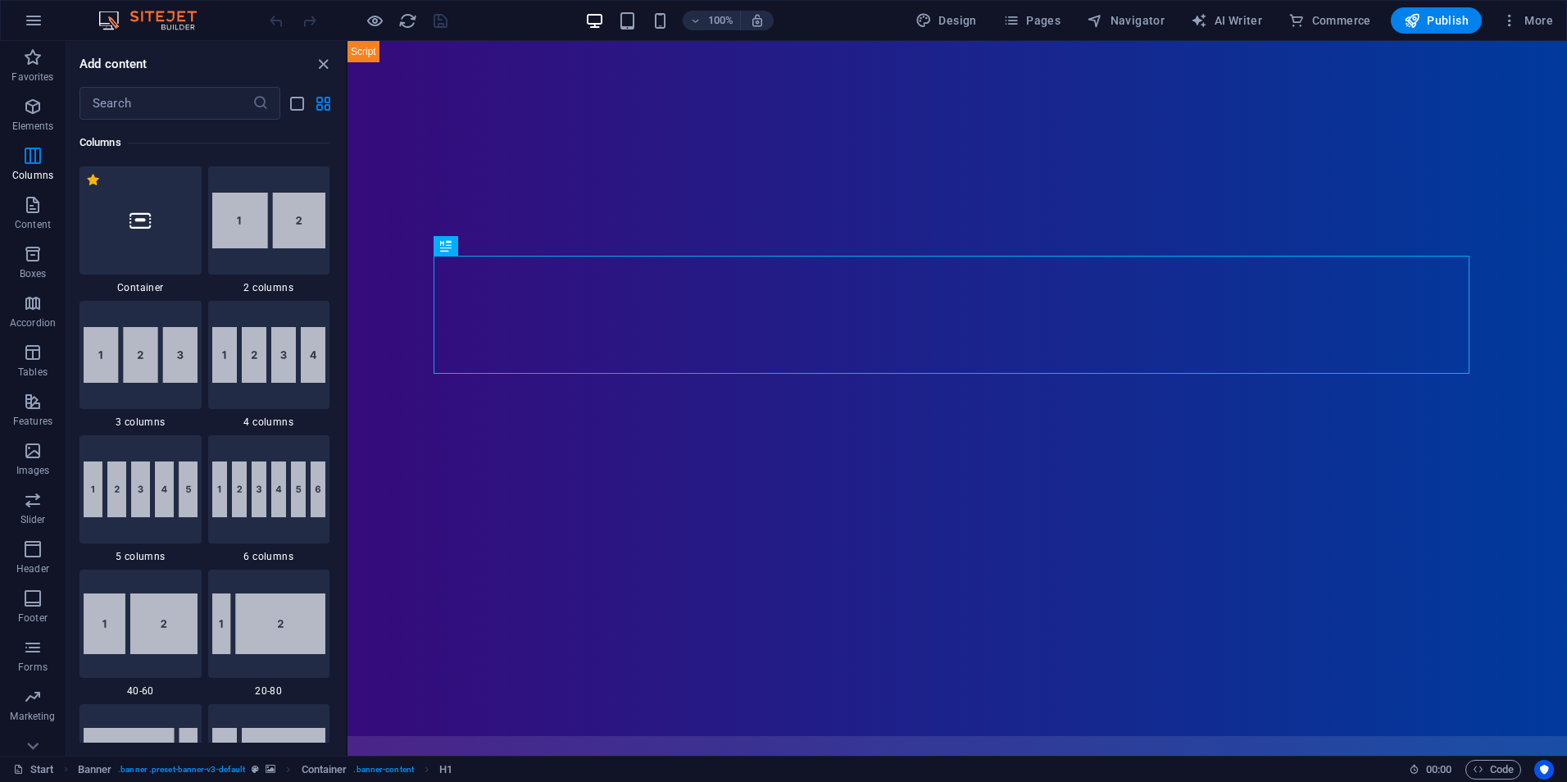
scroll to position [811, 0]
click at [25, 24] on icon "button" at bounding box center [34, 21] width 20 height 20
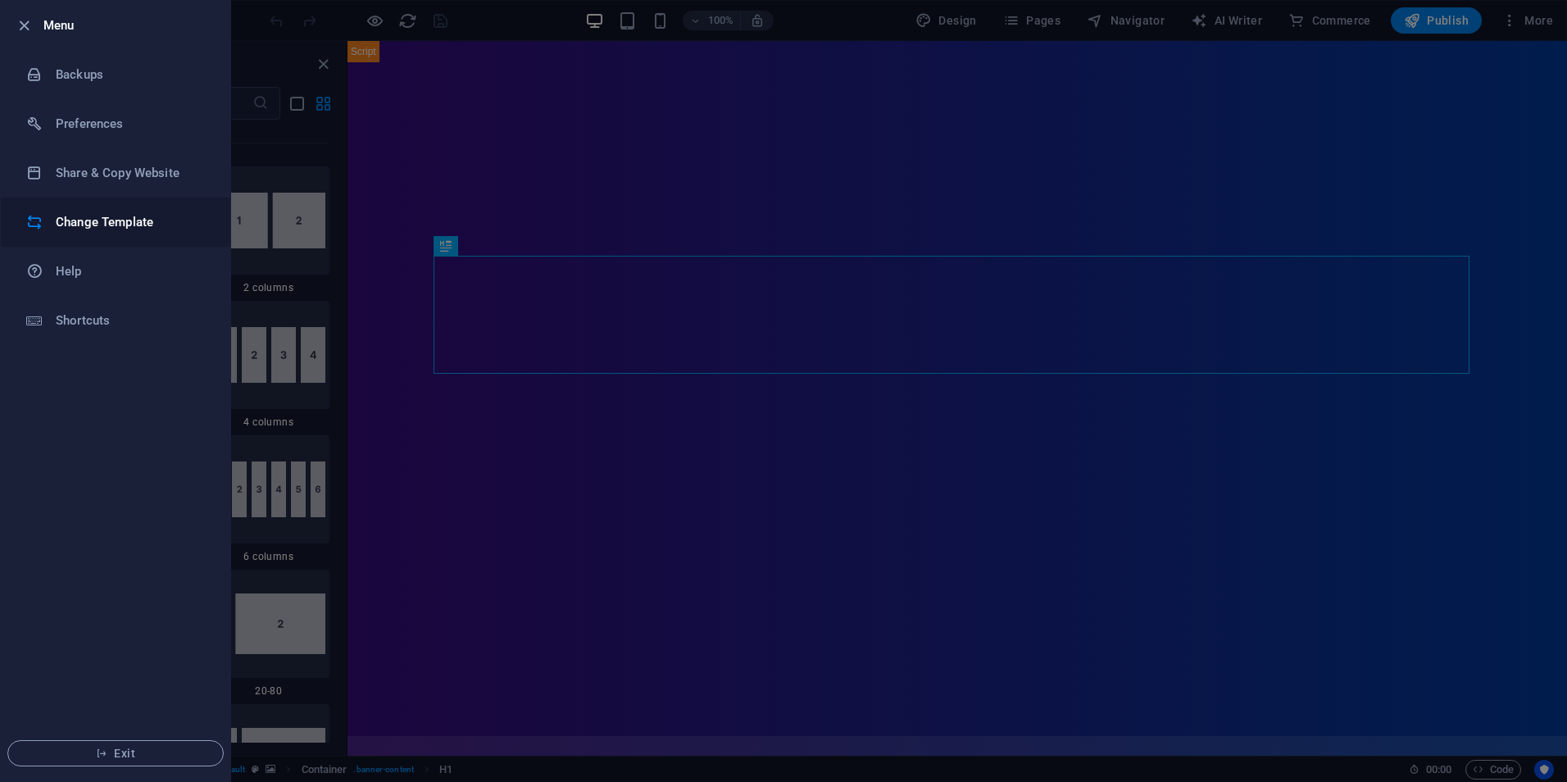
click at [177, 215] on h6 "Change Template" at bounding box center [132, 222] width 152 height 20
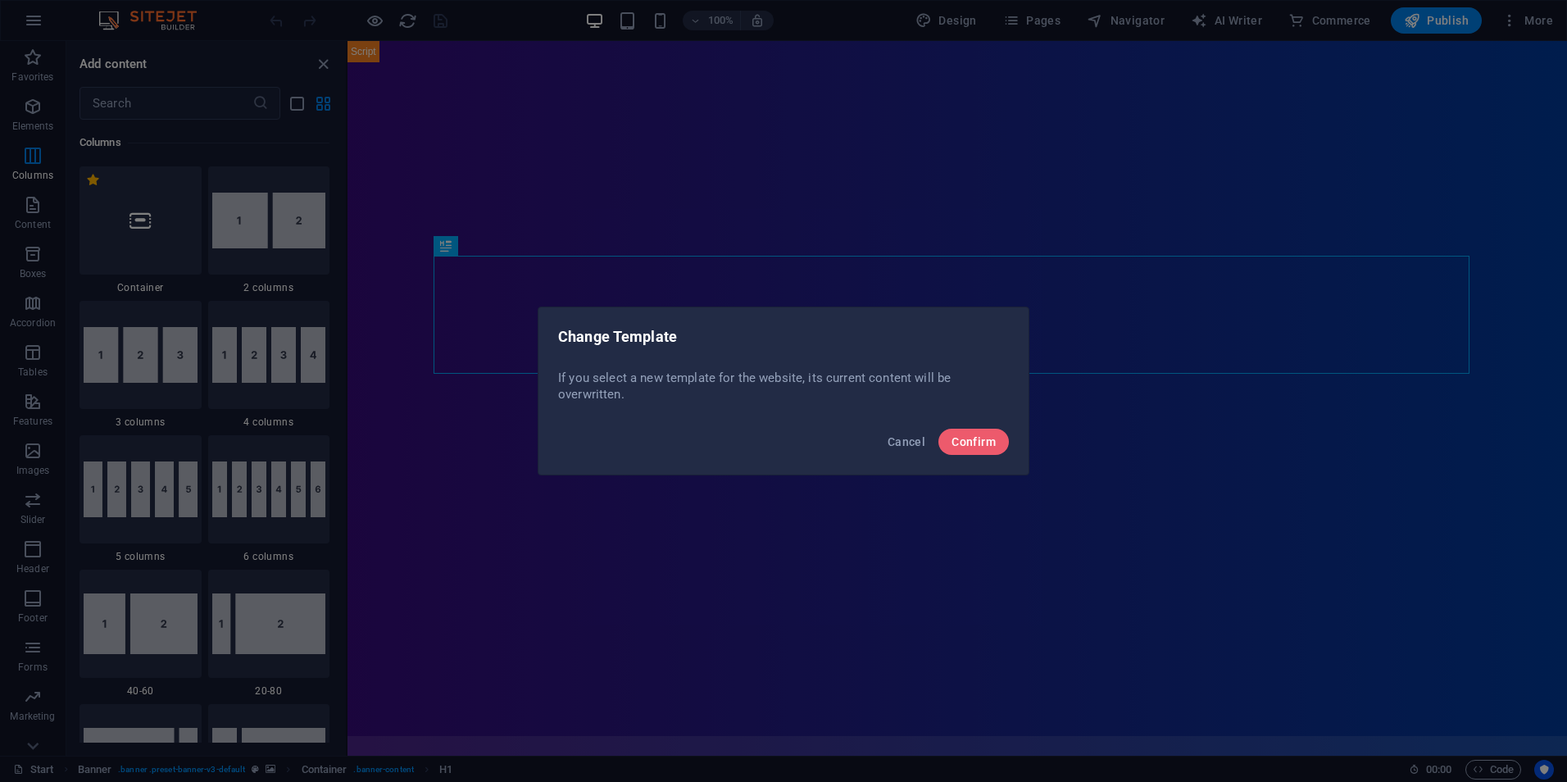
click at [938, 445] on div "Cancel Confirm" at bounding box center [783, 447] width 490 height 56
click at [950, 442] on button "Confirm" at bounding box center [973, 442] width 70 height 26
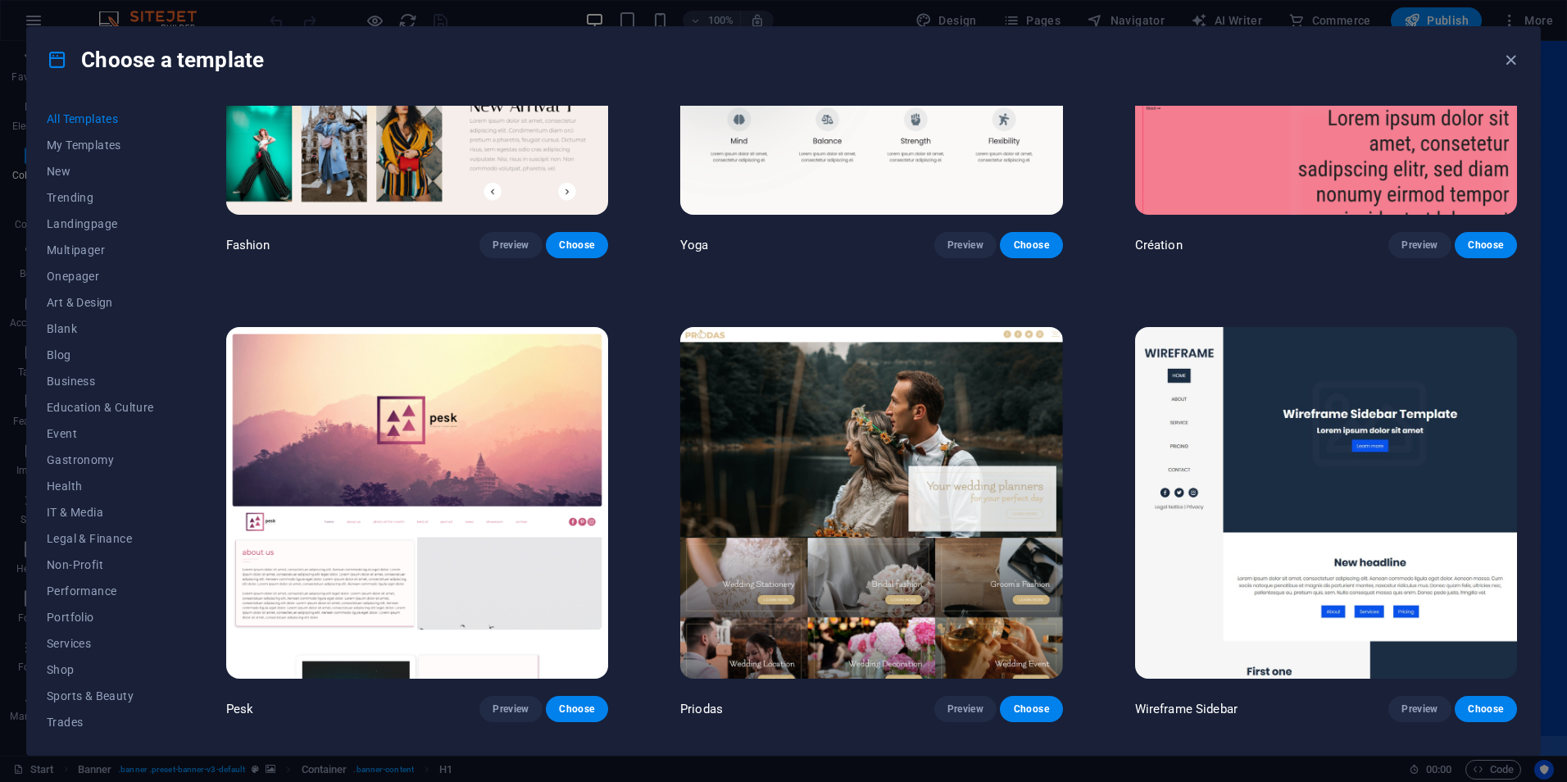
scroll to position [8685, 0]
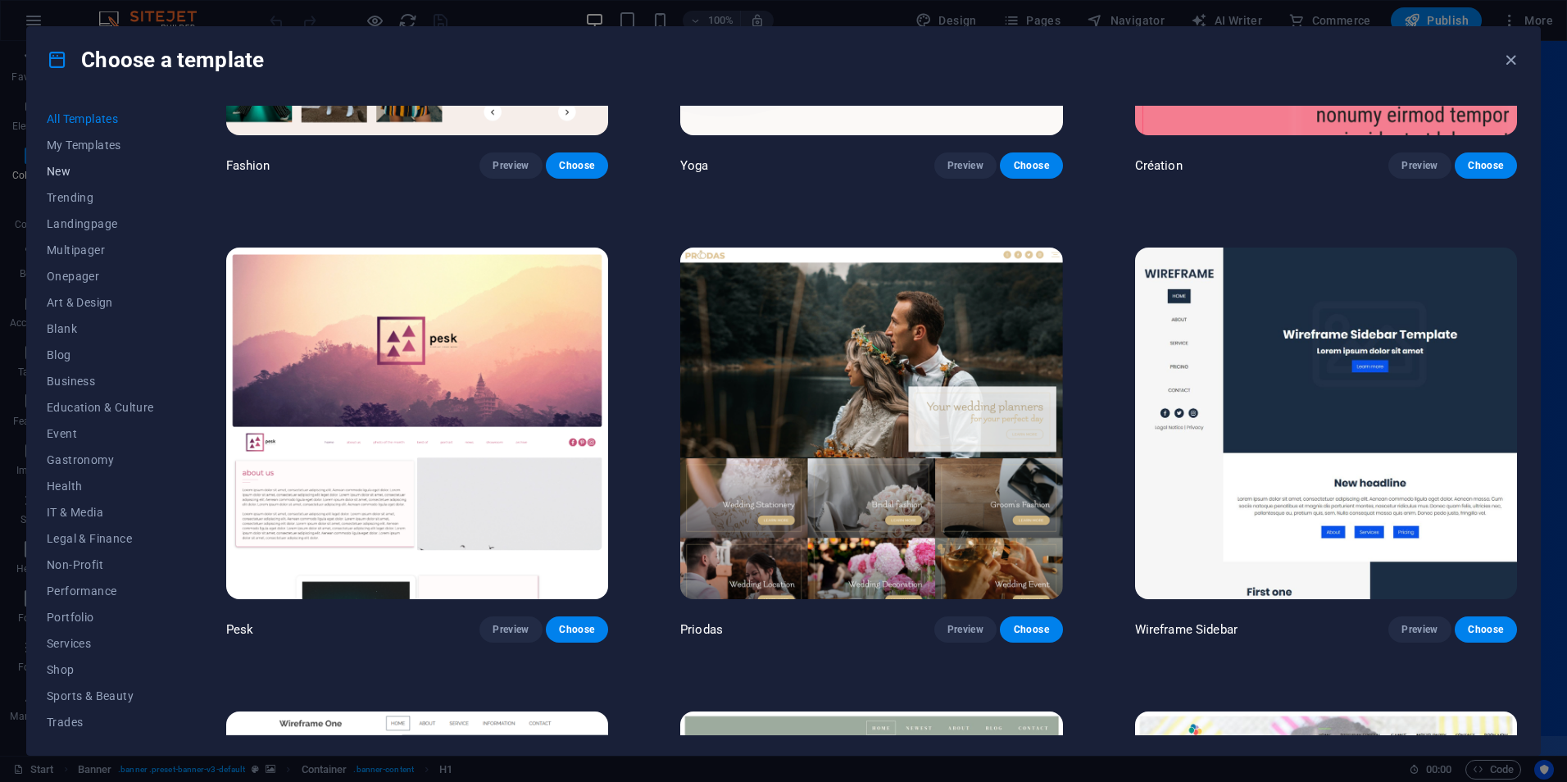
click at [106, 162] on button "New" at bounding box center [100, 171] width 107 height 26
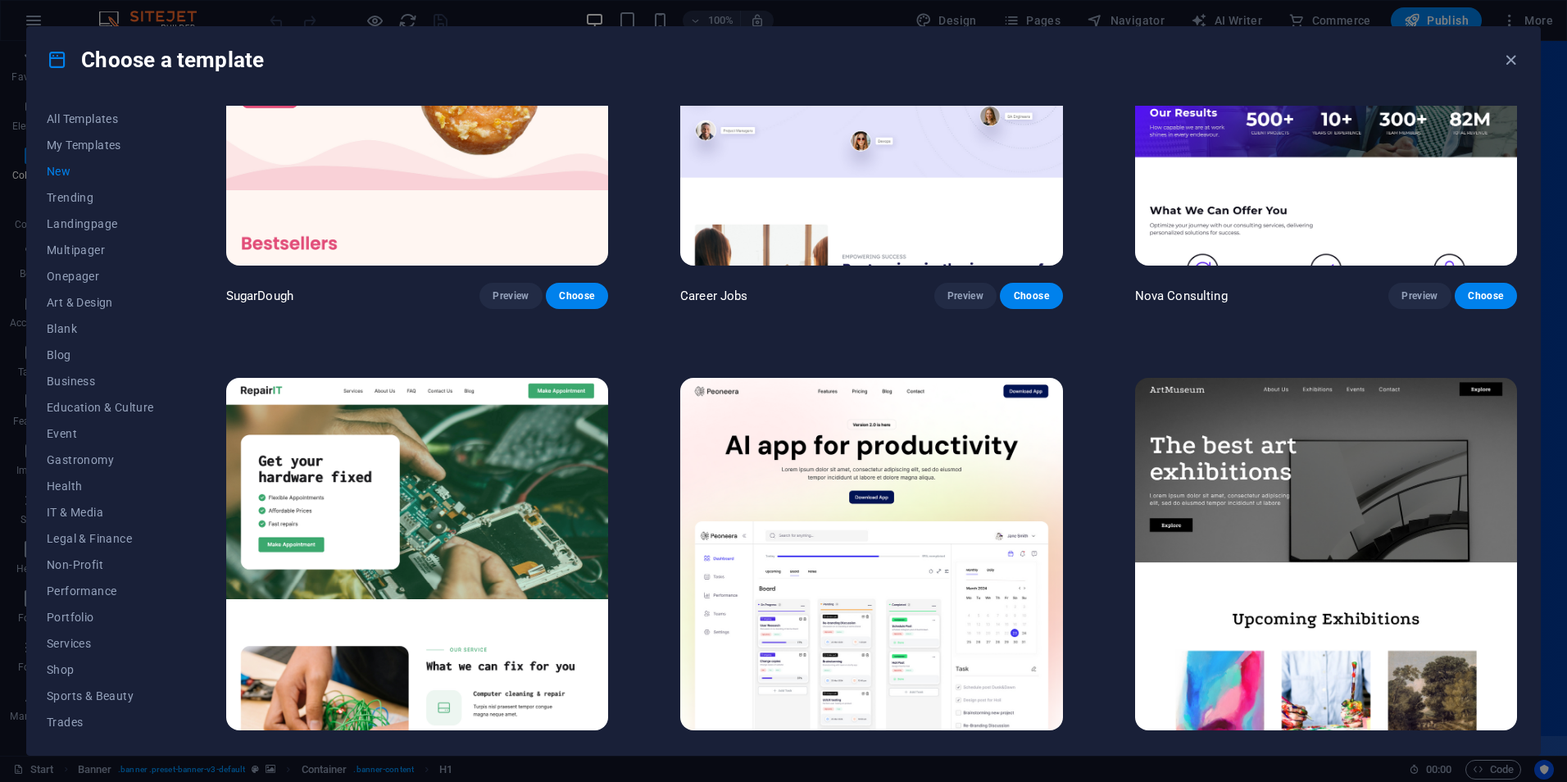
scroll to position [0, 0]
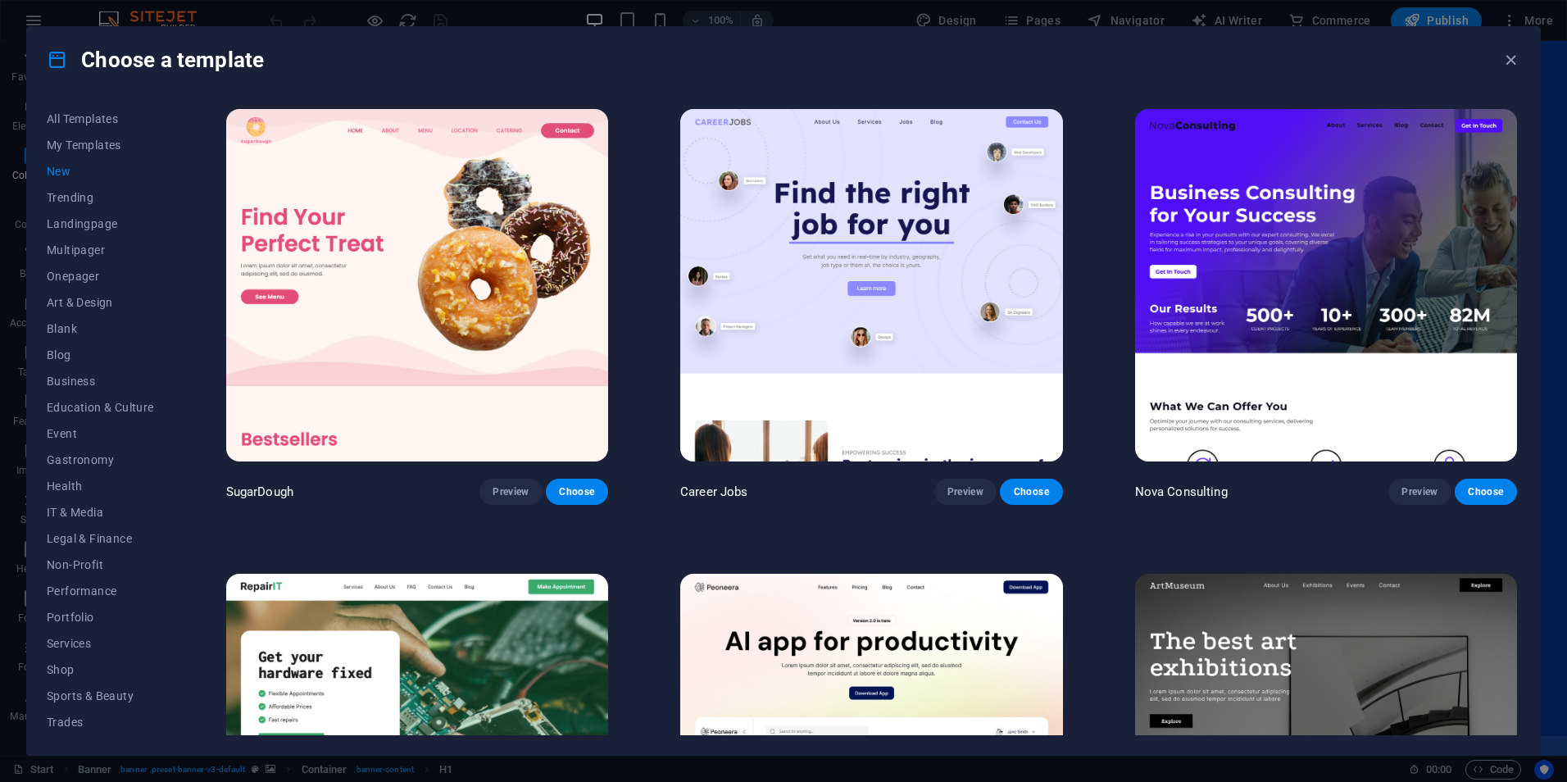
click at [61, 168] on span "New" at bounding box center [100, 171] width 107 height 13
click at [71, 196] on span "Trending" at bounding box center [100, 197] width 107 height 13
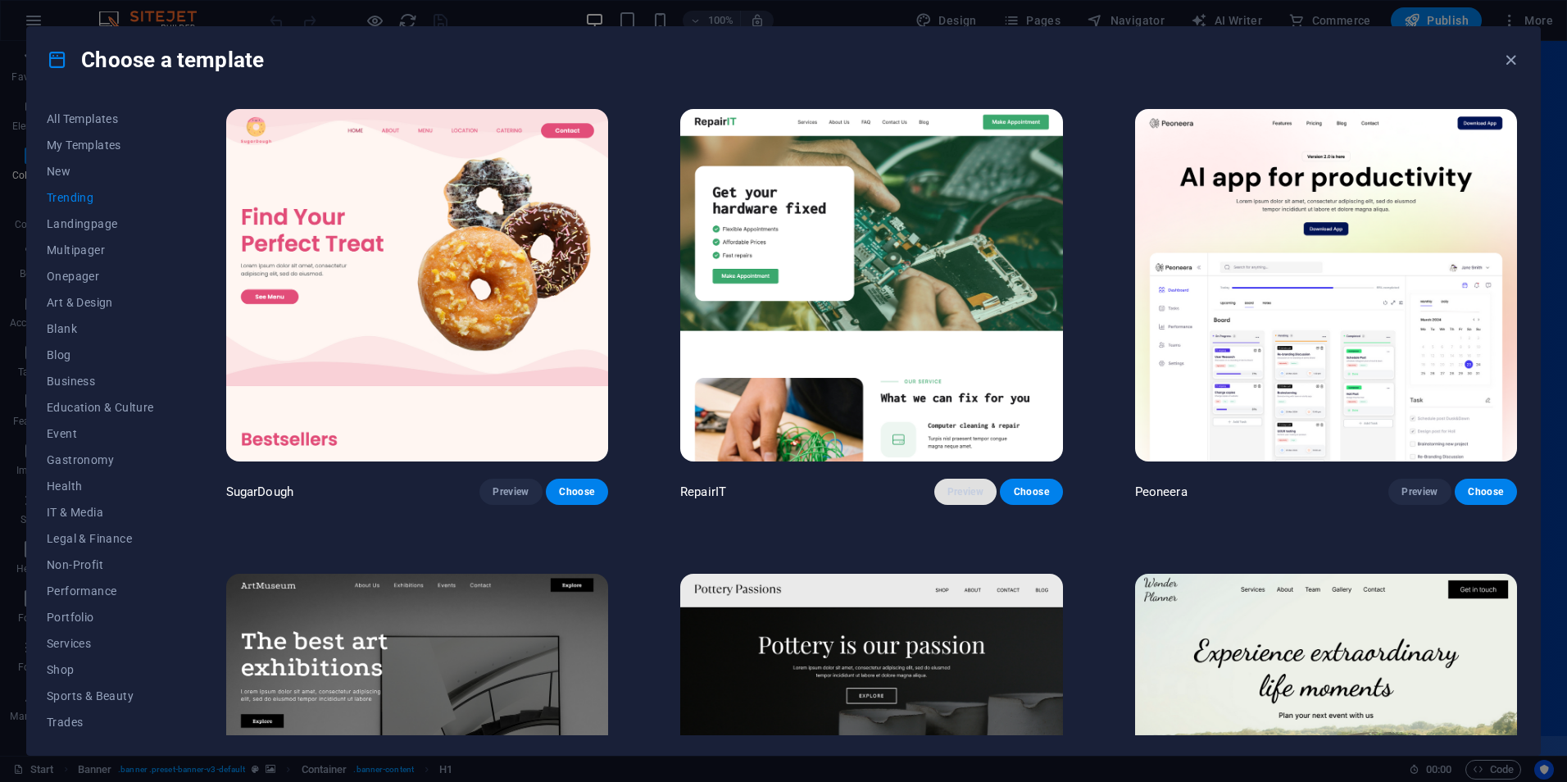
click at [969, 486] on span "Preview" at bounding box center [965, 491] width 36 height 13
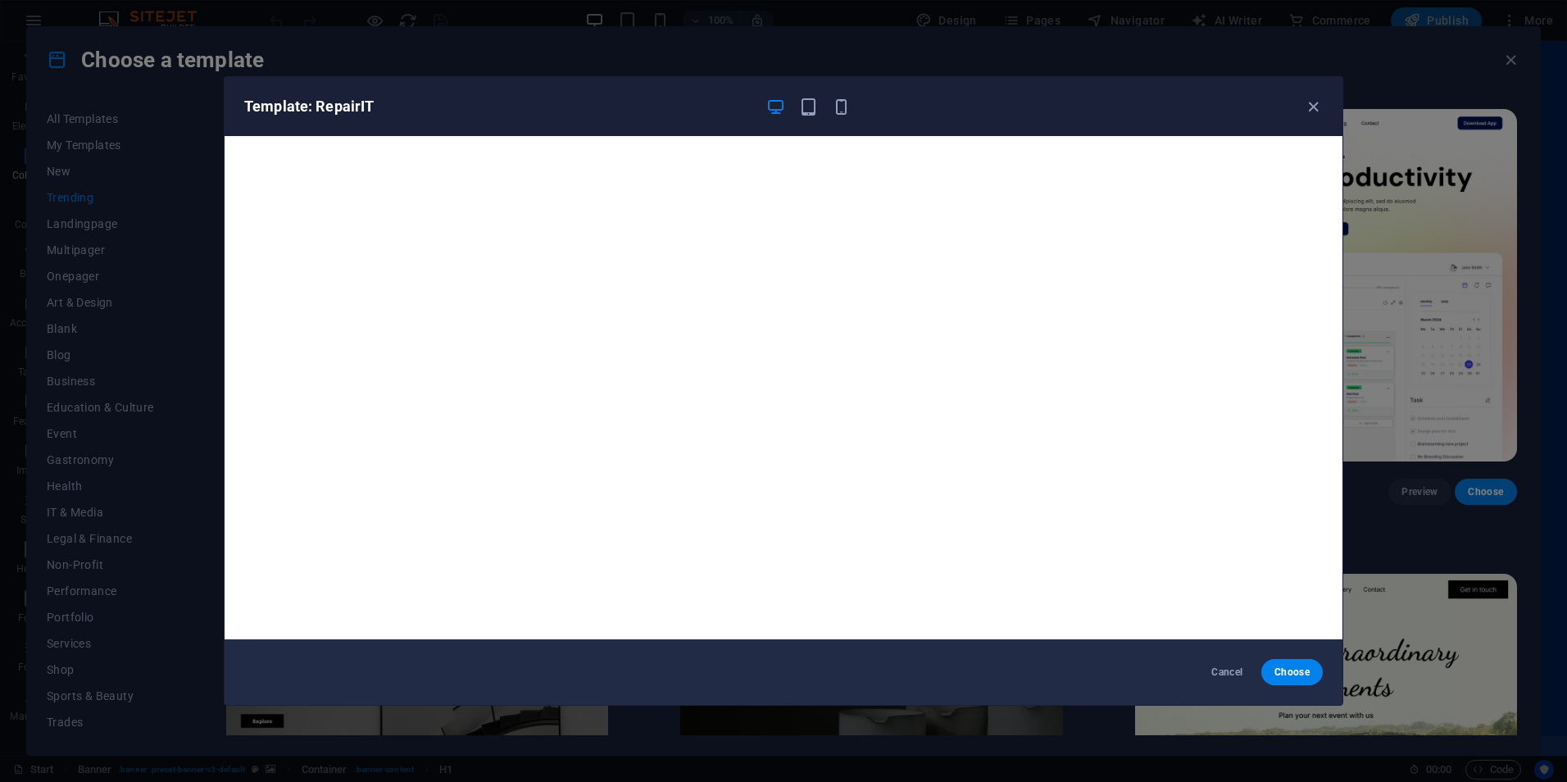
click at [827, 89] on div "Template: RepairIT" at bounding box center [784, 106] width 1118 height 59
click at [839, 96] on div "Template: RepairIT" at bounding box center [784, 106] width 1118 height 59
click at [838, 107] on icon "button" at bounding box center [841, 107] width 19 height 19
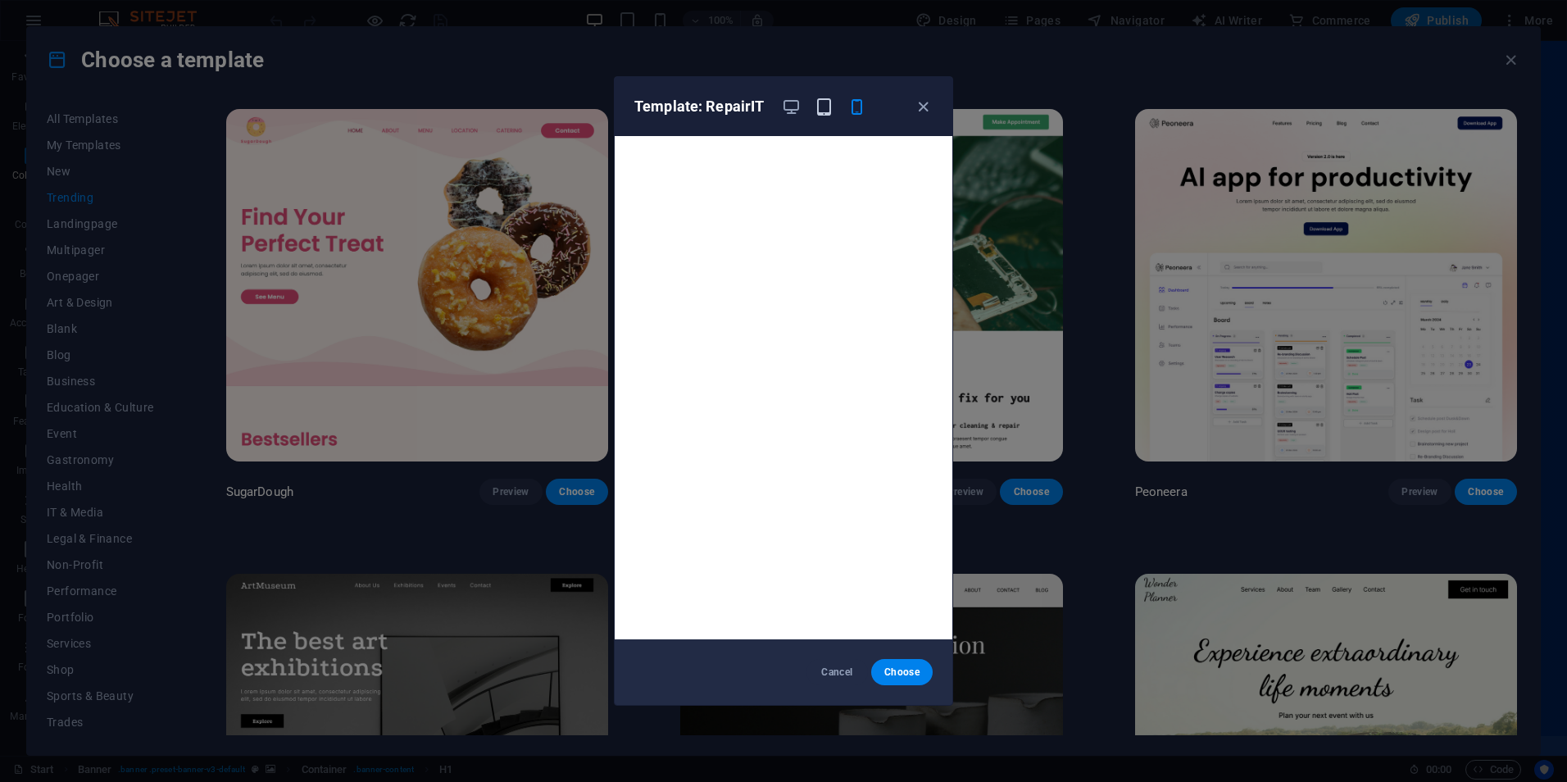
click at [816, 109] on icon "button" at bounding box center [823, 107] width 19 height 19
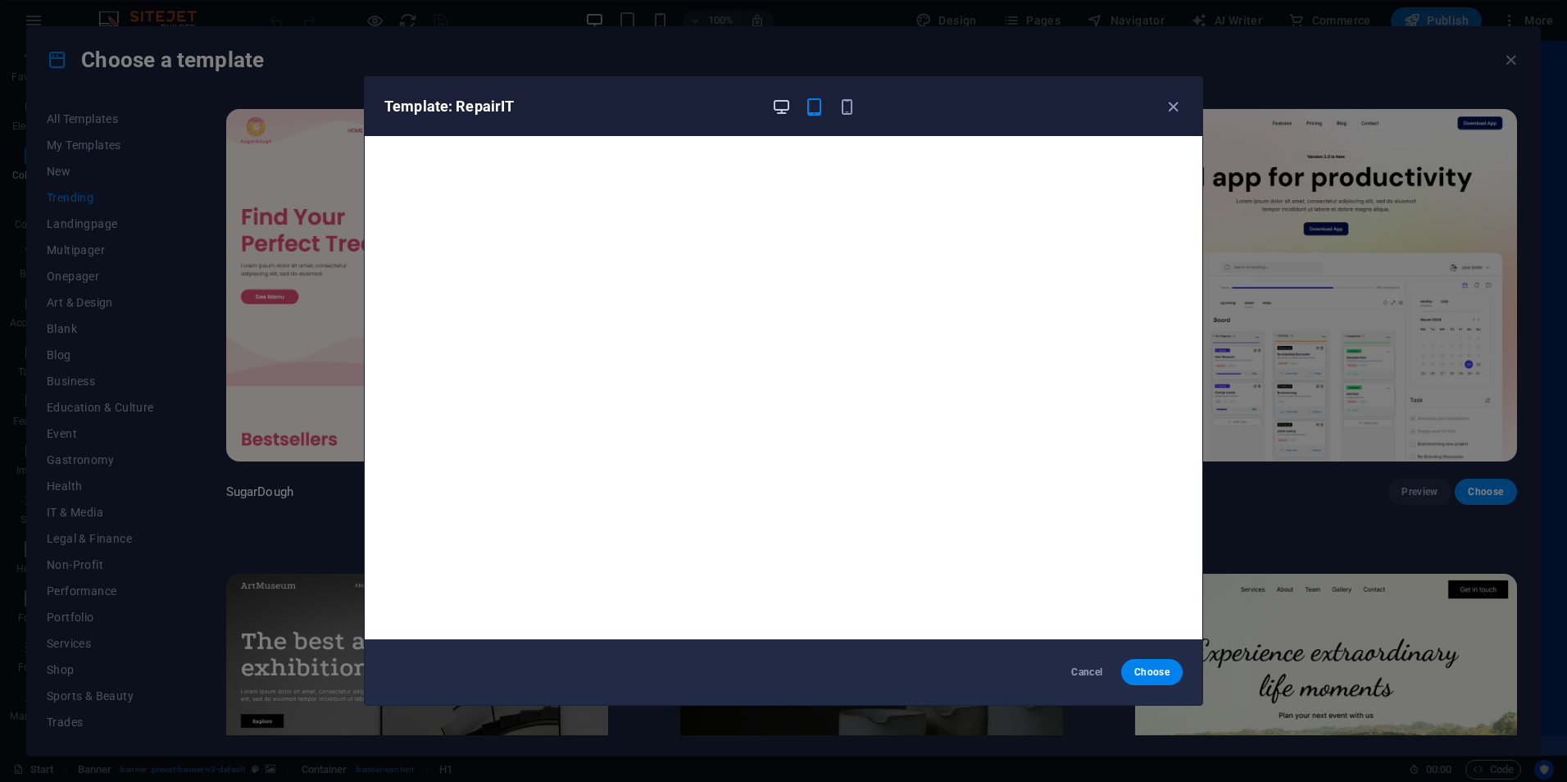
click at [777, 109] on icon "button" at bounding box center [781, 107] width 19 height 19
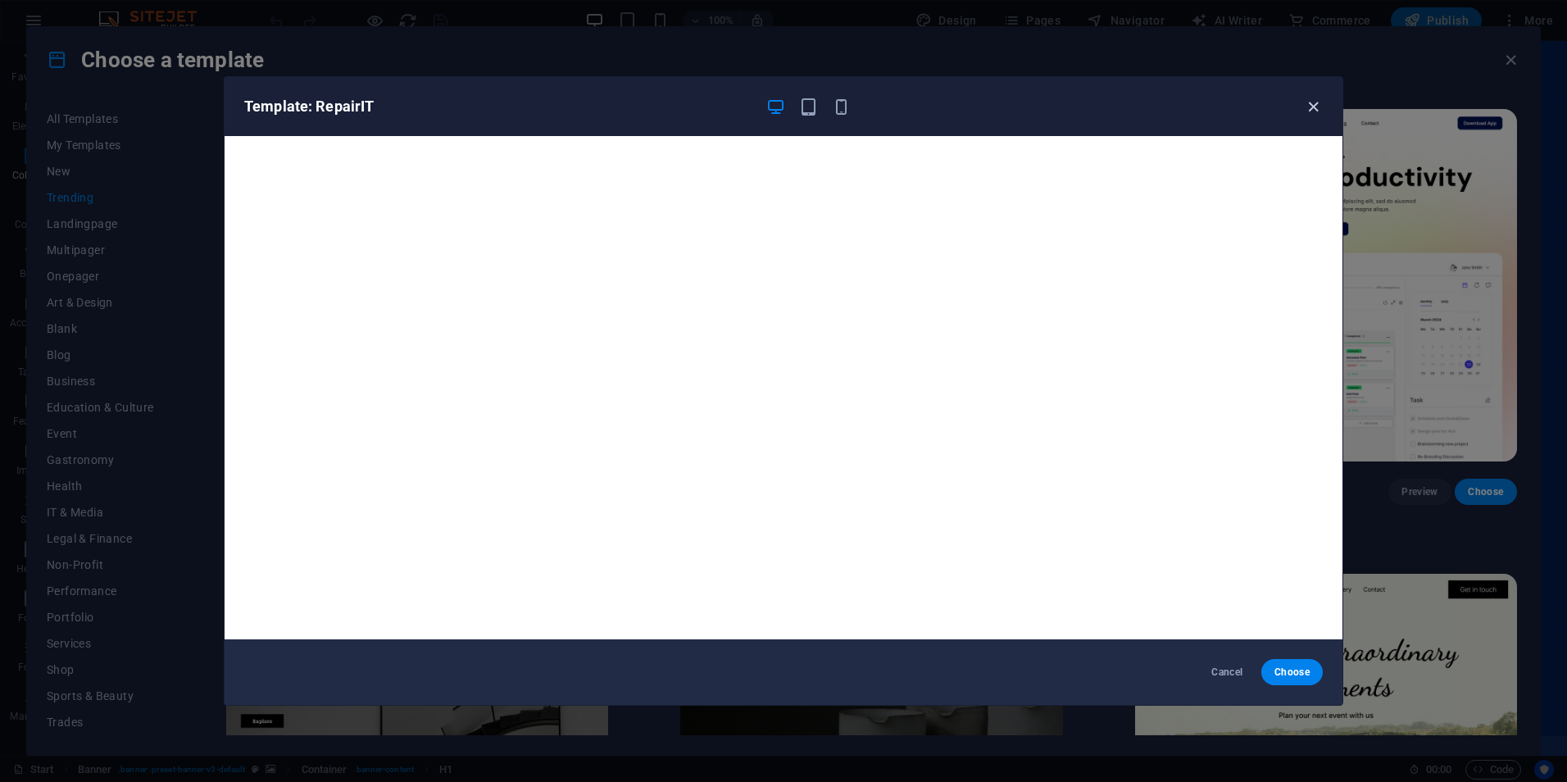
click at [1312, 99] on icon "button" at bounding box center [1313, 107] width 19 height 19
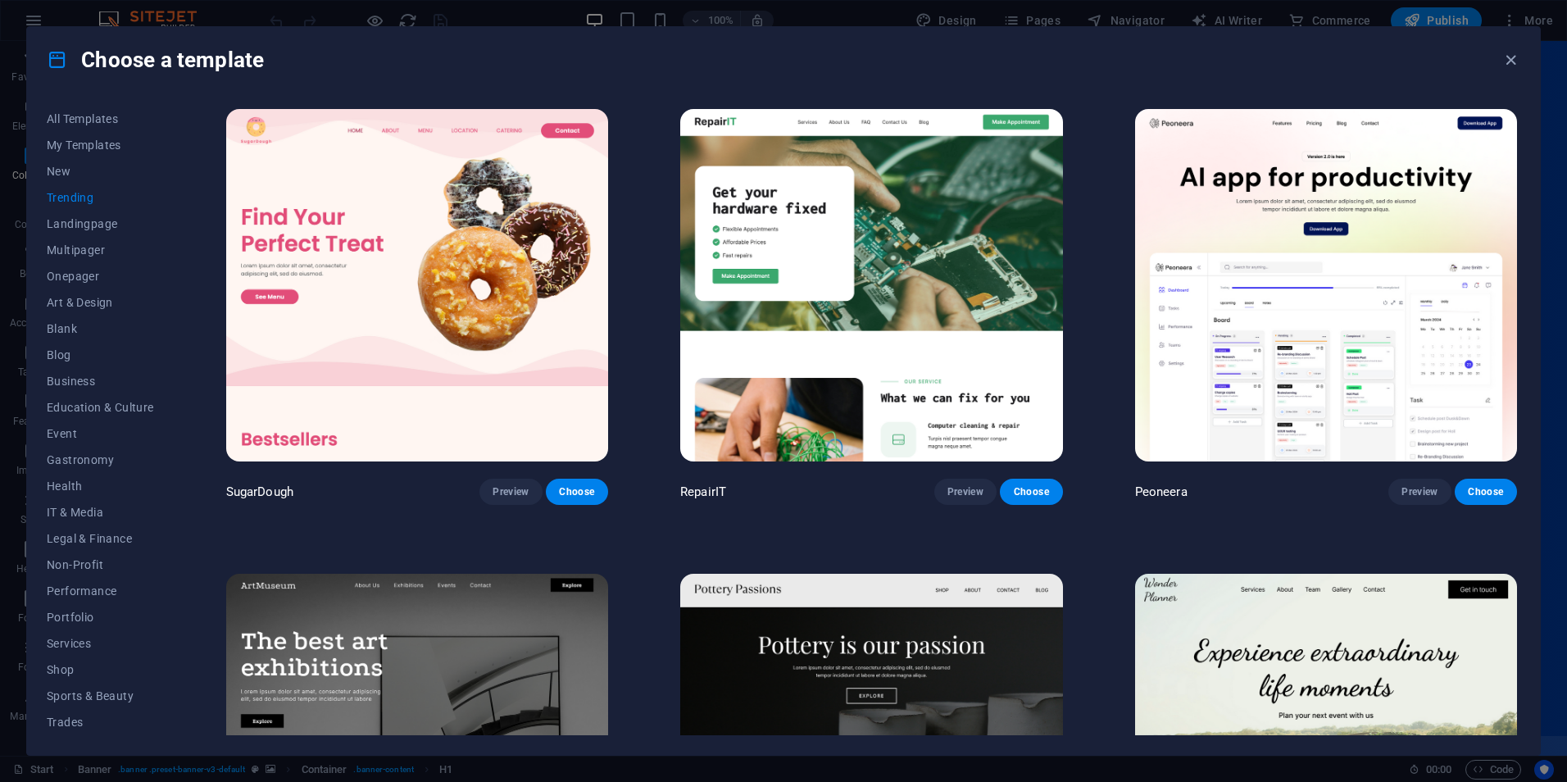
scroll to position [410, 0]
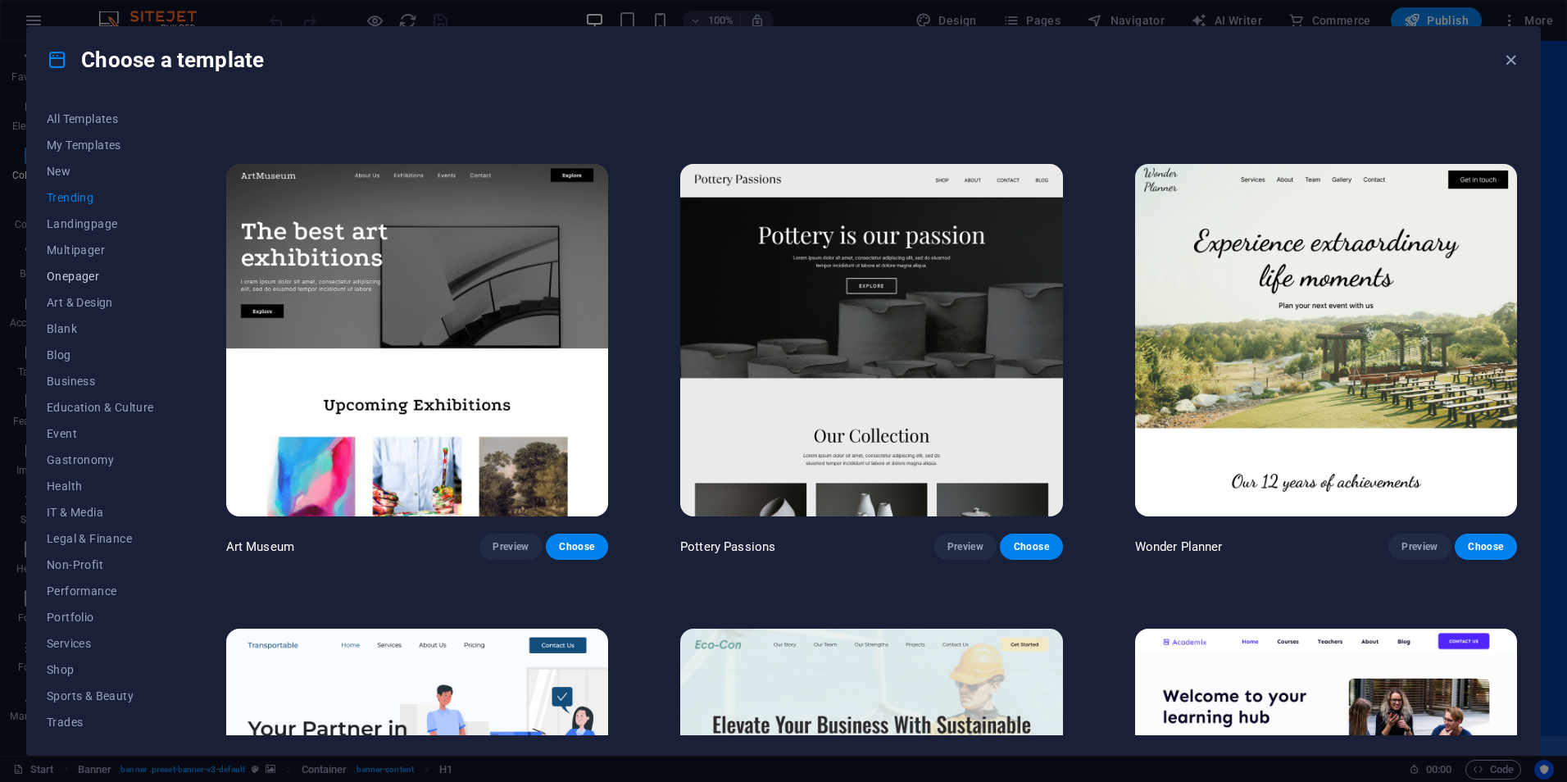
click at [102, 276] on span "Onepager" at bounding box center [100, 276] width 107 height 13
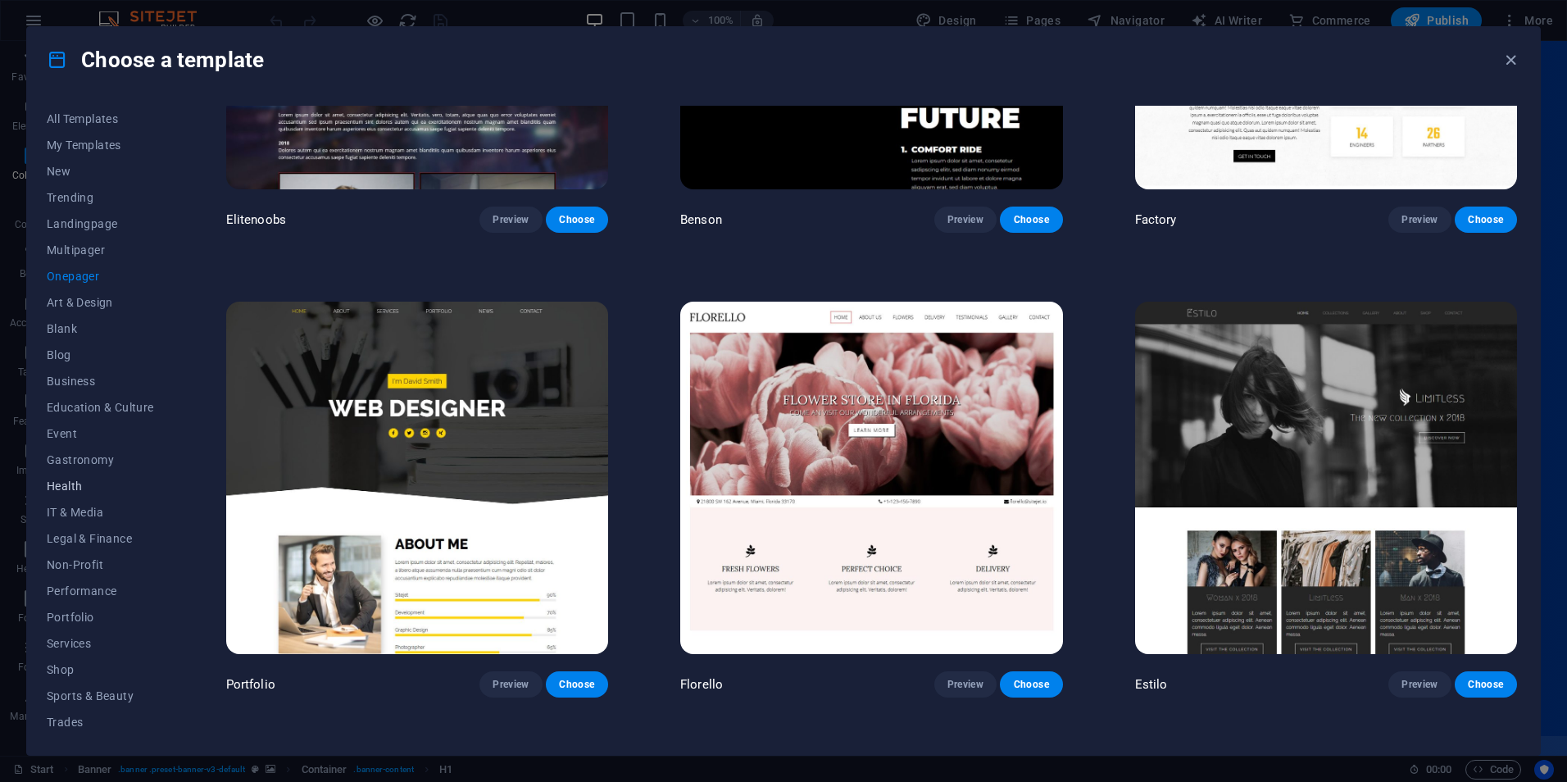
scroll to position [52, 0]
click at [129, 456] on span "IT & Media" at bounding box center [100, 459] width 107 height 13
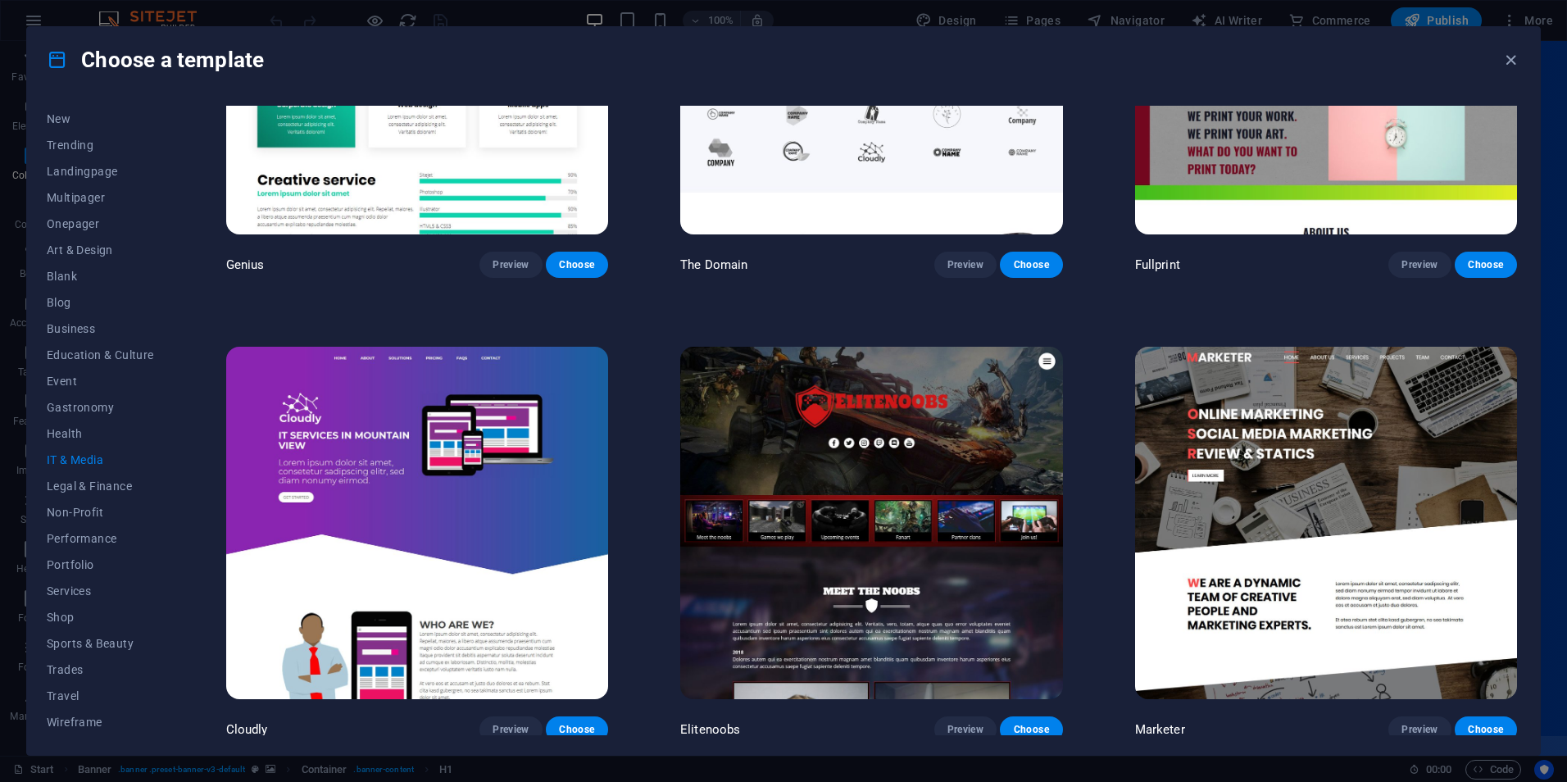
click at [129, 456] on span "IT & Media" at bounding box center [100, 459] width 107 height 13
click at [490, 533] on img at bounding box center [417, 523] width 382 height 352
